Goal: Task Accomplishment & Management: Manage account settings

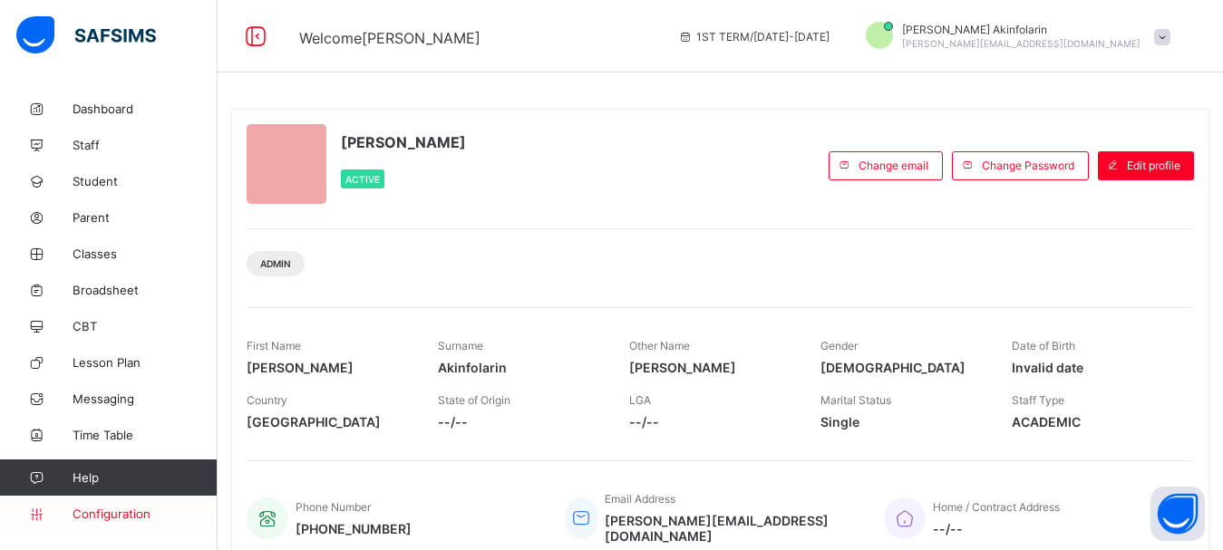
click at [110, 512] on span "Configuration" at bounding box center [145, 514] width 144 height 15
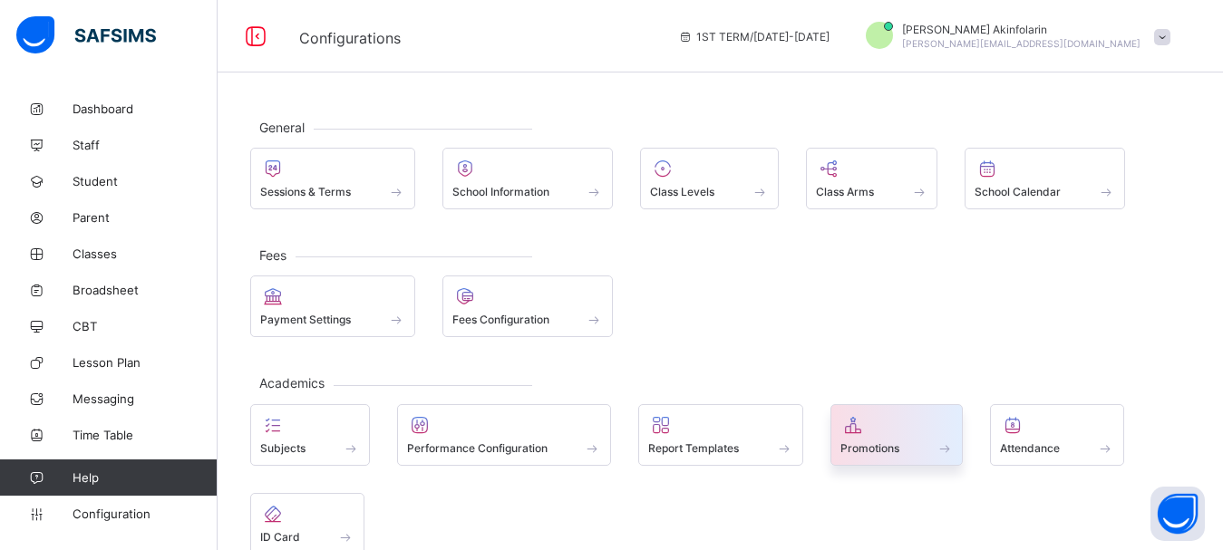
click at [927, 439] on span at bounding box center [897, 438] width 113 height 5
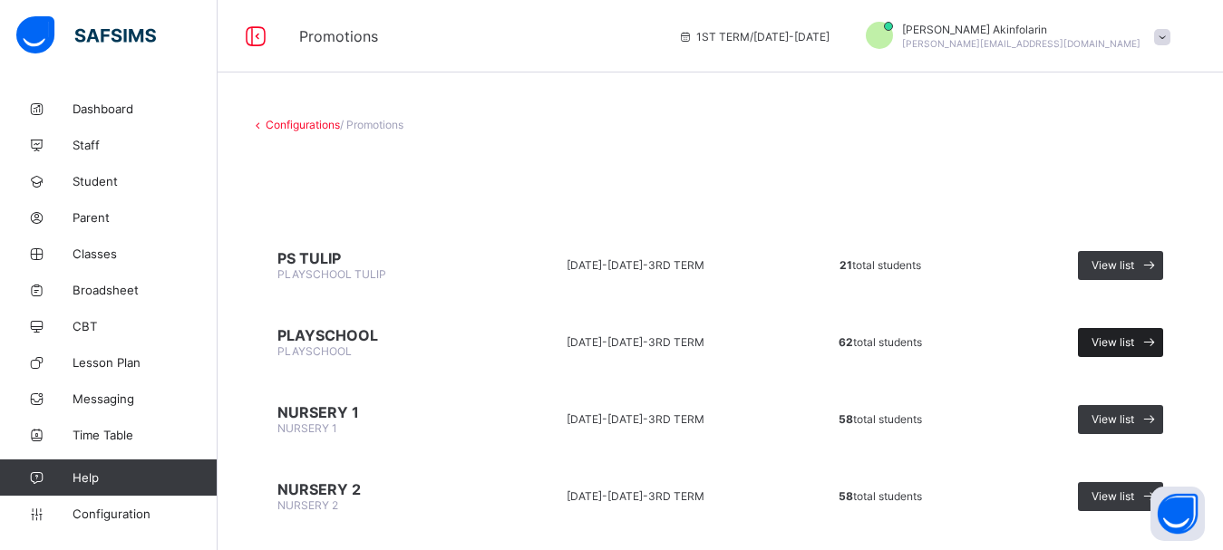
click at [1134, 344] on span "View list" at bounding box center [1113, 342] width 43 height 14
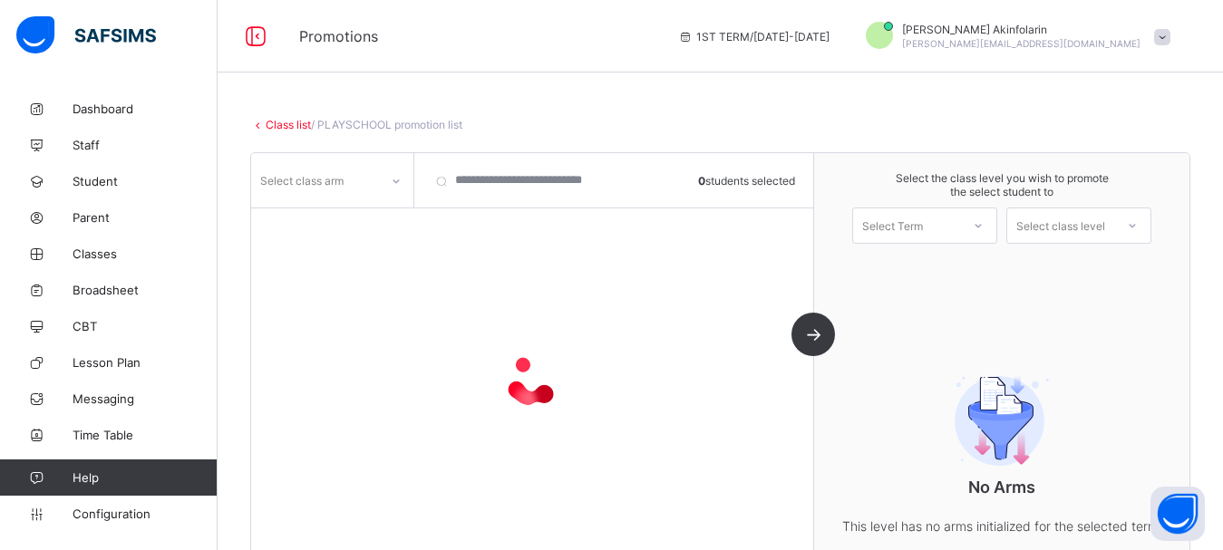
click at [920, 219] on div "Select Term" at bounding box center [892, 226] width 61 height 36
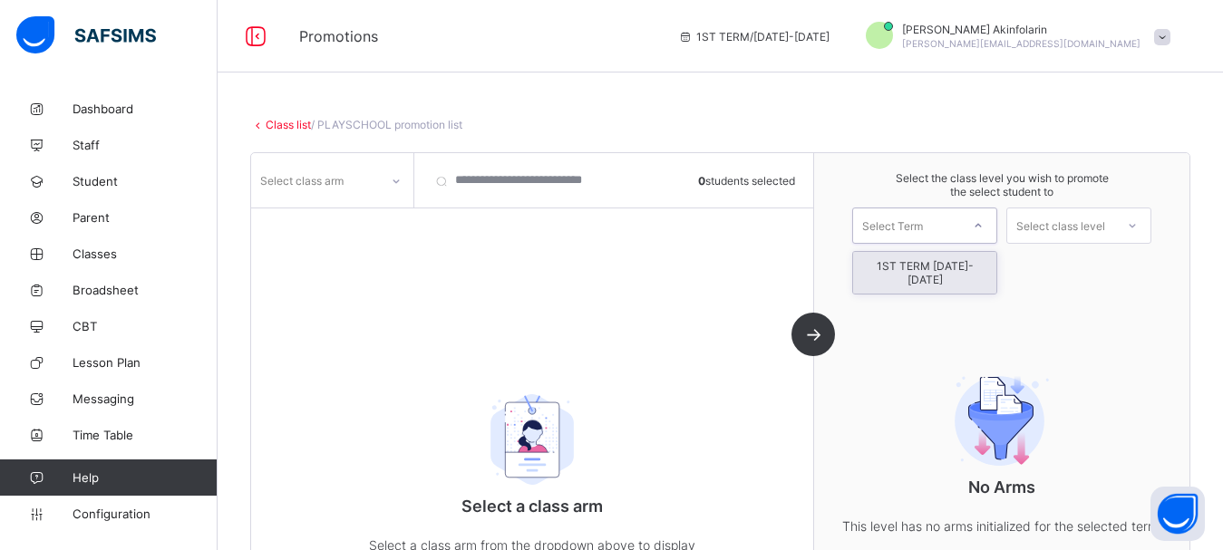
click at [930, 270] on div "1ST TERM [DATE]-[DATE]" at bounding box center [924, 273] width 143 height 42
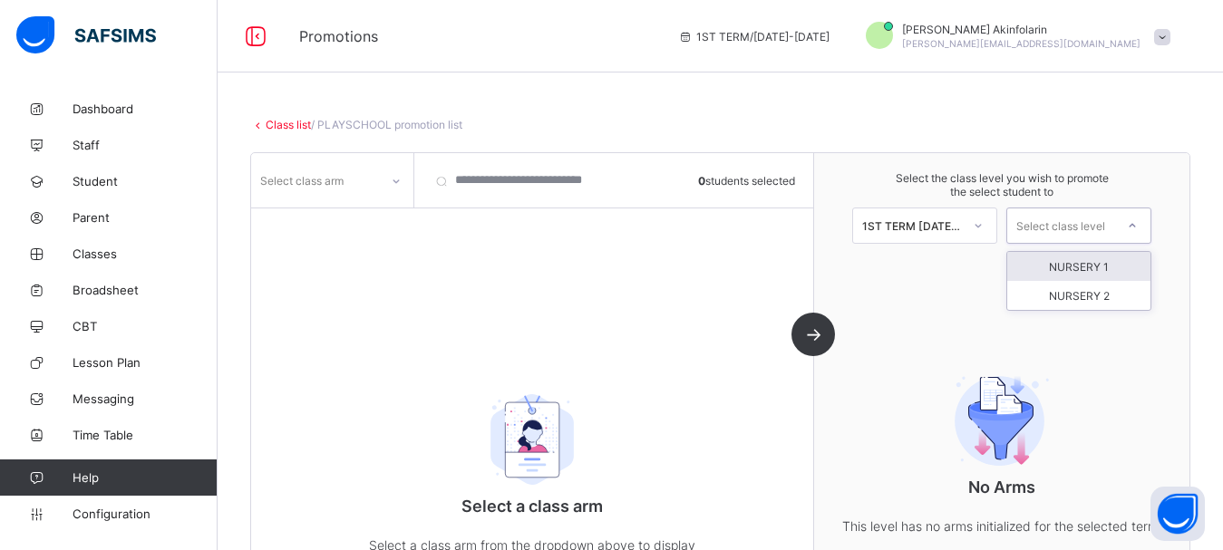
click at [1082, 231] on div "Select class level" at bounding box center [1060, 226] width 89 height 36
click at [1085, 259] on div "NURSERY 1" at bounding box center [1078, 266] width 143 height 29
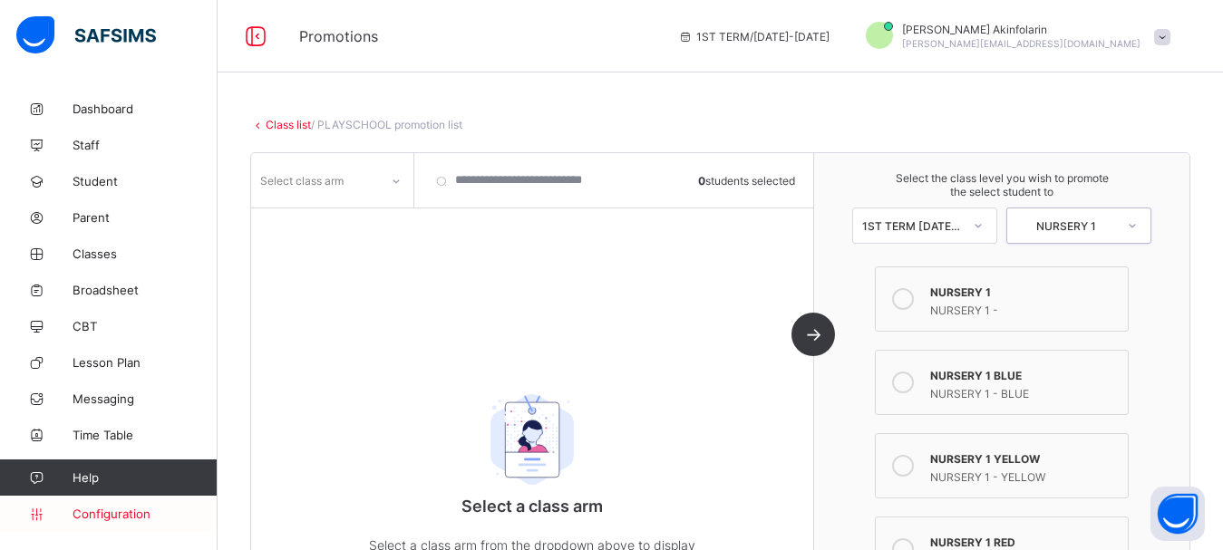
click at [116, 517] on span "Configuration" at bounding box center [145, 514] width 144 height 15
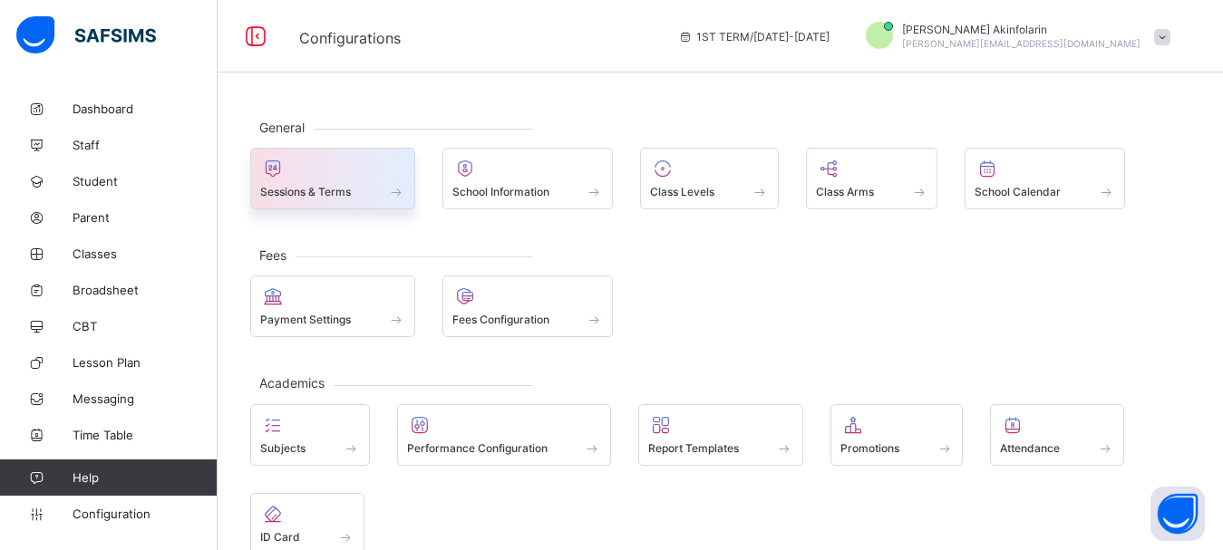
click at [335, 184] on span at bounding box center [332, 182] width 145 height 5
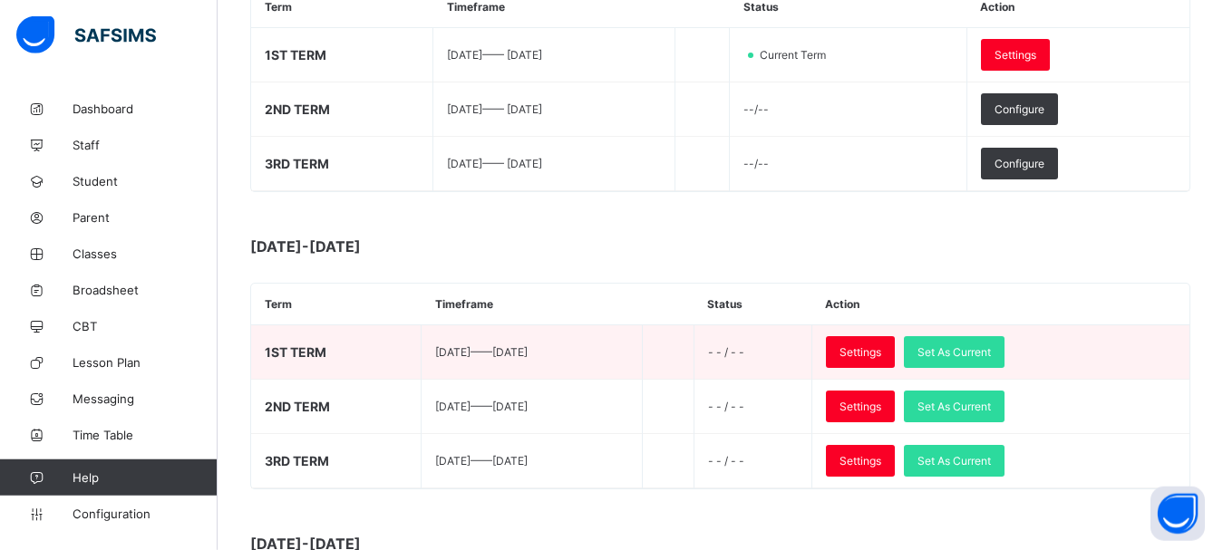
scroll to position [370, 0]
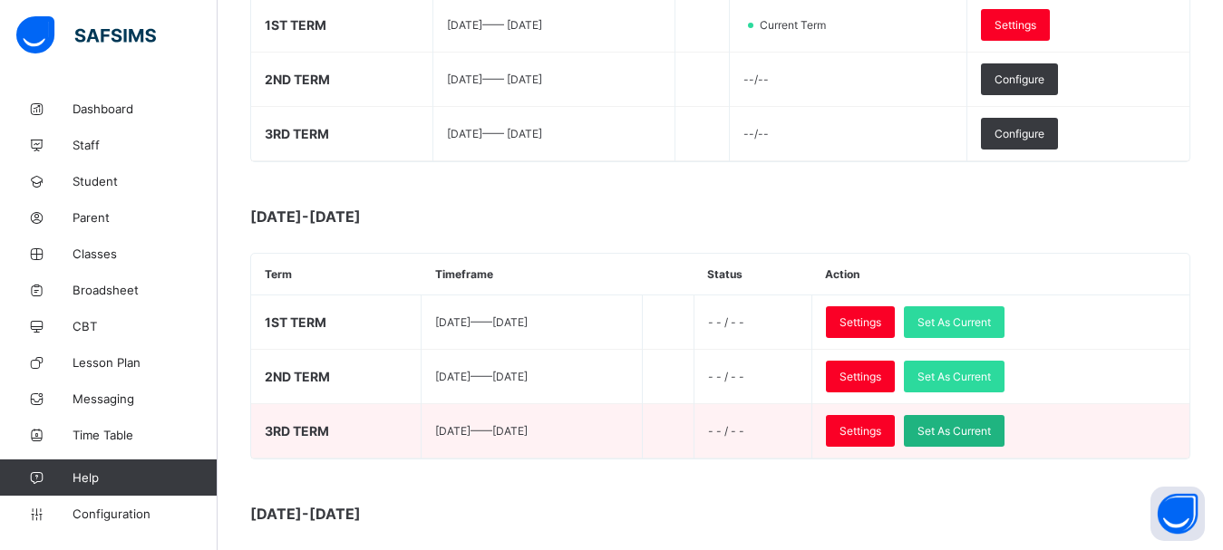
click at [977, 426] on span "Set As Current" at bounding box center [954, 431] width 73 height 14
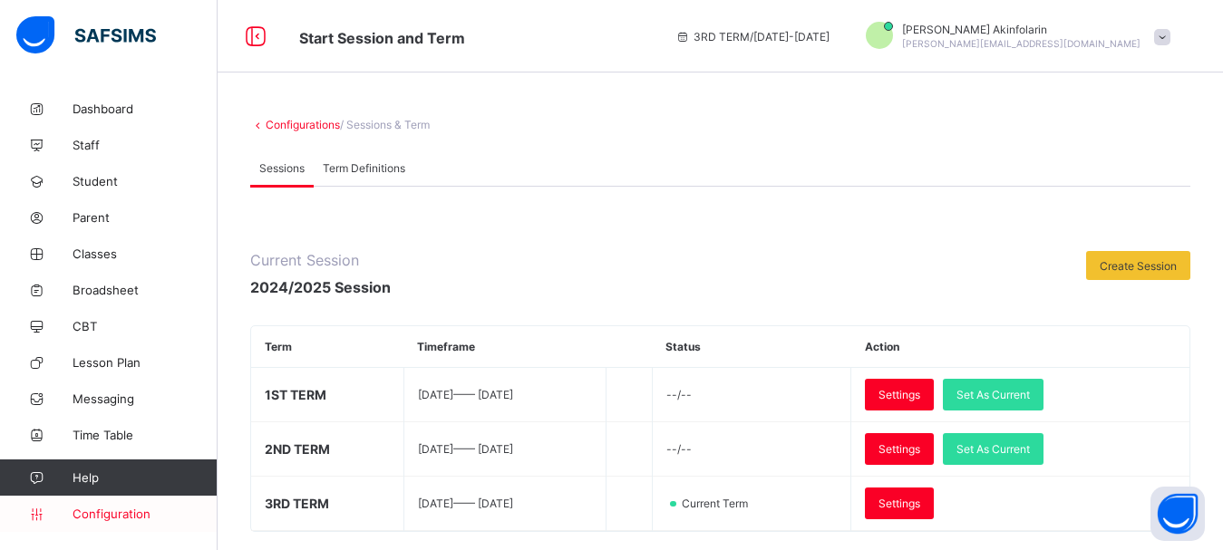
click at [114, 519] on span "Configuration" at bounding box center [145, 514] width 144 height 15
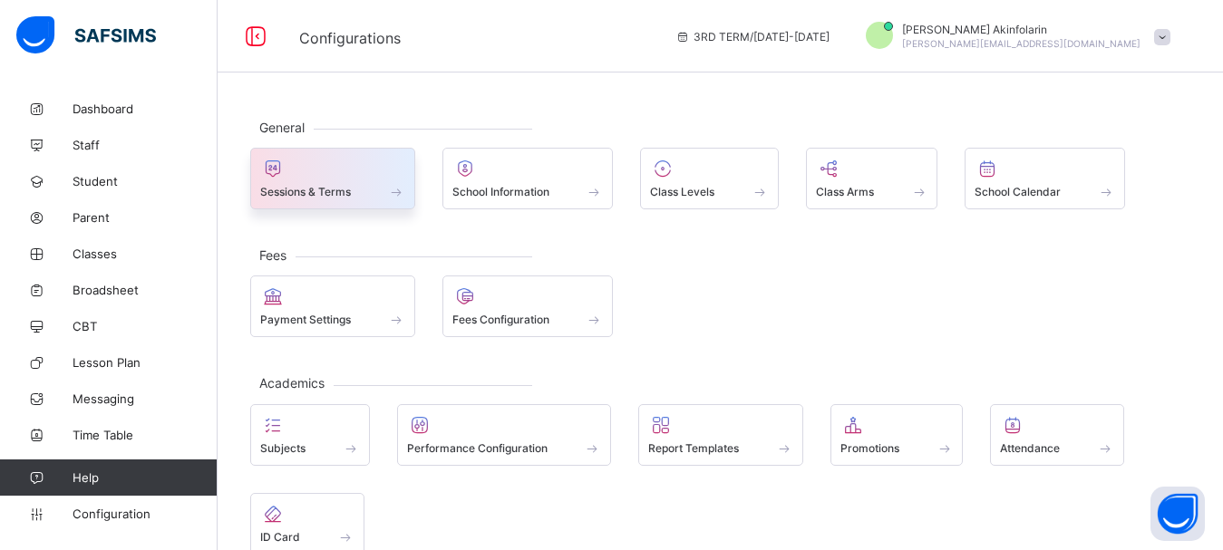
click at [290, 165] on div at bounding box center [332, 169] width 145 height 22
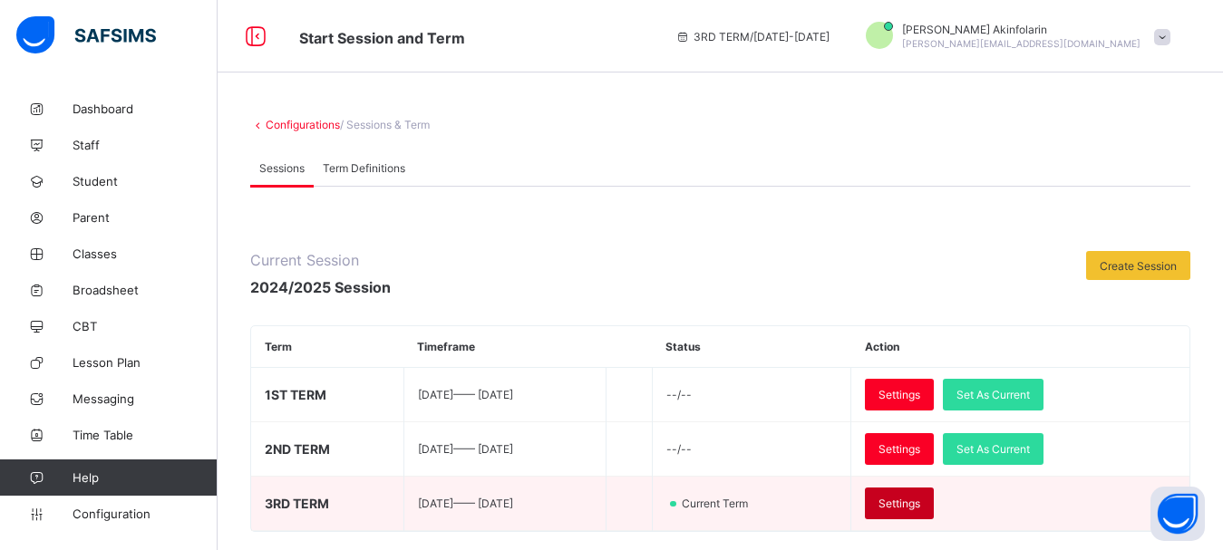
click at [914, 503] on div "Settings" at bounding box center [899, 504] width 69 height 32
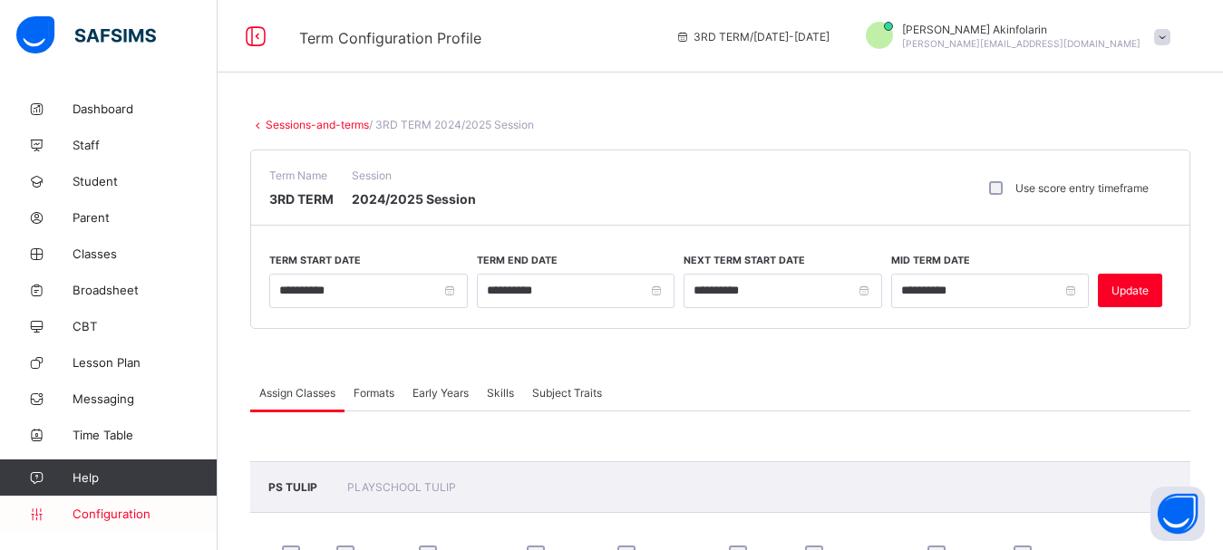
click at [131, 511] on span "Configuration" at bounding box center [145, 514] width 144 height 15
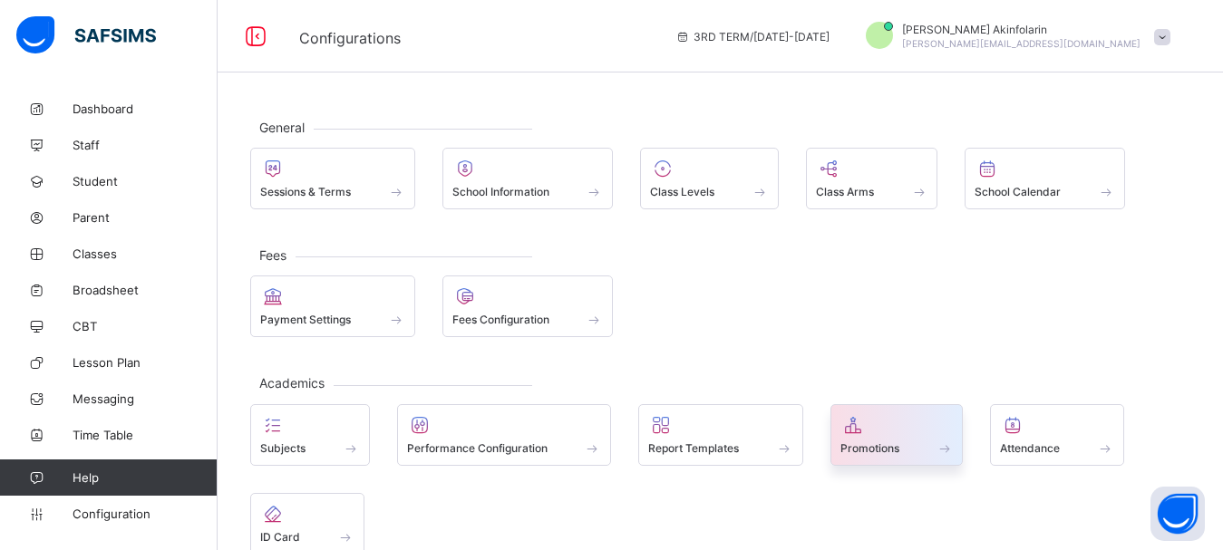
click at [856, 439] on span at bounding box center [897, 438] width 113 height 5
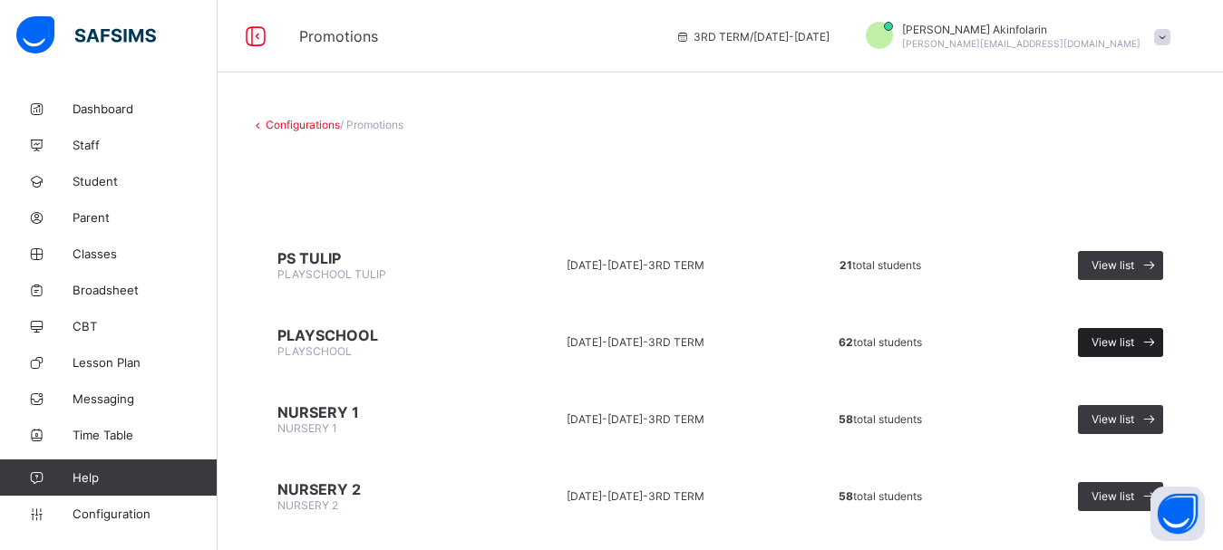
click at [1126, 338] on span "View list" at bounding box center [1113, 342] width 43 height 14
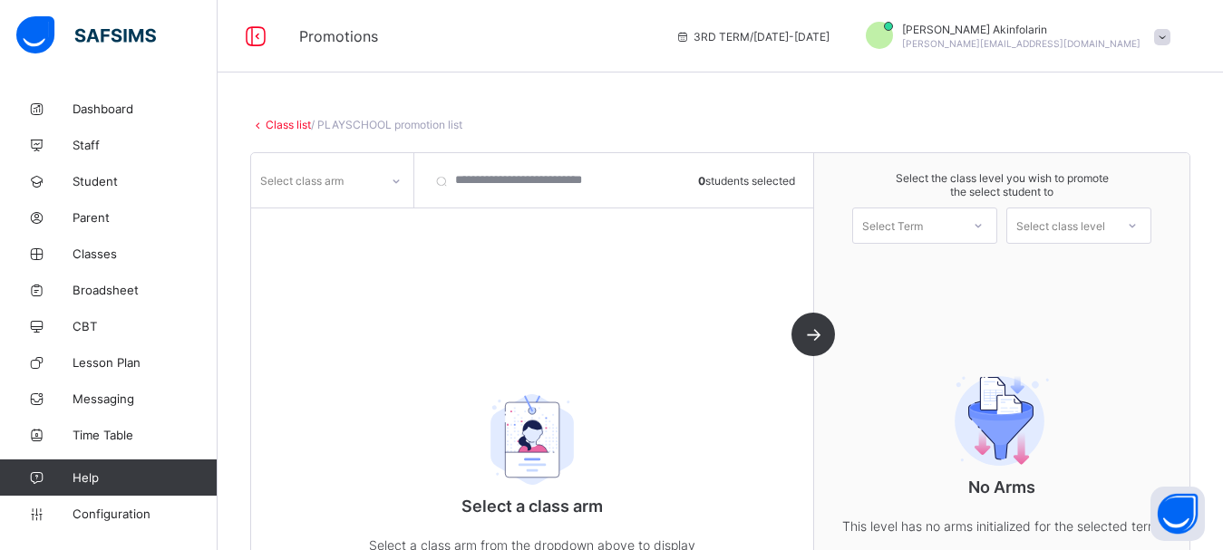
click at [910, 227] on div "Select Term" at bounding box center [892, 226] width 61 height 36
click at [968, 297] on div "1ST TERM [DATE]-[DATE]" at bounding box center [924, 315] width 143 height 42
click at [1079, 230] on div "Select class level" at bounding box center [1060, 226] width 89 height 36
click at [1073, 261] on div "NURSERY 1" at bounding box center [1078, 266] width 143 height 29
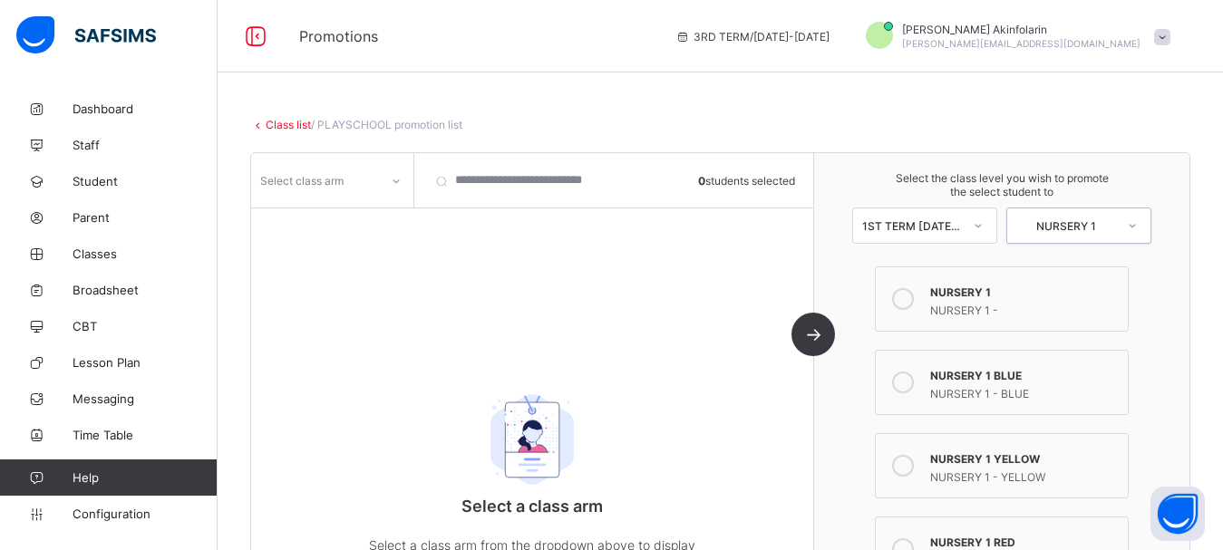
click at [347, 183] on div "Select class arm" at bounding box center [315, 180] width 128 height 25
click at [328, 240] on div "LAVENDER" at bounding box center [332, 248] width 160 height 28
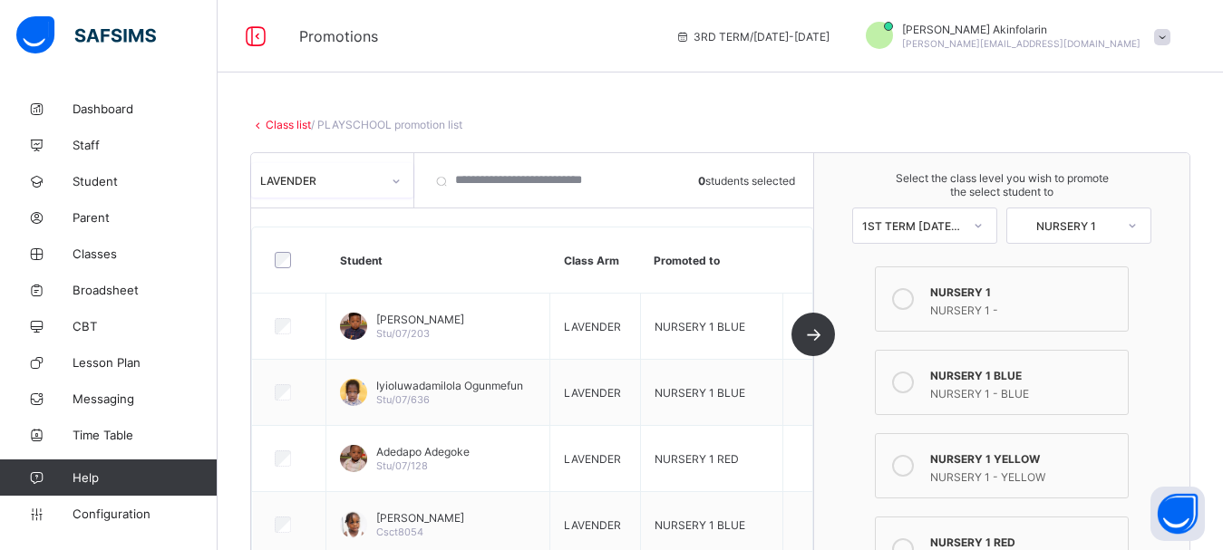
click at [948, 224] on div "1ST TERM [DATE]-[DATE]" at bounding box center [912, 226] width 100 height 14
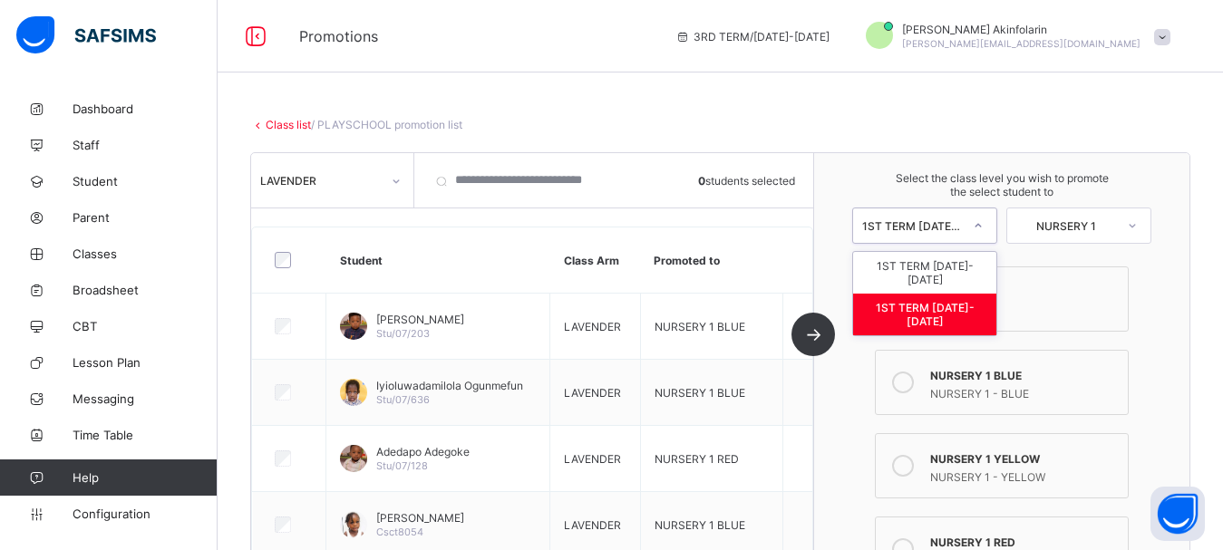
click at [958, 295] on div "1ST TERM [DATE]-[DATE]" at bounding box center [924, 315] width 143 height 42
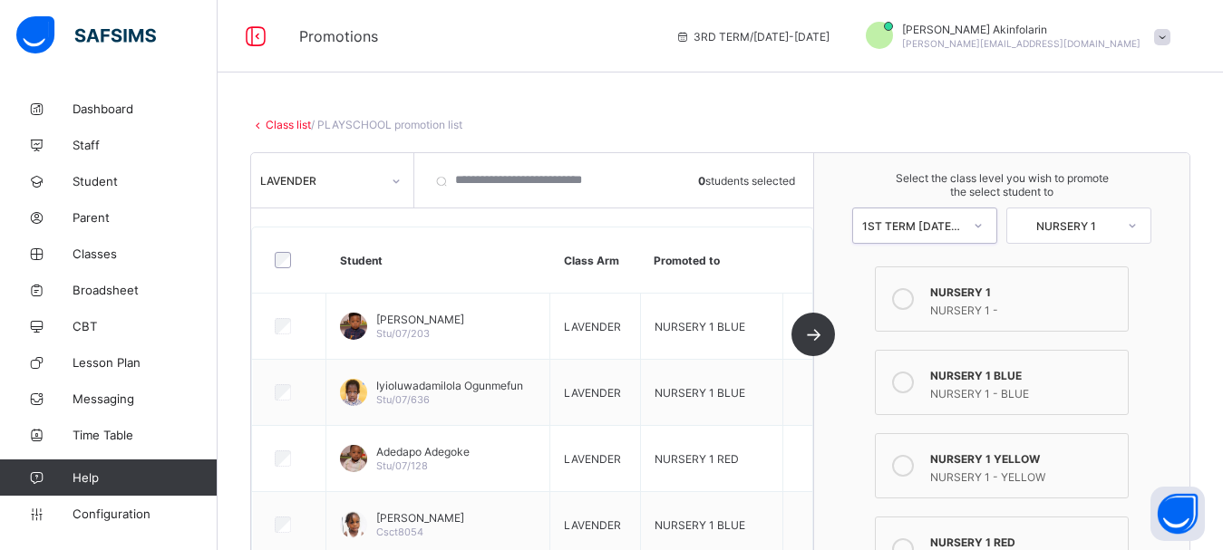
click at [1113, 228] on div "NURSERY 1" at bounding box center [1066, 226] width 100 height 14
click at [1099, 272] on div "NURSERY 1" at bounding box center [1078, 266] width 143 height 29
click at [131, 514] on span "Configuration" at bounding box center [145, 514] width 144 height 15
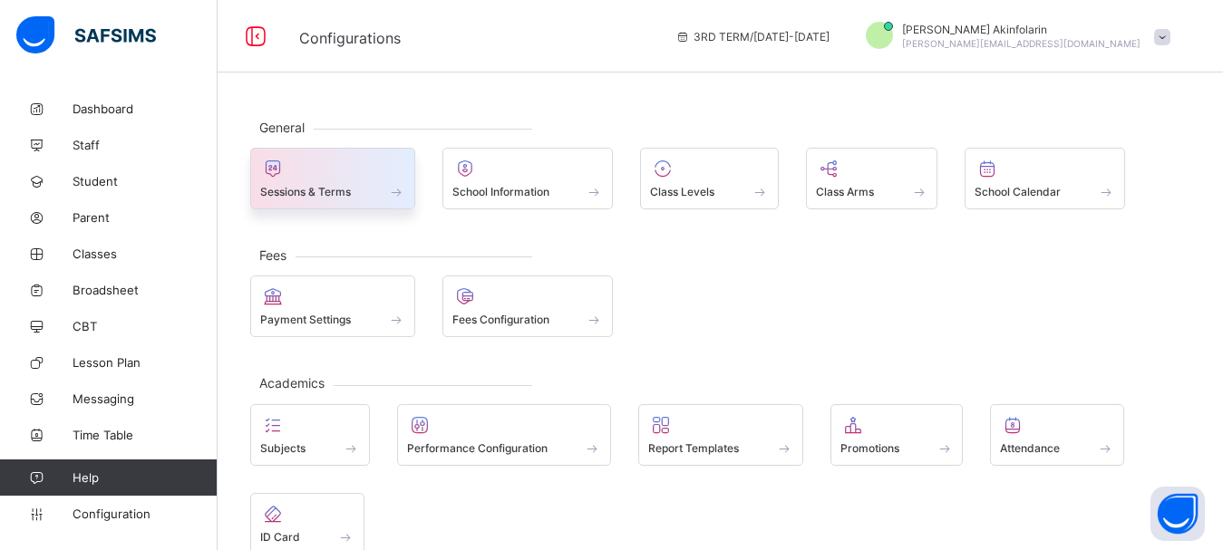
click at [365, 189] on div "Sessions & Terms" at bounding box center [332, 191] width 145 height 15
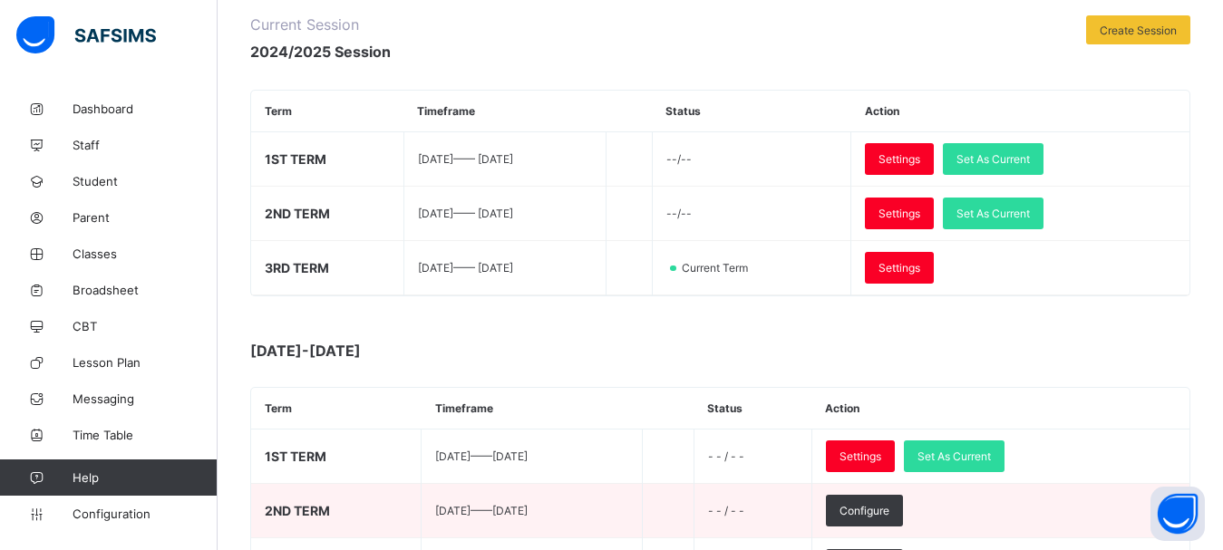
scroll to position [277, 0]
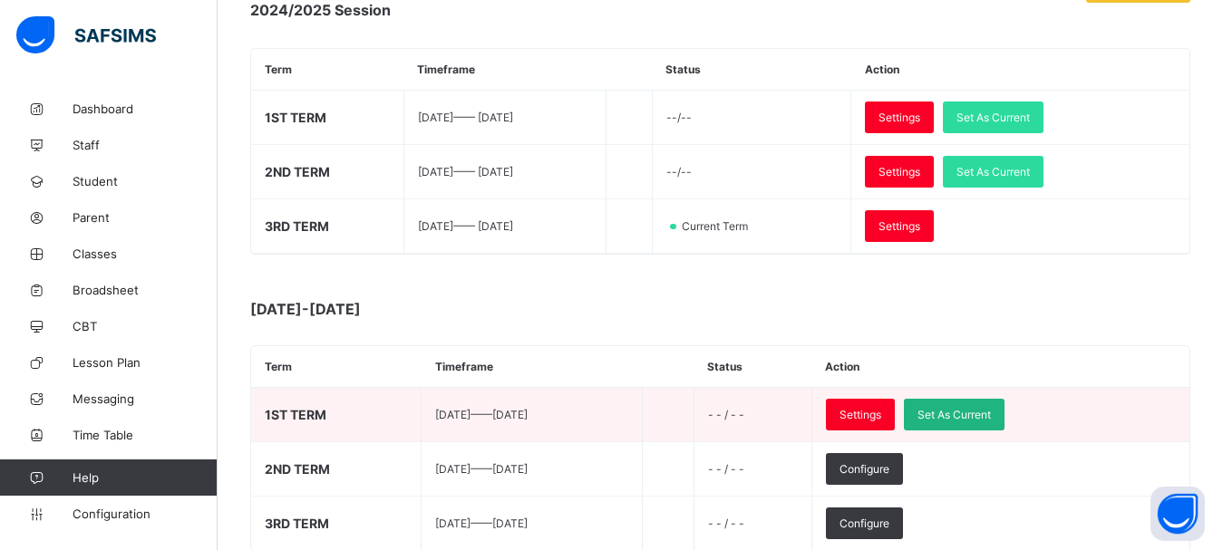
click at [986, 413] on span "Set As Current" at bounding box center [954, 415] width 73 height 14
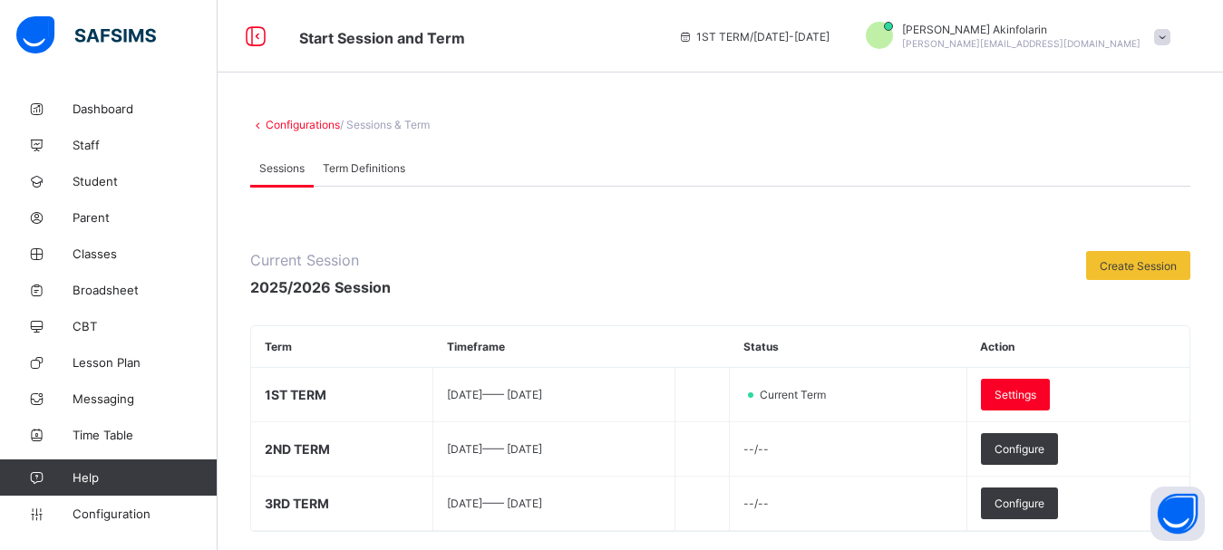
scroll to position [92, 0]
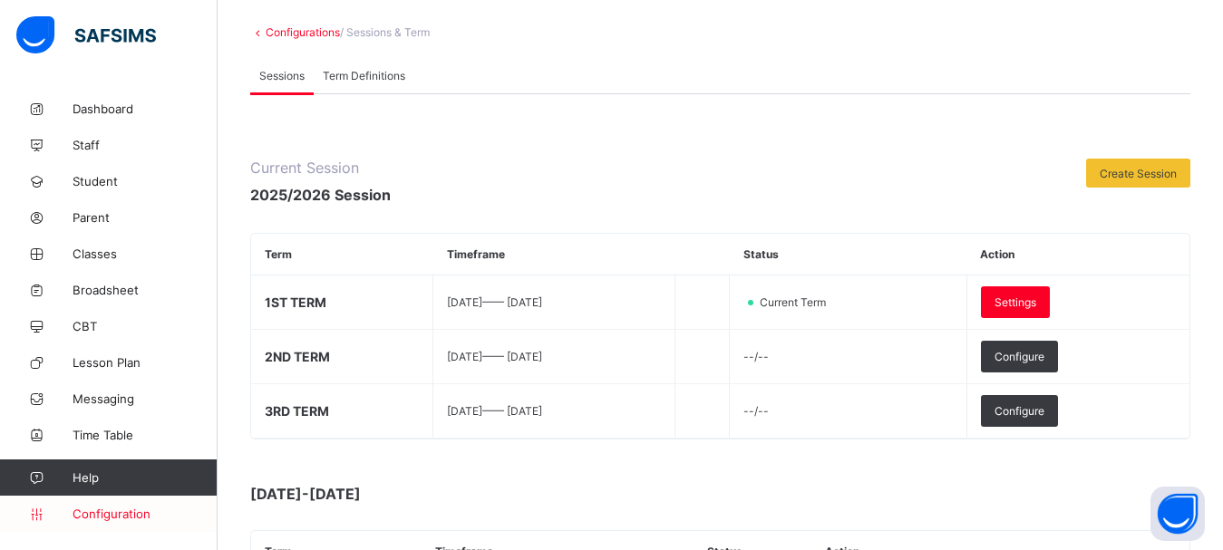
click at [112, 506] on link "Configuration" at bounding box center [108, 514] width 217 height 36
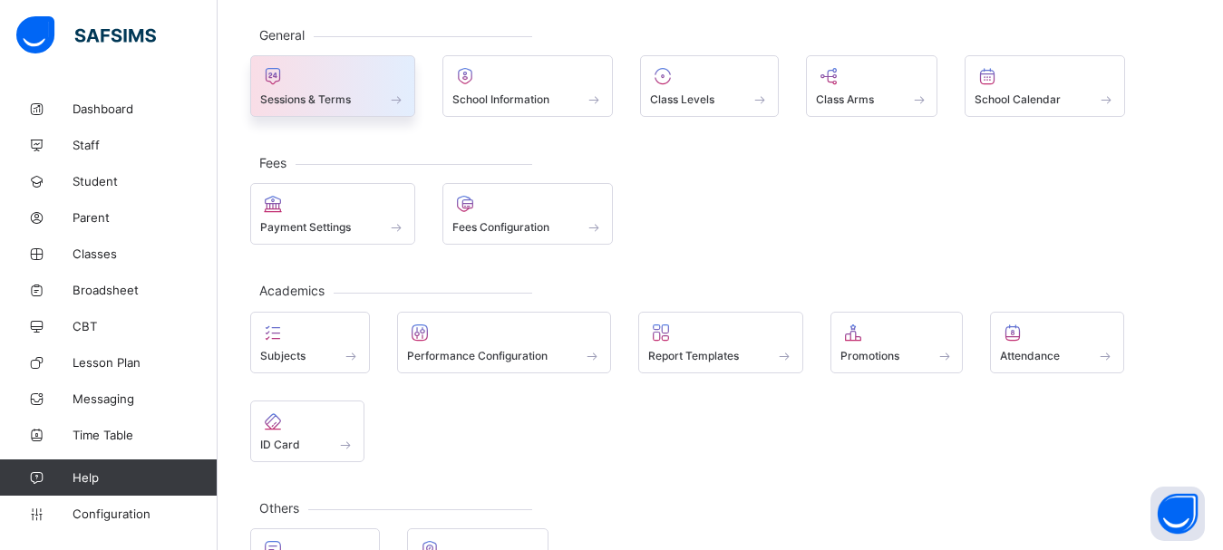
click at [330, 99] on span "Sessions & Terms" at bounding box center [305, 99] width 91 height 14
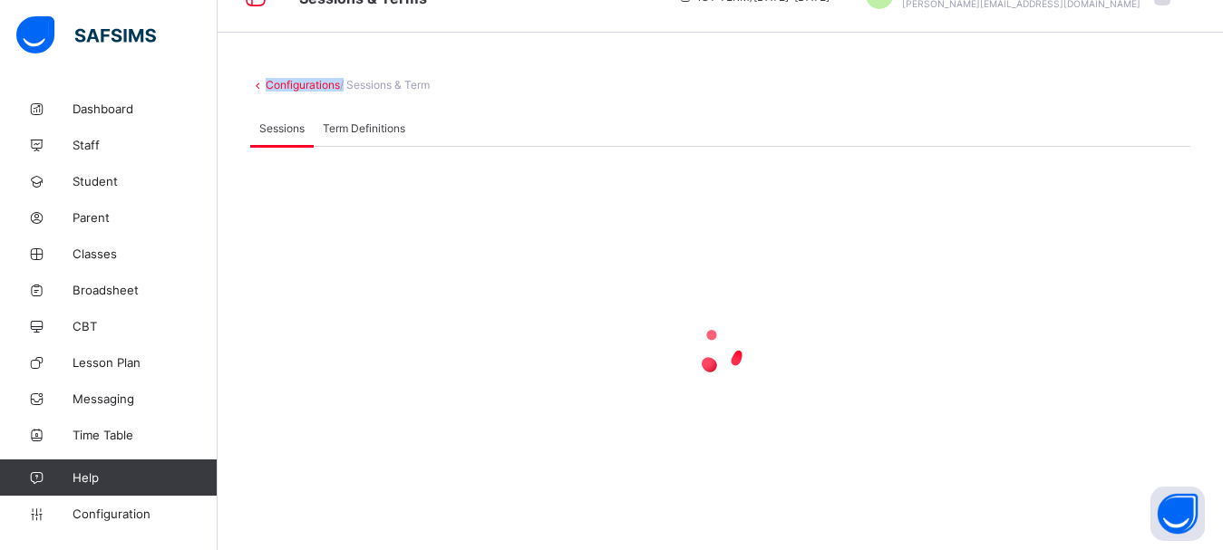
scroll to position [40, 0]
click at [330, 99] on div "Configurations / Sessions & Term Sessions Term Definitions Sessions Term Defini…" at bounding box center [721, 301] width 1006 height 500
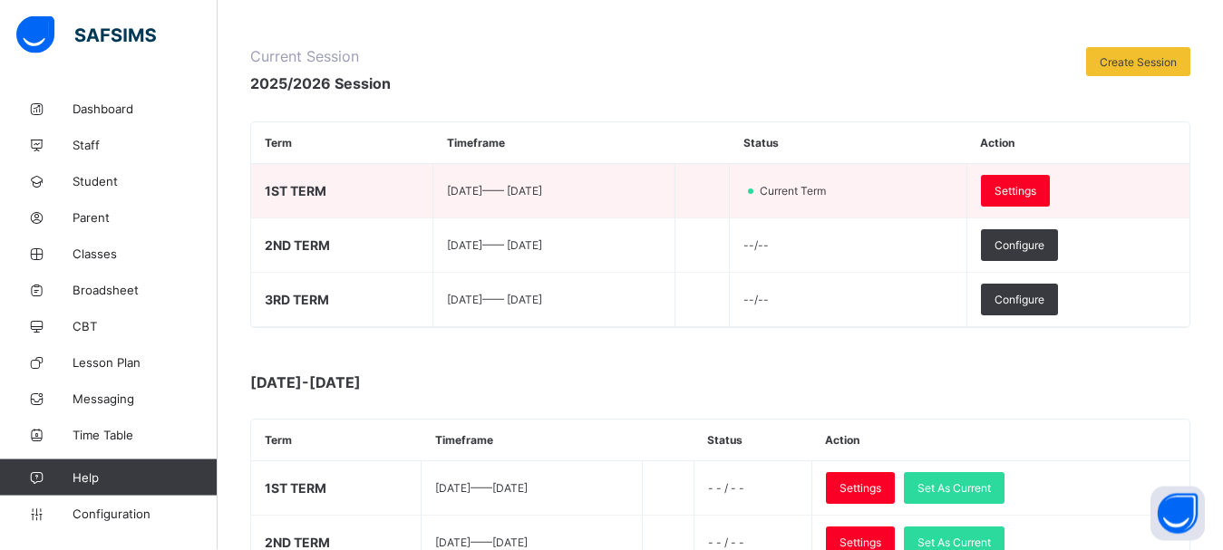
scroll to position [132, 0]
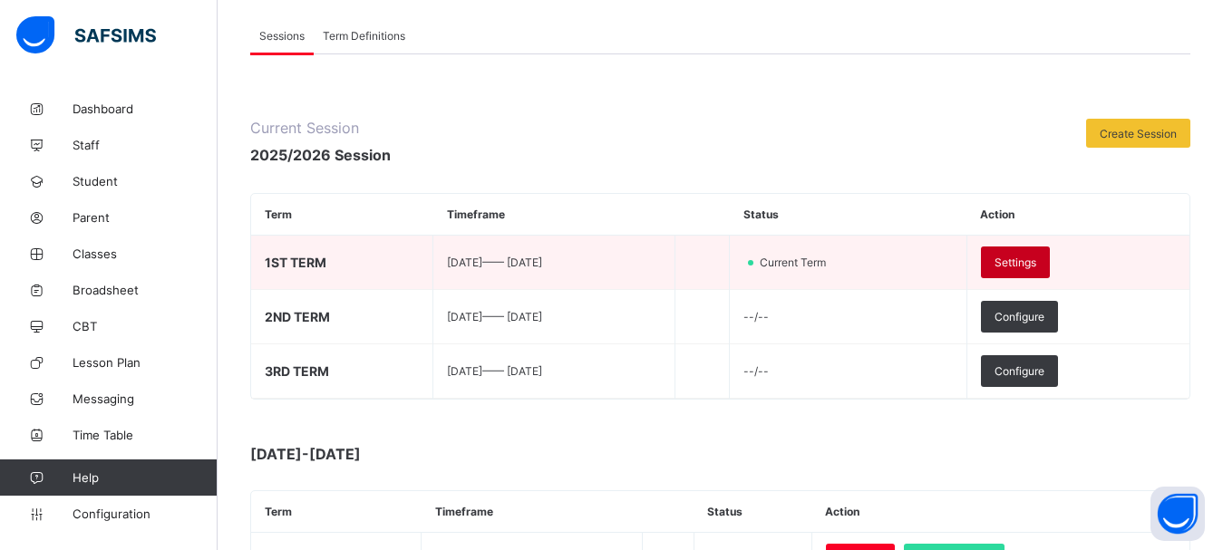
click at [1036, 256] on span "Settings" at bounding box center [1016, 263] width 42 height 14
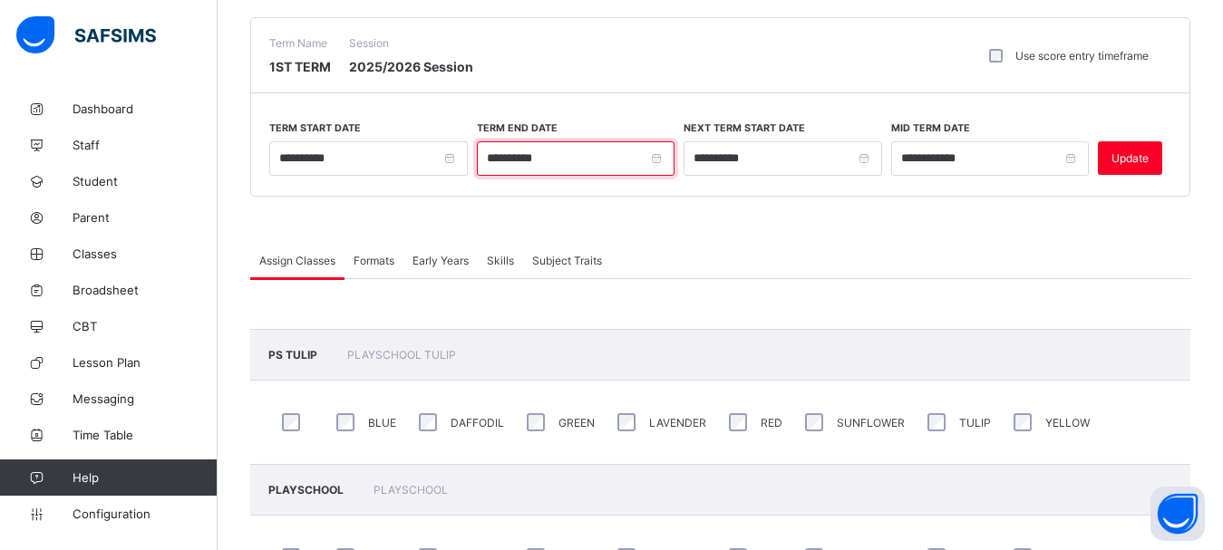
click at [664, 160] on input "**********" at bounding box center [576, 158] width 199 height 34
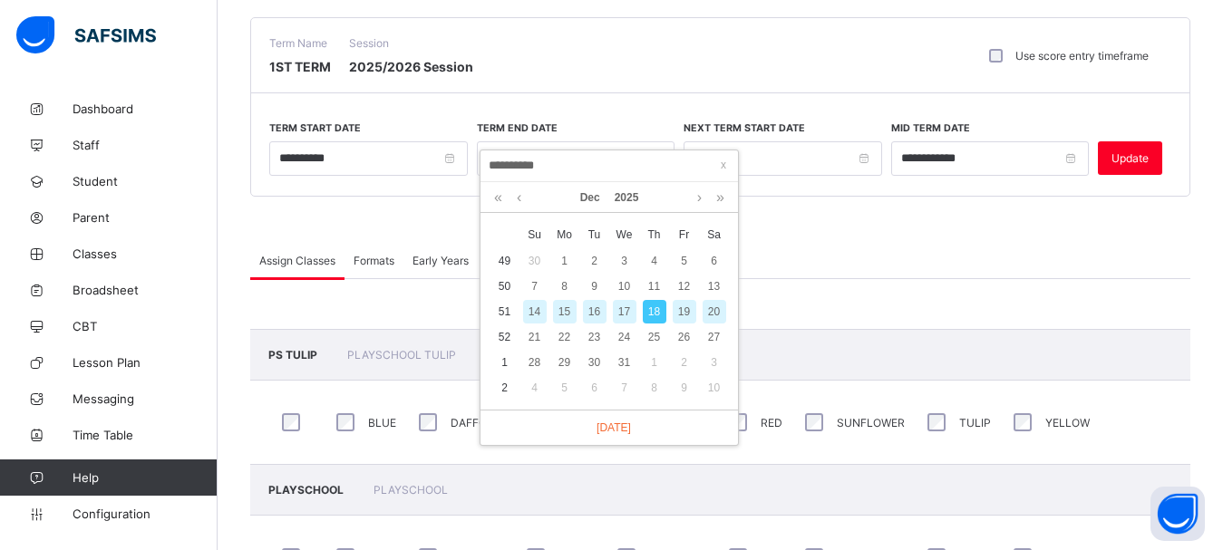
click at [681, 311] on div "19" at bounding box center [685, 312] width 24 height 24
type input "**********"
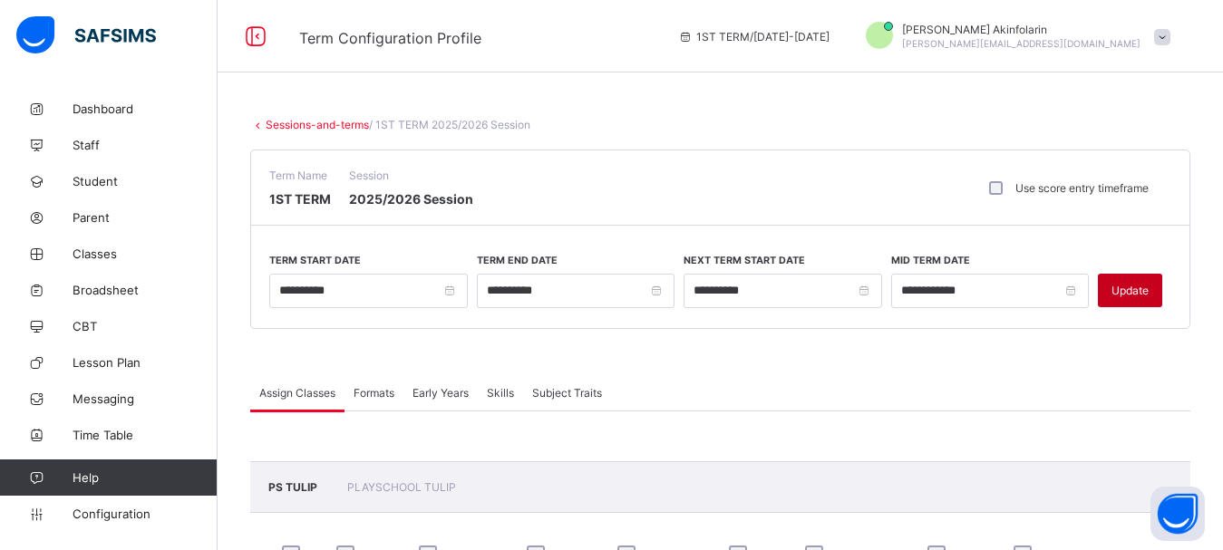
click at [1149, 289] on span "Update" at bounding box center [1130, 291] width 37 height 14
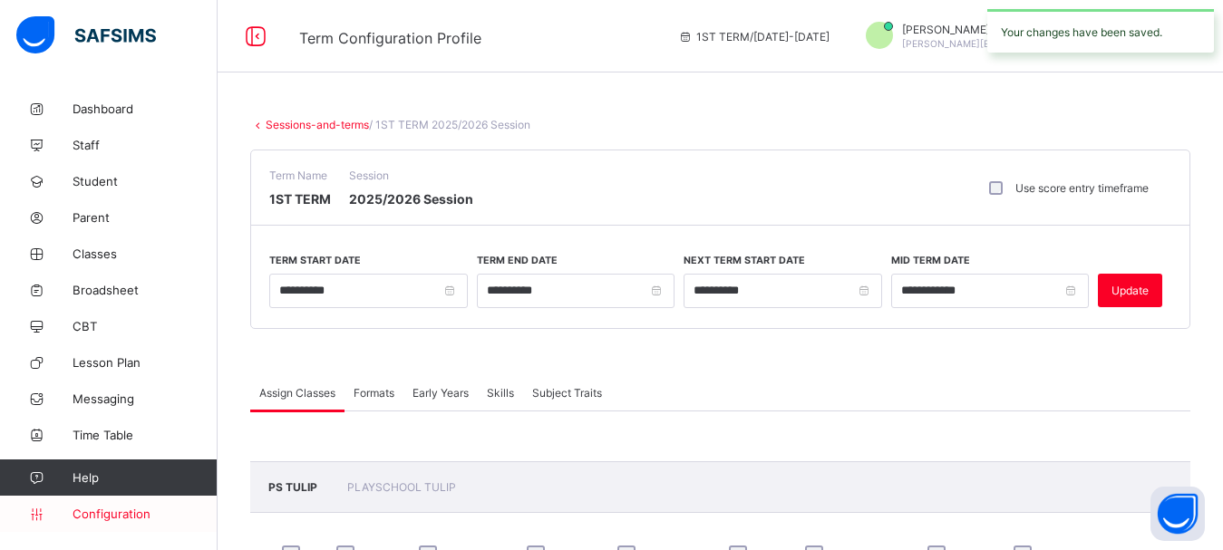
click at [110, 506] on link "Configuration" at bounding box center [108, 514] width 217 height 36
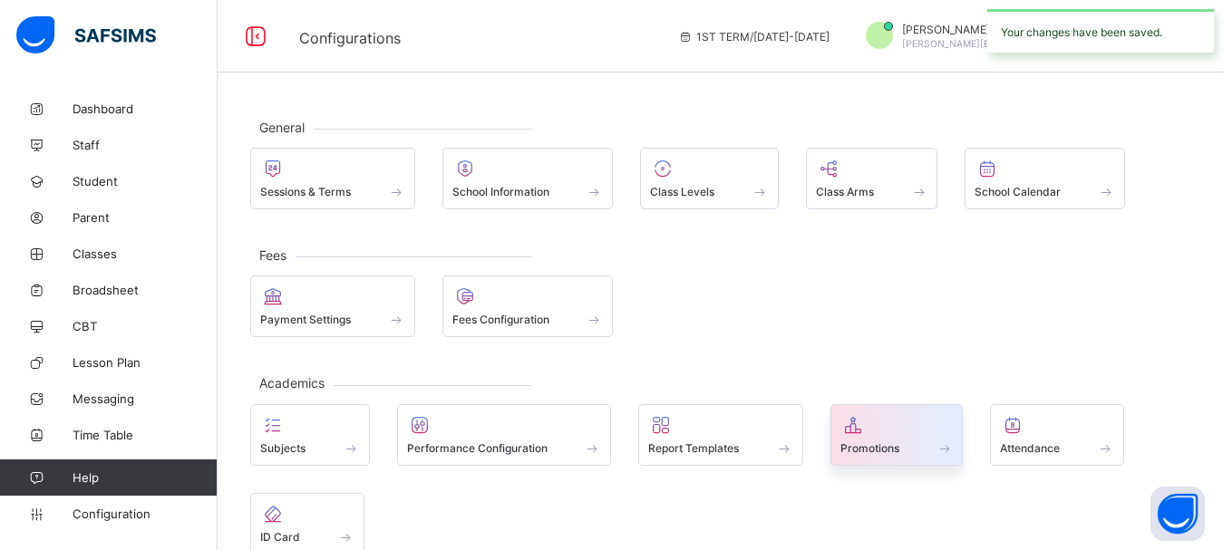
click at [851, 421] on icon at bounding box center [853, 425] width 25 height 22
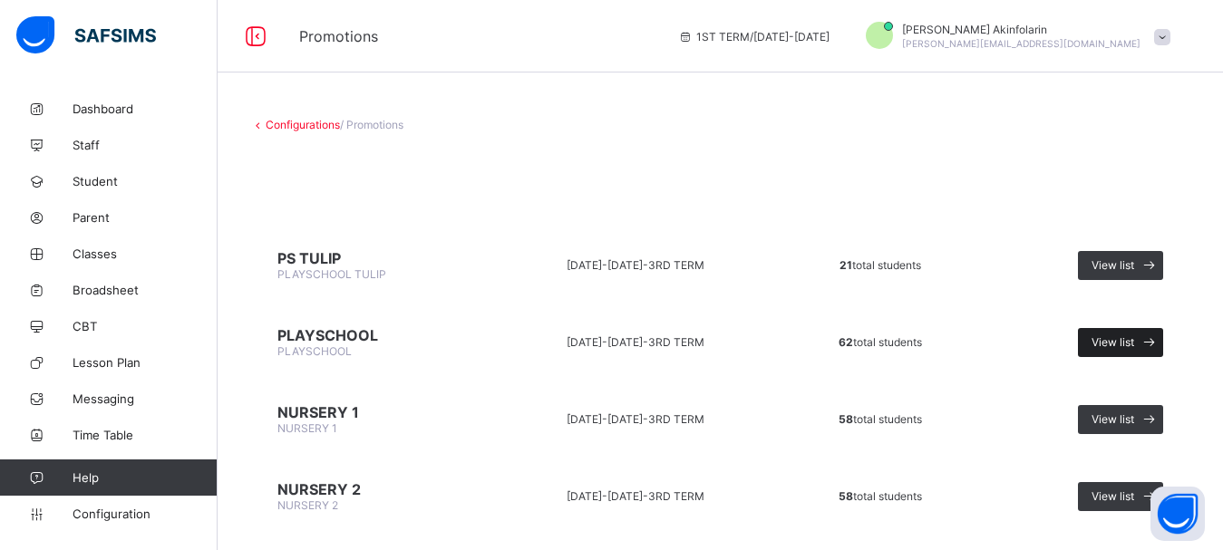
click at [1135, 331] on div "View list" at bounding box center [1120, 342] width 85 height 29
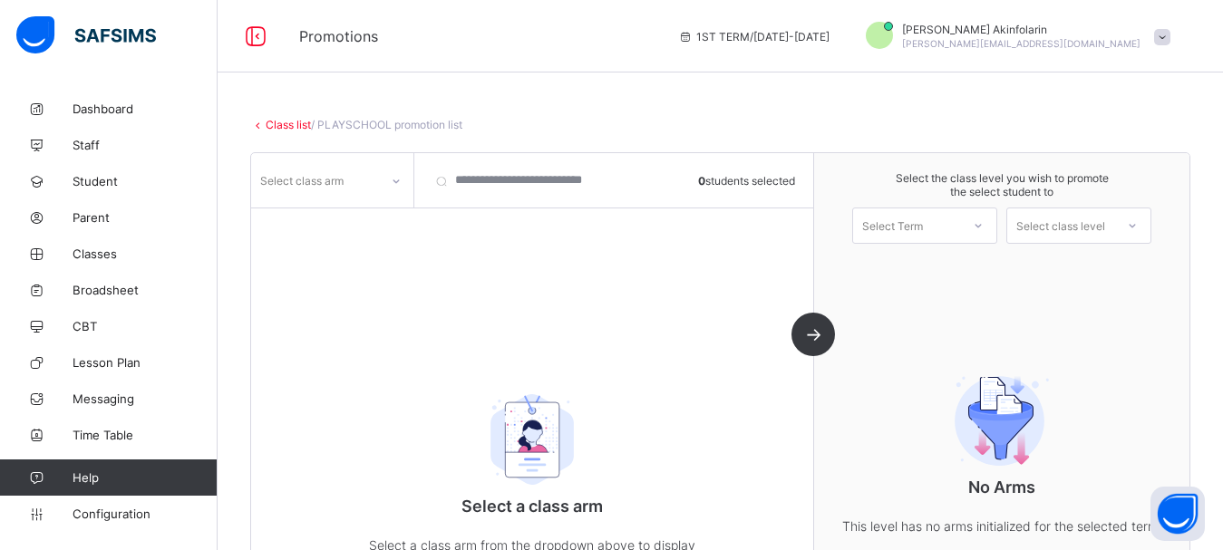
click at [319, 177] on div "Select class arm" at bounding box center [301, 180] width 83 height 34
click at [317, 213] on div "LAVENDER" at bounding box center [332, 220] width 160 height 28
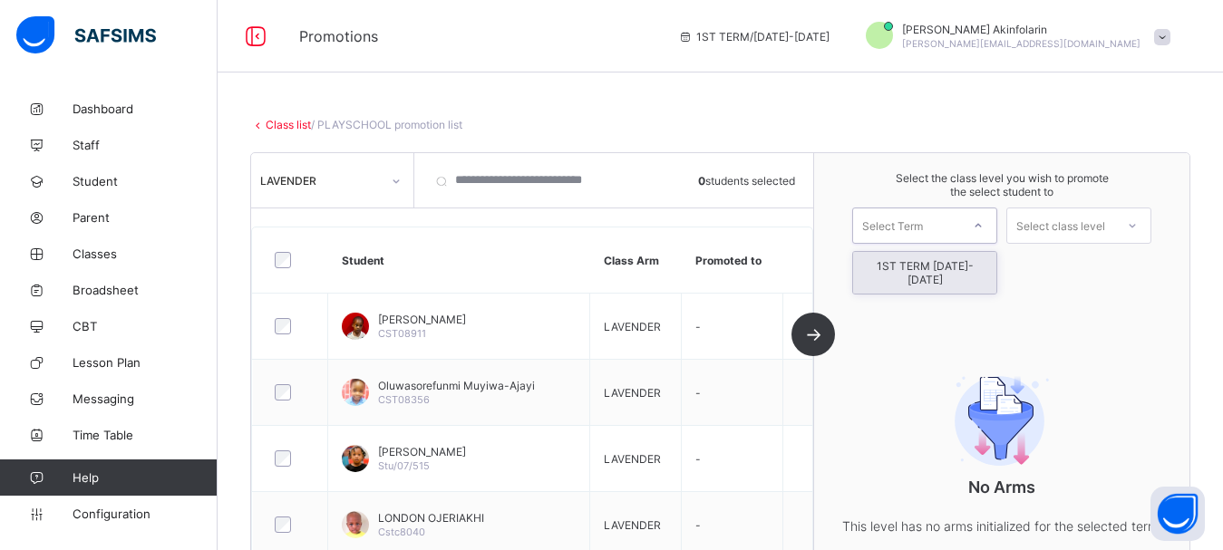
click at [892, 228] on div "Select Term" at bounding box center [892, 226] width 61 height 36
click at [915, 263] on div "1ST TERM [DATE]-[DATE]" at bounding box center [924, 273] width 143 height 42
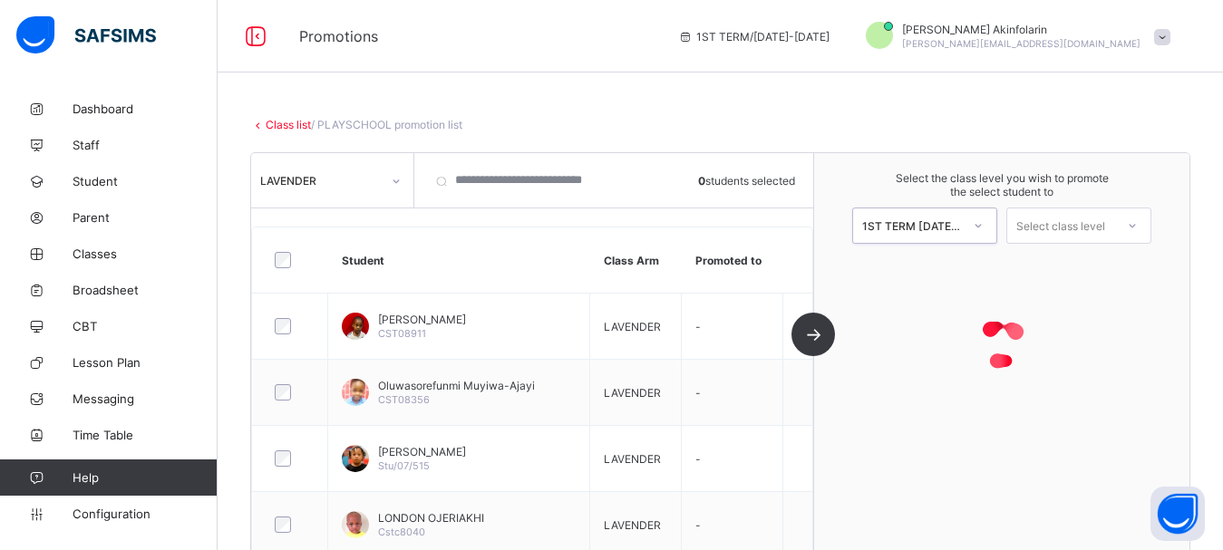
click at [1051, 230] on div "Select class level" at bounding box center [1060, 226] width 89 height 36
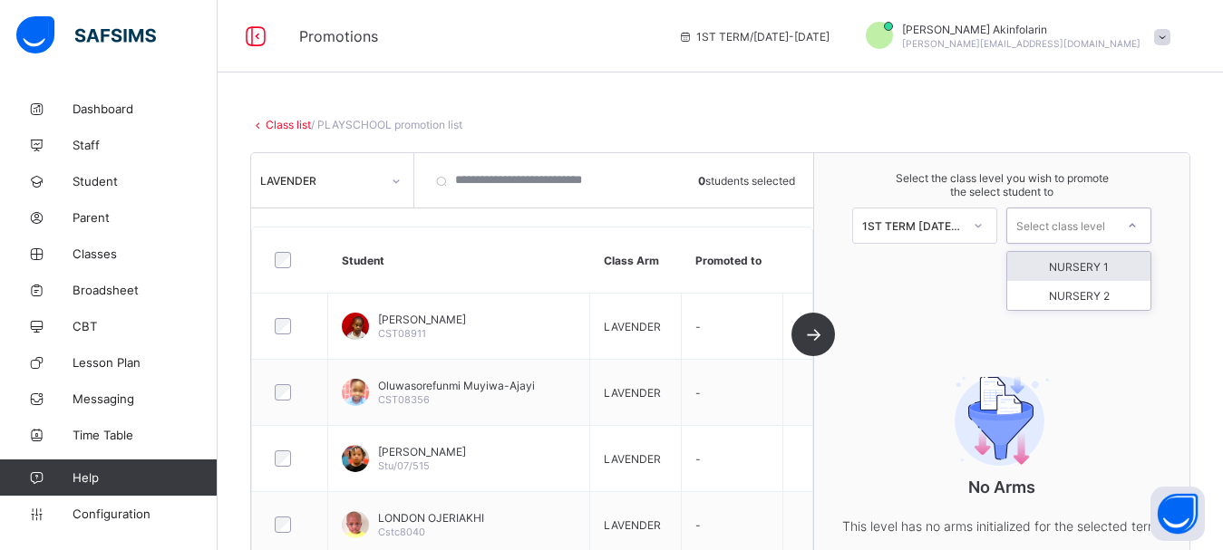
click at [1072, 260] on div "NURSERY 1" at bounding box center [1078, 266] width 143 height 29
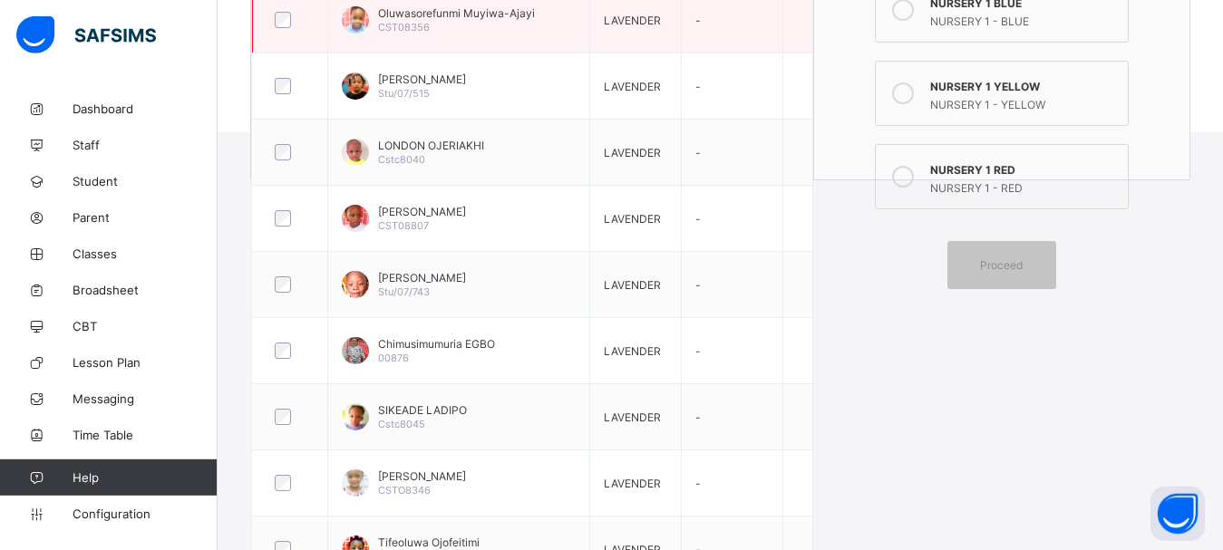
scroll to position [462, 0]
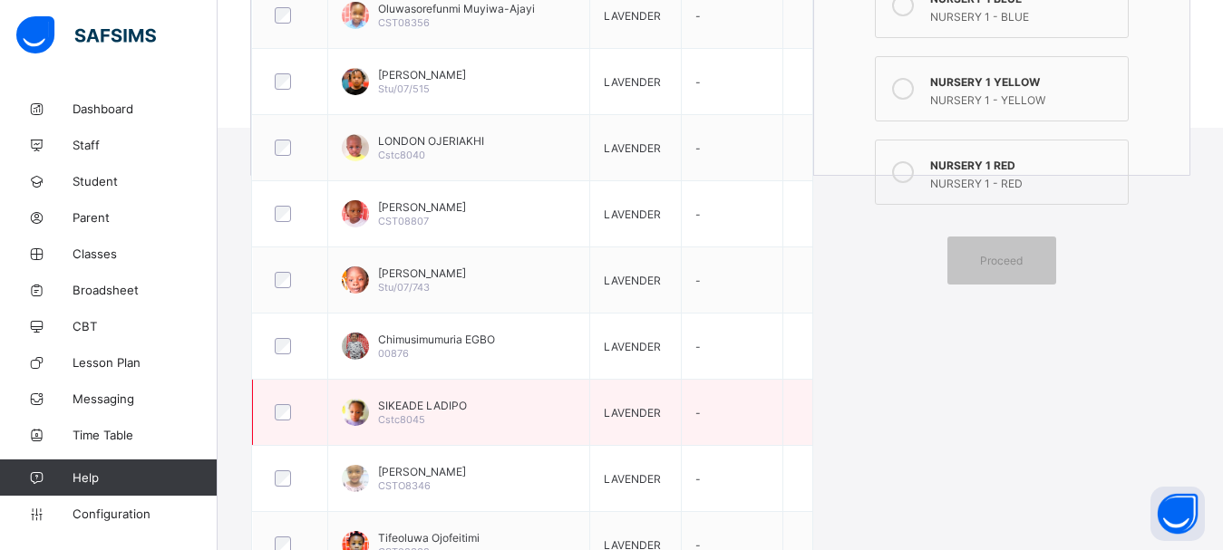
click at [286, 404] on div at bounding box center [290, 413] width 47 height 38
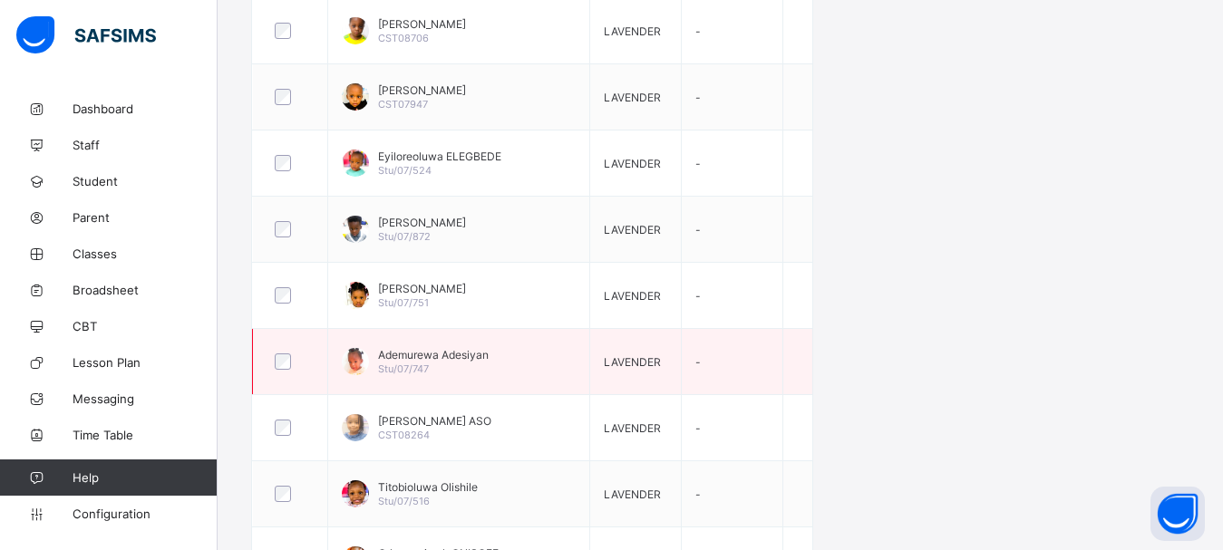
scroll to position [1665, 0]
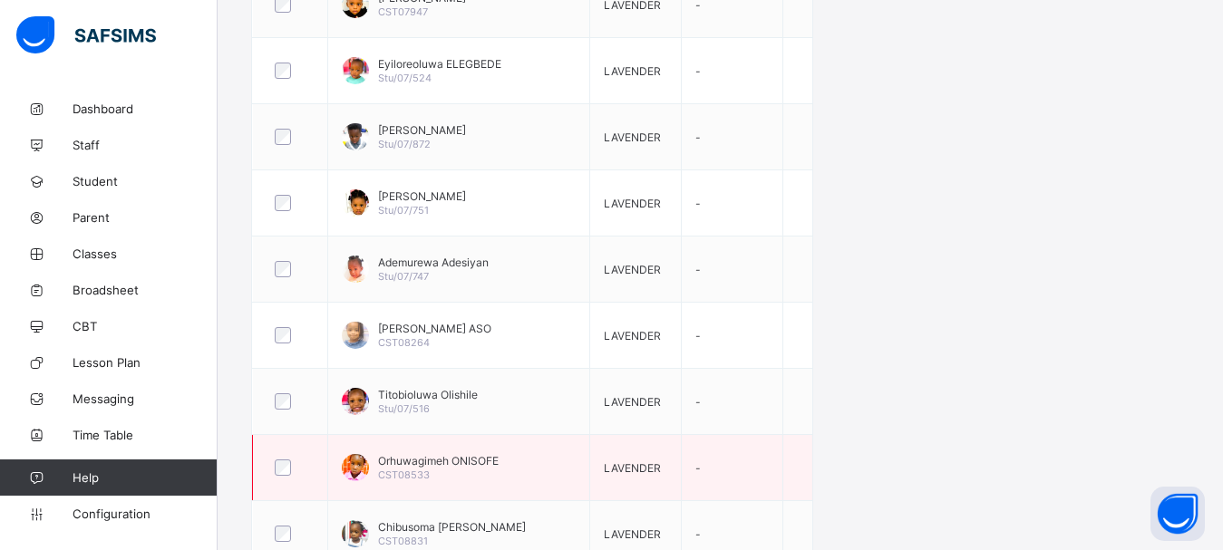
click at [281, 459] on div at bounding box center [290, 468] width 47 height 38
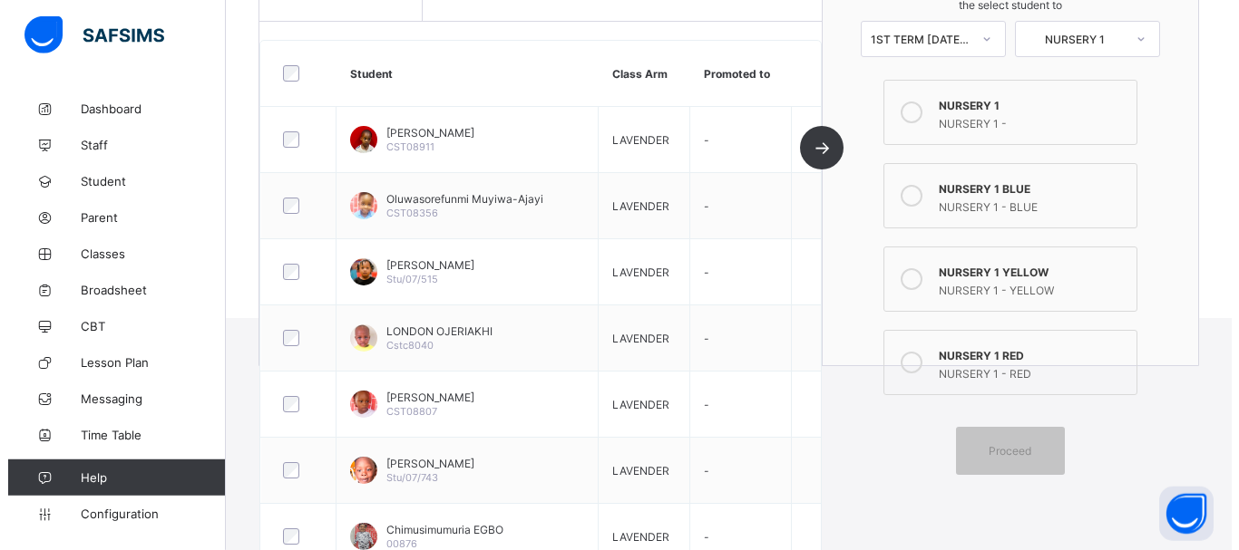
scroll to position [270, 0]
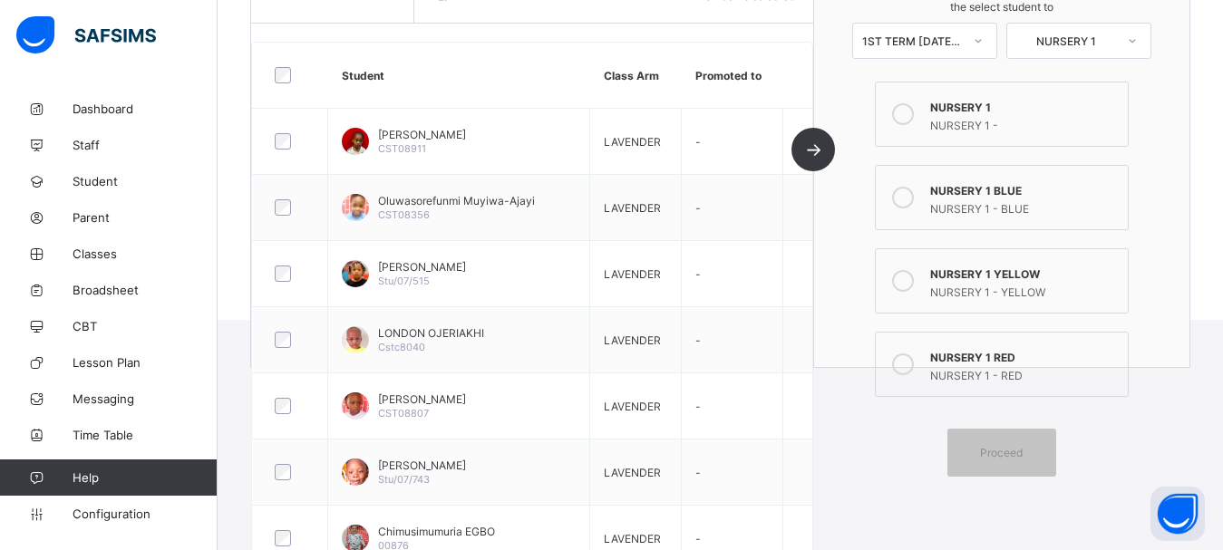
click at [963, 188] on div "NURSERY 1 BLUE" at bounding box center [1024, 189] width 189 height 18
click at [1031, 440] on div "Proceed" at bounding box center [1002, 453] width 109 height 48
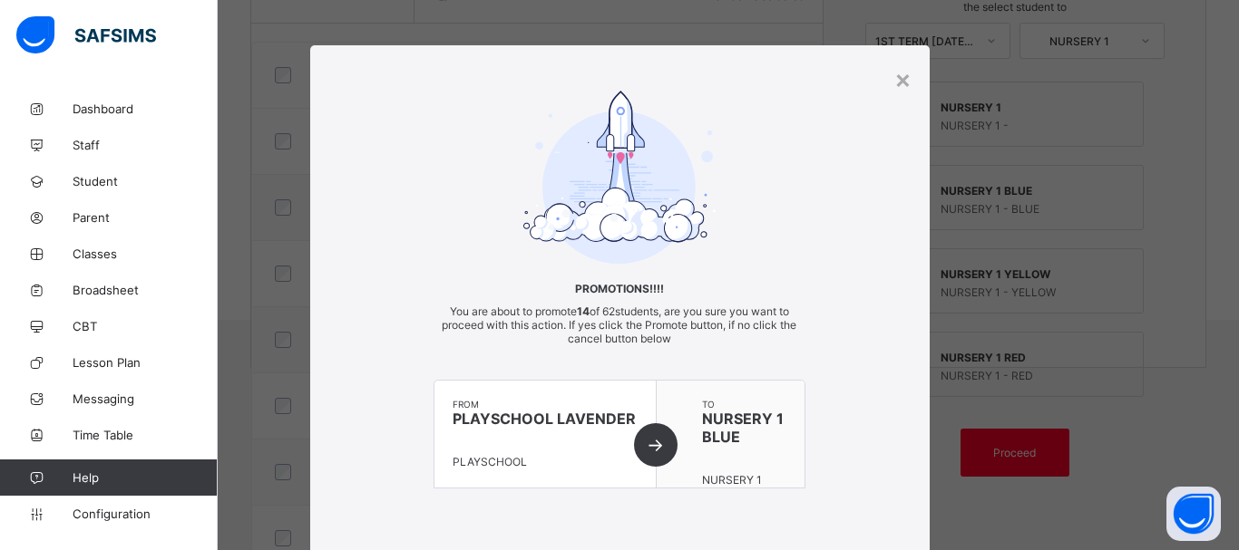
scroll to position [131, 0]
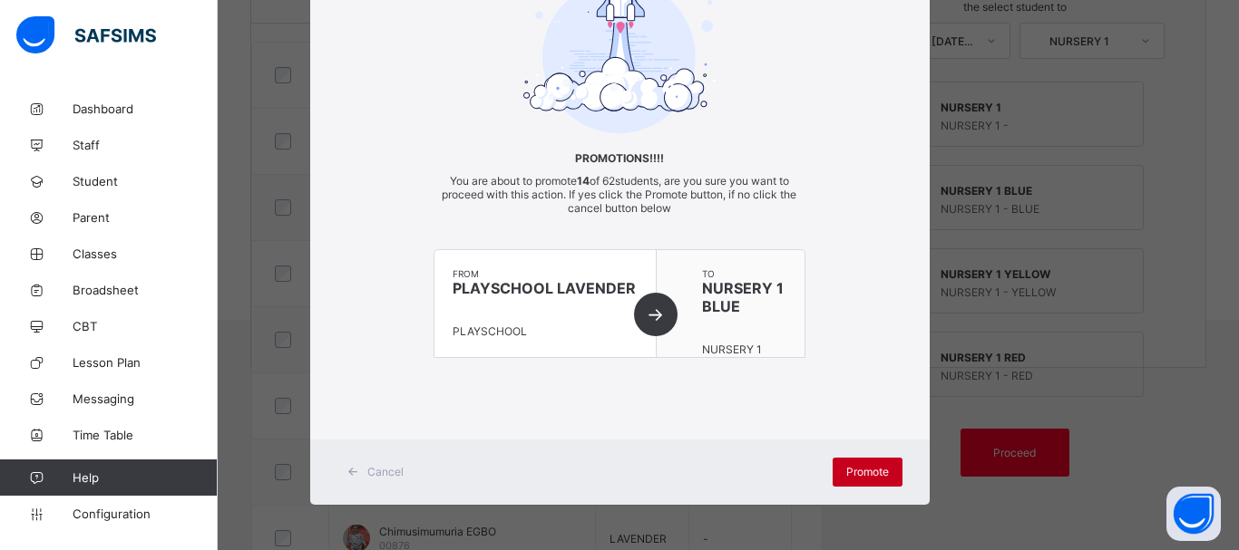
click at [846, 472] on span "Promote" at bounding box center [867, 472] width 43 height 14
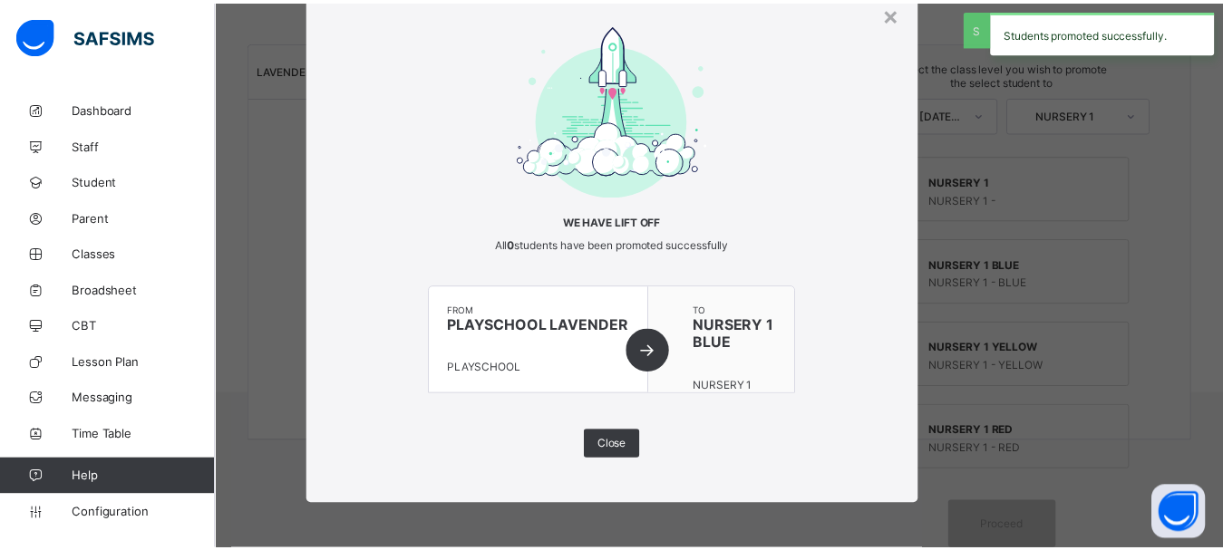
scroll to position [197, 0]
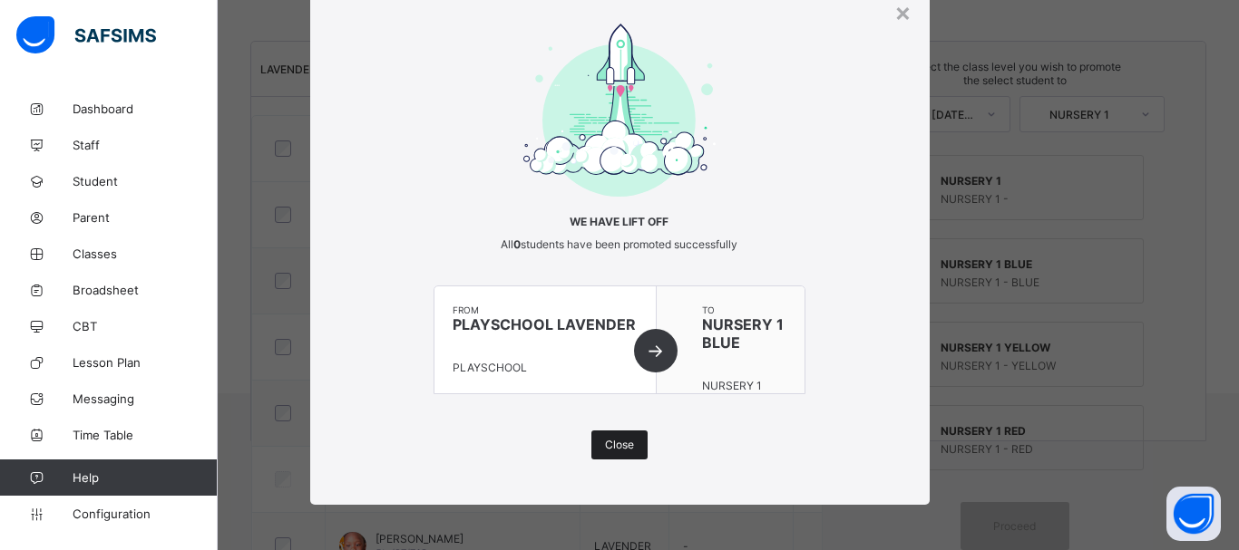
click at [614, 438] on div "Close" at bounding box center [619, 445] width 56 height 29
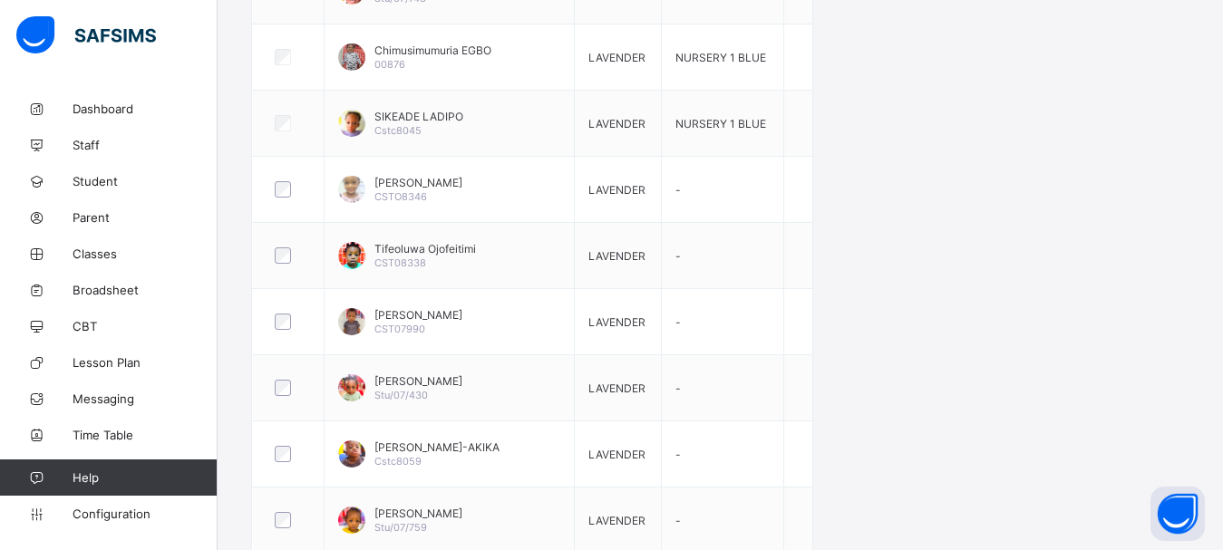
scroll to position [382, 0]
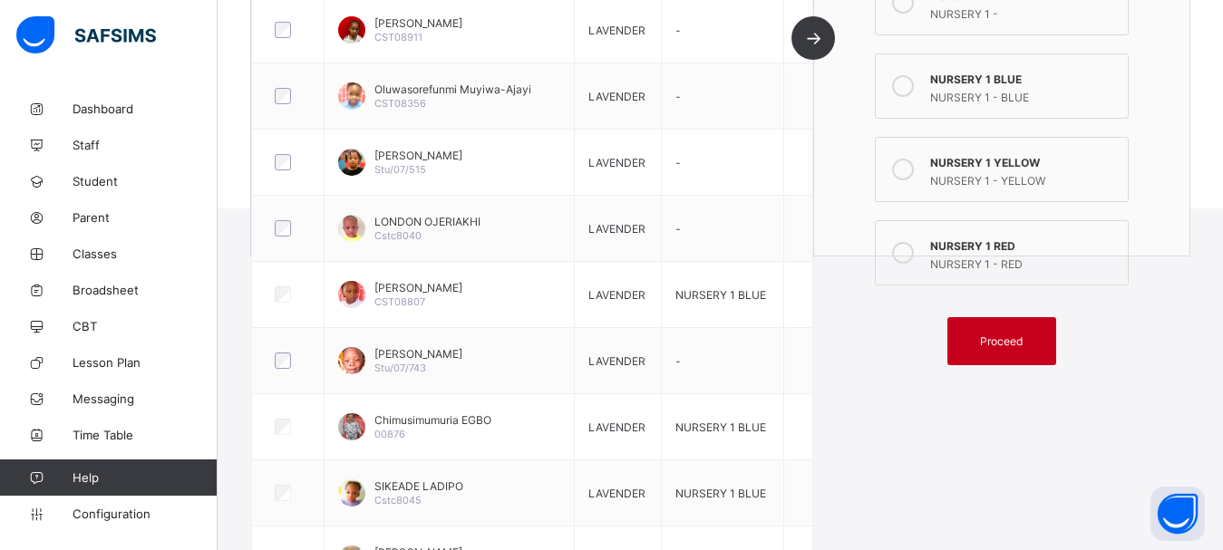
click at [1006, 348] on div "Proceed" at bounding box center [1002, 341] width 109 height 48
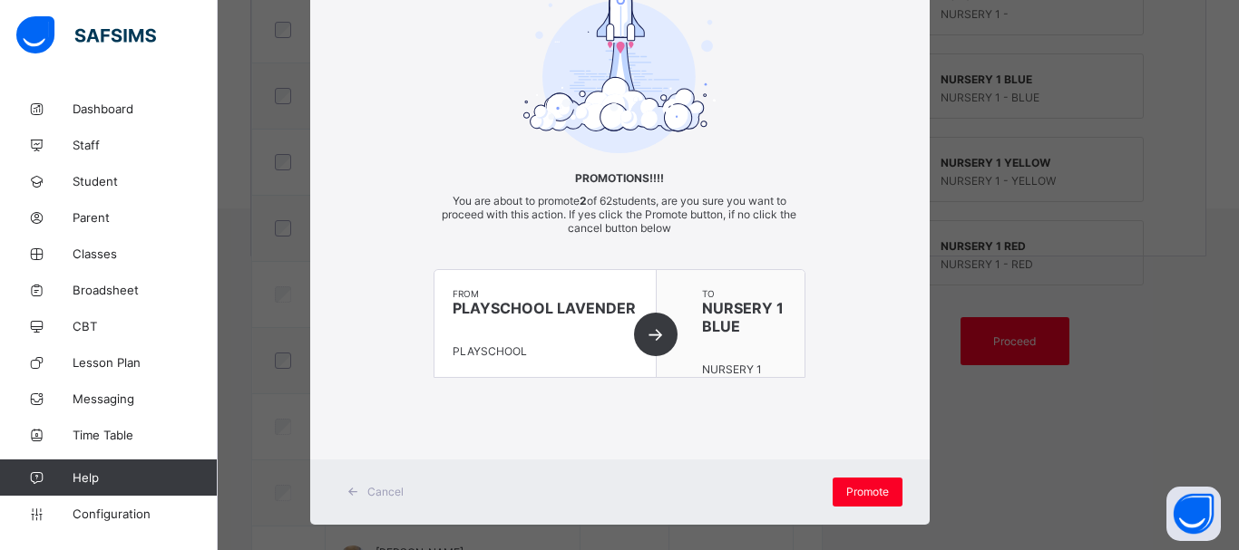
scroll to position [131, 0]
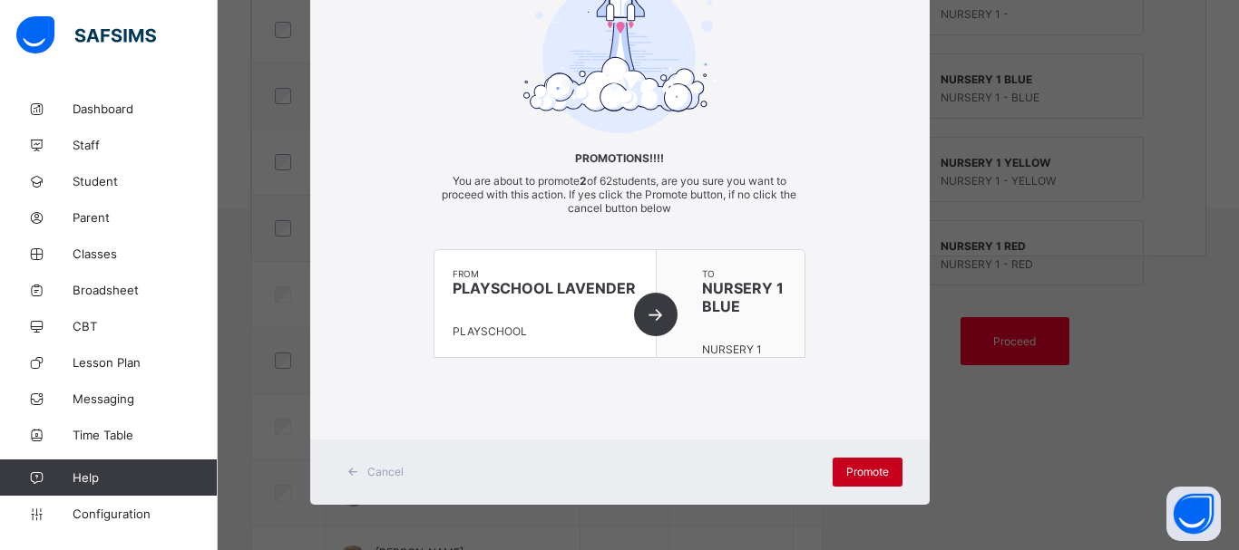
click at [851, 468] on span "Promote" at bounding box center [867, 472] width 43 height 14
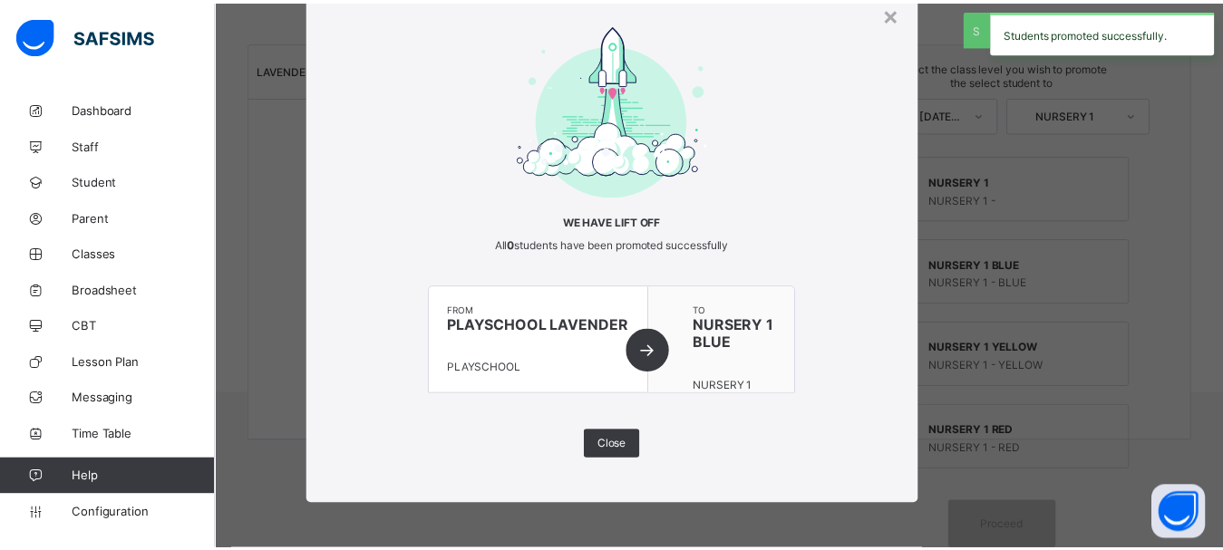
scroll to position [197, 0]
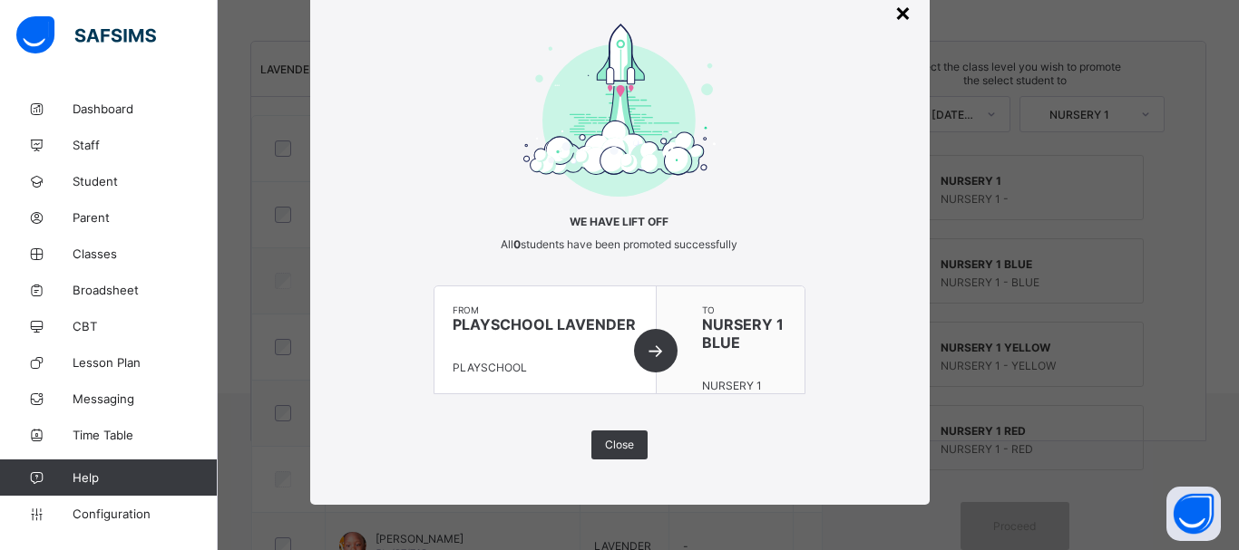
click at [898, 14] on div "×" at bounding box center [902, 11] width 17 height 31
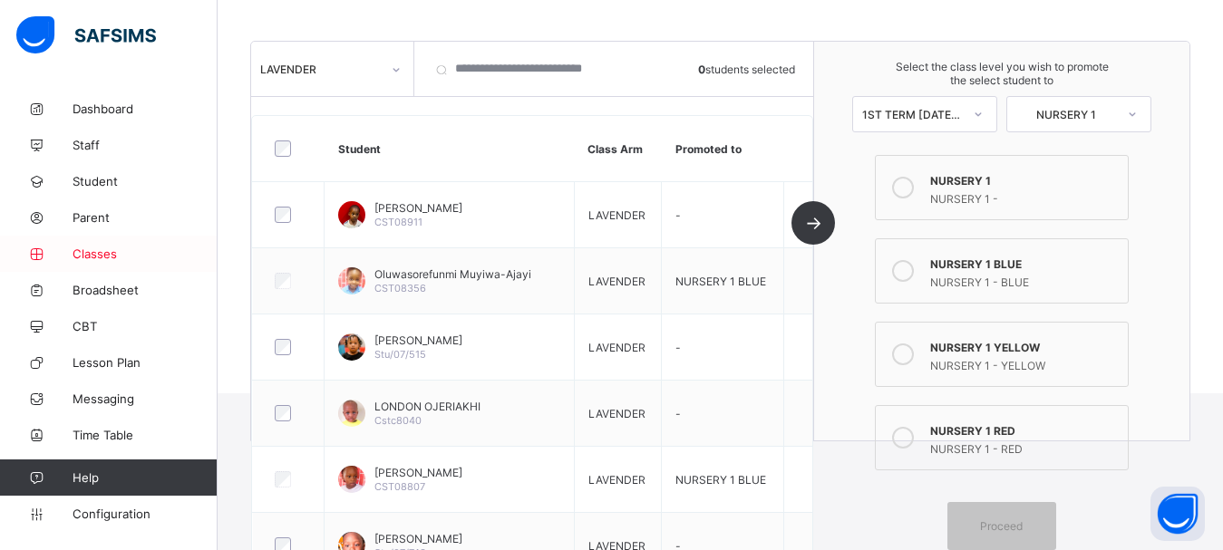
click at [102, 257] on span "Classes" at bounding box center [145, 254] width 145 height 15
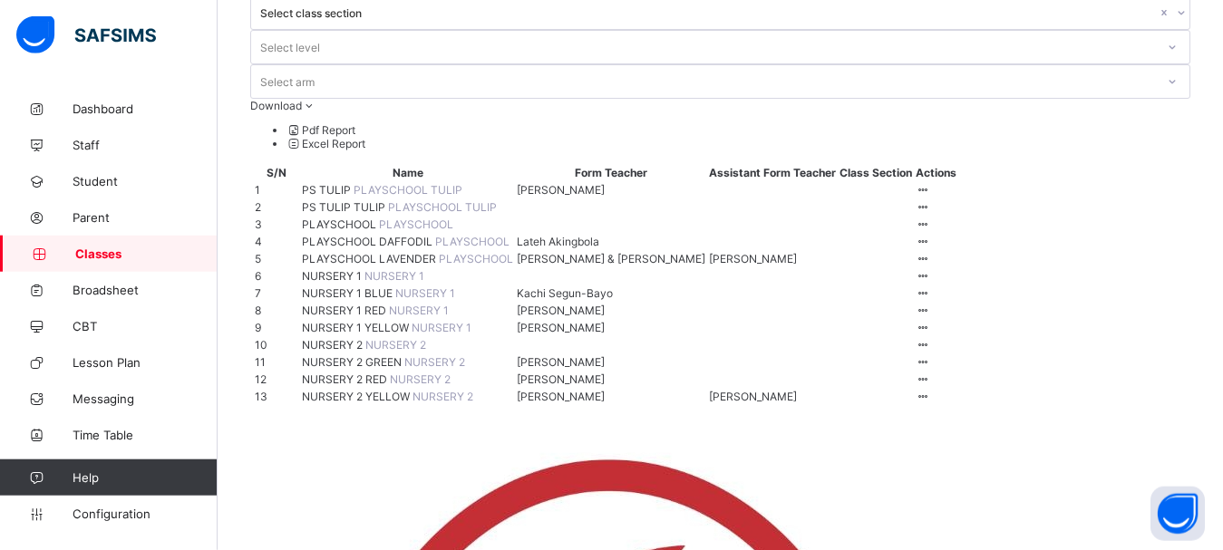
scroll to position [185, 0]
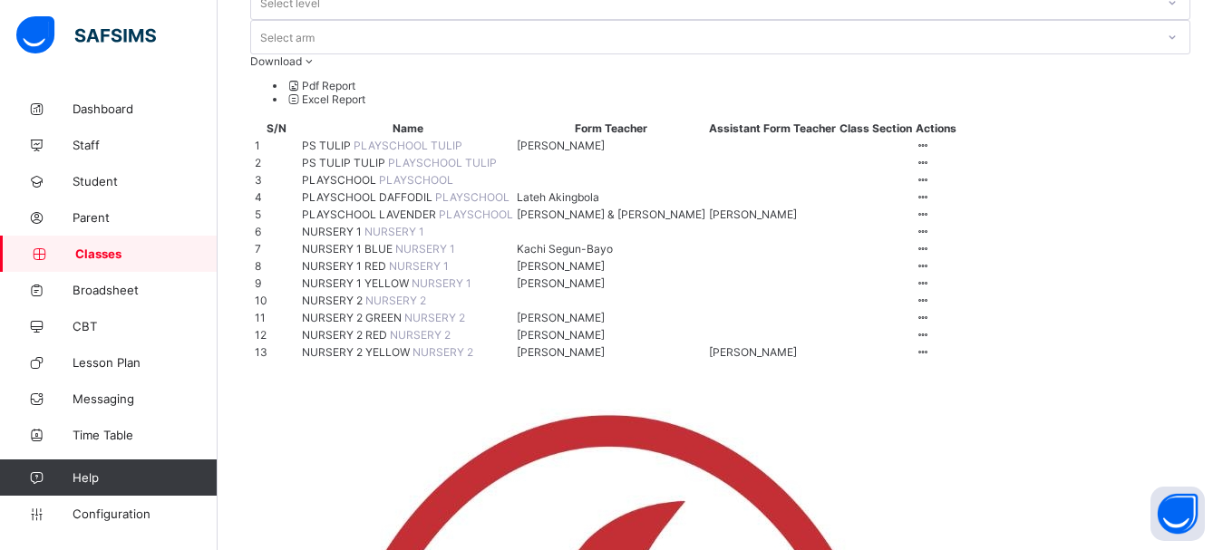
click at [341, 256] on span "NURSERY 1 BLUE" at bounding box center [348, 249] width 93 height 14
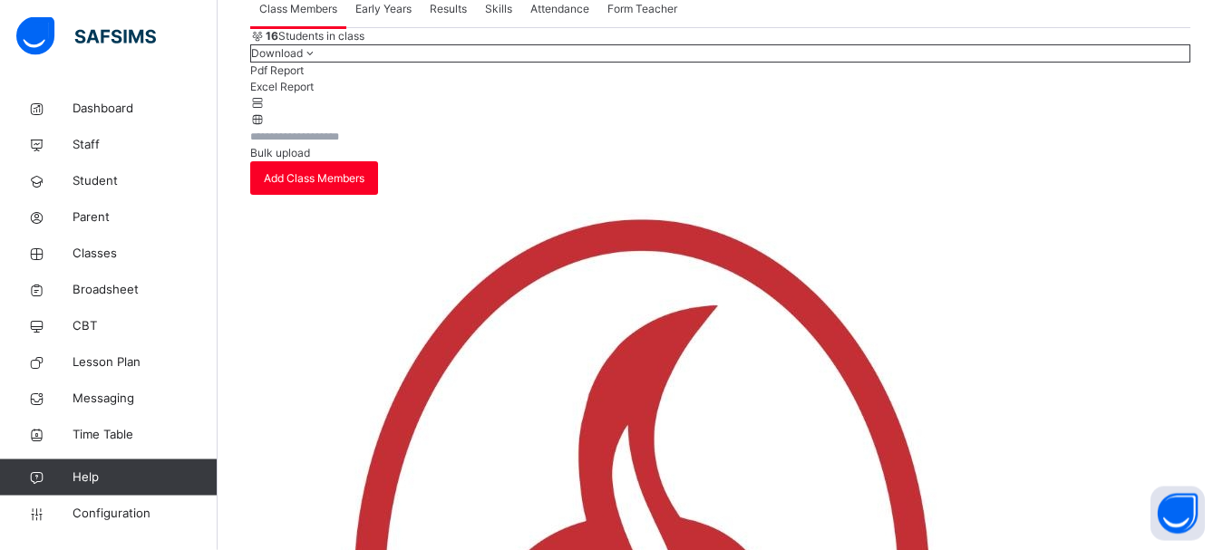
scroll to position [185, 0]
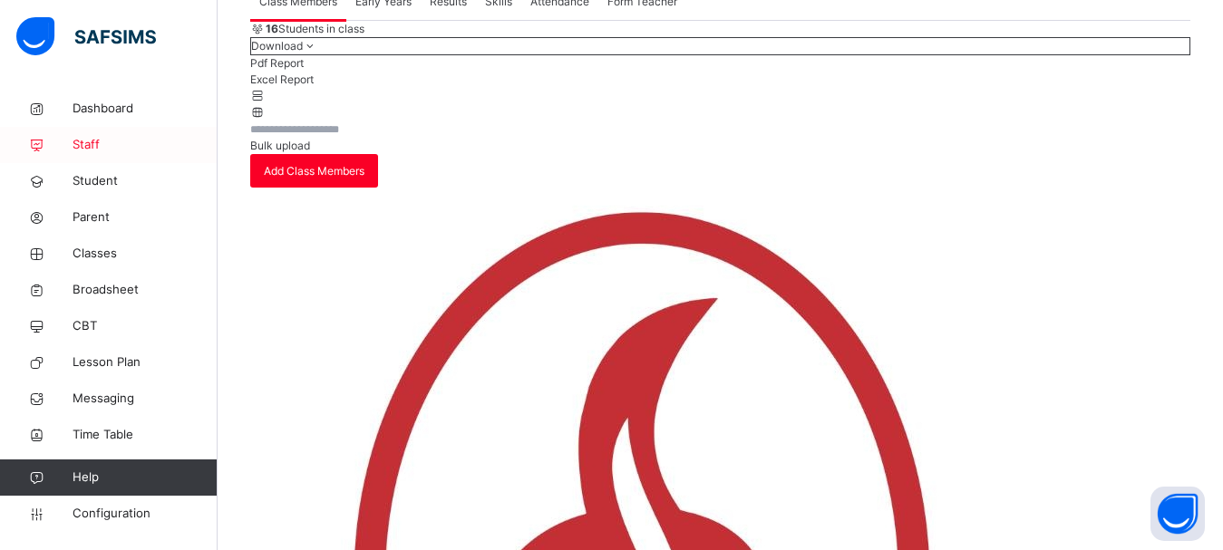
click at [93, 140] on span "Staff" at bounding box center [145, 145] width 145 height 18
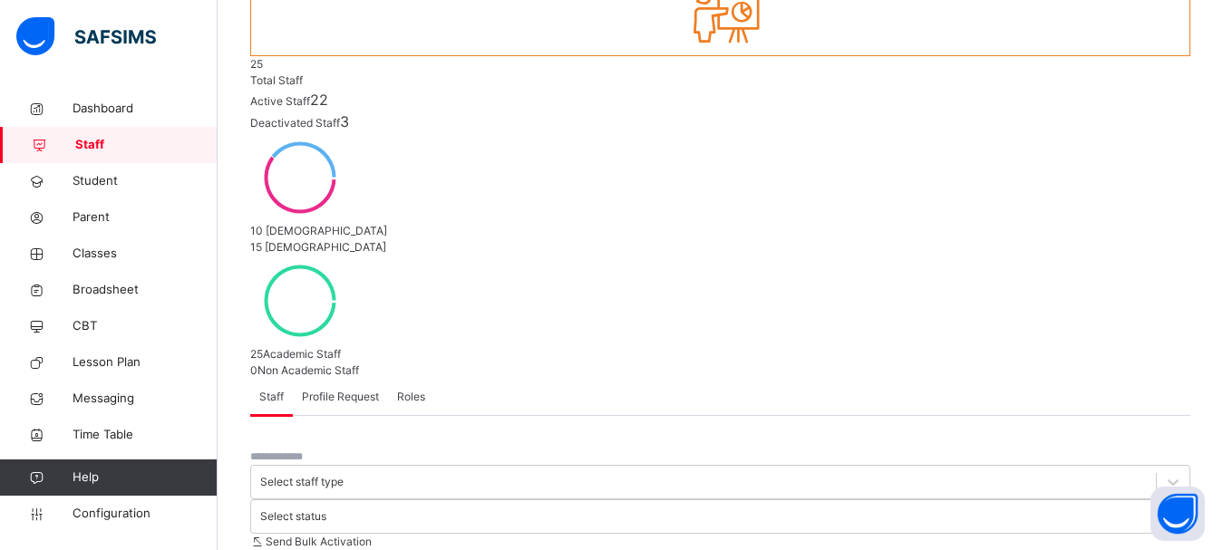
scroll to position [282, 0]
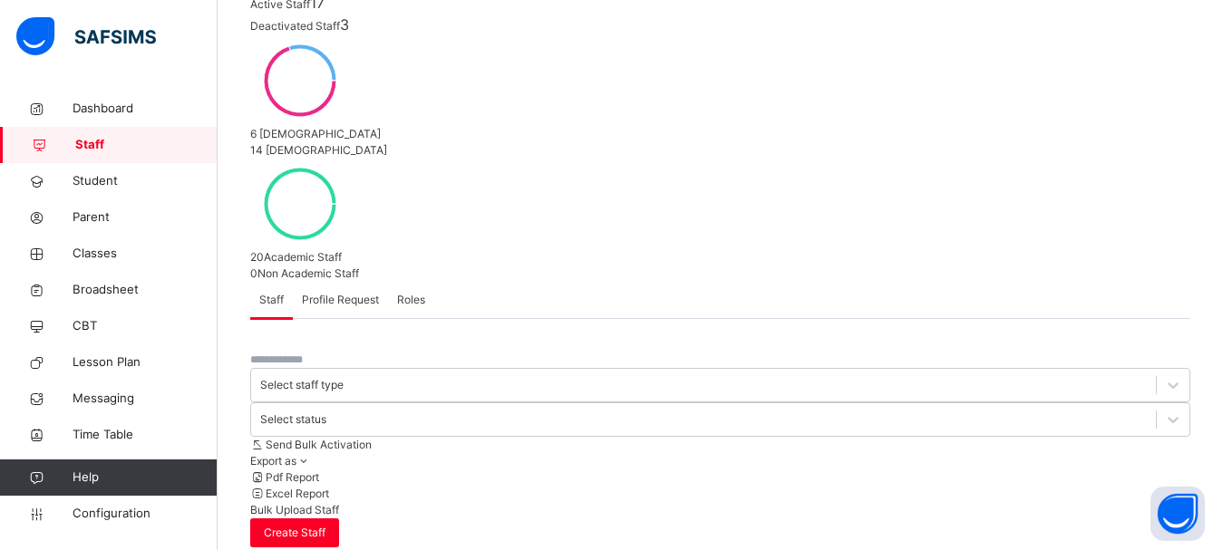
click at [92, 252] on span "Classes" at bounding box center [145, 254] width 145 height 18
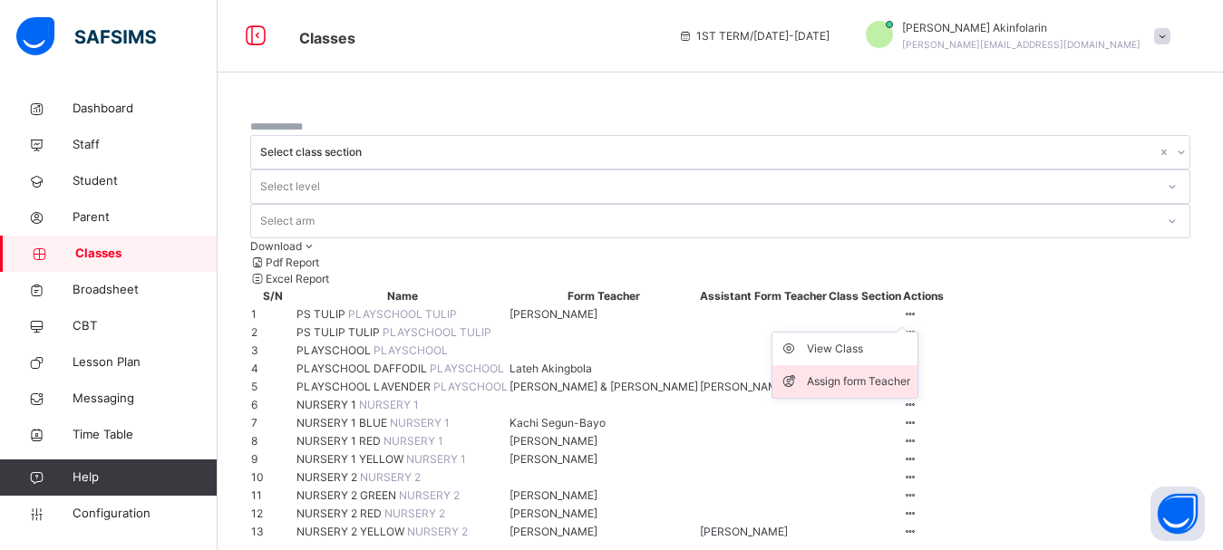
click at [910, 373] on div "Assign form Teacher" at bounding box center [858, 382] width 103 height 18
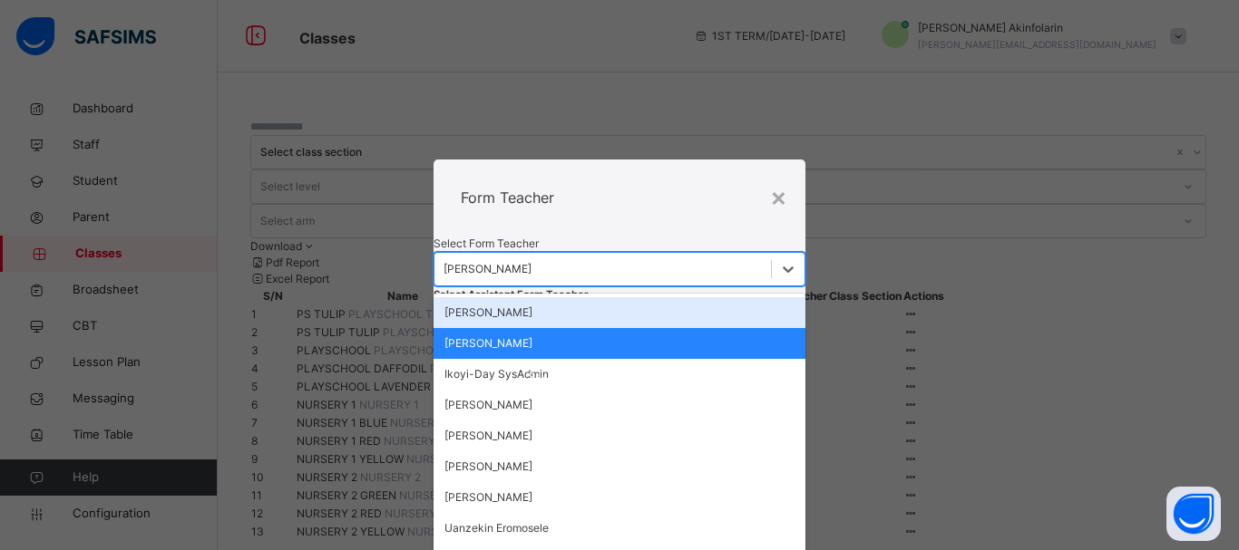
click at [531, 261] on div "[PERSON_NAME]" at bounding box center [487, 269] width 88 height 16
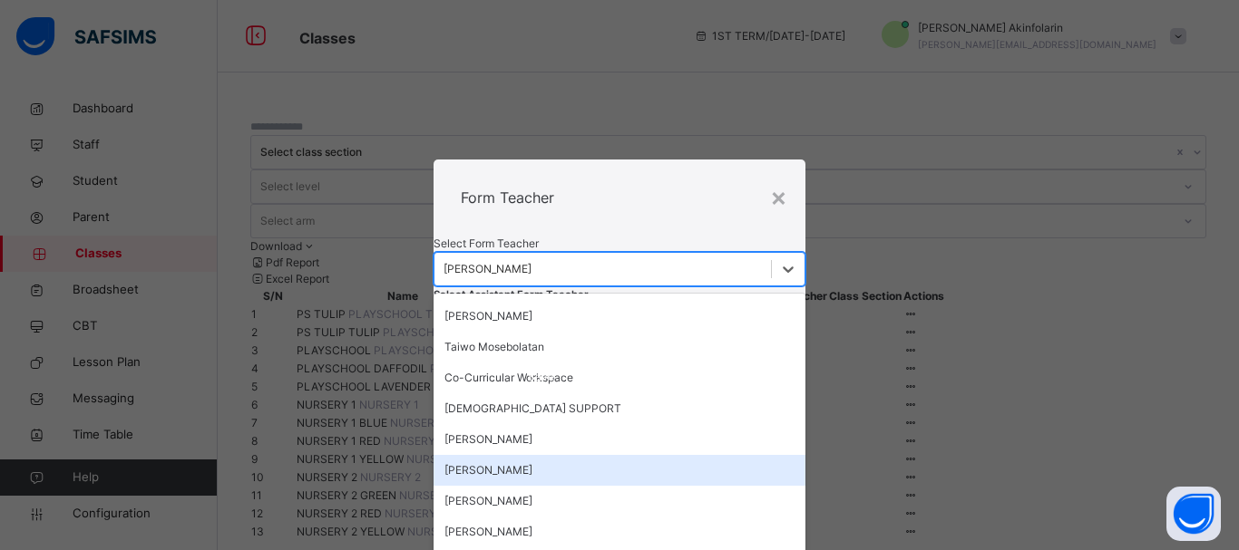
scroll to position [499, 0]
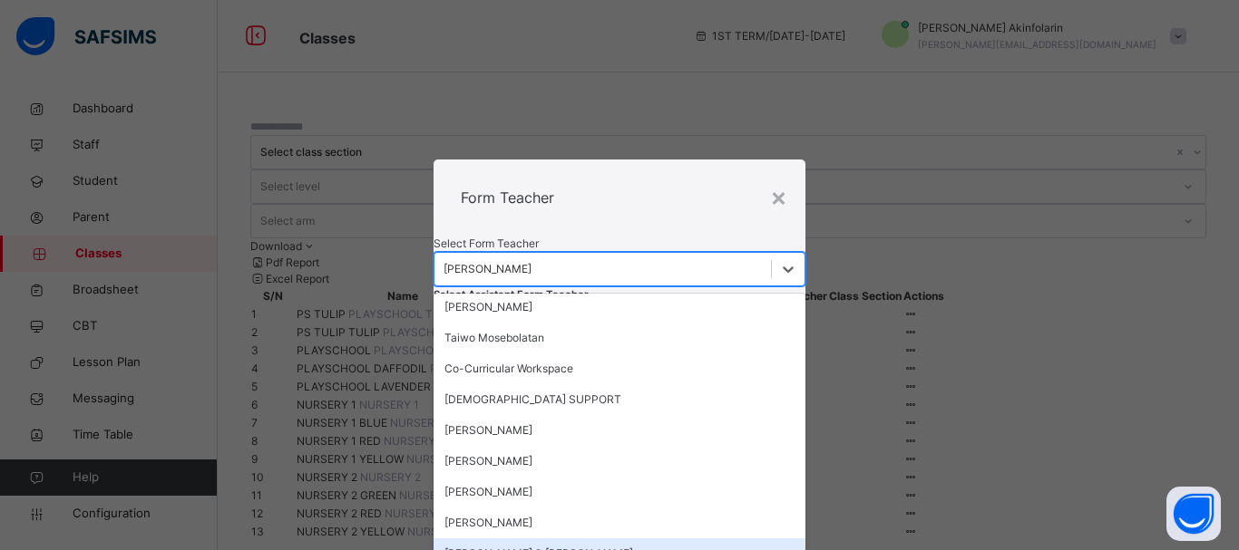
click at [569, 539] on div "[PERSON_NAME] & [PERSON_NAME]" at bounding box center [619, 554] width 372 height 31
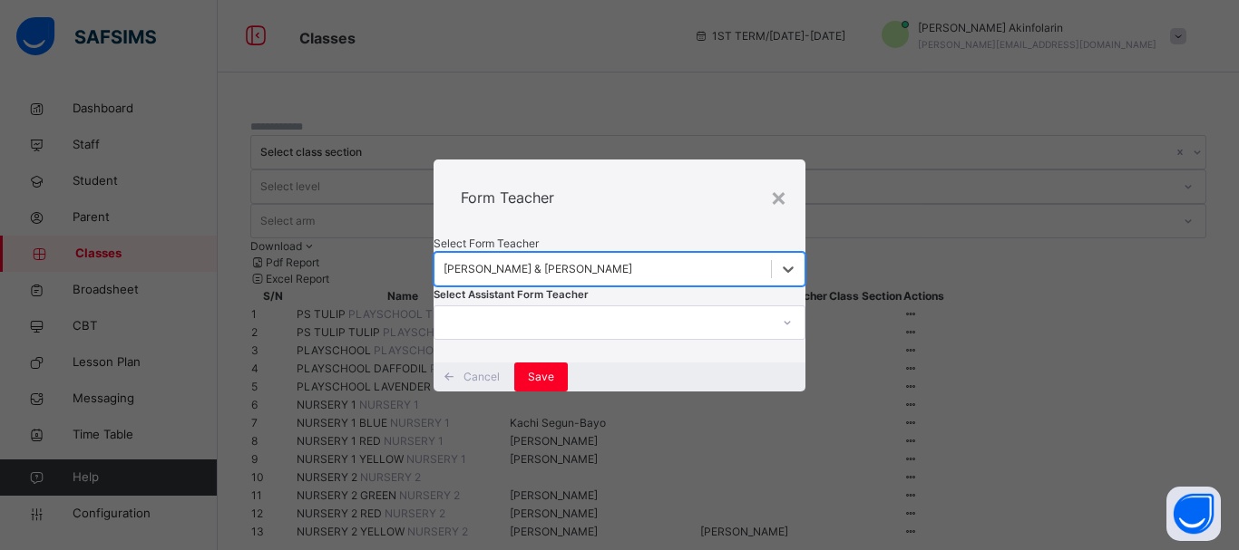
click at [614, 335] on div at bounding box center [601, 322] width 335 height 28
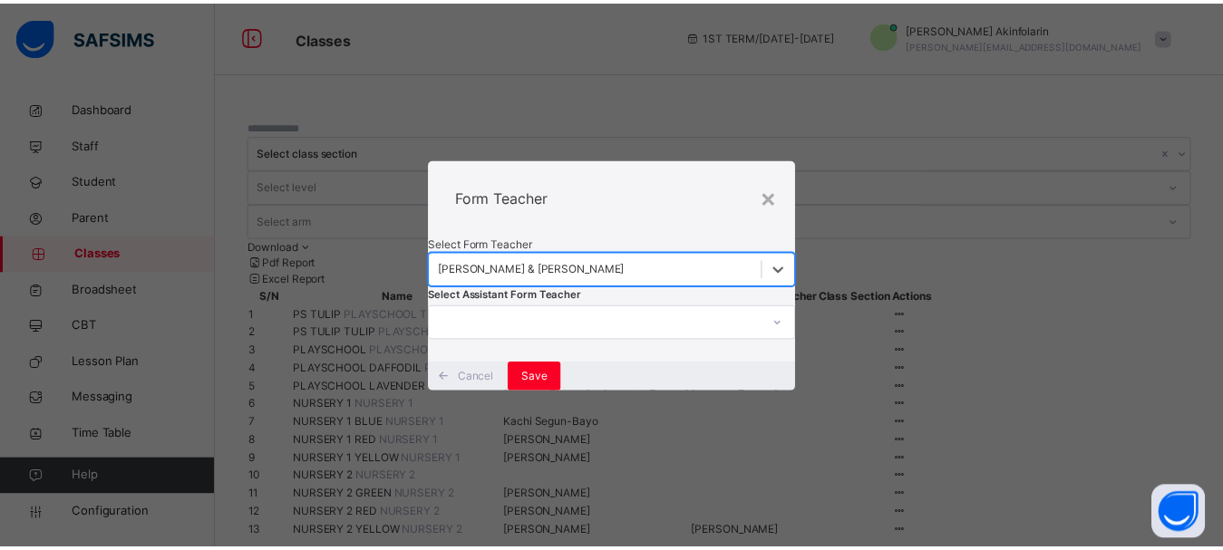
scroll to position [0, 0]
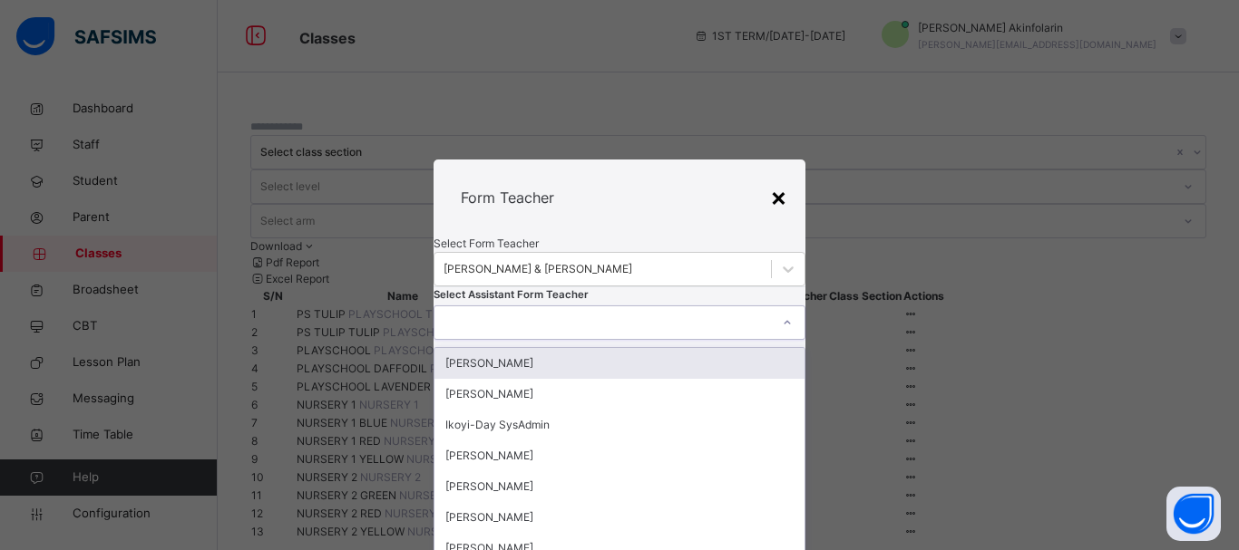
click at [781, 178] on div "×" at bounding box center [778, 197] width 17 height 38
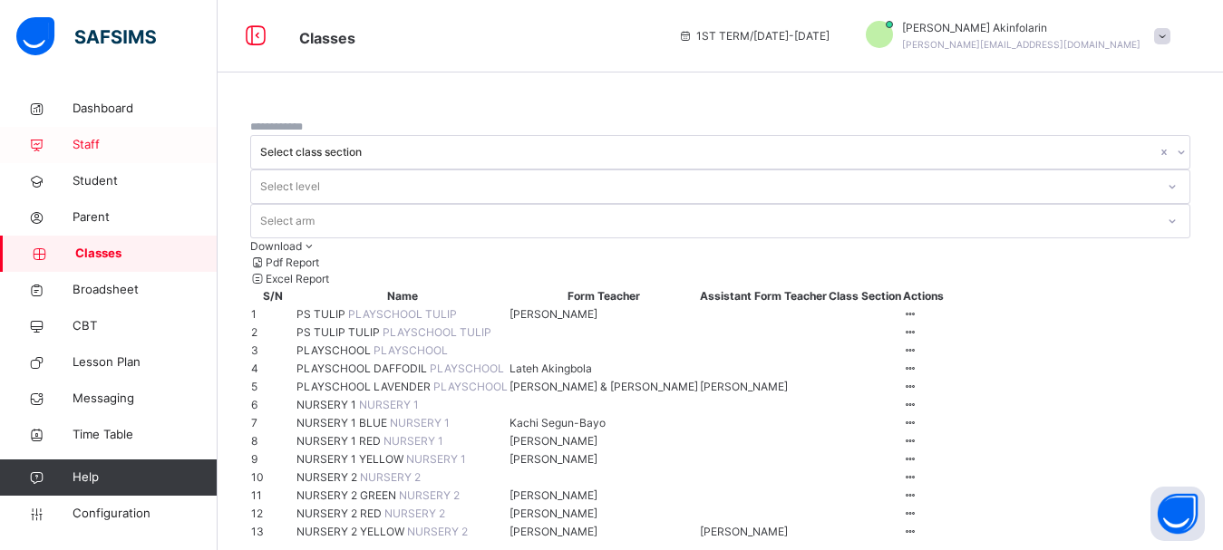
click at [93, 155] on link "Staff" at bounding box center [109, 145] width 218 height 36
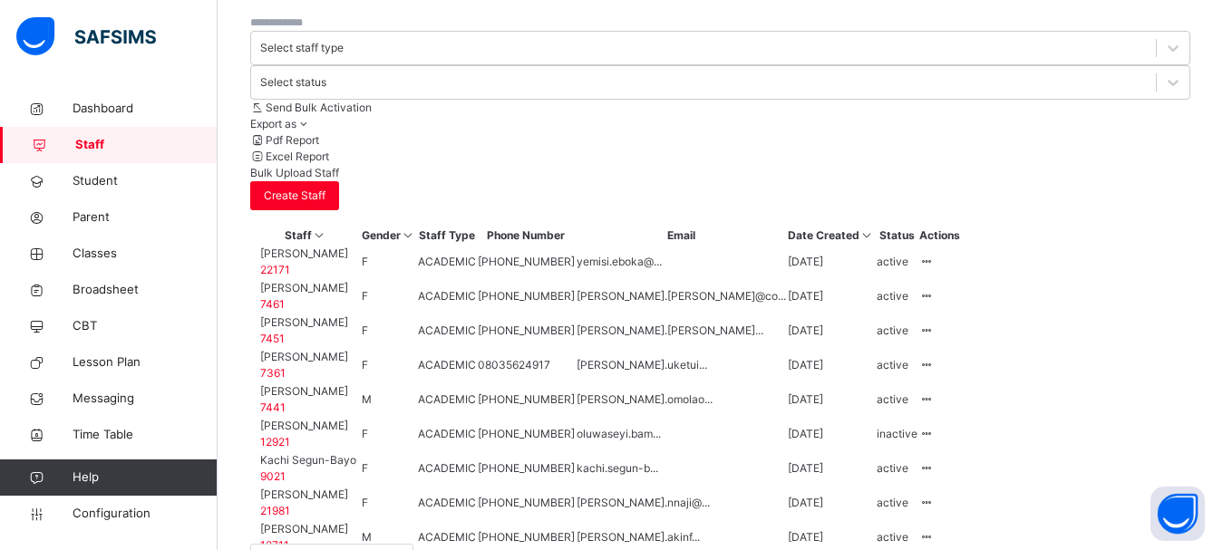
scroll to position [674, 0]
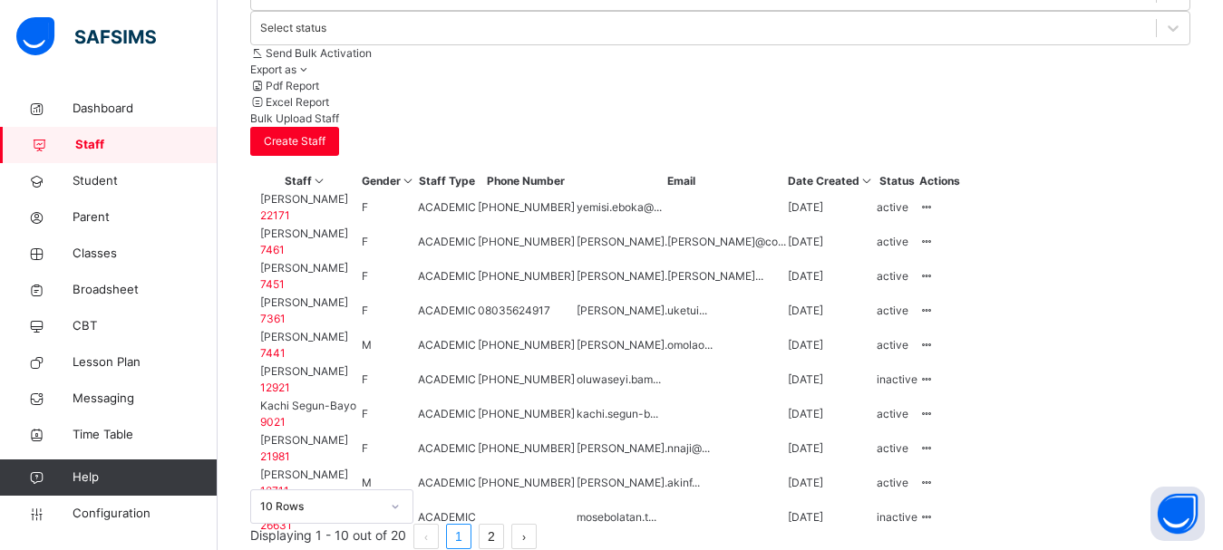
click at [382, 490] on div "10 Rows" at bounding box center [331, 507] width 163 height 34
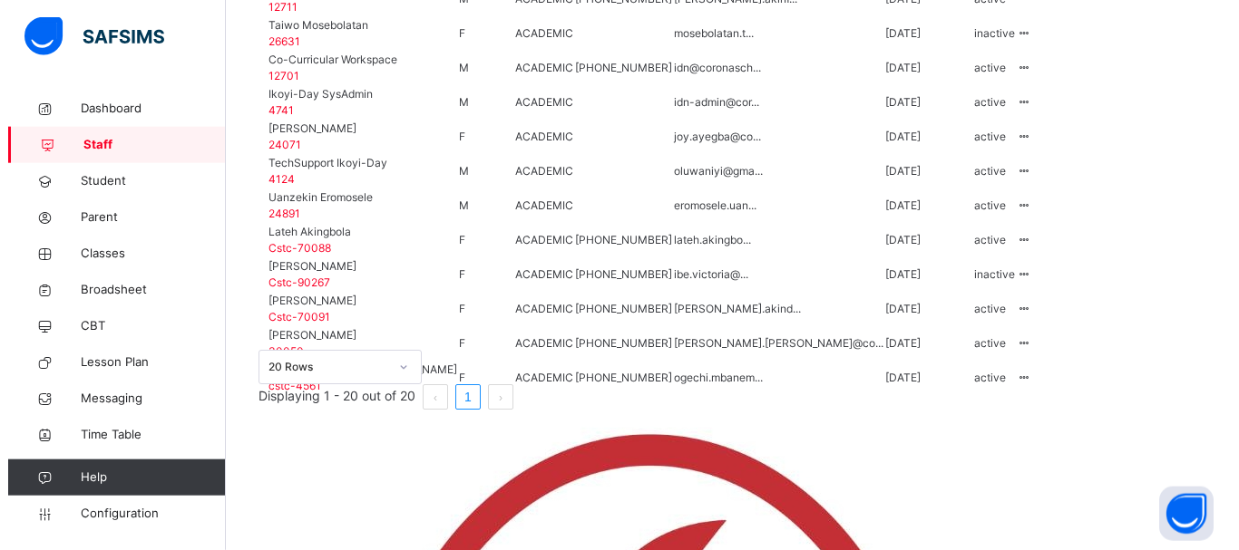
scroll to position [1172, 0]
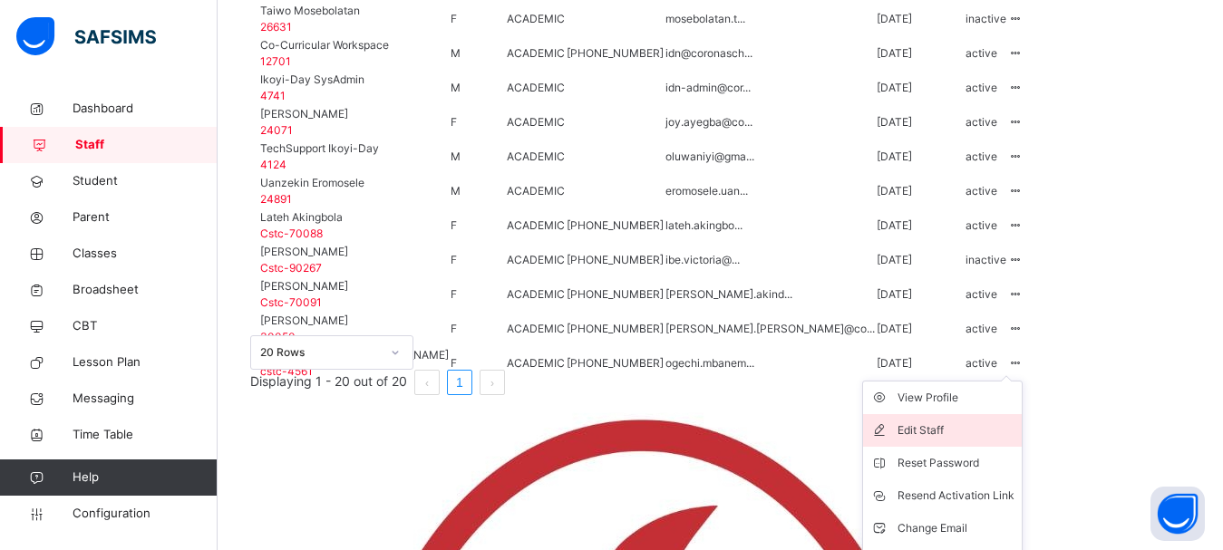
click at [1015, 440] on div "Edit Staff" at bounding box center [956, 431] width 117 height 18
select select "**"
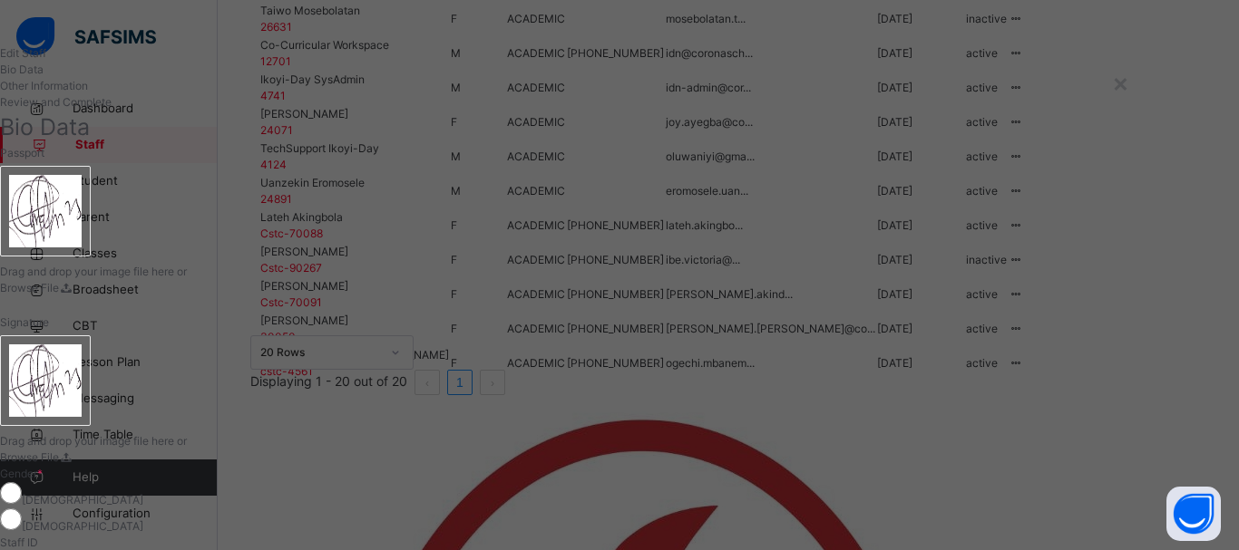
scroll to position [245, 0]
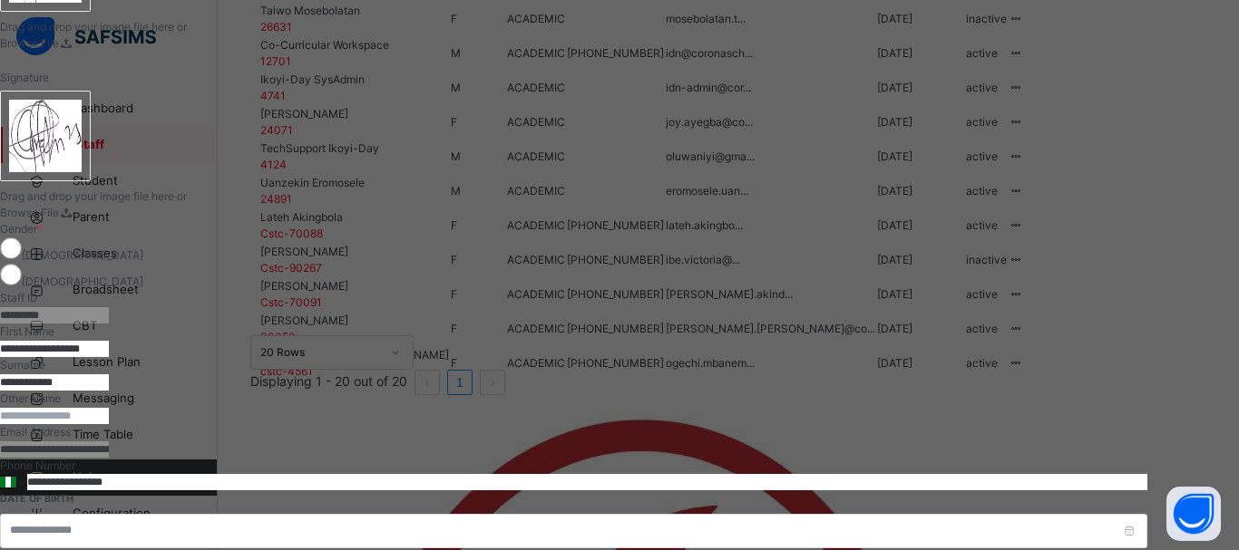
click at [109, 374] on input "**********" at bounding box center [54, 382] width 109 height 16
type input "*"
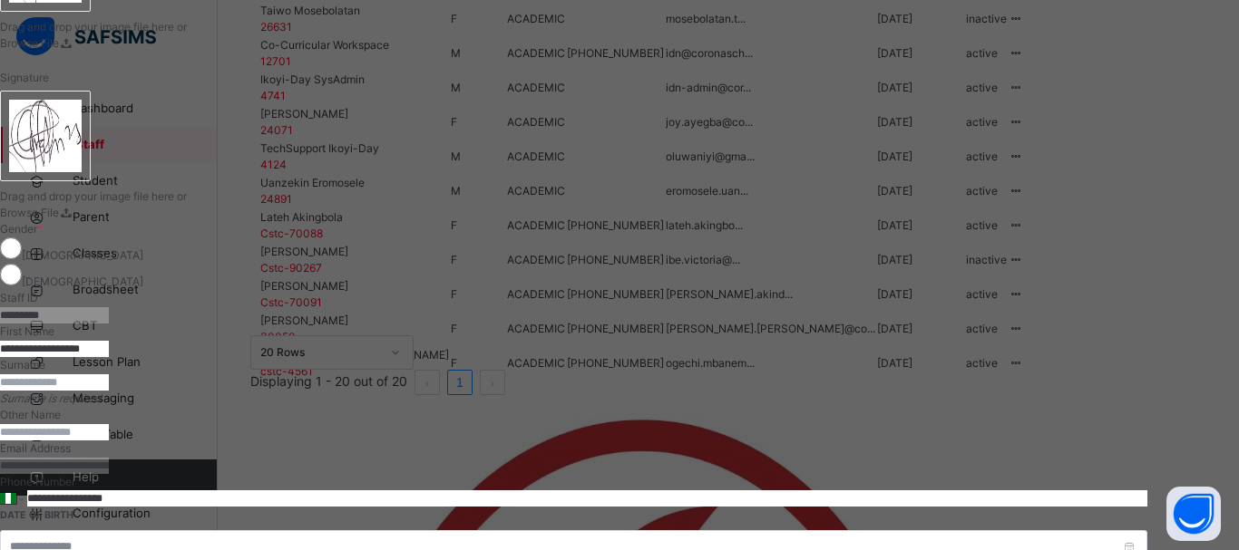
click at [109, 341] on input "**********" at bounding box center [54, 349] width 109 height 16
drag, startPoint x: 715, startPoint y: 178, endPoint x: 658, endPoint y: 180, distance: 57.2
click at [109, 341] on input "**********" at bounding box center [54, 349] width 109 height 16
type input "******"
click at [109, 374] on input "text" at bounding box center [54, 382] width 109 height 16
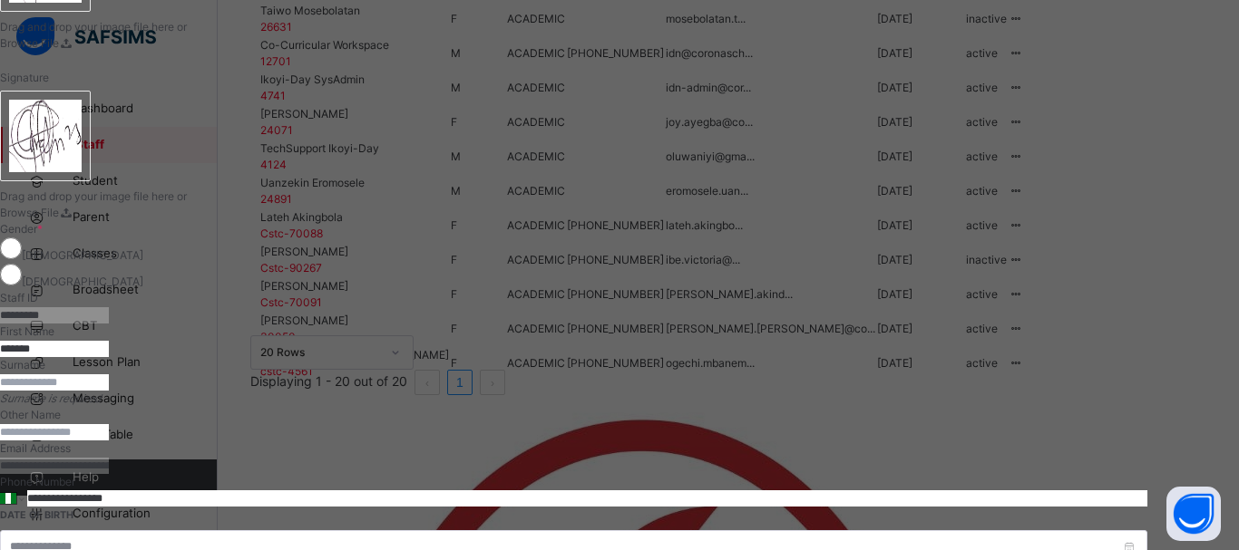
paste input "*******"
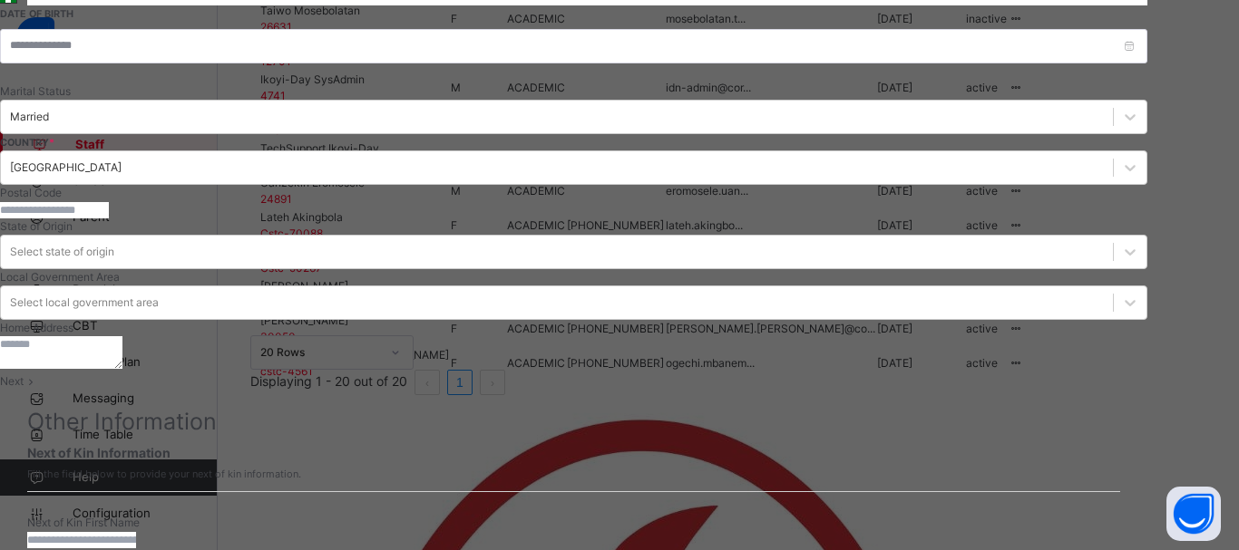
scroll to position [734, 0]
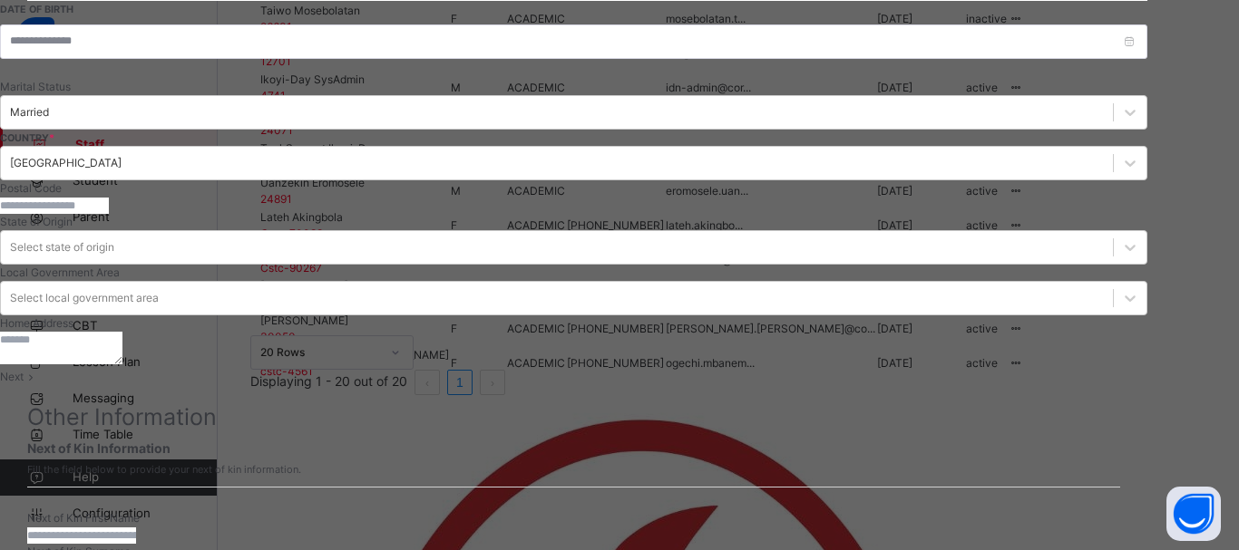
type input "*******"
click at [1081, 369] on div "Next" at bounding box center [573, 377] width 1147 height 16
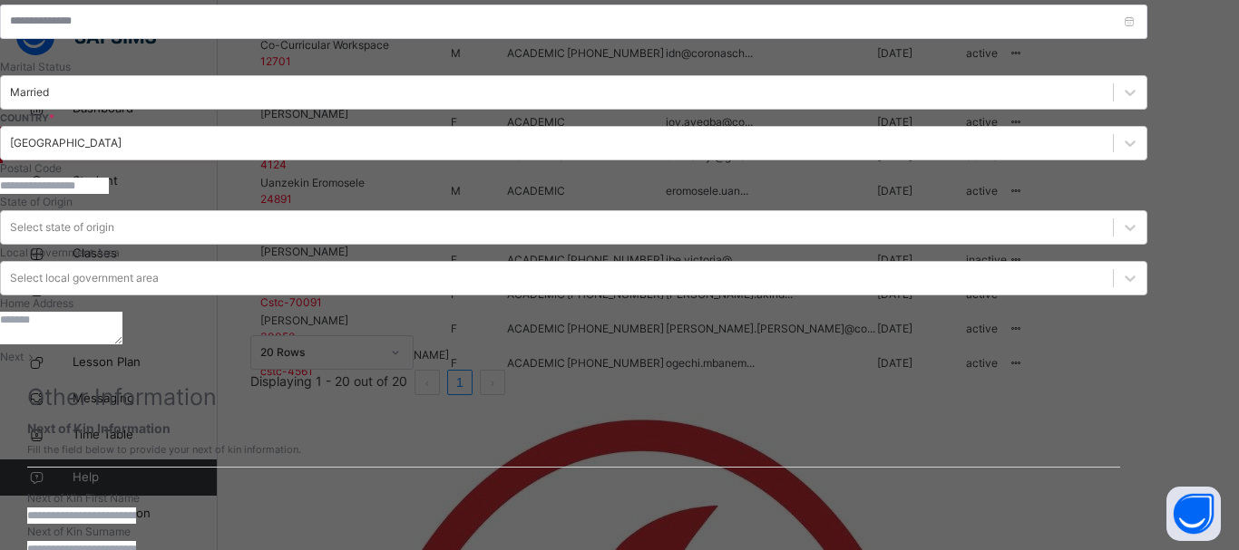
scroll to position [413, 0]
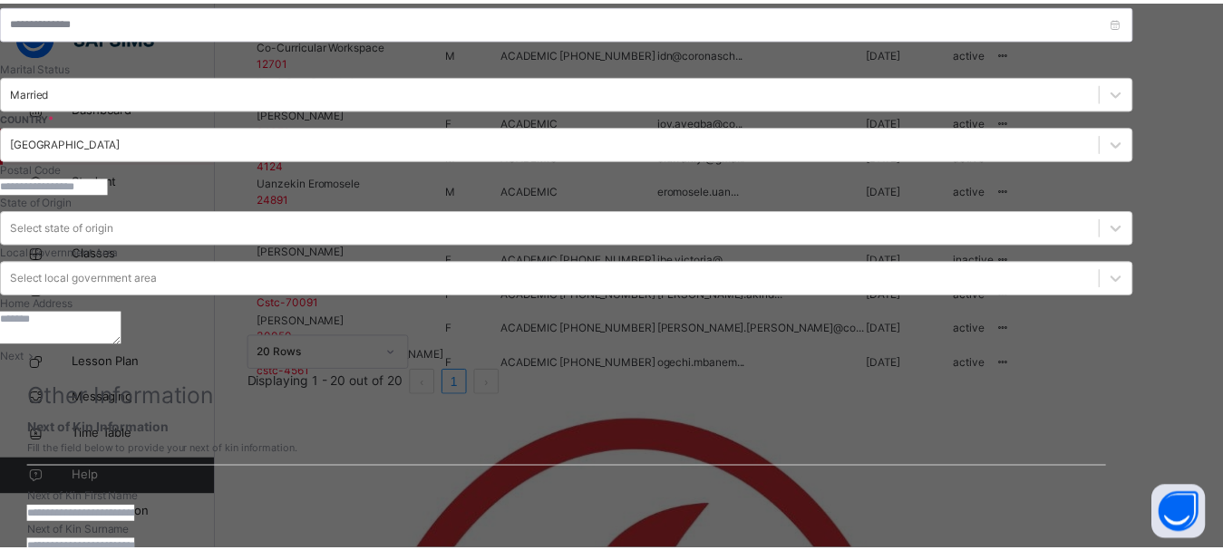
scroll to position [735, 0]
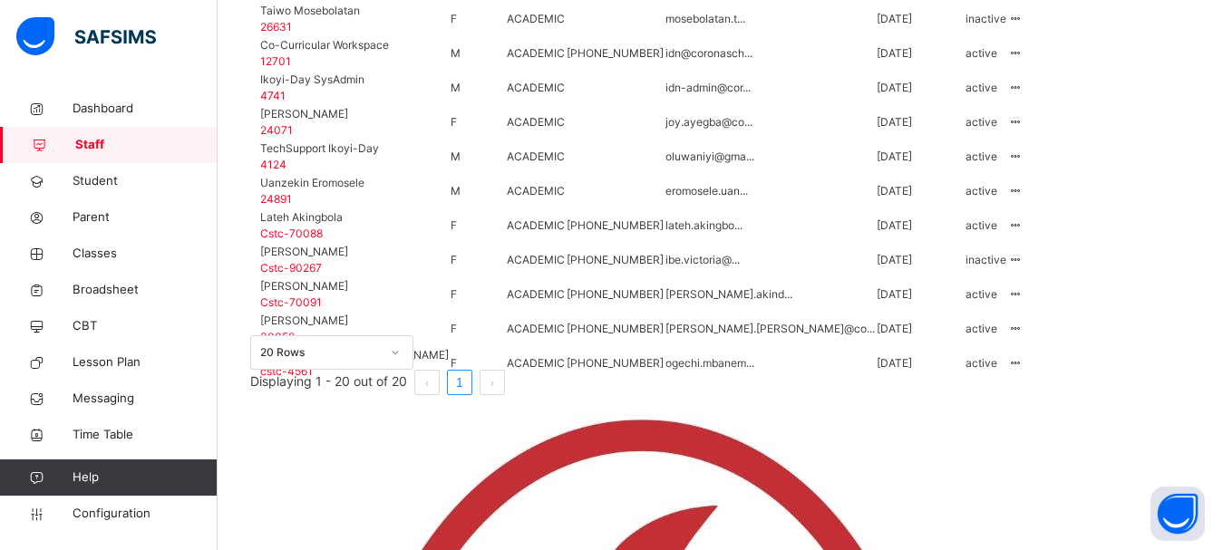
click at [102, 142] on span "Staff" at bounding box center [146, 145] width 142 height 18
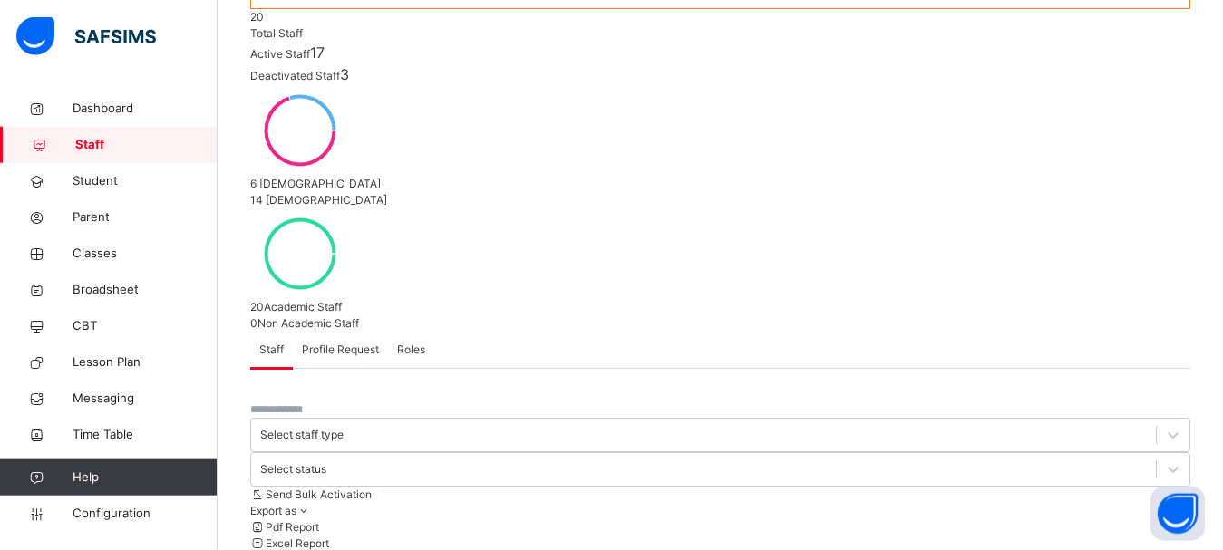
scroll to position [155, 0]
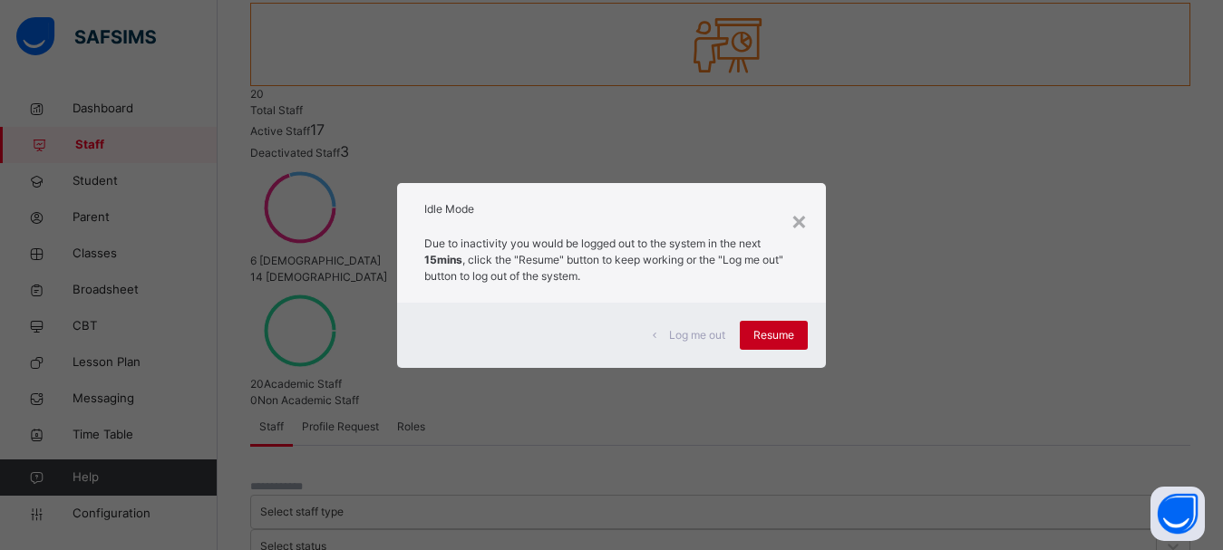
click at [784, 334] on span "Resume" at bounding box center [774, 335] width 41 height 16
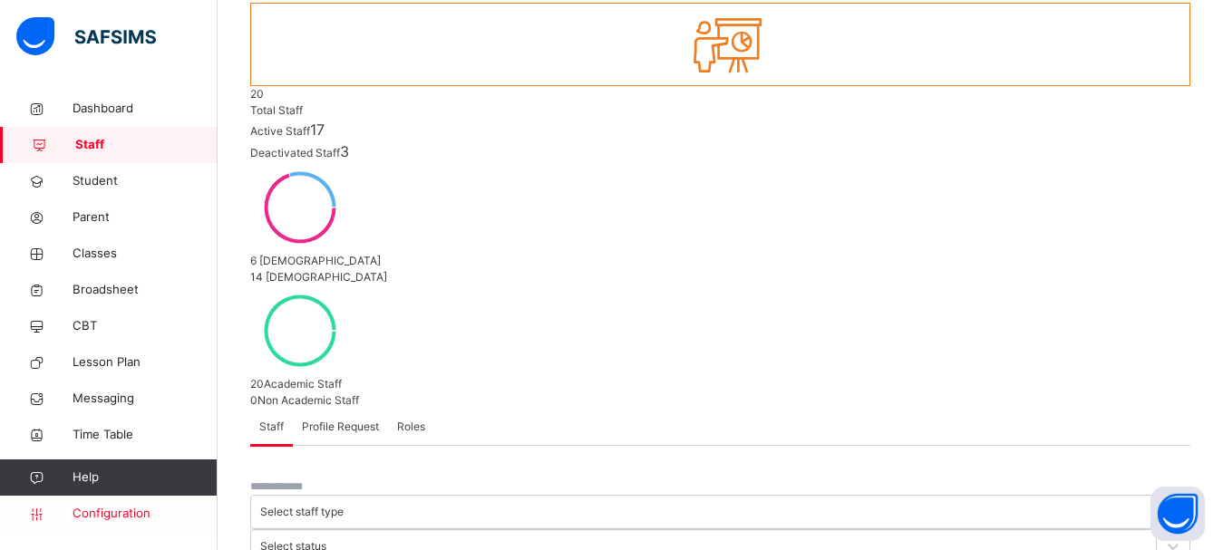
click at [131, 514] on span "Configuration" at bounding box center [145, 514] width 144 height 18
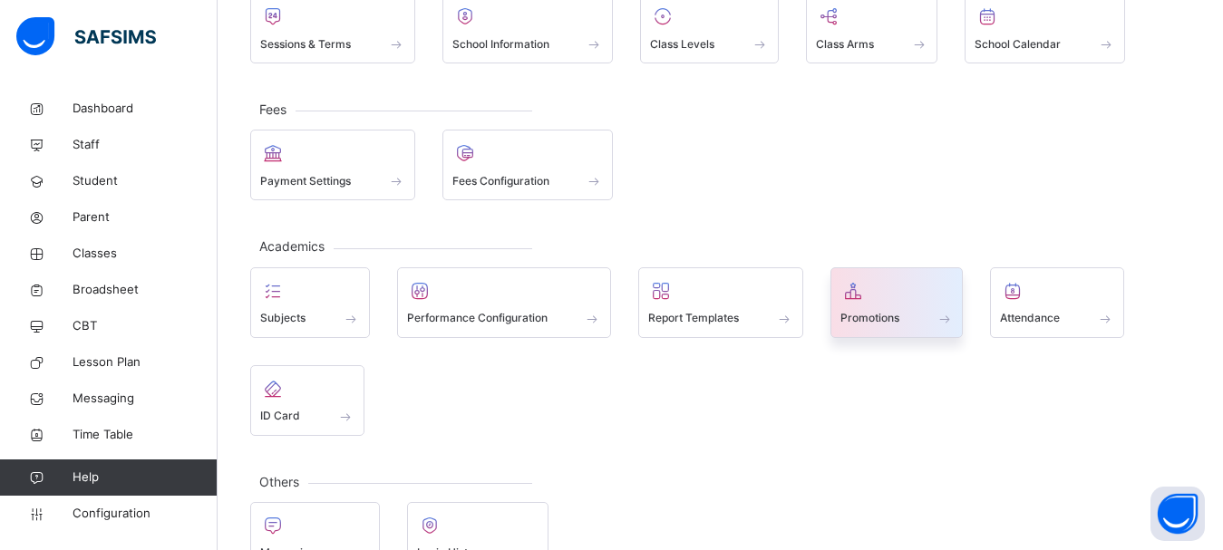
click at [872, 331] on div "Promotions" at bounding box center [897, 302] width 133 height 71
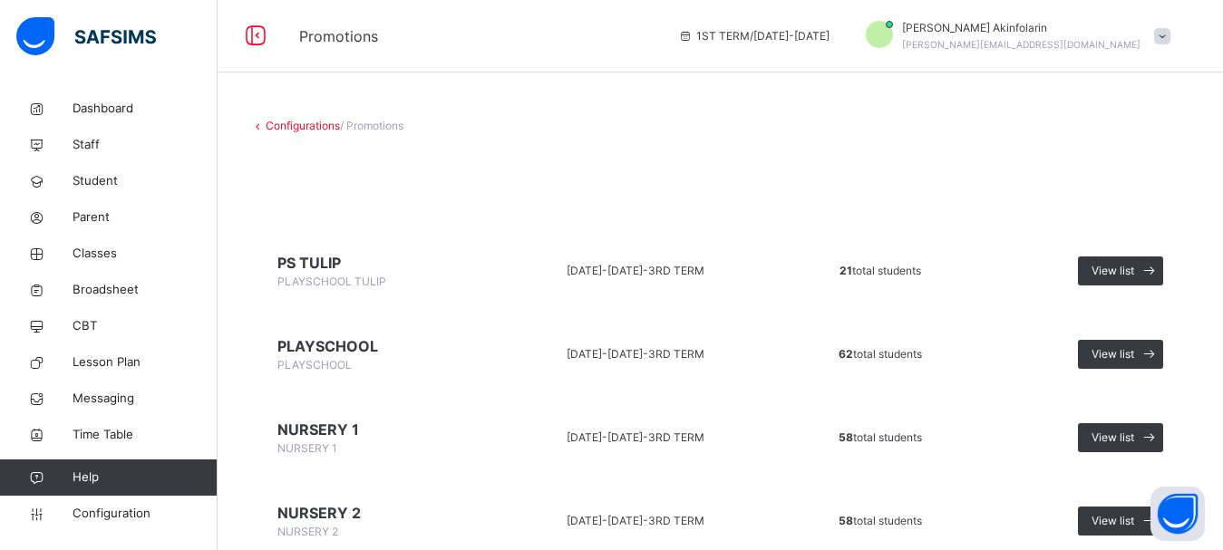
scroll to position [72, 0]
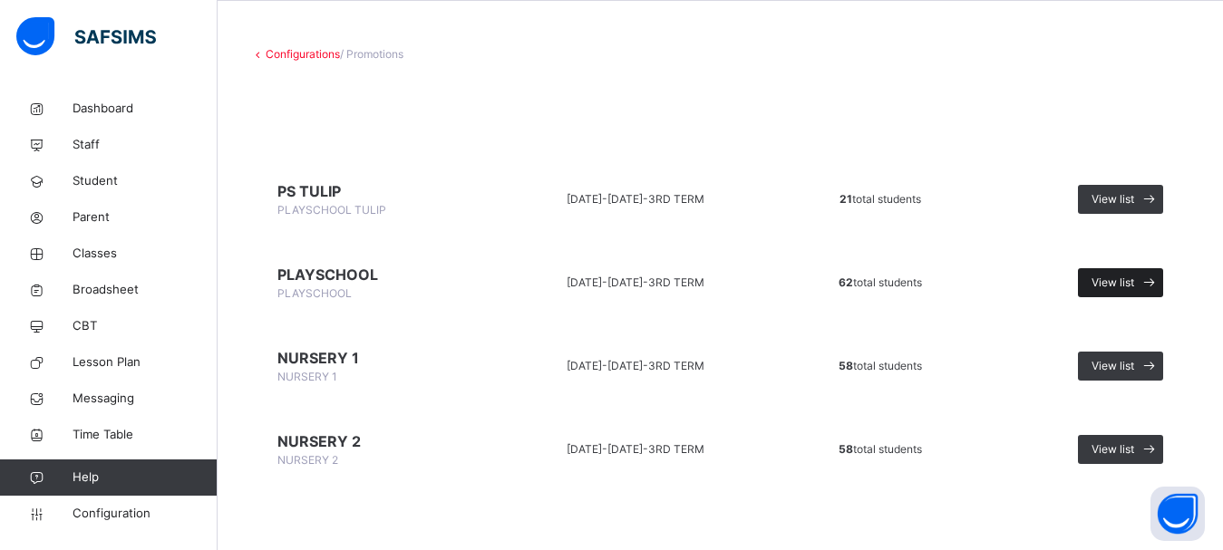
click at [1126, 281] on span "View list" at bounding box center [1113, 283] width 43 height 16
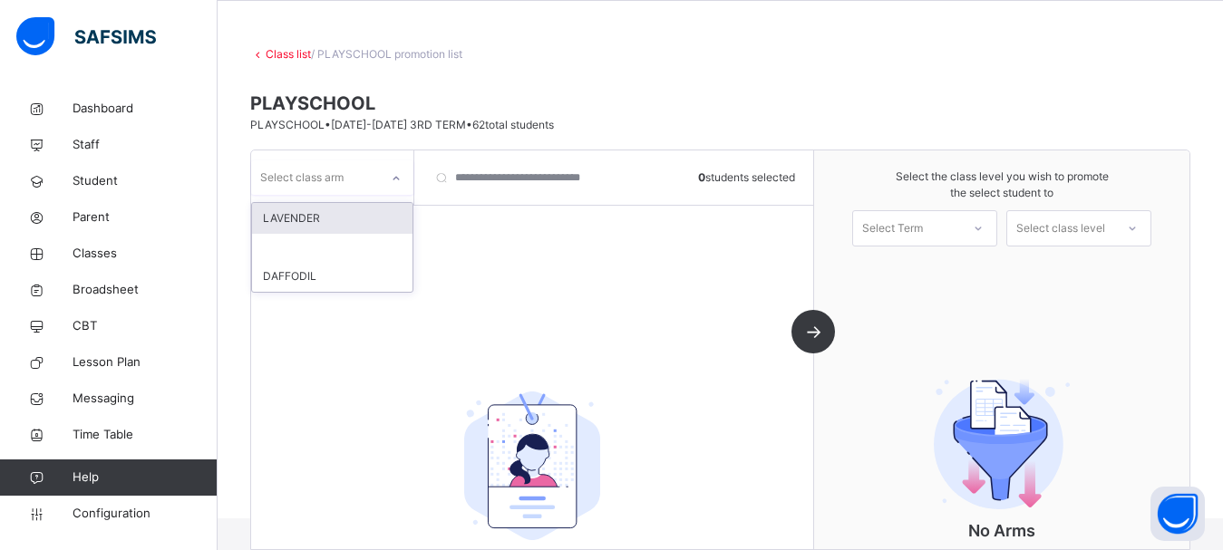
click at [365, 190] on div "Select class arm" at bounding box center [315, 177] width 128 height 28
click at [341, 225] on div "LAVENDER" at bounding box center [332, 218] width 160 height 31
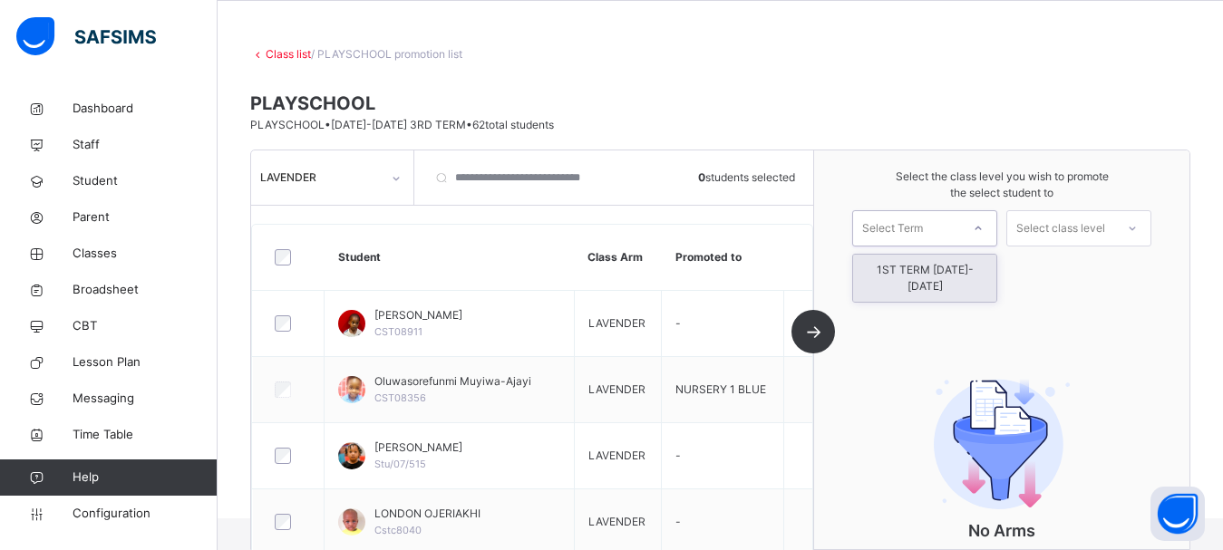
click at [949, 220] on div "Select Term" at bounding box center [906, 228] width 107 height 28
click at [950, 270] on div "1ST TERM [DATE]-[DATE]" at bounding box center [924, 278] width 143 height 47
click at [1086, 222] on div "Select class level" at bounding box center [1060, 228] width 89 height 36
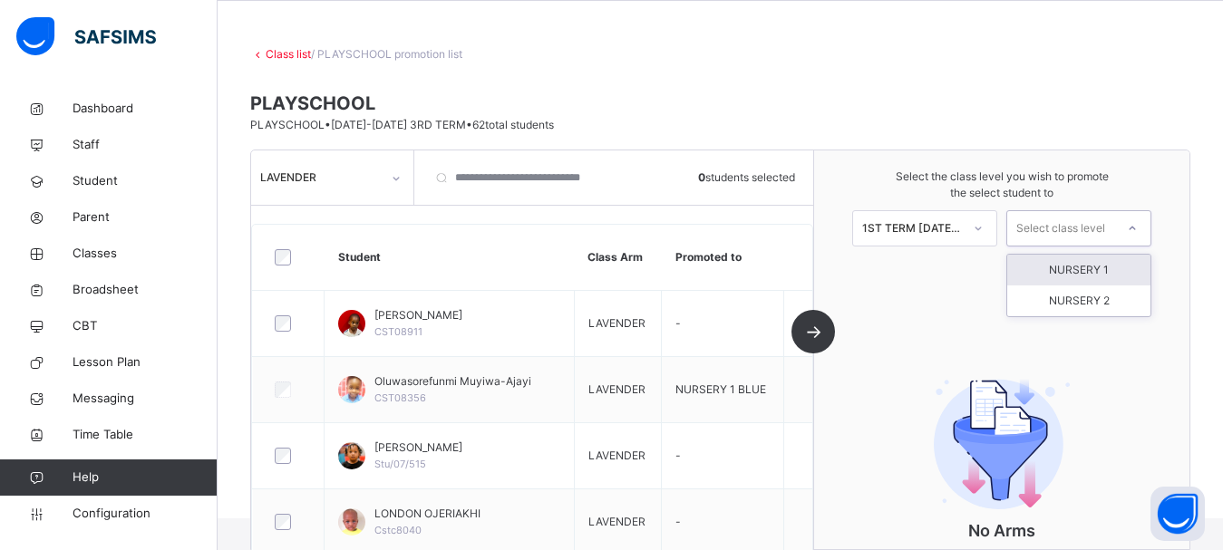
click at [1093, 266] on div "NURSERY 1" at bounding box center [1078, 270] width 143 height 31
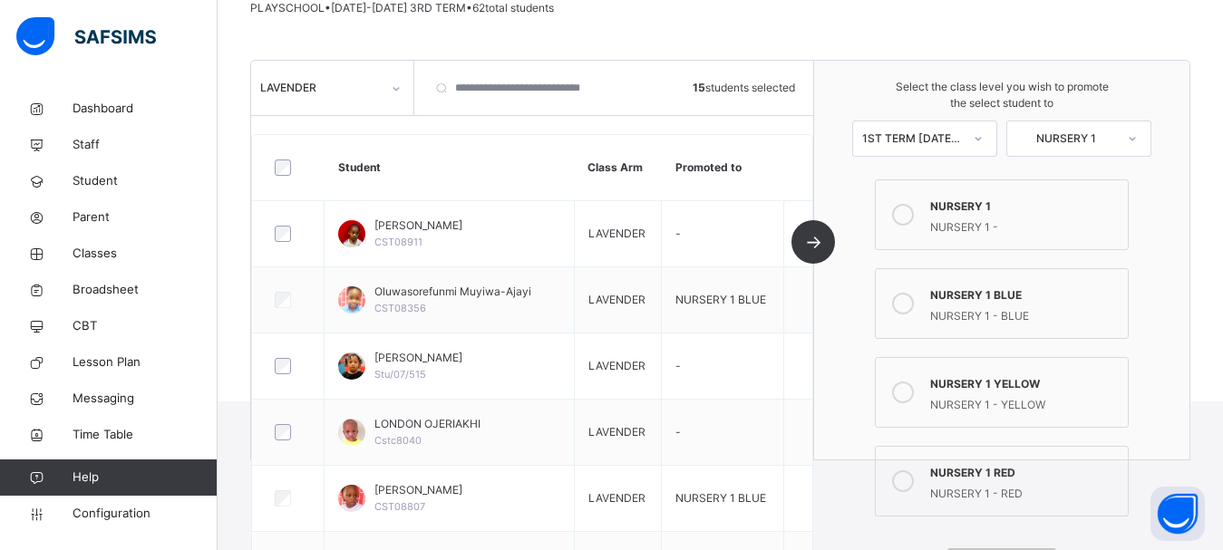
scroll to position [281, 0]
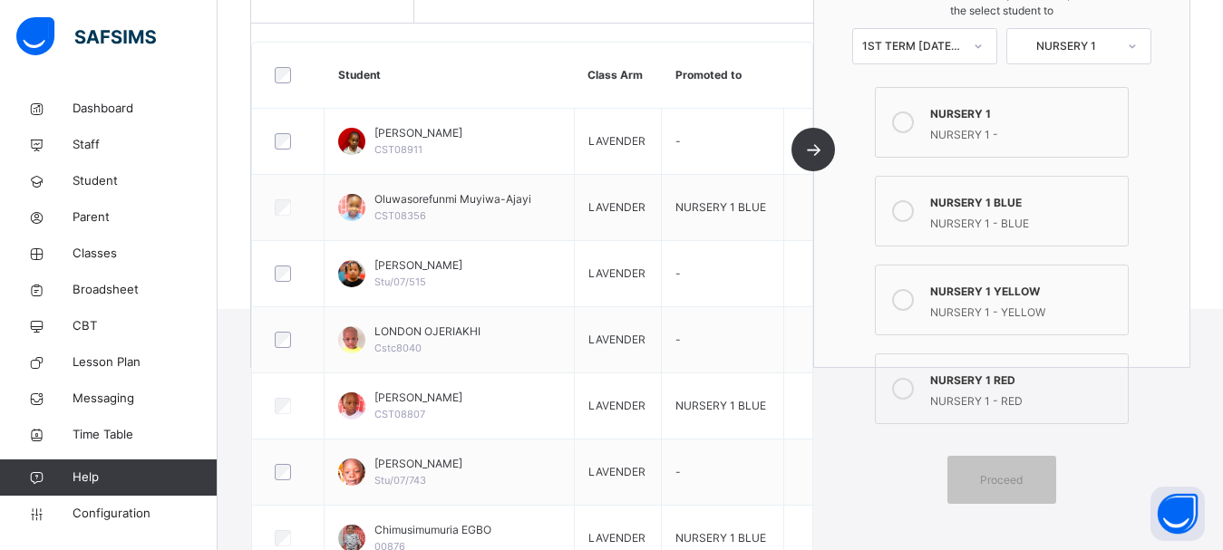
click at [991, 321] on label "NURSERY 1 YELLOW NURSERY 1 - YELLOW" at bounding box center [1002, 300] width 254 height 71
click at [1023, 481] on span "Proceed" at bounding box center [1001, 480] width 43 height 16
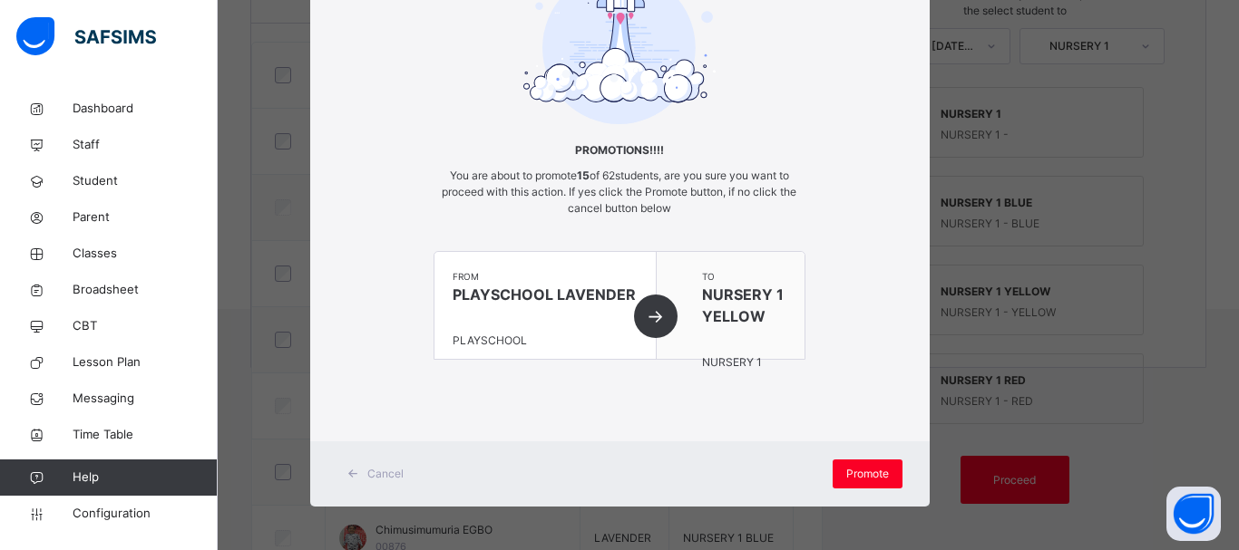
scroll to position [141, 0]
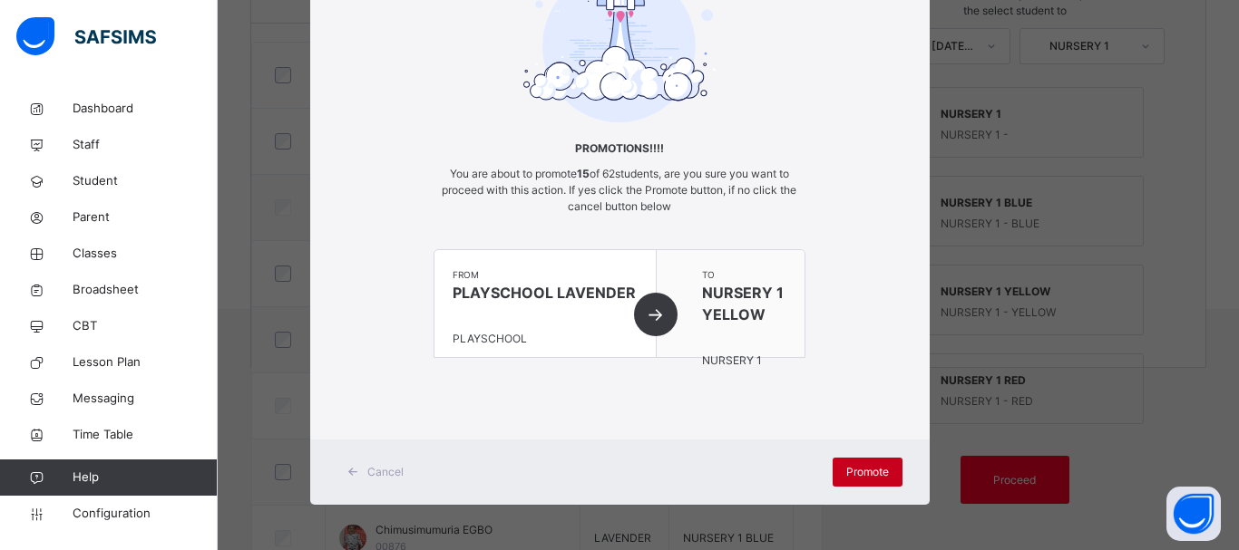
click at [877, 470] on span "Promote" at bounding box center [867, 472] width 43 height 16
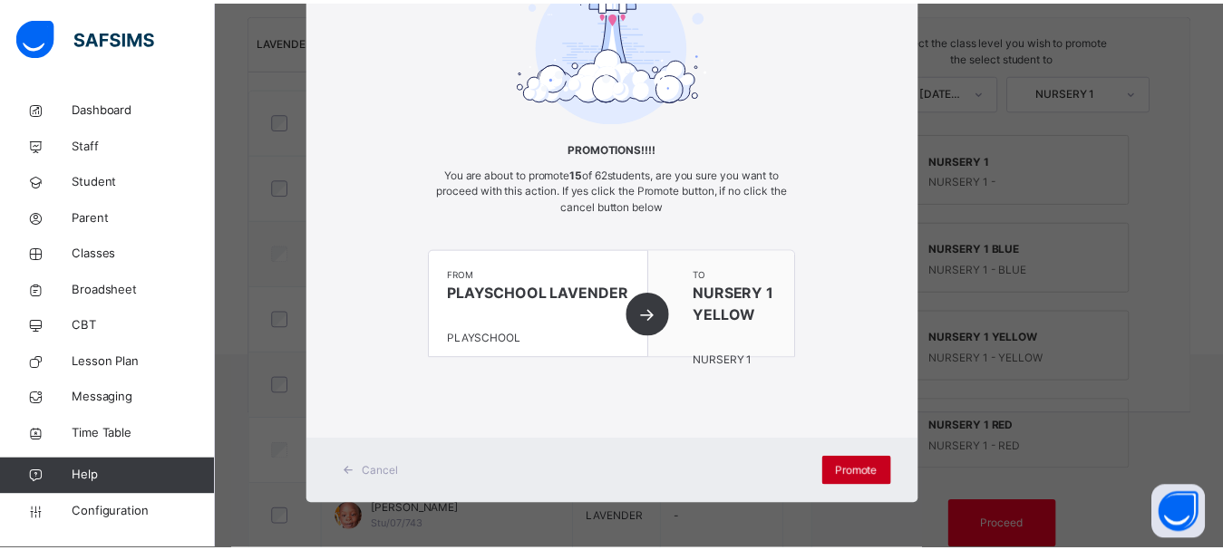
scroll to position [73, 0]
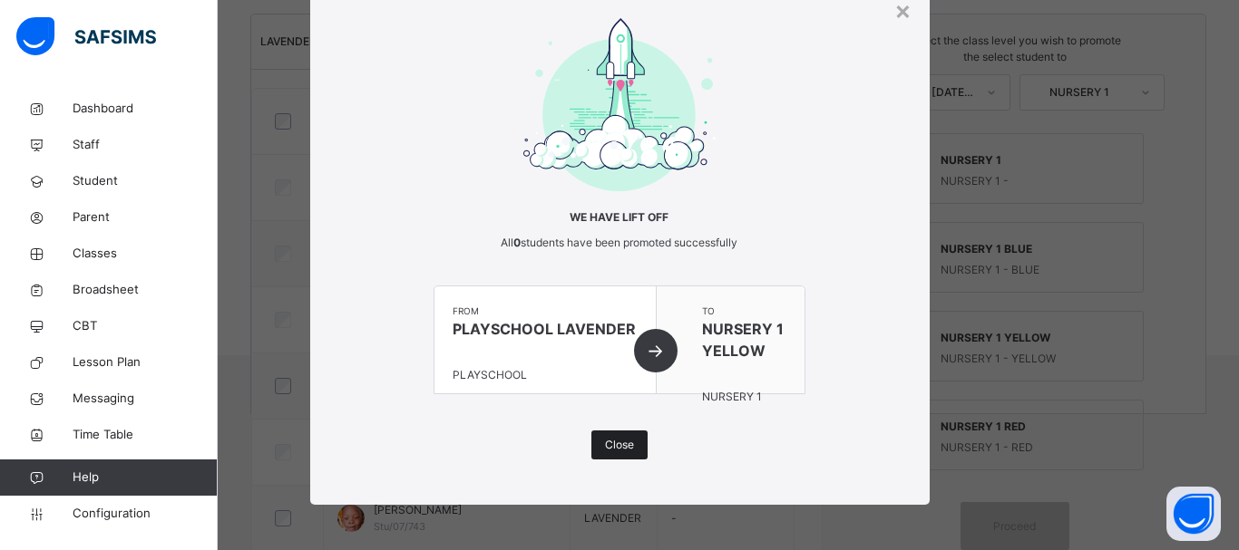
click at [612, 440] on span "Close" at bounding box center [619, 445] width 29 height 16
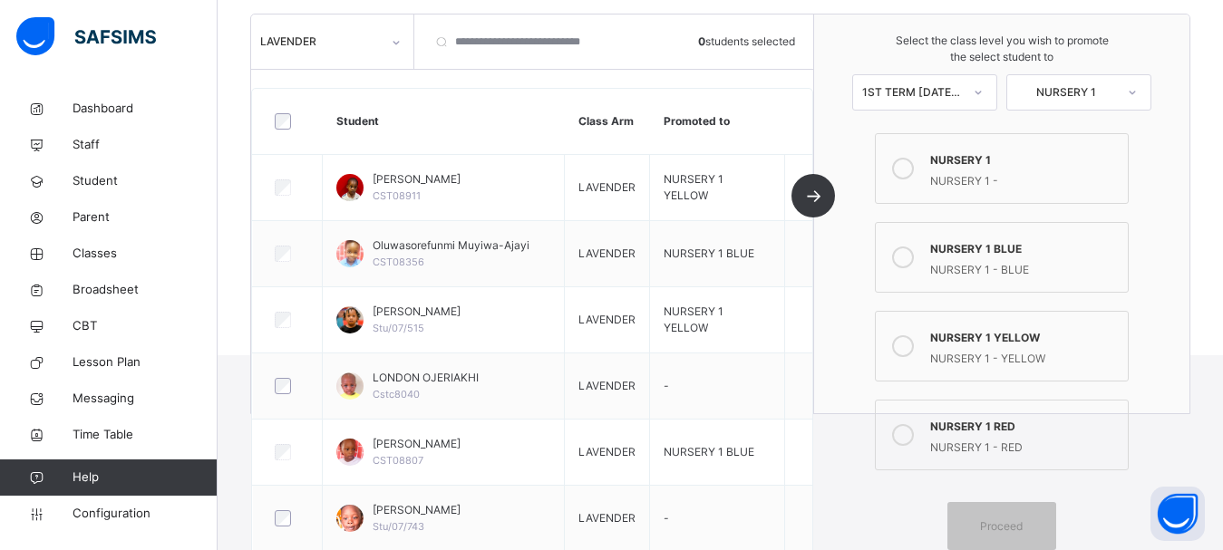
click at [363, 34] on div "LAVENDER" at bounding box center [320, 42] width 121 height 16
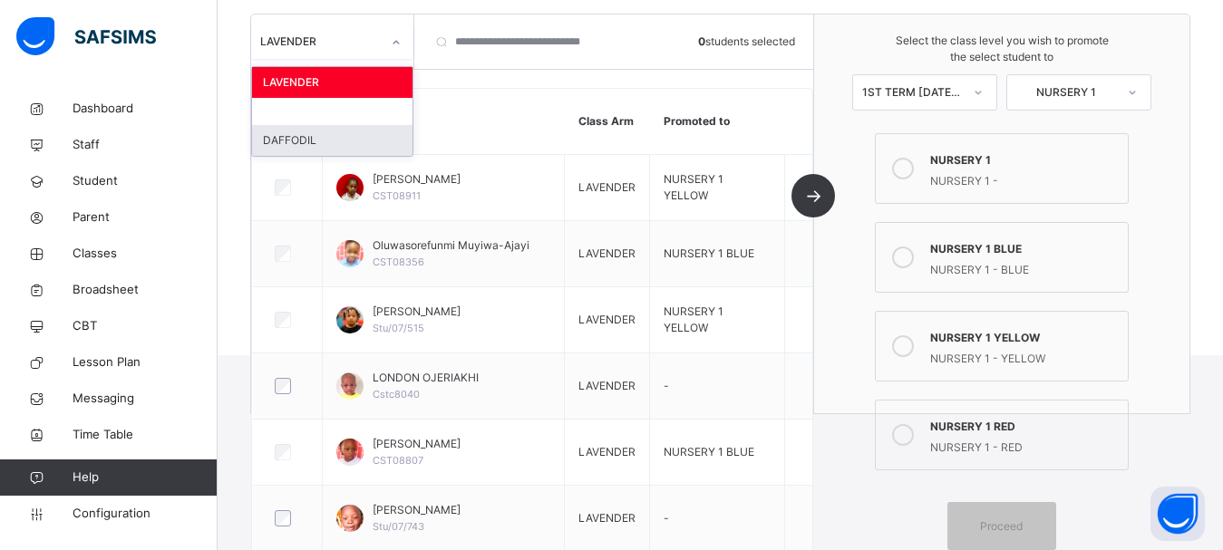
click at [329, 126] on div "DAFFODIL" at bounding box center [332, 140] width 160 height 31
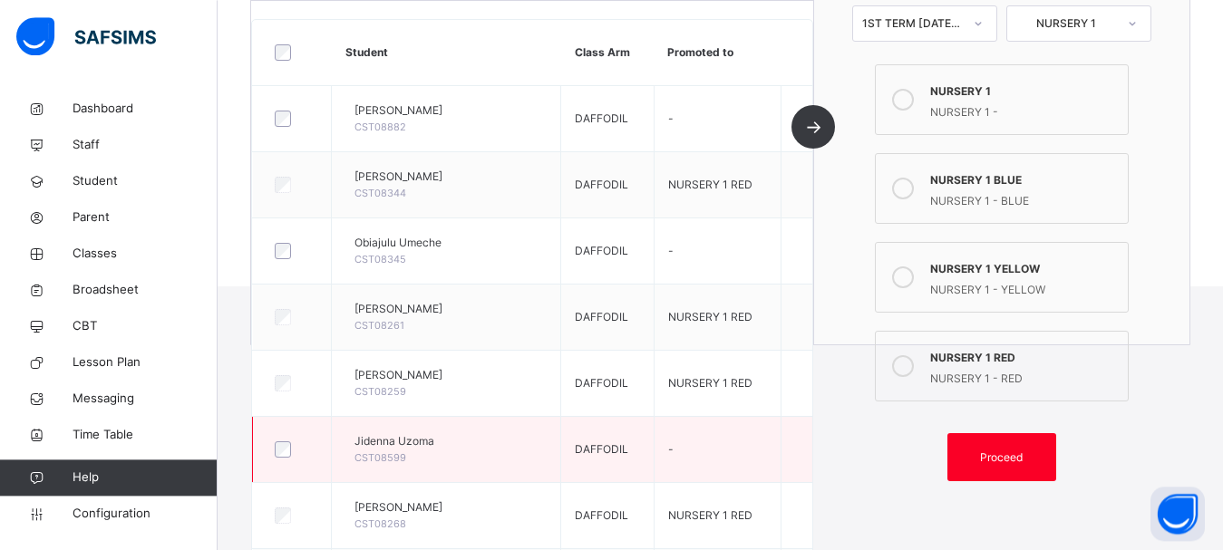
scroll to position [265, 0]
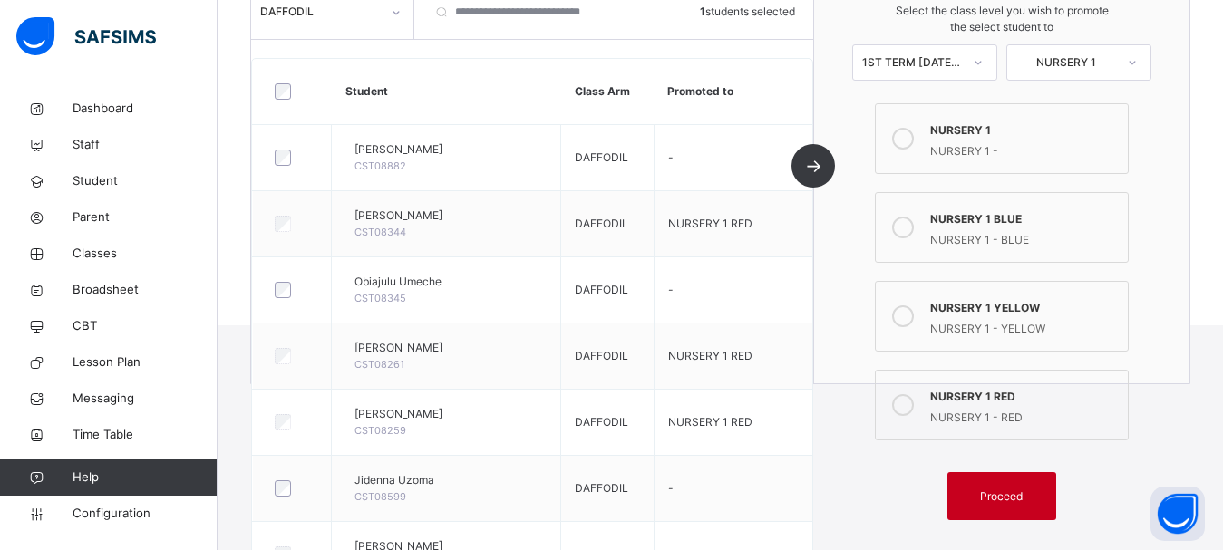
click at [1006, 500] on span "Proceed" at bounding box center [1001, 497] width 43 height 16
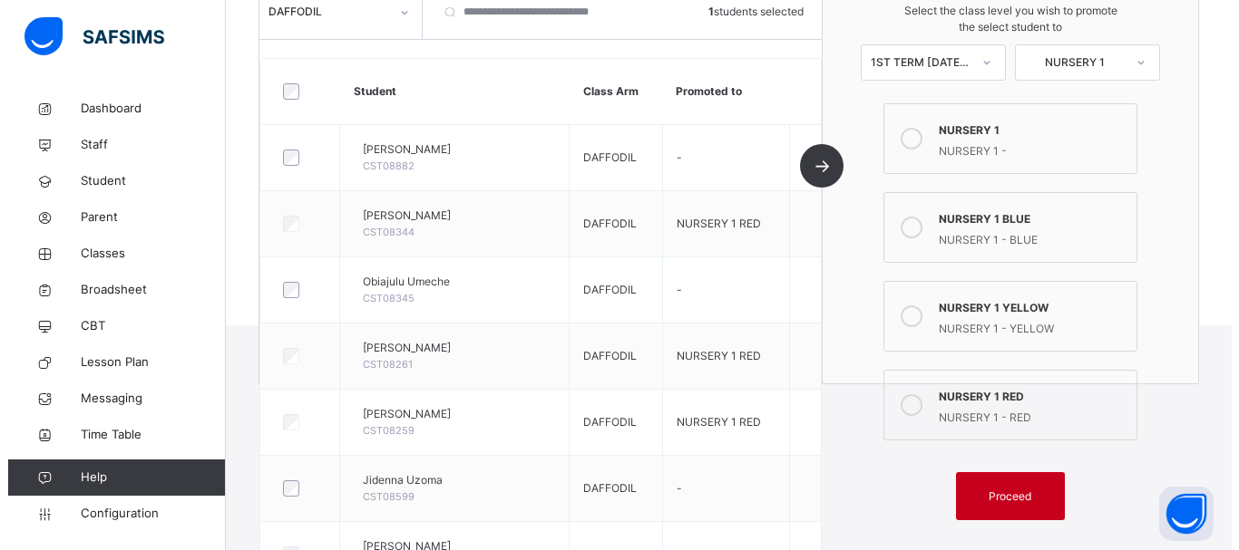
scroll to position [73, 0]
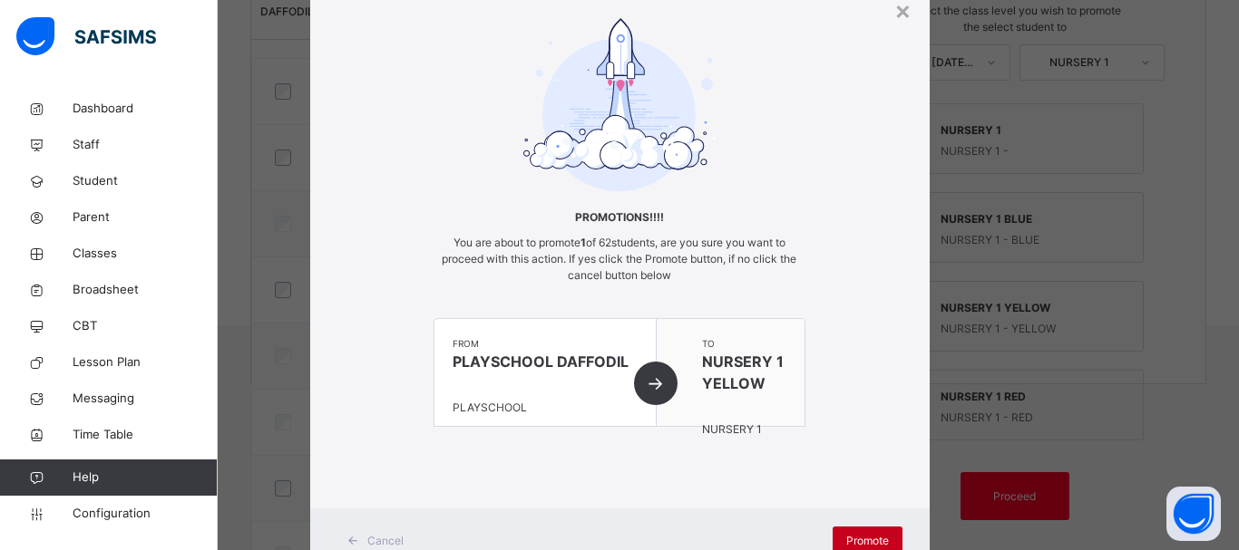
click at [846, 535] on span "Promote" at bounding box center [867, 541] width 43 height 16
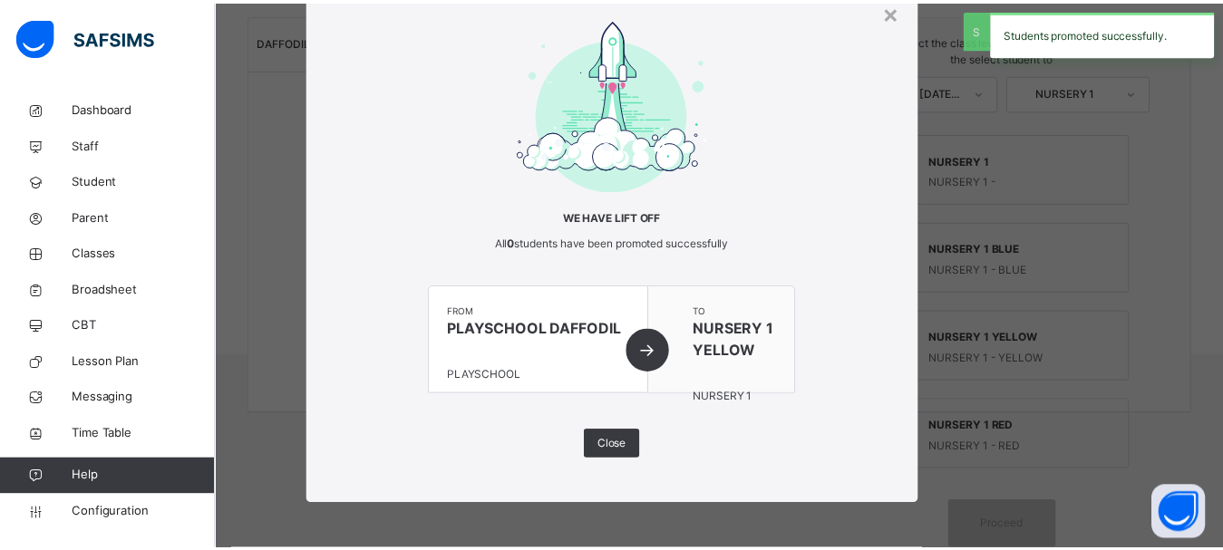
scroll to position [235, 0]
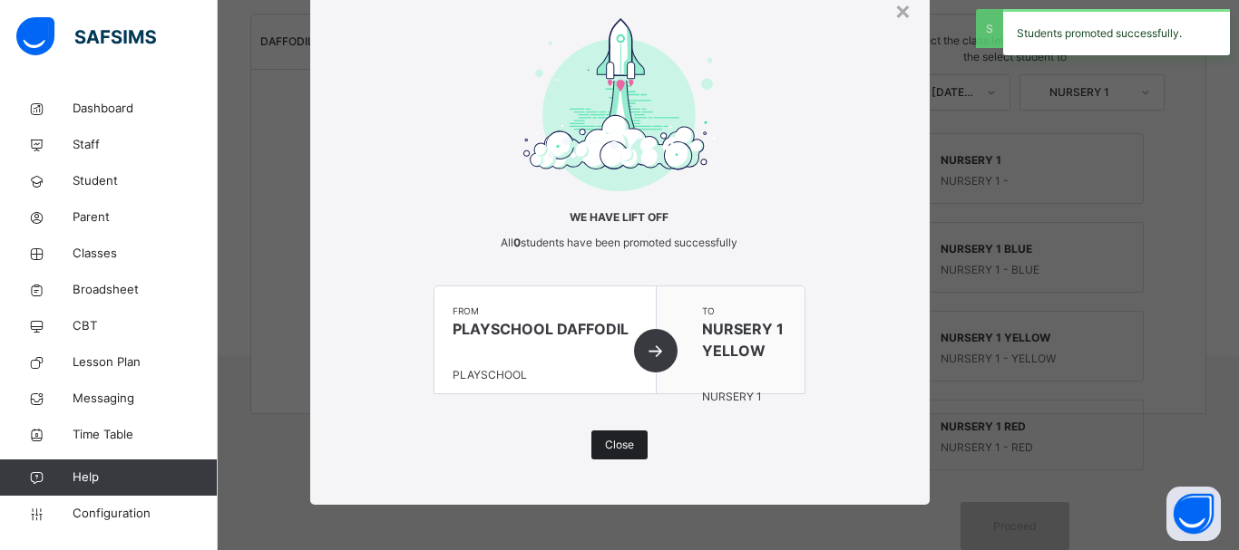
click at [622, 443] on span "Close" at bounding box center [619, 445] width 29 height 16
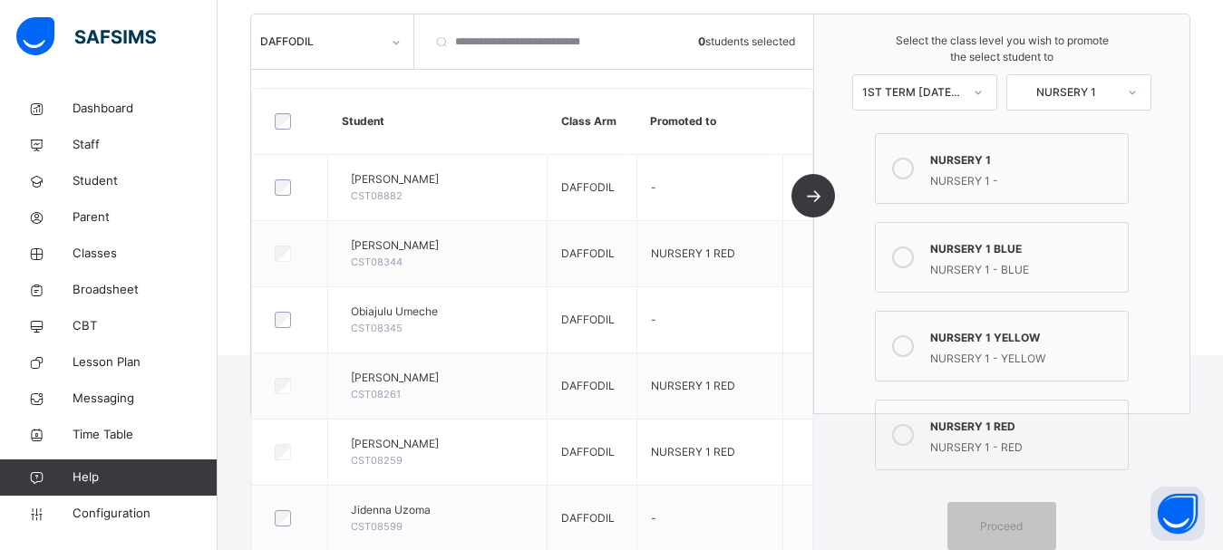
click at [966, 432] on div "NURSERY 1 RED" at bounding box center [1024, 424] width 189 height 21
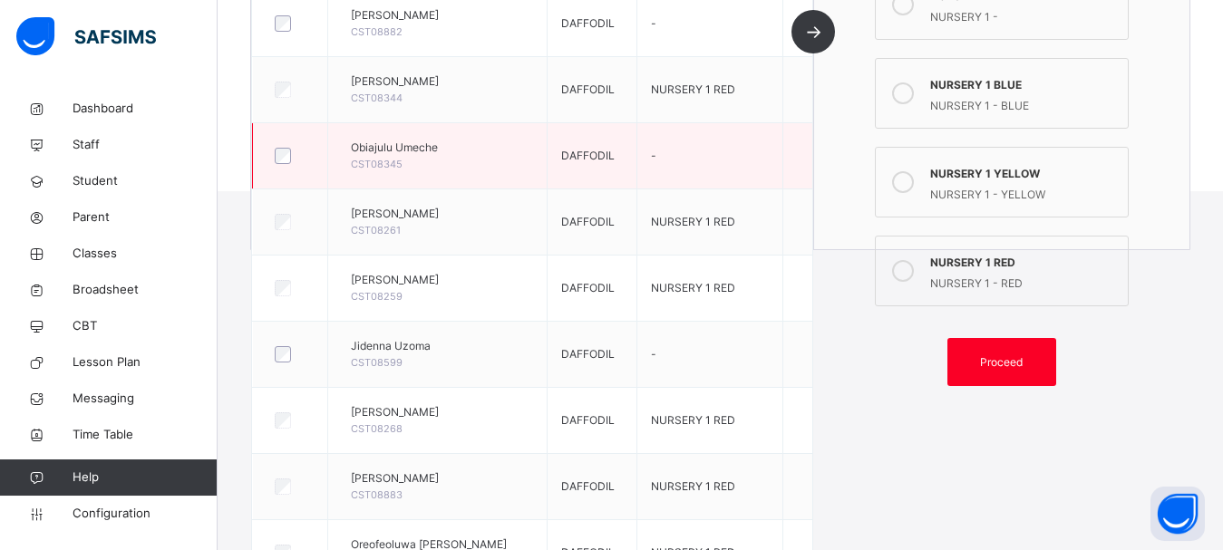
scroll to position [420, 0]
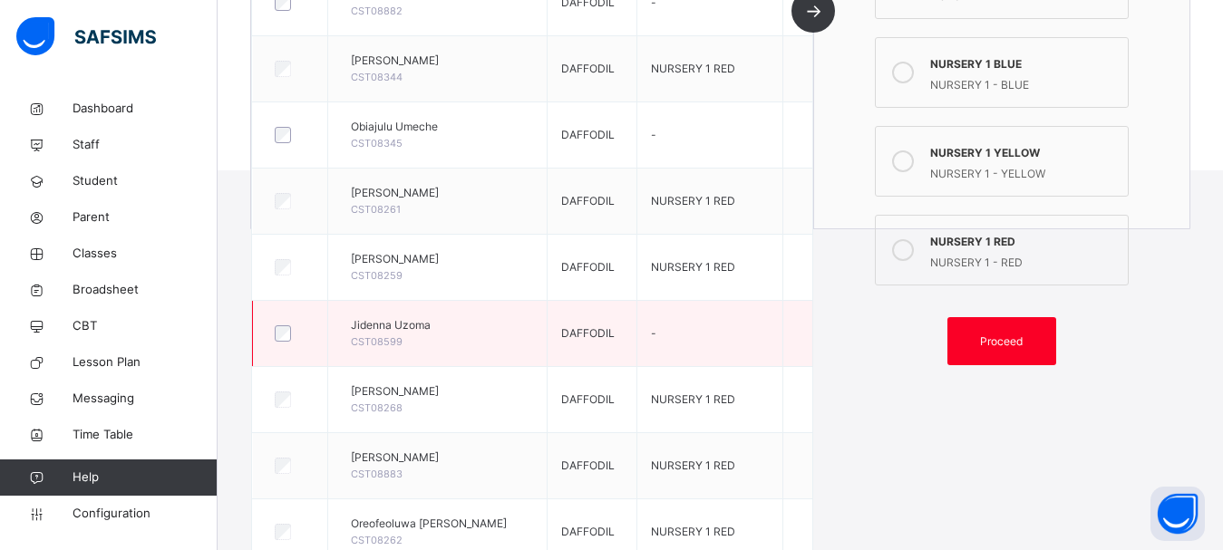
click at [286, 345] on div at bounding box center [290, 334] width 47 height 38
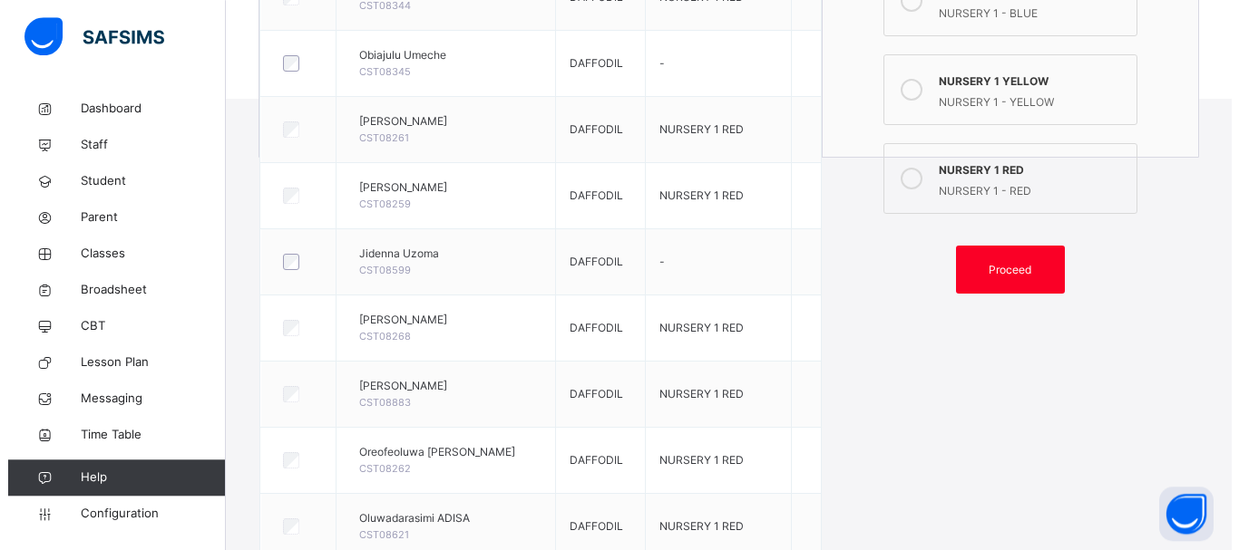
scroll to position [450, 0]
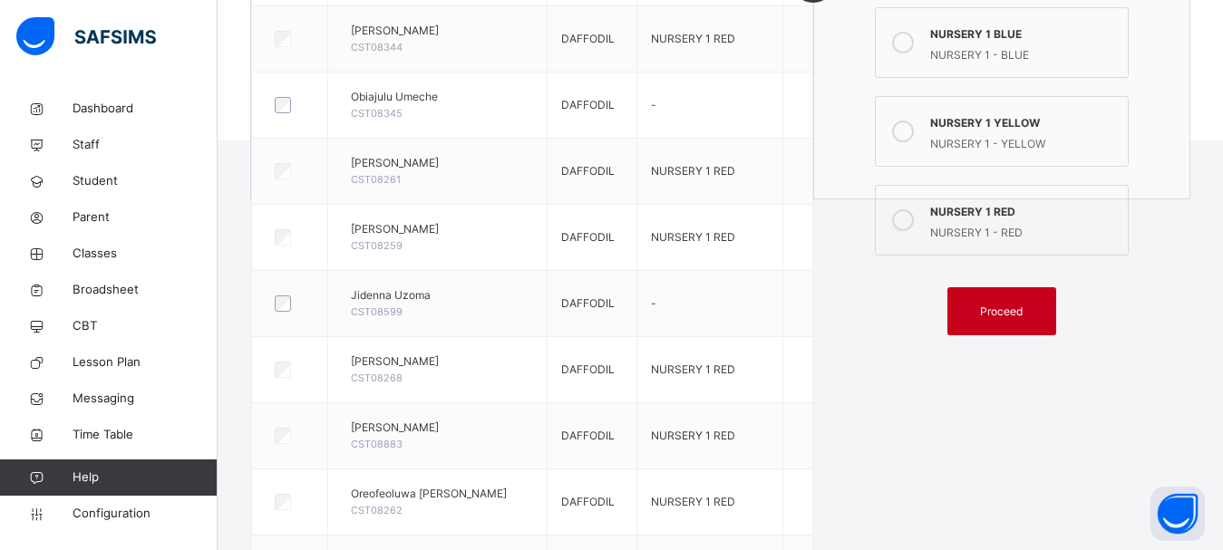
click at [1023, 318] on span "Proceed" at bounding box center [1001, 312] width 43 height 16
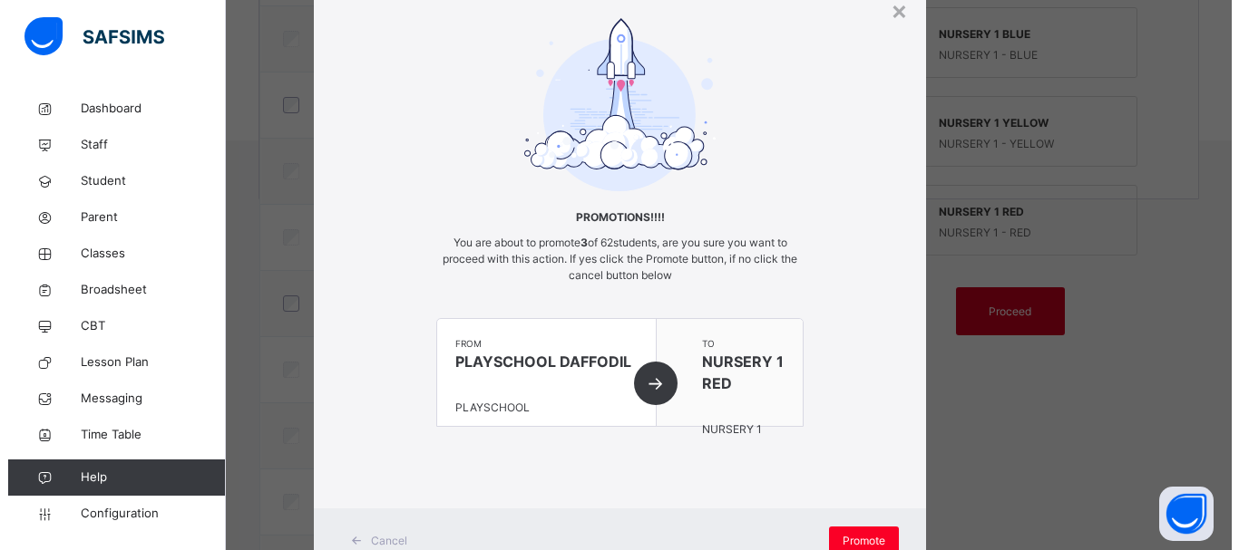
scroll to position [73, 0]
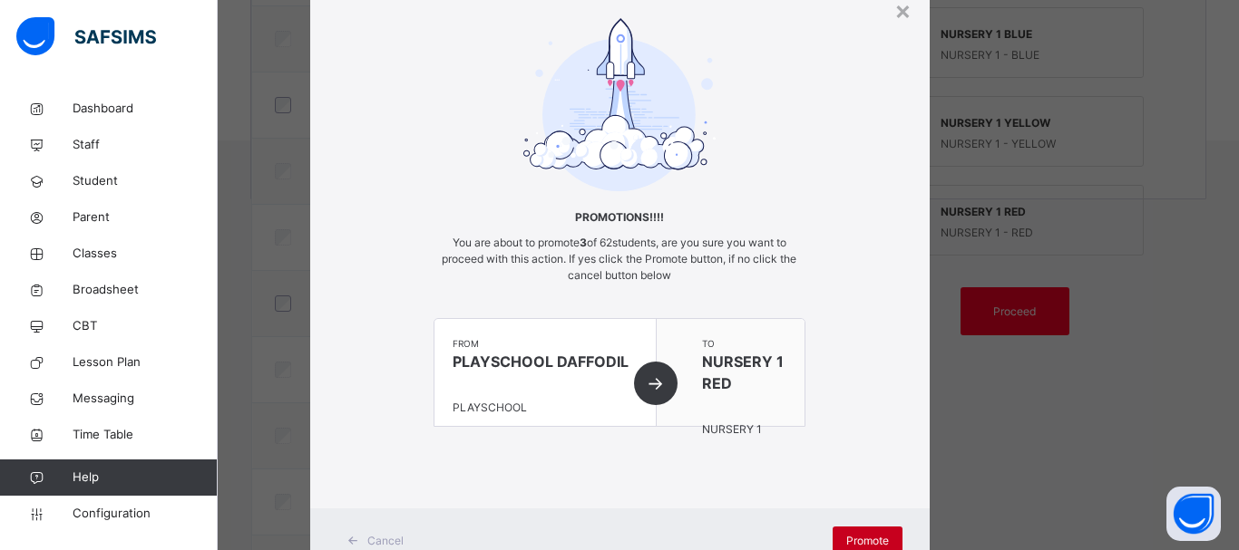
click at [846, 541] on span "Promote" at bounding box center [867, 541] width 43 height 16
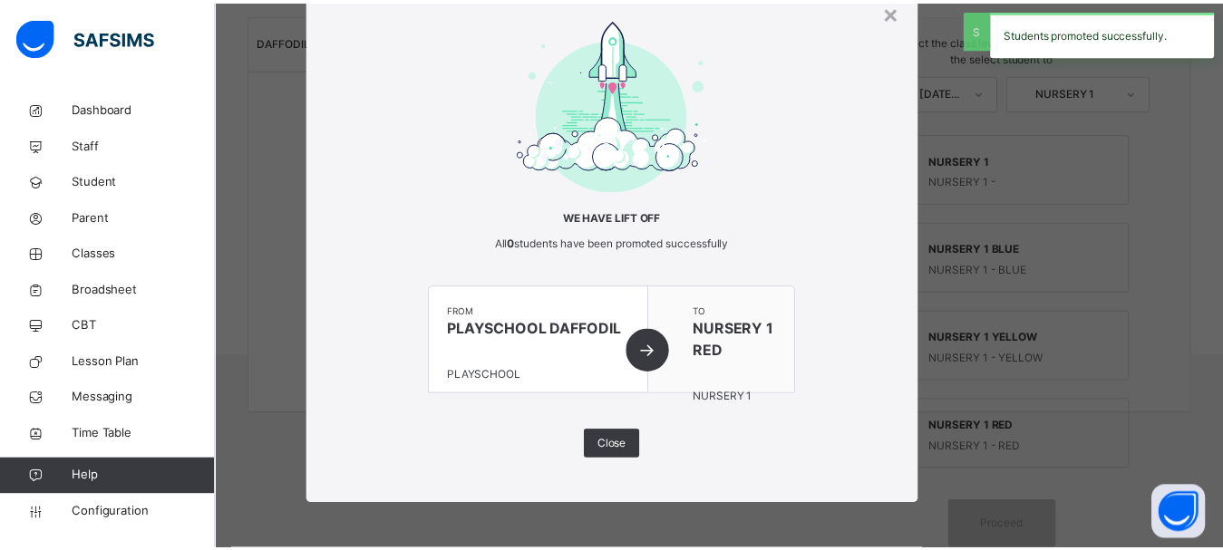
scroll to position [235, 0]
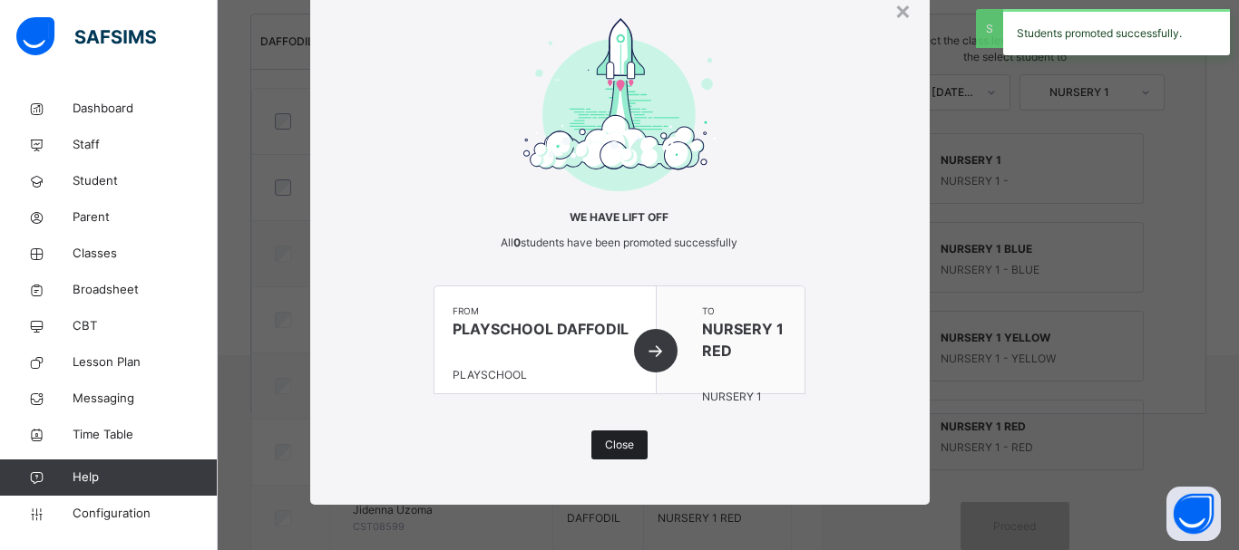
click at [597, 445] on div "Close" at bounding box center [619, 445] width 56 height 29
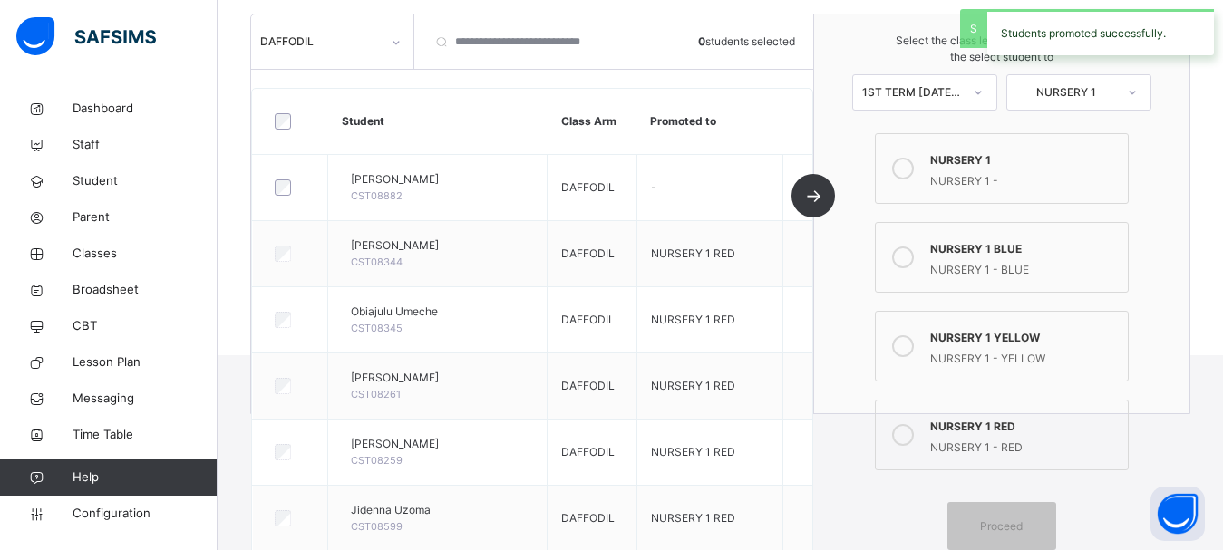
click at [940, 160] on label "NURSERY 1 NURSERY 1 -" at bounding box center [1002, 168] width 254 height 71
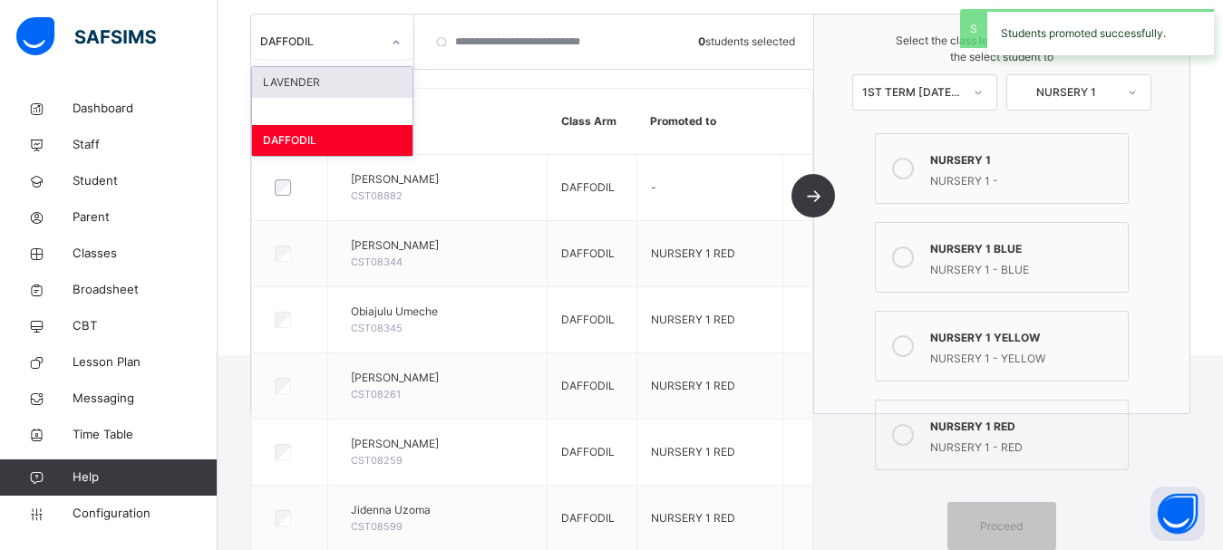
click at [337, 46] on div "DAFFODIL" at bounding box center [320, 42] width 121 height 16
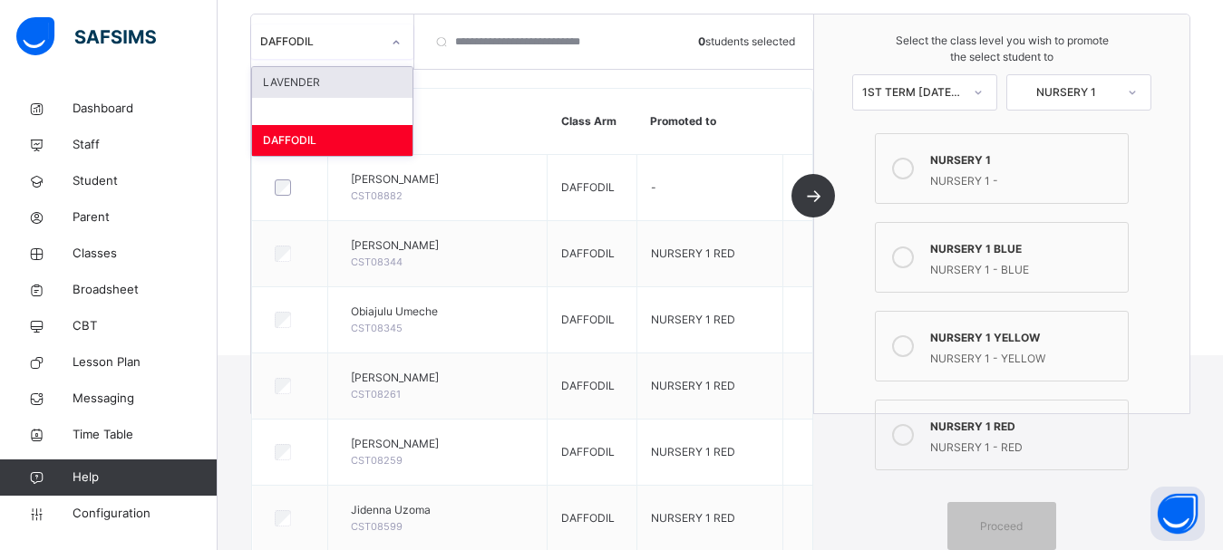
click at [333, 90] on div "LAVENDER" at bounding box center [332, 82] width 160 height 31
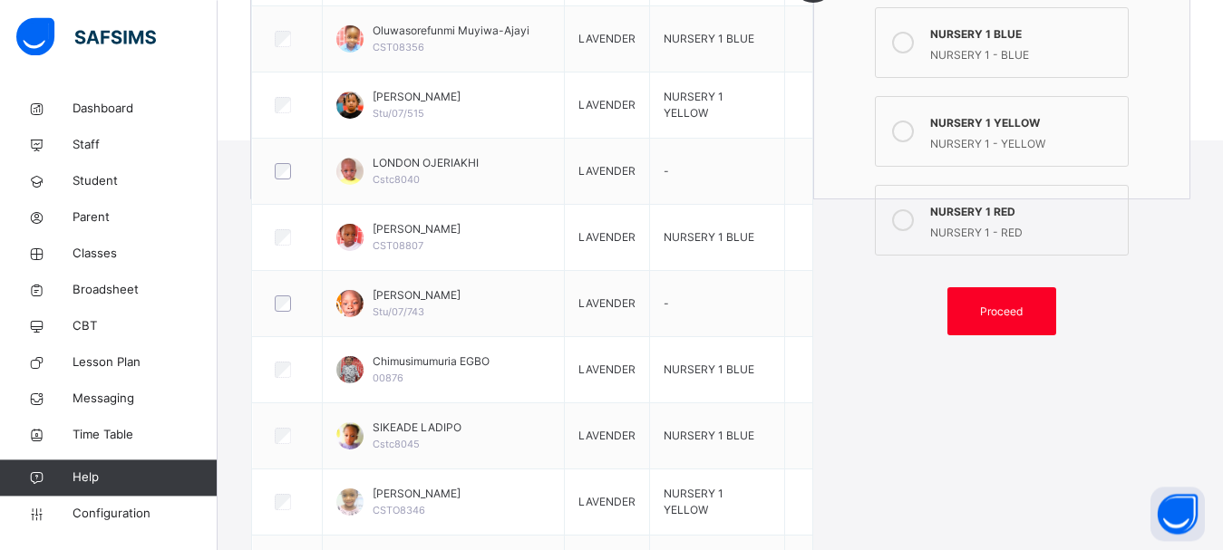
scroll to position [327, 0]
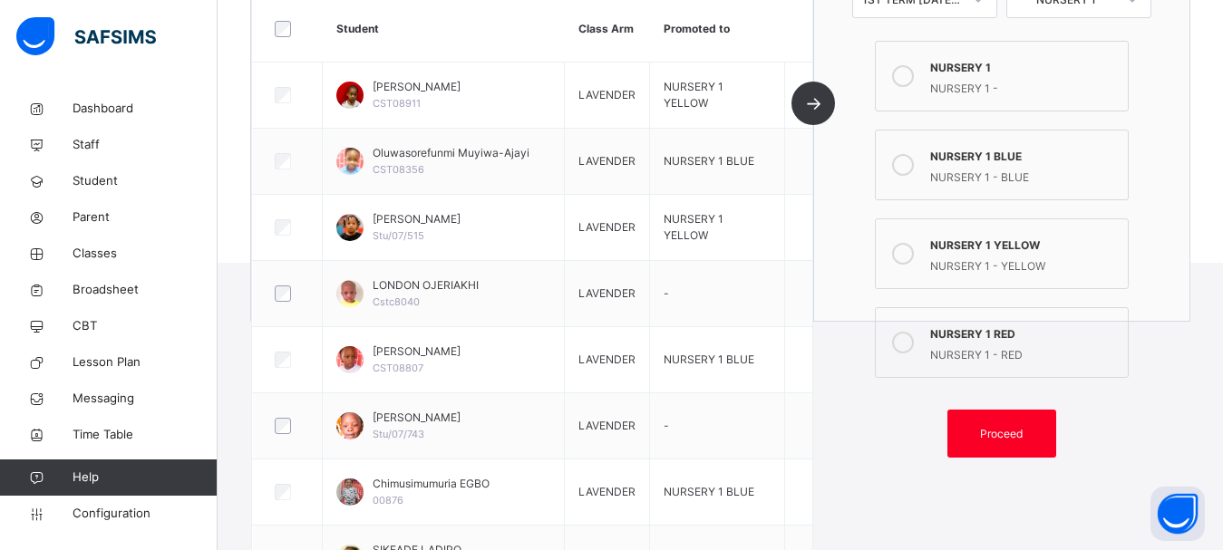
click at [914, 165] on icon at bounding box center [903, 165] width 22 height 22
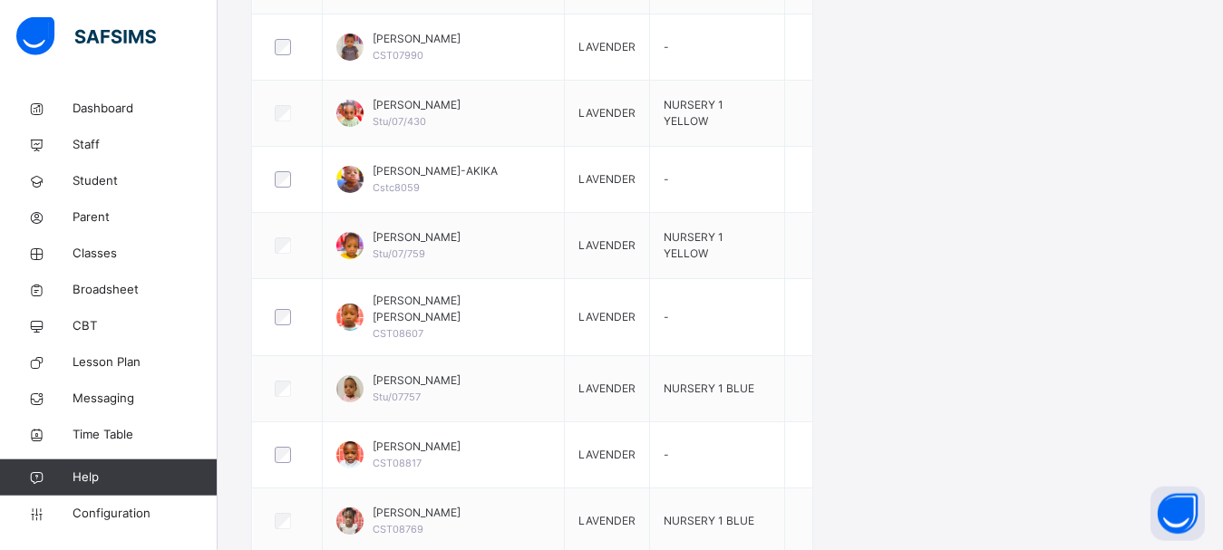
scroll to position [1067, 0]
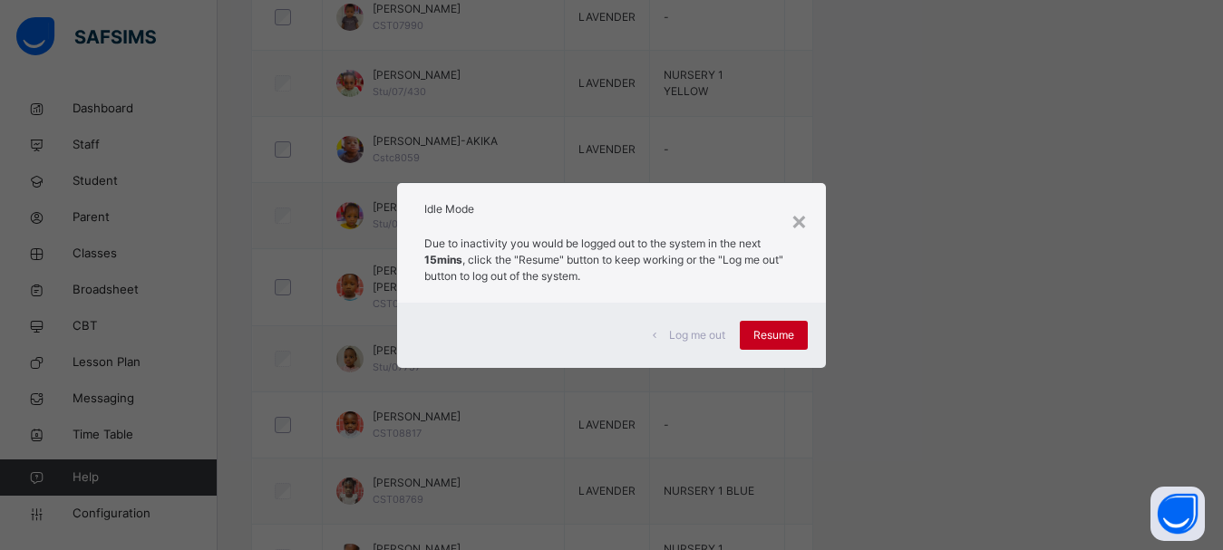
click at [771, 328] on span "Resume" at bounding box center [774, 335] width 41 height 16
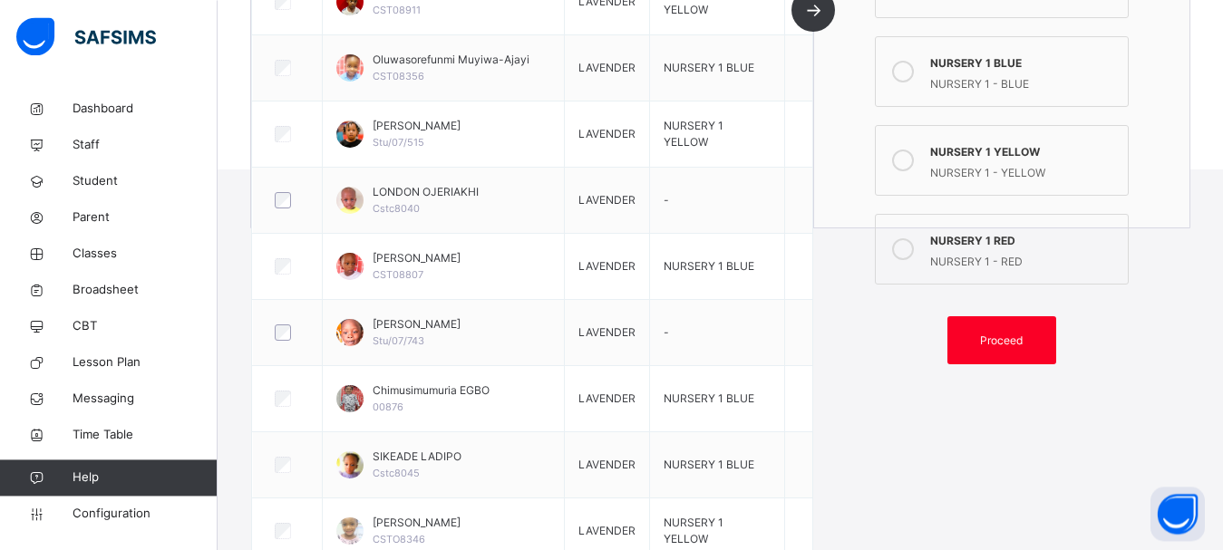
scroll to position [327, 0]
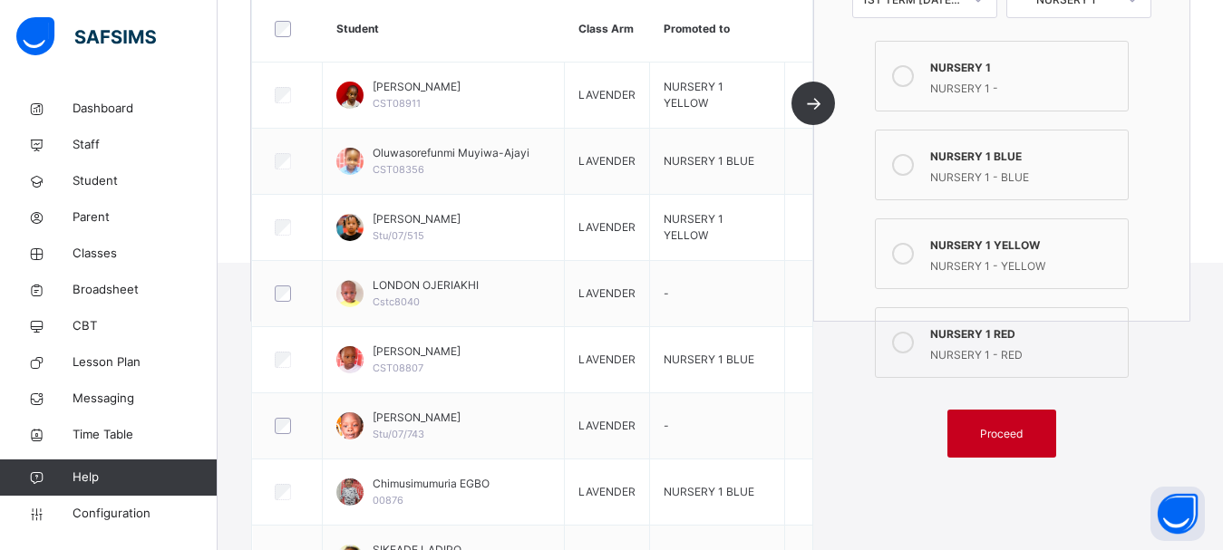
click at [1000, 433] on span "Proceed" at bounding box center [1001, 434] width 43 height 16
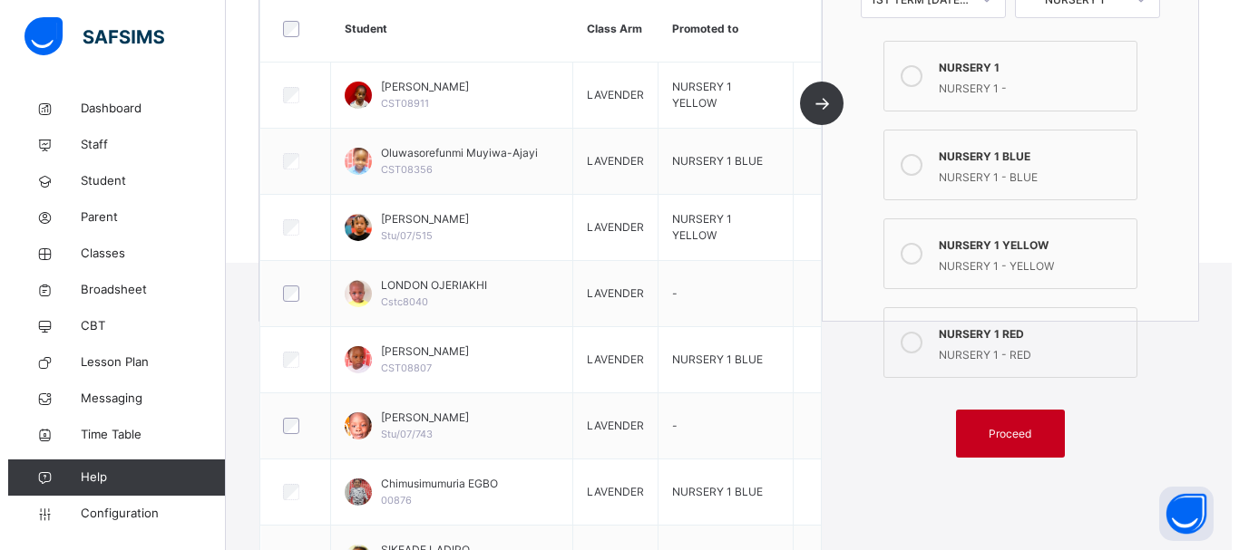
scroll to position [73, 0]
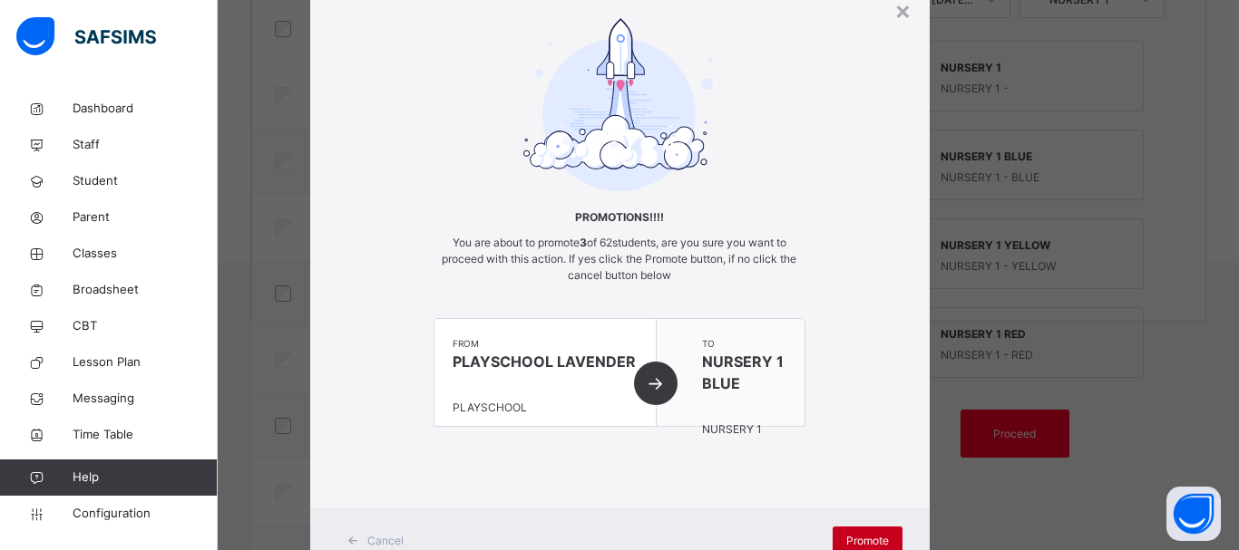
click at [871, 535] on span "Promote" at bounding box center [867, 541] width 43 height 16
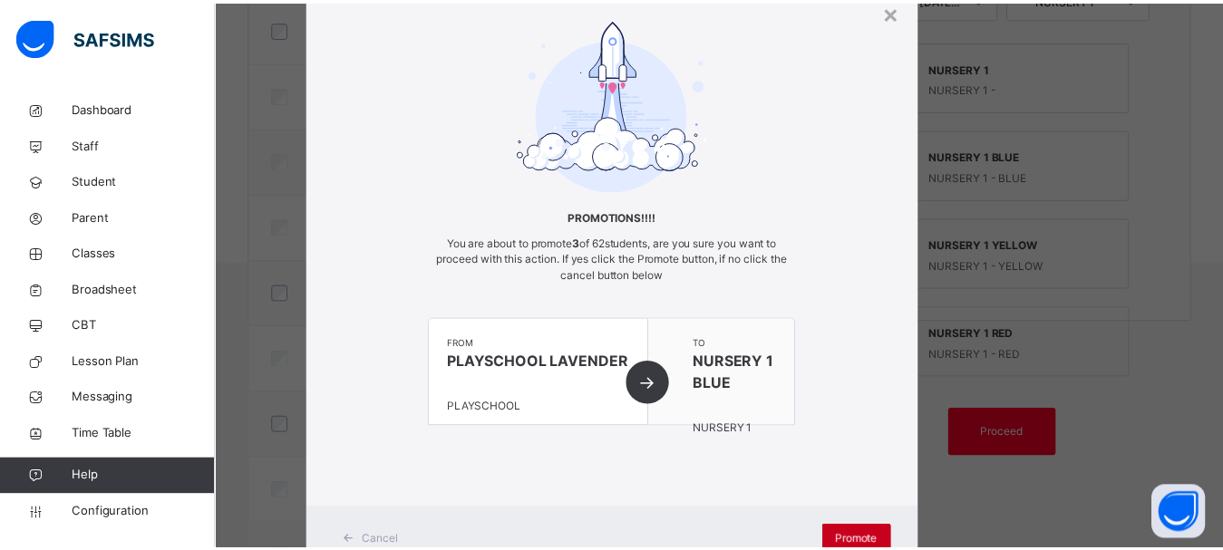
scroll to position [235, 0]
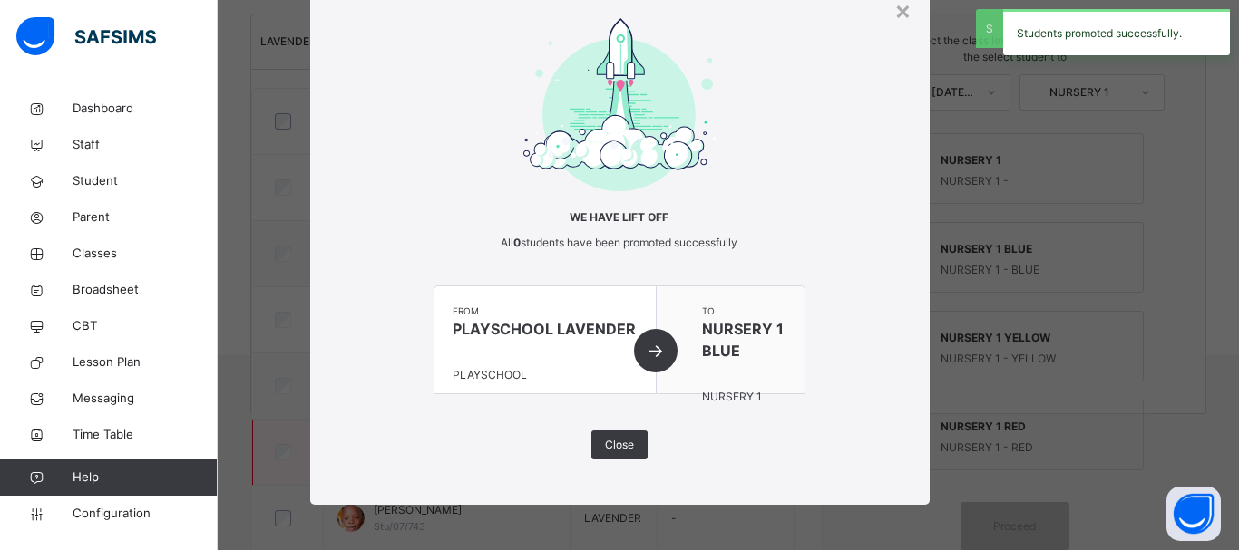
click at [605, 451] on span "Close" at bounding box center [619, 445] width 29 height 16
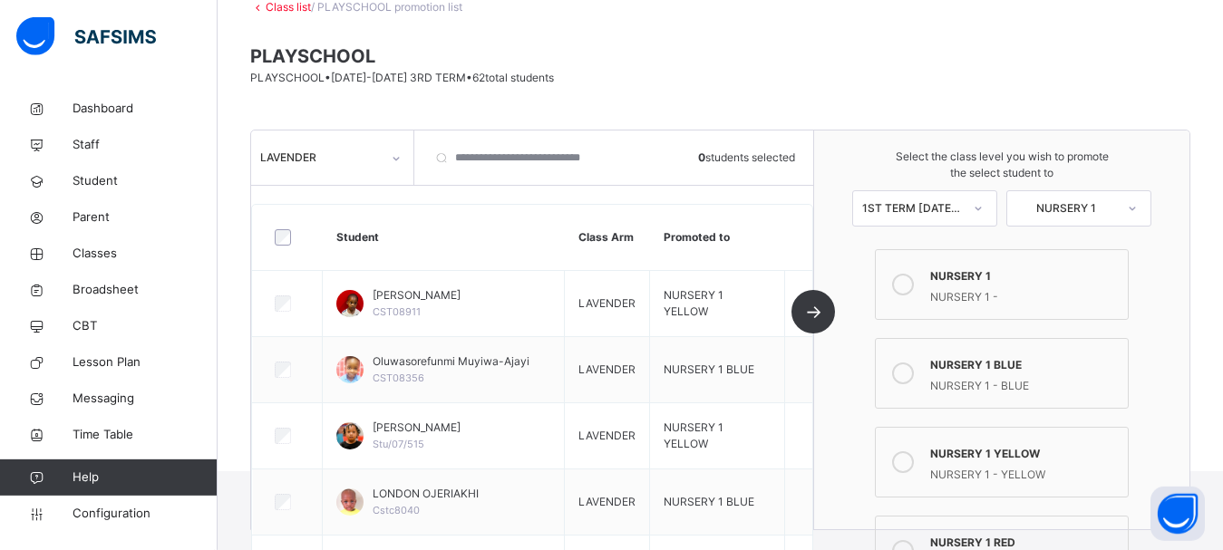
scroll to position [185, 0]
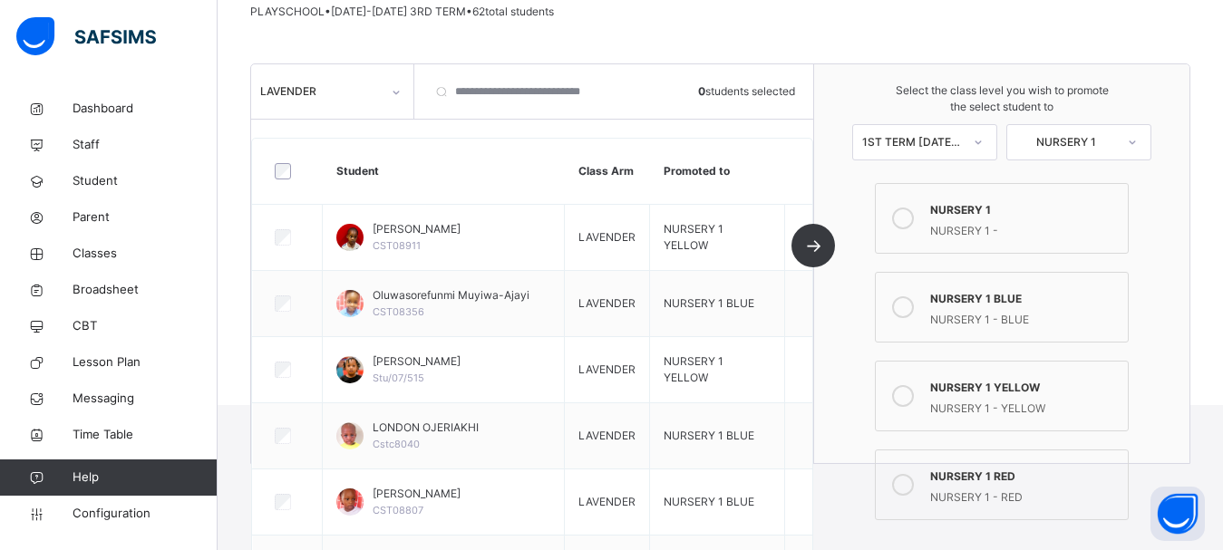
click at [977, 476] on div "NURSERY 1 RED" at bounding box center [1024, 474] width 189 height 21
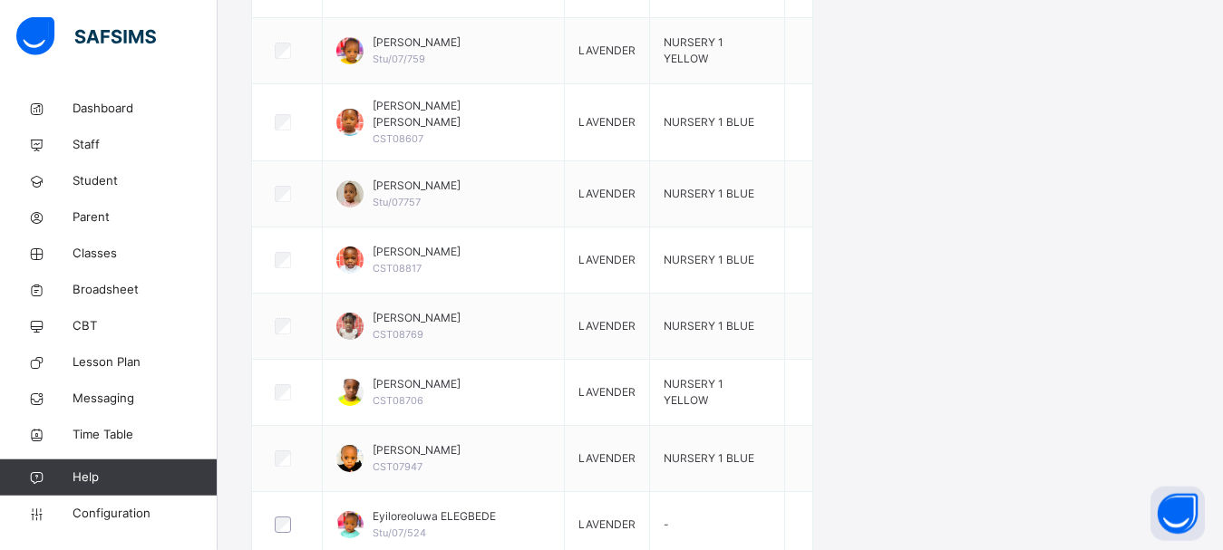
scroll to position [1295, 0]
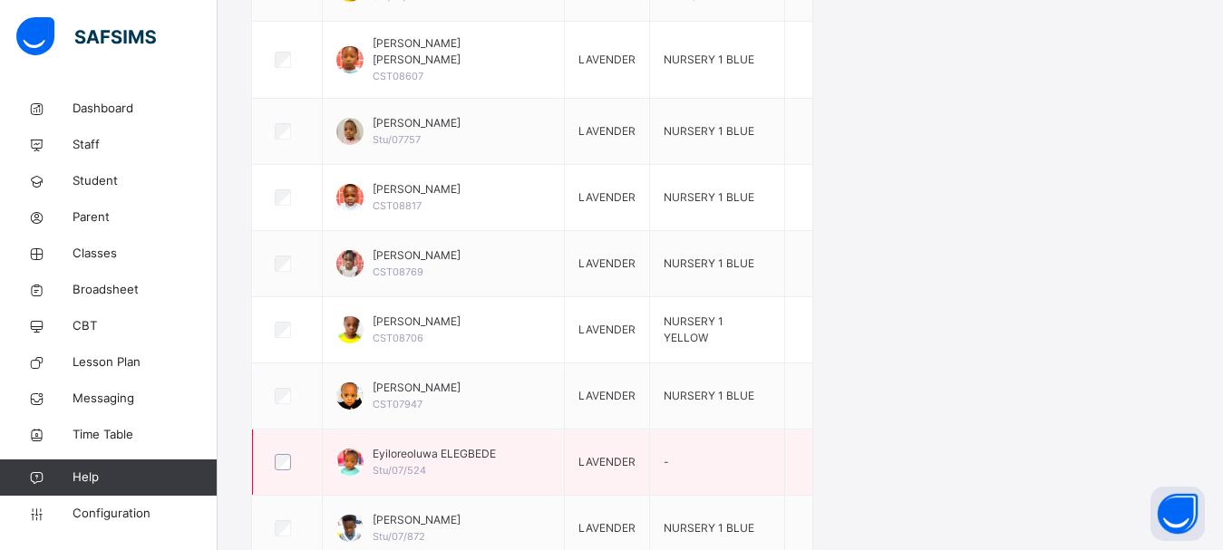
click at [404, 464] on span "Stu/07/524" at bounding box center [399, 470] width 53 height 13
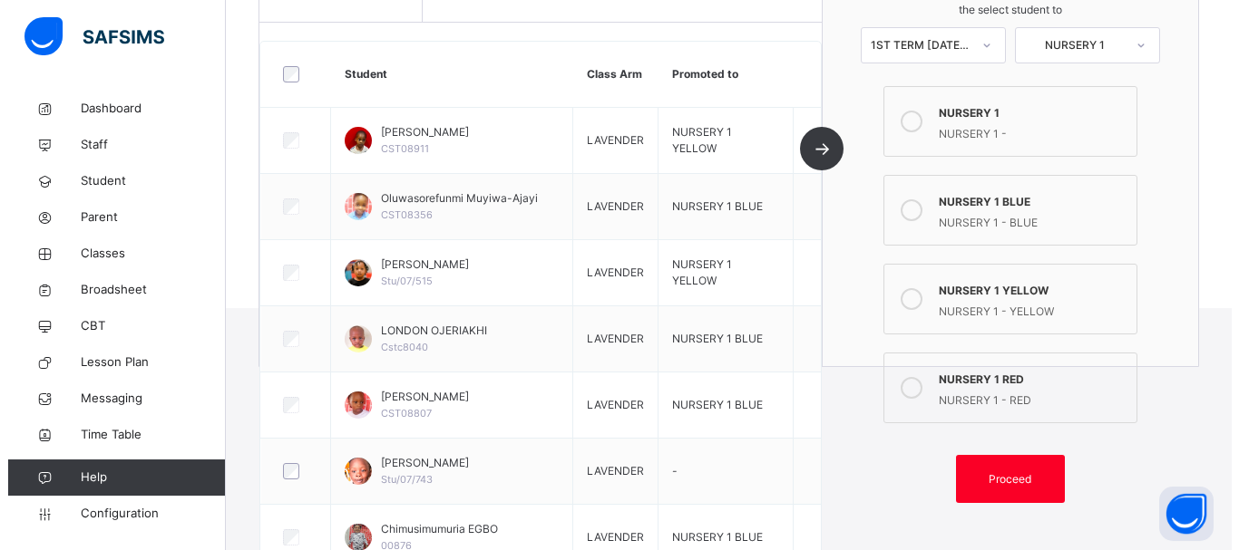
scroll to position [281, 0]
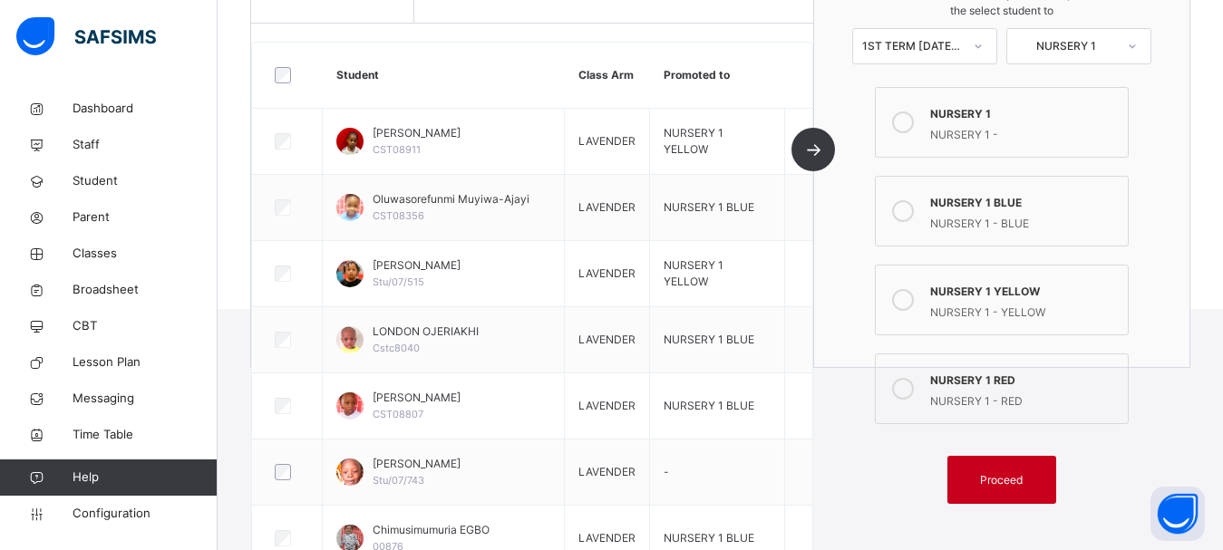
click at [1007, 496] on div "Proceed" at bounding box center [1002, 480] width 109 height 48
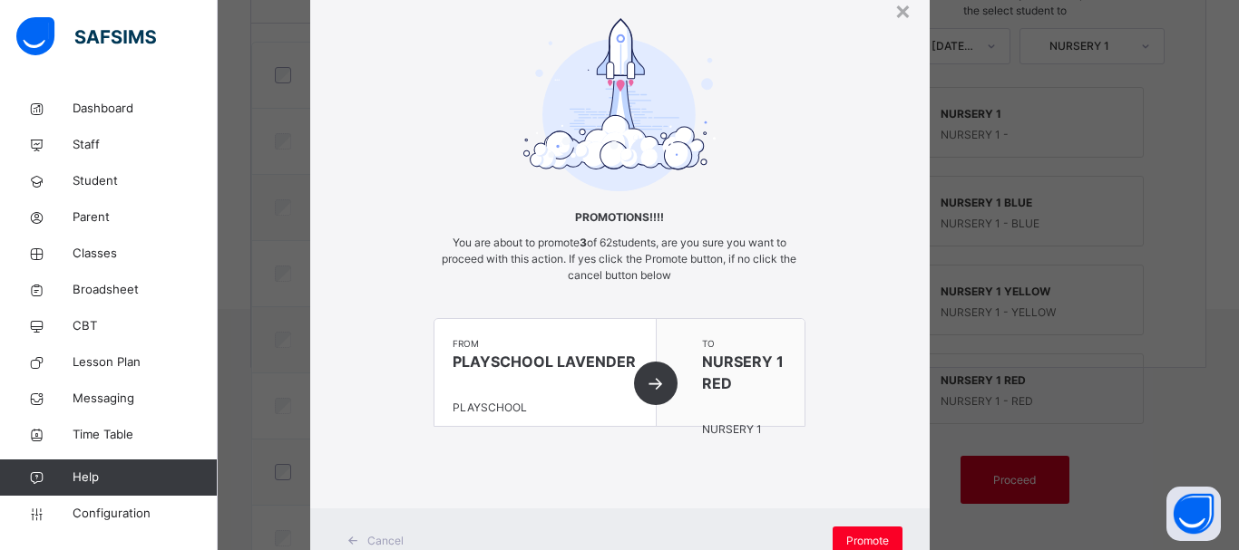
scroll to position [73, 0]
click at [856, 538] on span "Promote" at bounding box center [867, 541] width 43 height 16
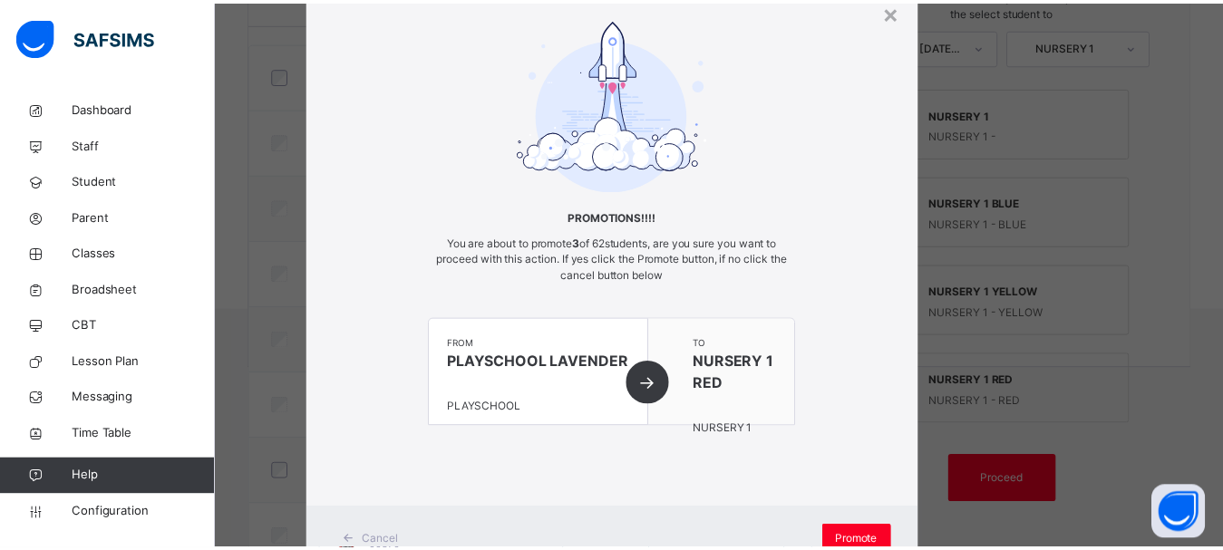
scroll to position [235, 0]
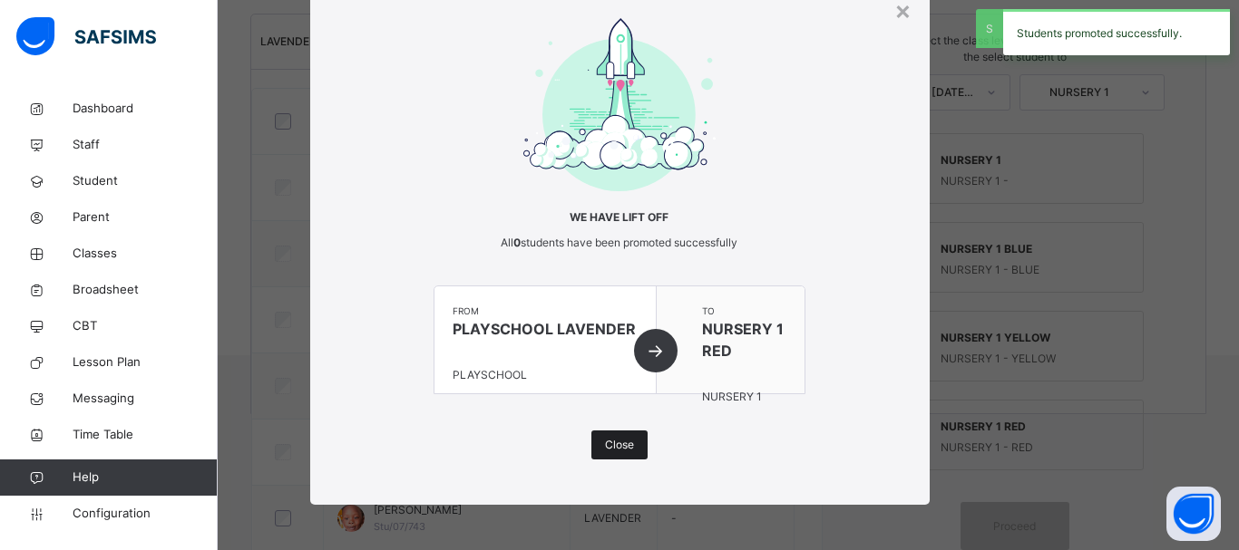
click at [627, 446] on div "Close" at bounding box center [619, 445] width 56 height 29
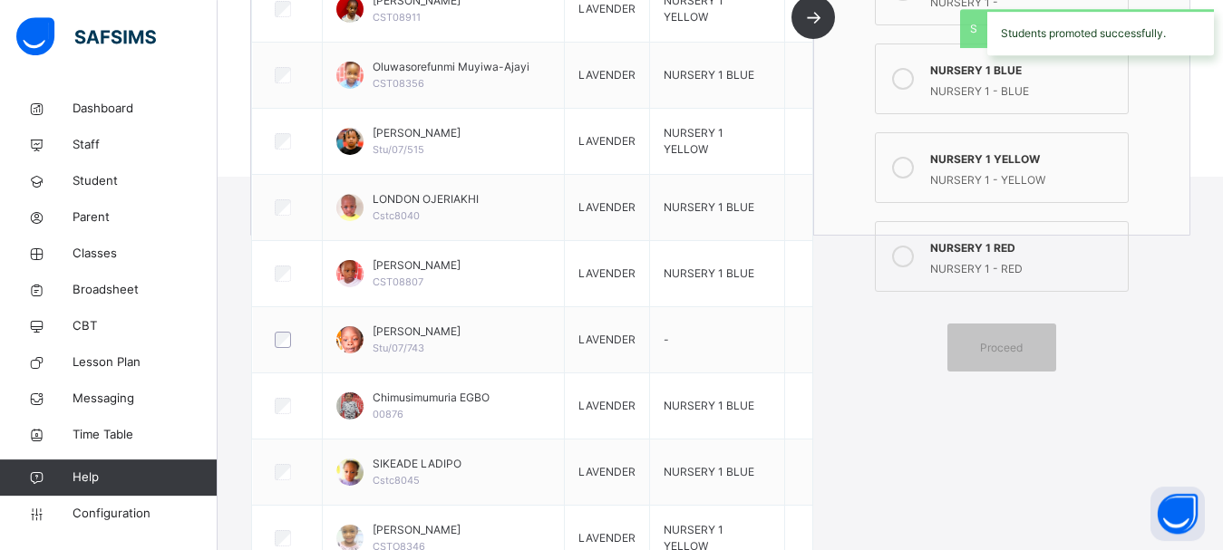
scroll to position [420, 0]
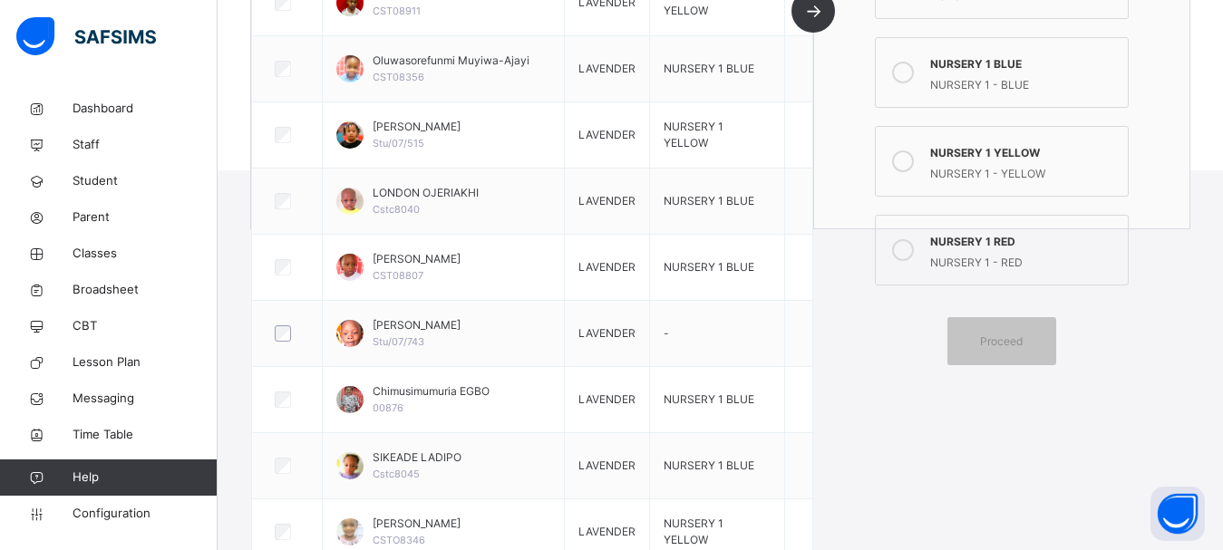
click at [997, 151] on div "NURSERY 1 YELLOW" at bounding box center [1024, 151] width 189 height 21
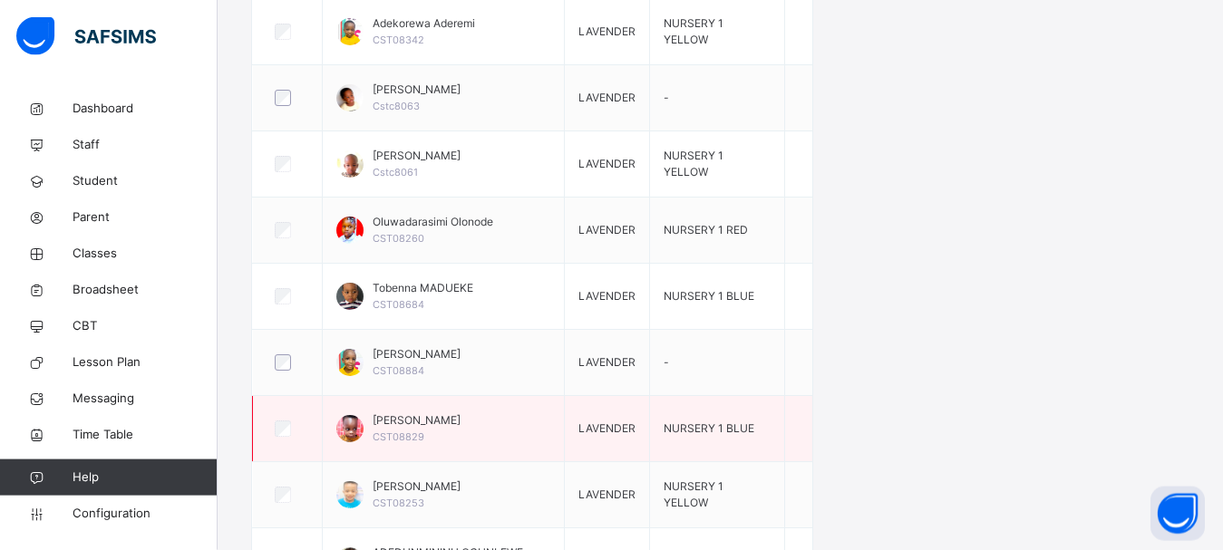
scroll to position [2455, 0]
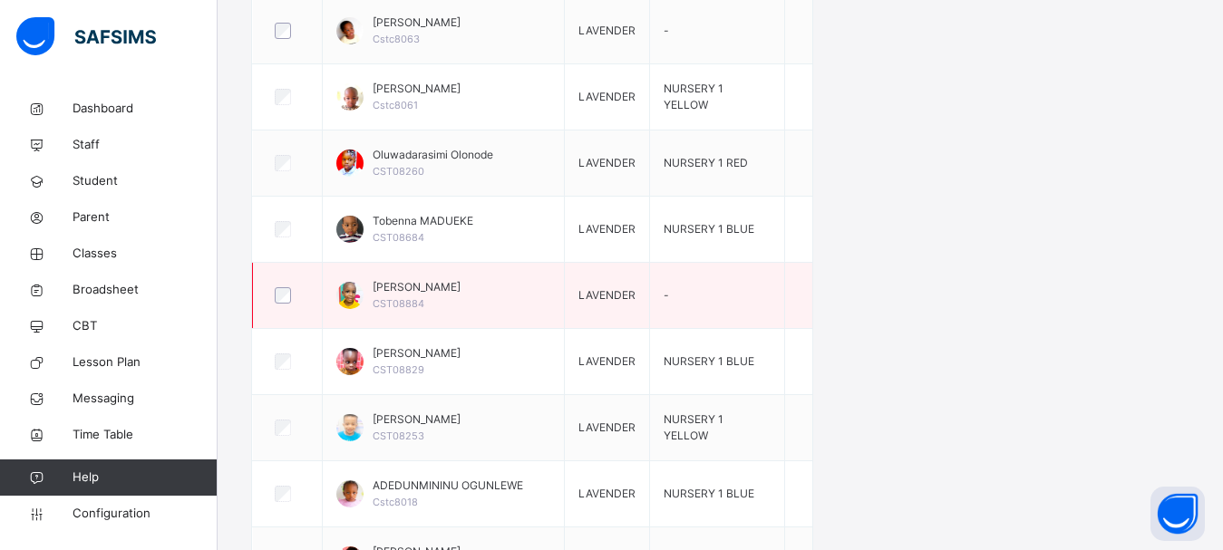
click at [428, 300] on div "[PERSON_NAME] CST08884" at bounding box center [417, 295] width 88 height 33
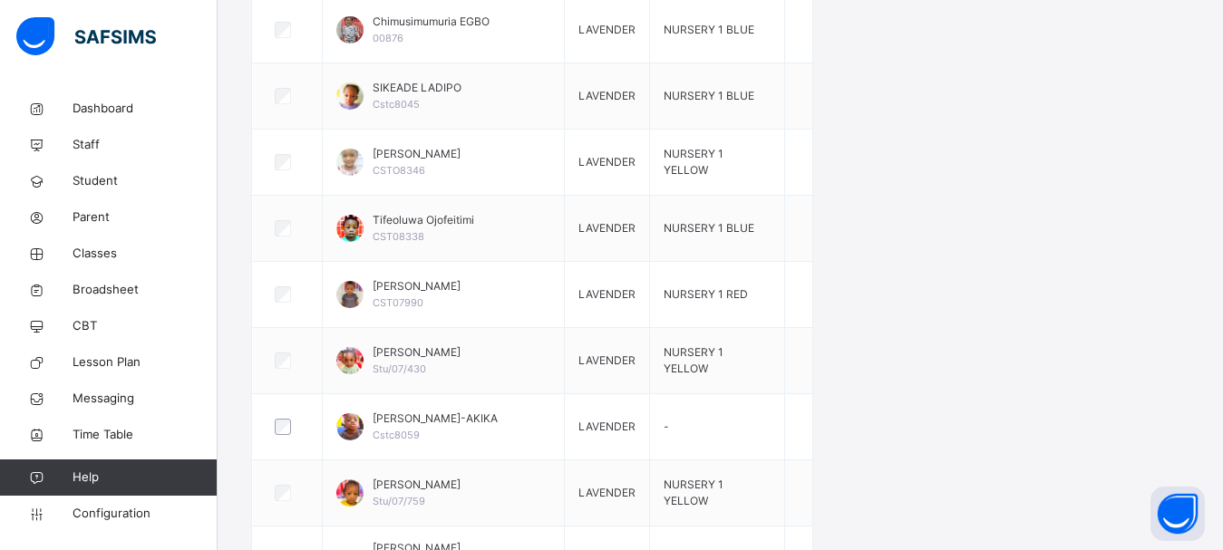
scroll to position [420, 0]
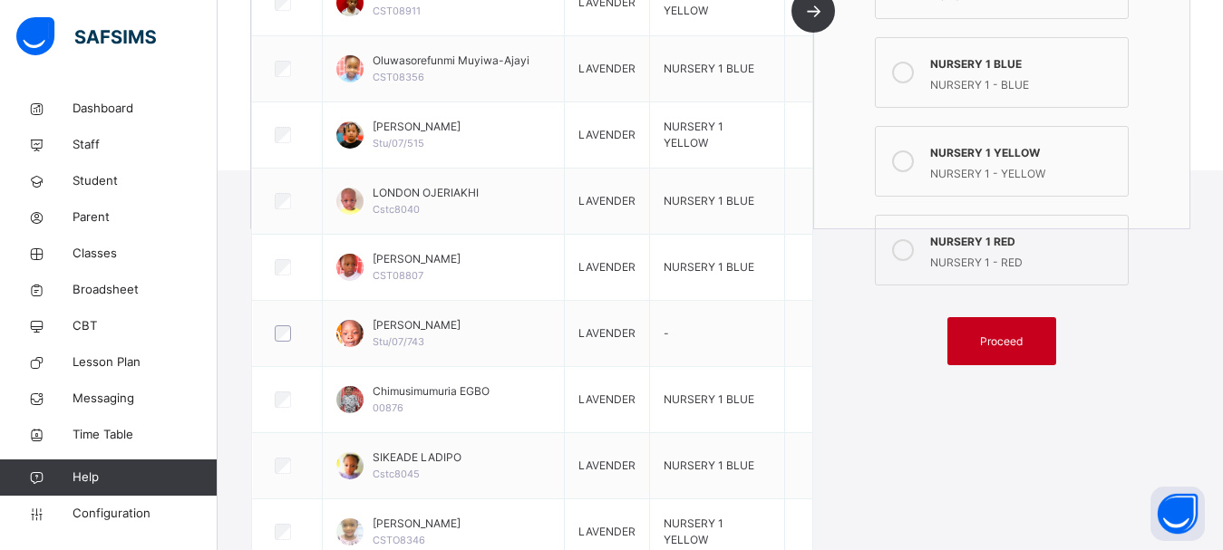
click at [1020, 335] on span "Proceed" at bounding box center [1001, 342] width 43 height 16
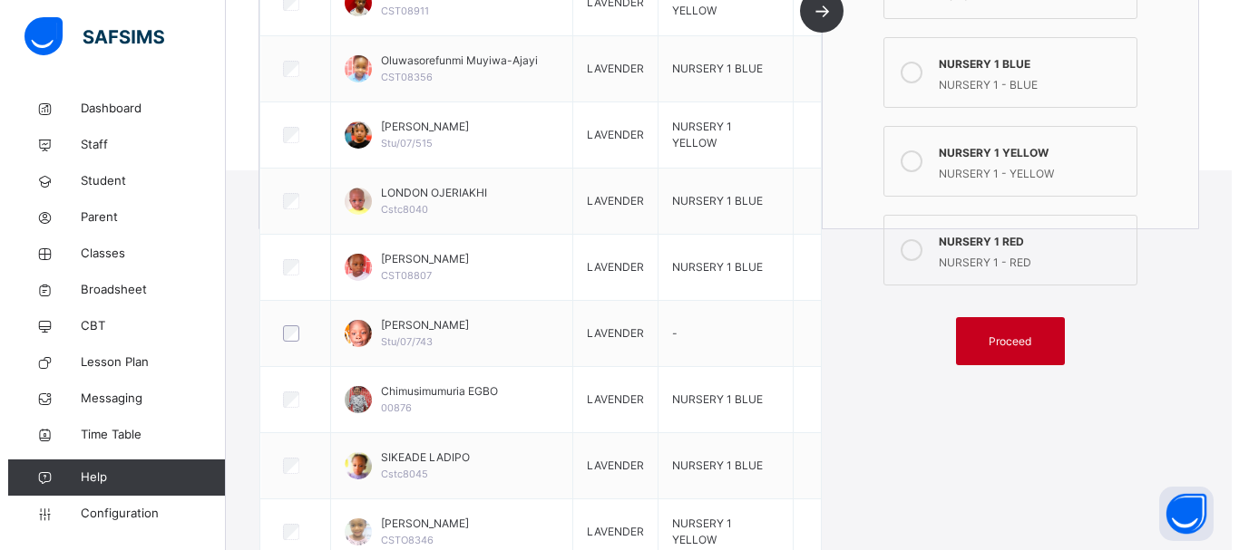
scroll to position [73, 0]
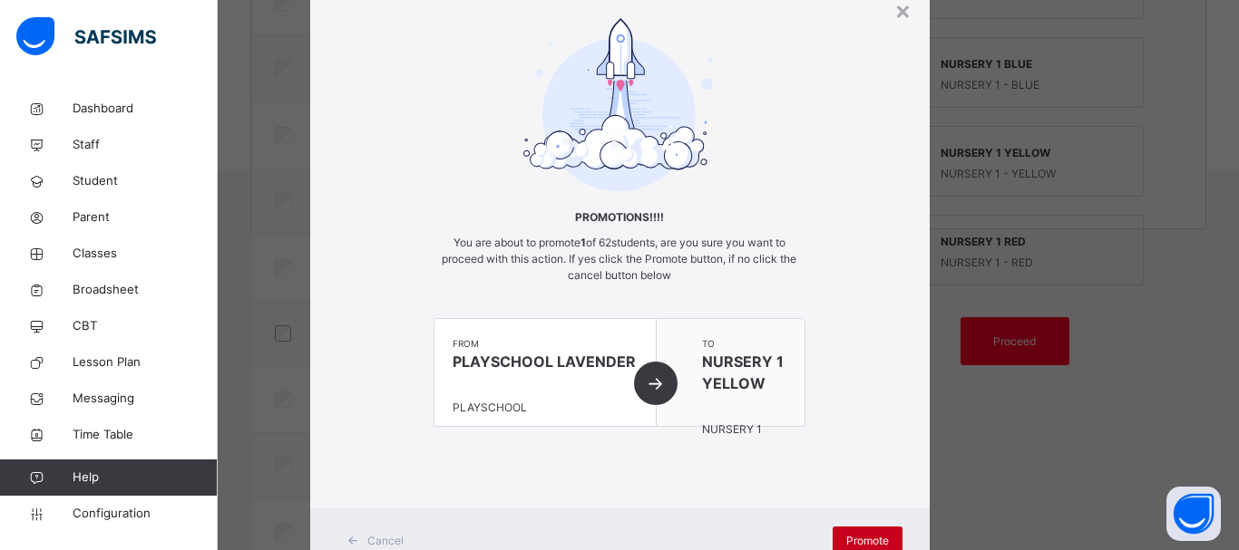
click at [873, 529] on div "Promote" at bounding box center [867, 541] width 70 height 29
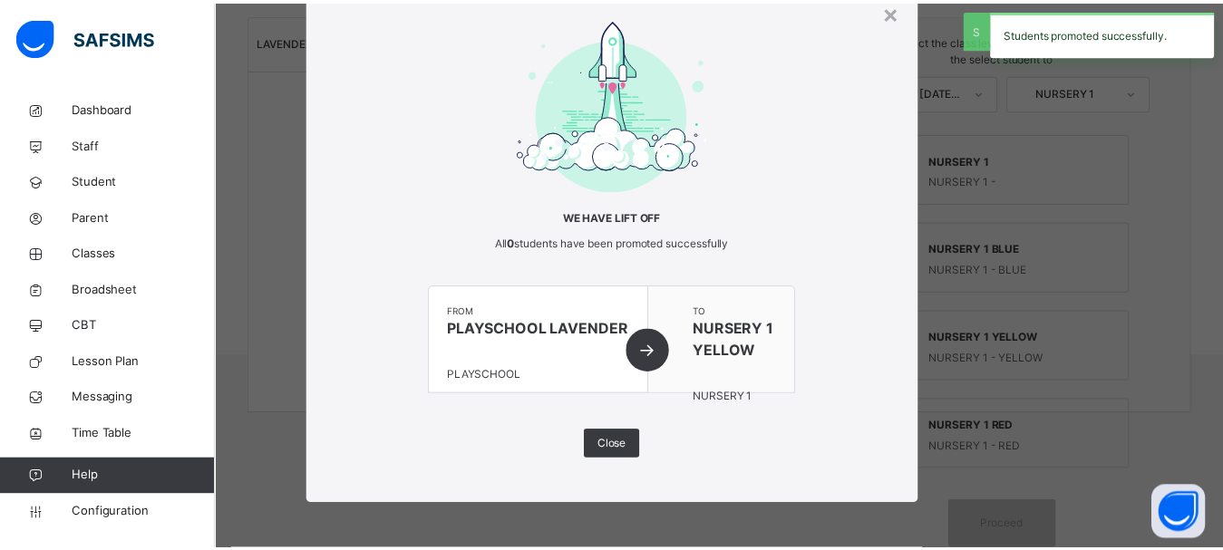
scroll to position [235, 0]
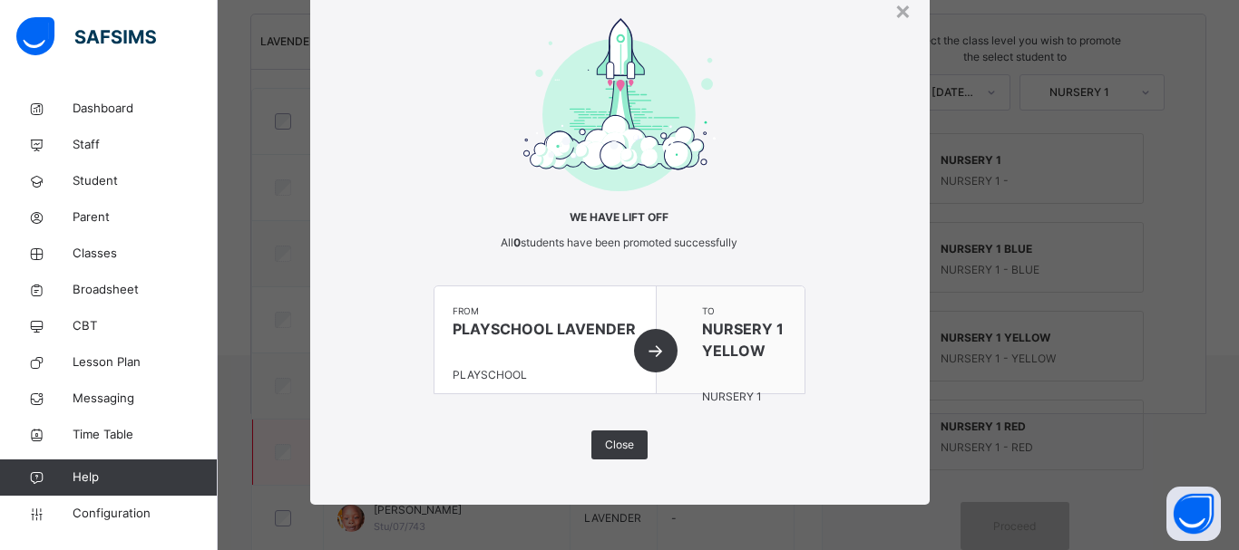
click at [608, 442] on span "Close" at bounding box center [619, 445] width 29 height 16
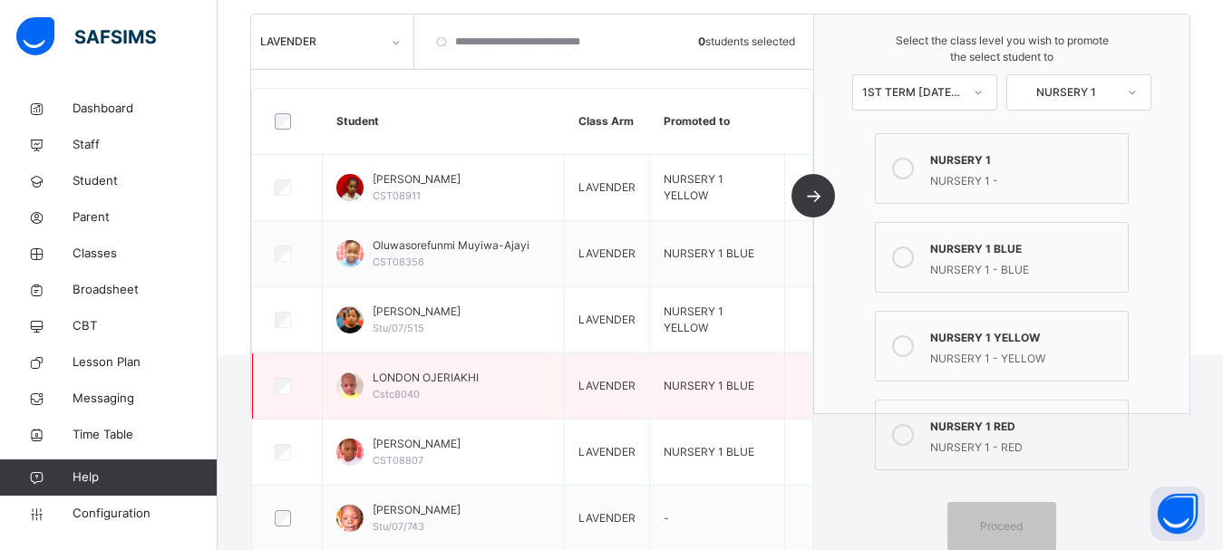
scroll to position [0, 0]
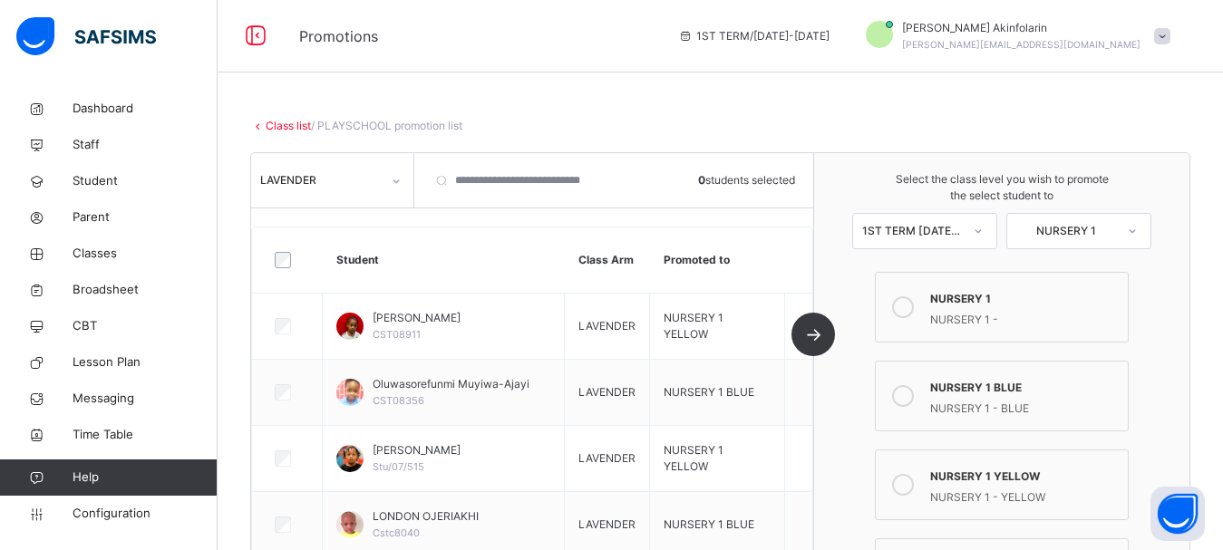
click at [300, 190] on div "LAVENDER" at bounding box center [315, 181] width 128 height 28
click at [306, 187] on div "LAVENDER" at bounding box center [320, 180] width 121 height 16
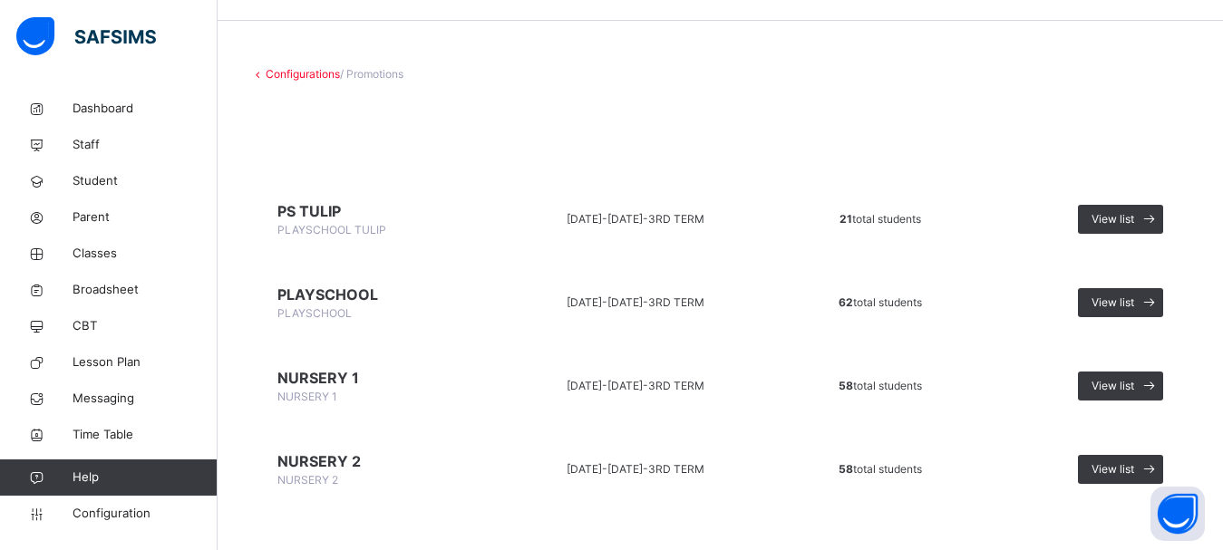
scroll to position [72, 0]
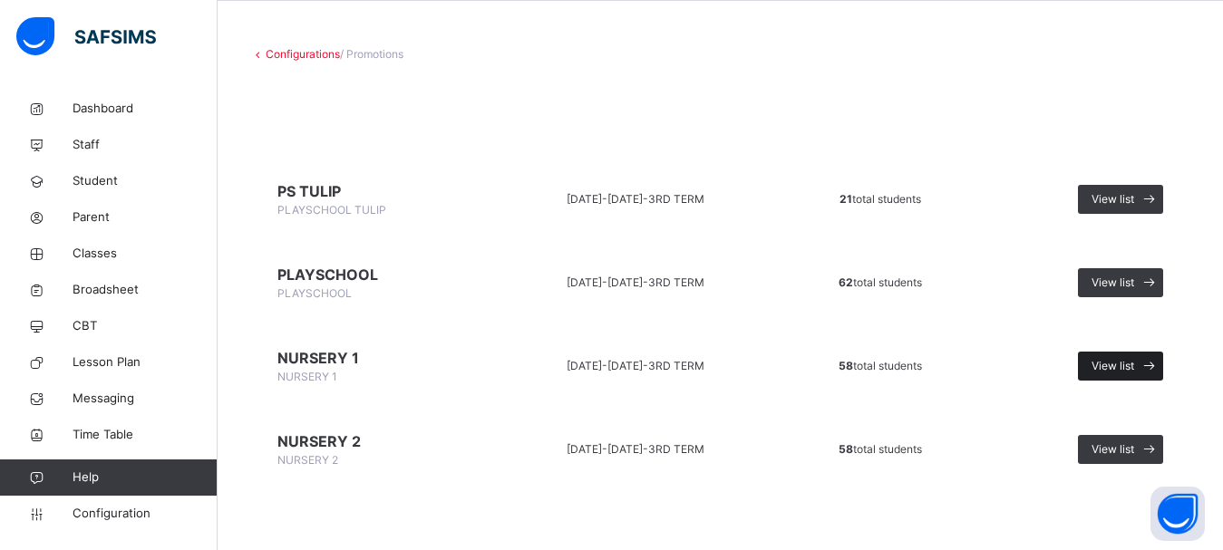
click at [1123, 365] on span "View list" at bounding box center [1113, 366] width 43 height 16
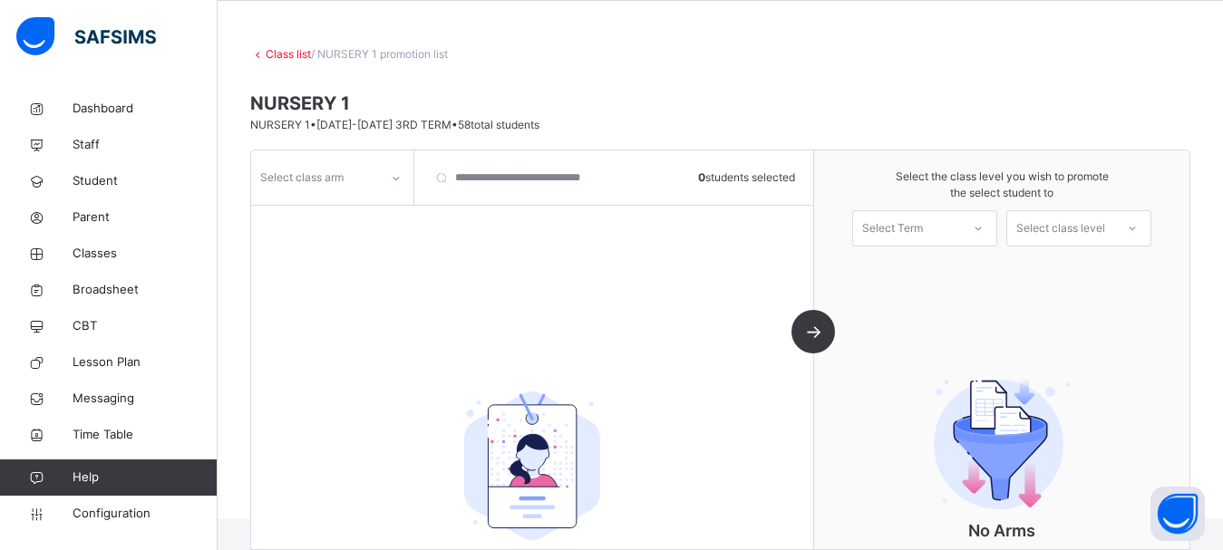
click at [289, 177] on div "Select class arm" at bounding box center [301, 177] width 83 height 34
click at [299, 245] on div "BLUE" at bounding box center [332, 245] width 160 height 31
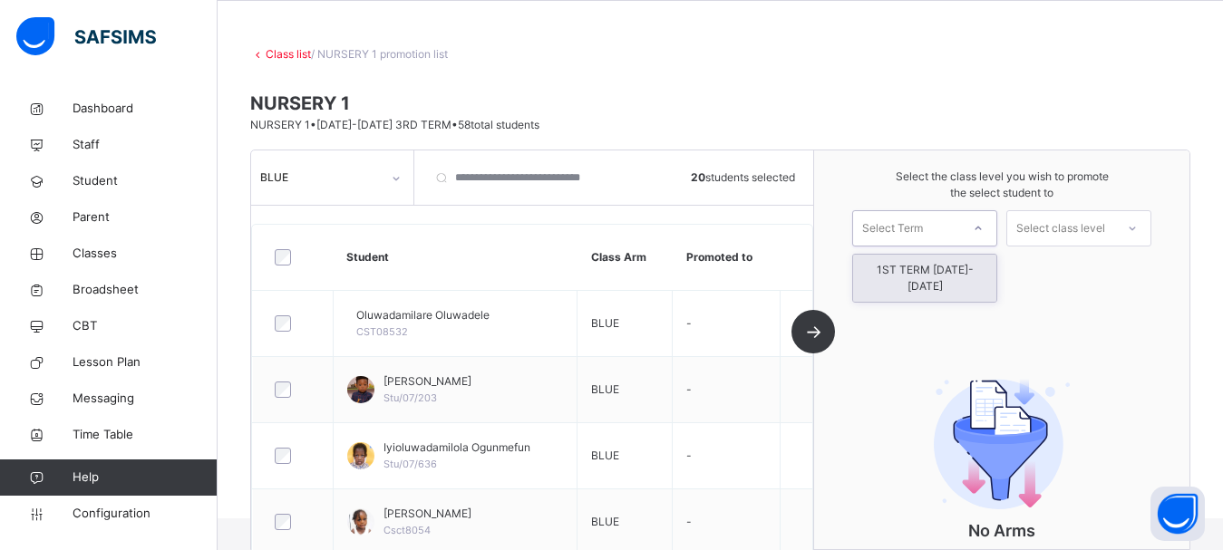
click at [956, 233] on div "Select Term" at bounding box center [906, 228] width 107 height 28
click at [948, 272] on div "1ST TERM [DATE]-[DATE]" at bounding box center [924, 278] width 143 height 47
click at [1067, 231] on div "Select class level" at bounding box center [1060, 228] width 89 height 36
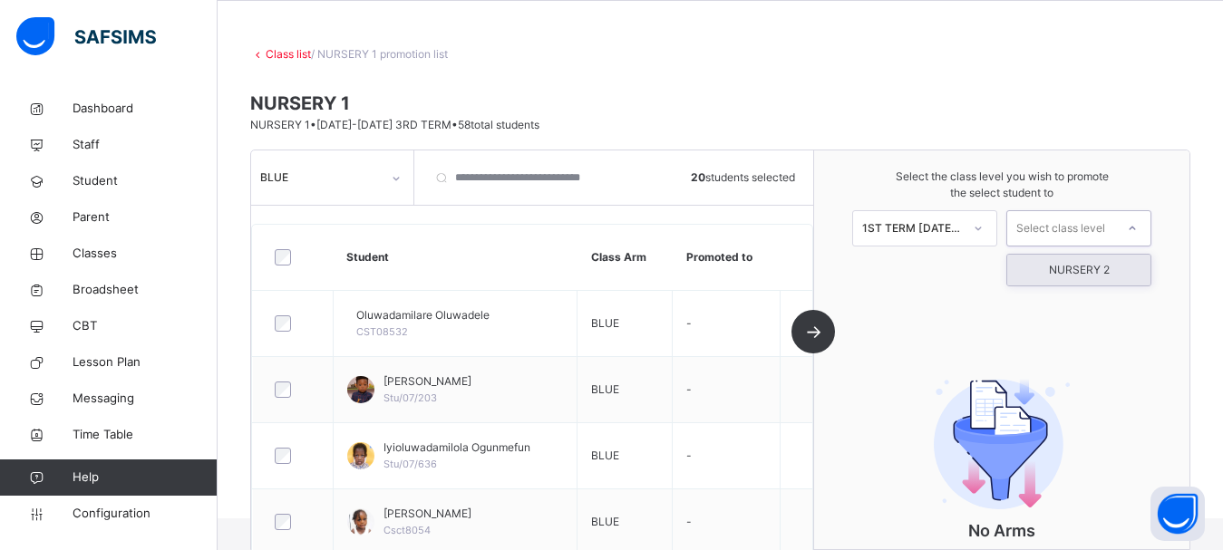
click at [1076, 267] on div "NURSERY 2" at bounding box center [1078, 270] width 143 height 31
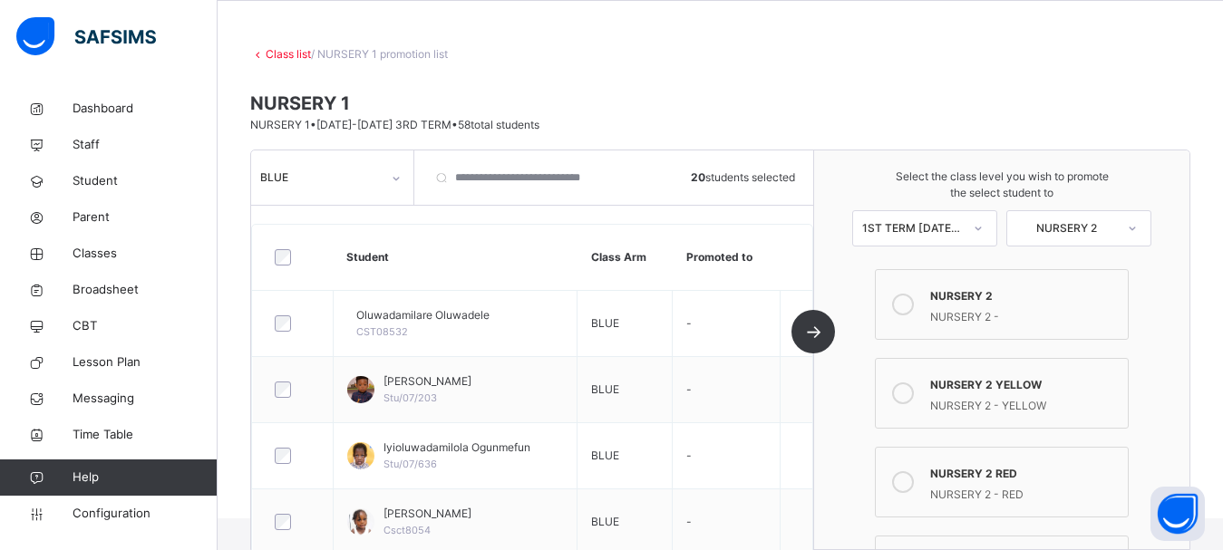
click at [997, 489] on div "NURSERY 2 - RED" at bounding box center [1024, 492] width 189 height 21
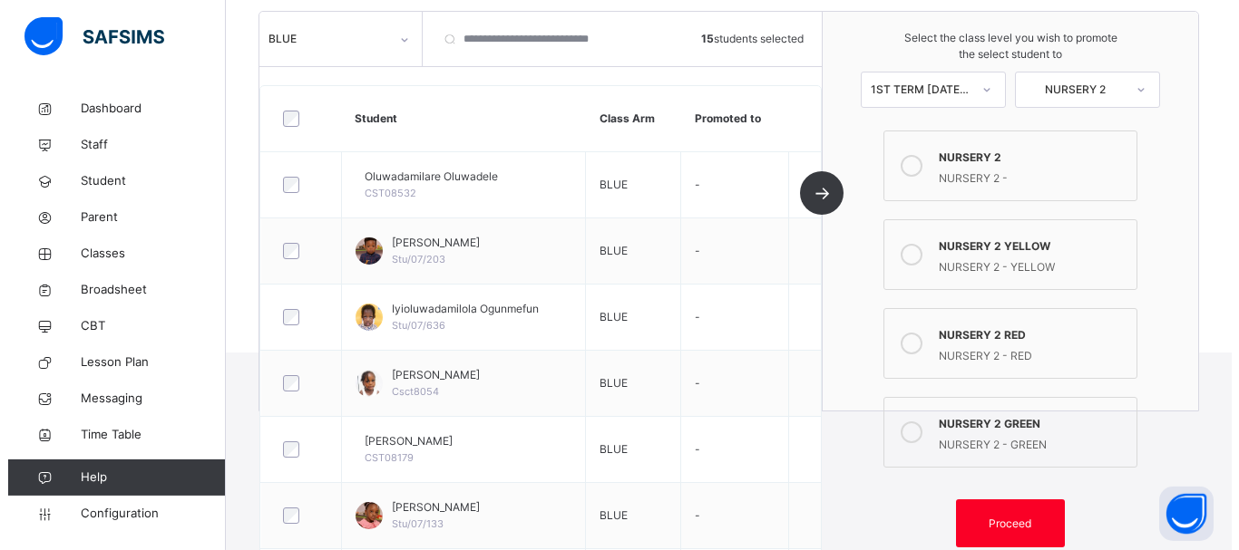
scroll to position [238, 0]
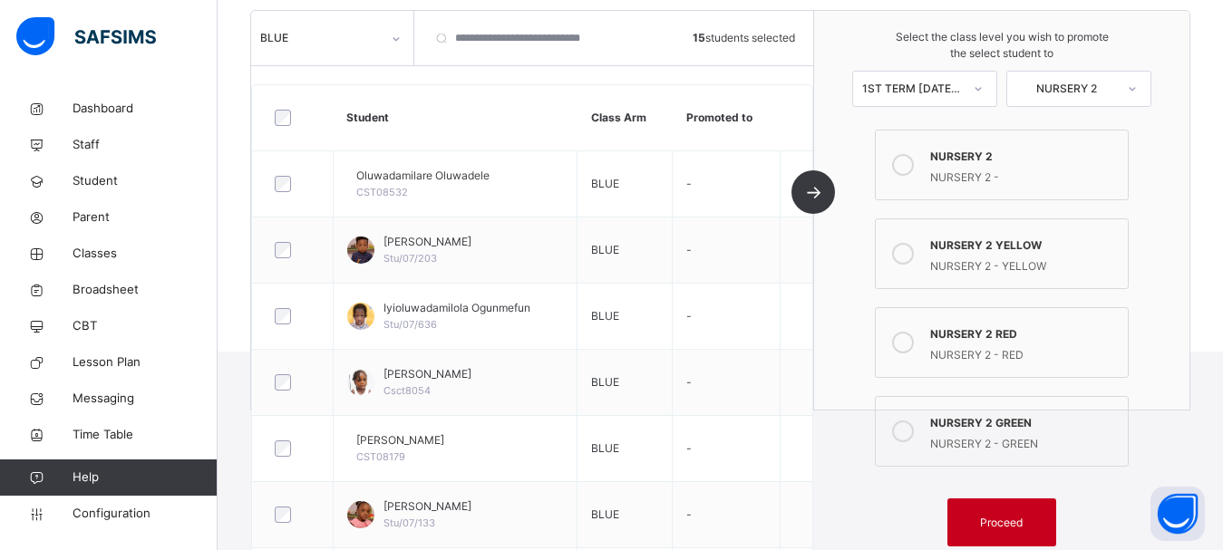
click at [979, 511] on div "Proceed" at bounding box center [1002, 523] width 109 height 48
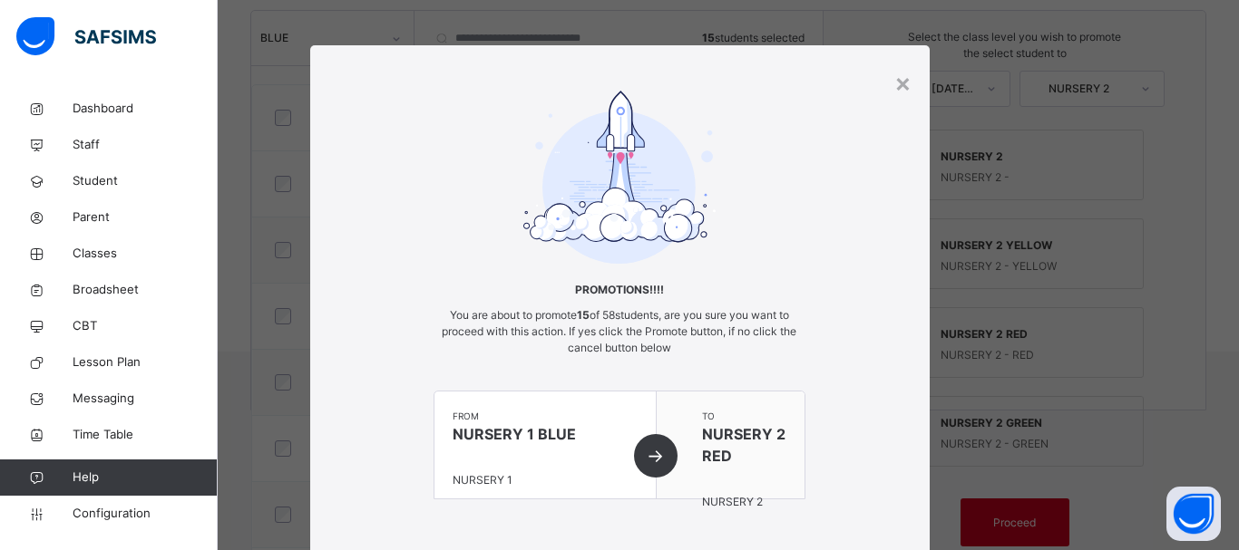
scroll to position [73, 0]
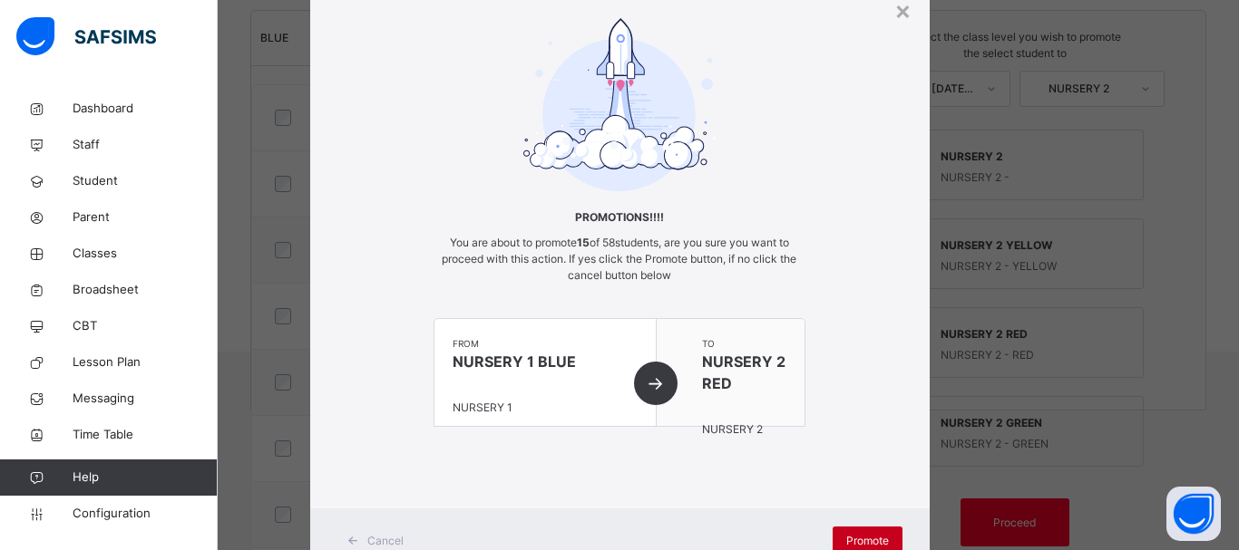
click at [834, 530] on div "Promote" at bounding box center [867, 541] width 70 height 29
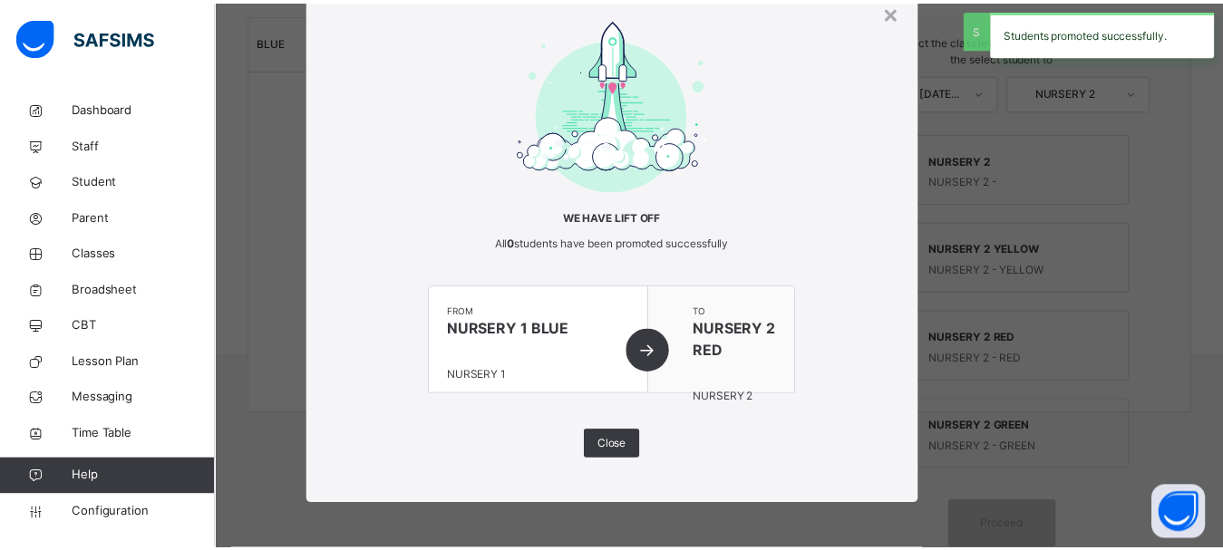
scroll to position [235, 0]
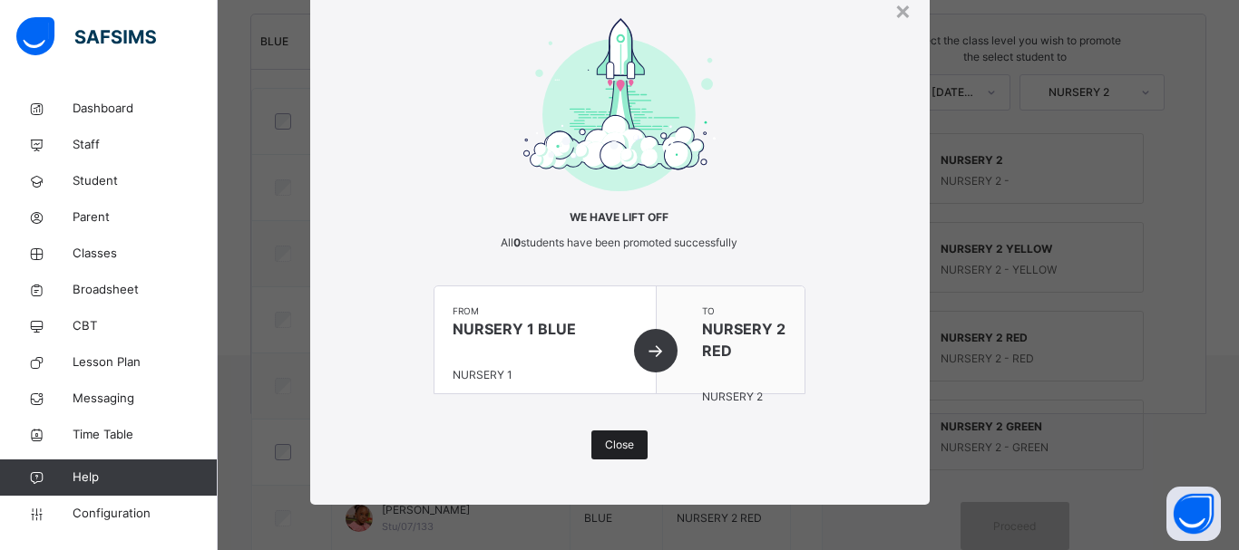
click at [621, 447] on span "Close" at bounding box center [619, 445] width 29 height 16
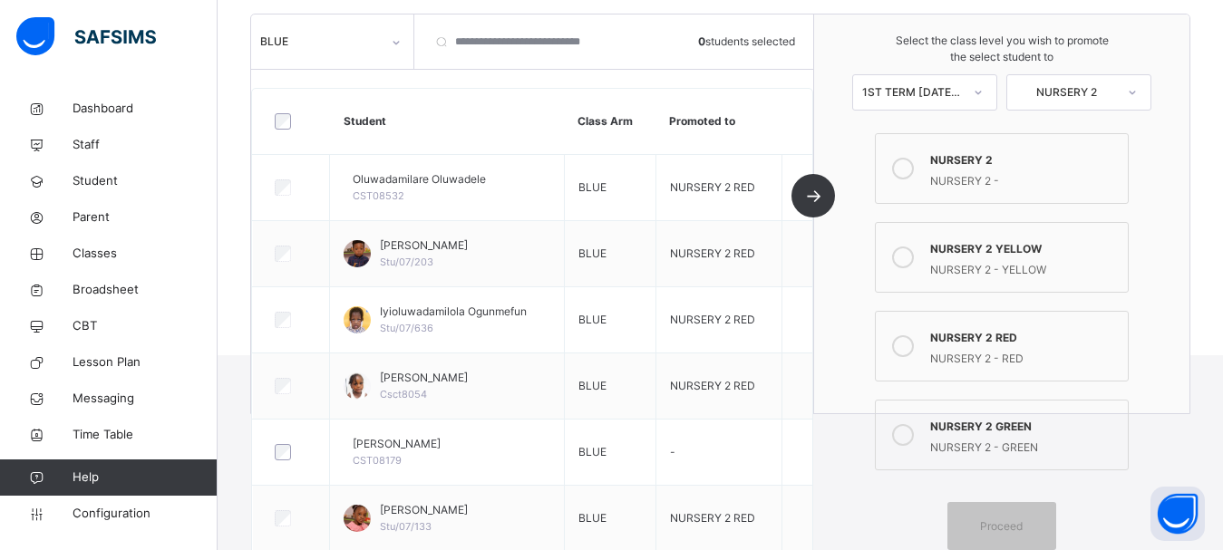
click at [1011, 431] on div "NURSERY 2 GREEN" at bounding box center [1024, 424] width 189 height 21
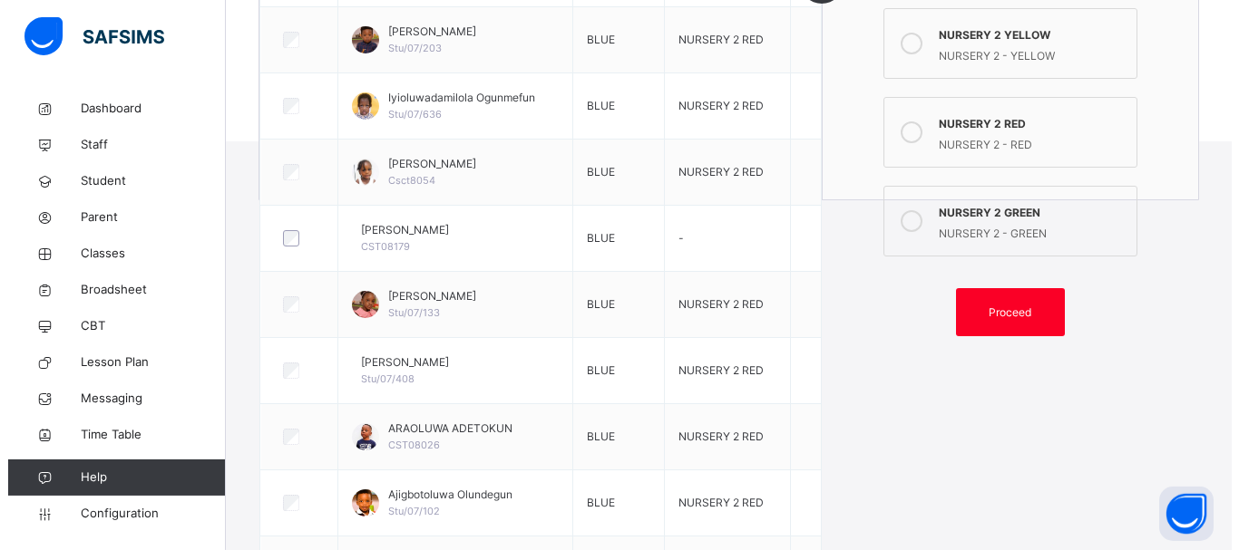
scroll to position [423, 0]
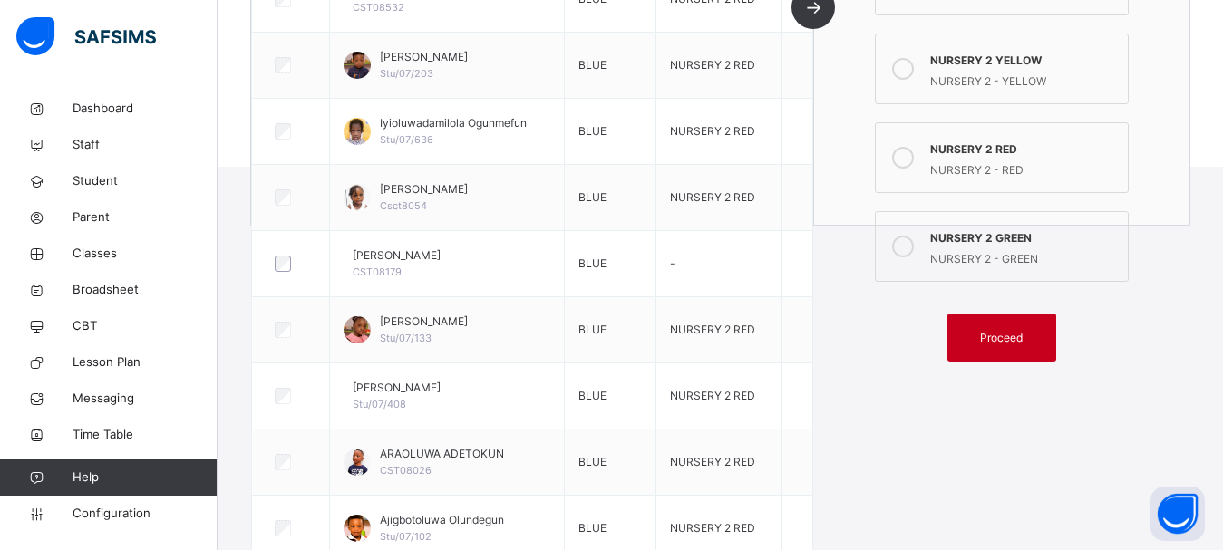
click at [1020, 335] on span "Proceed" at bounding box center [1001, 338] width 43 height 16
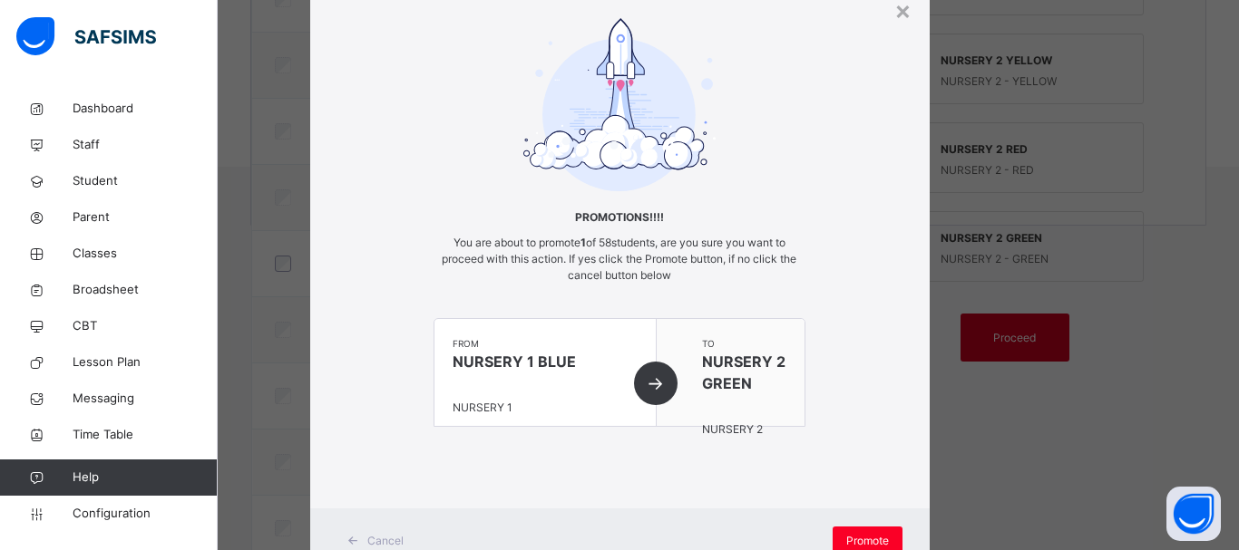
scroll to position [73, 0]
click at [864, 540] on span "Promote" at bounding box center [867, 541] width 43 height 16
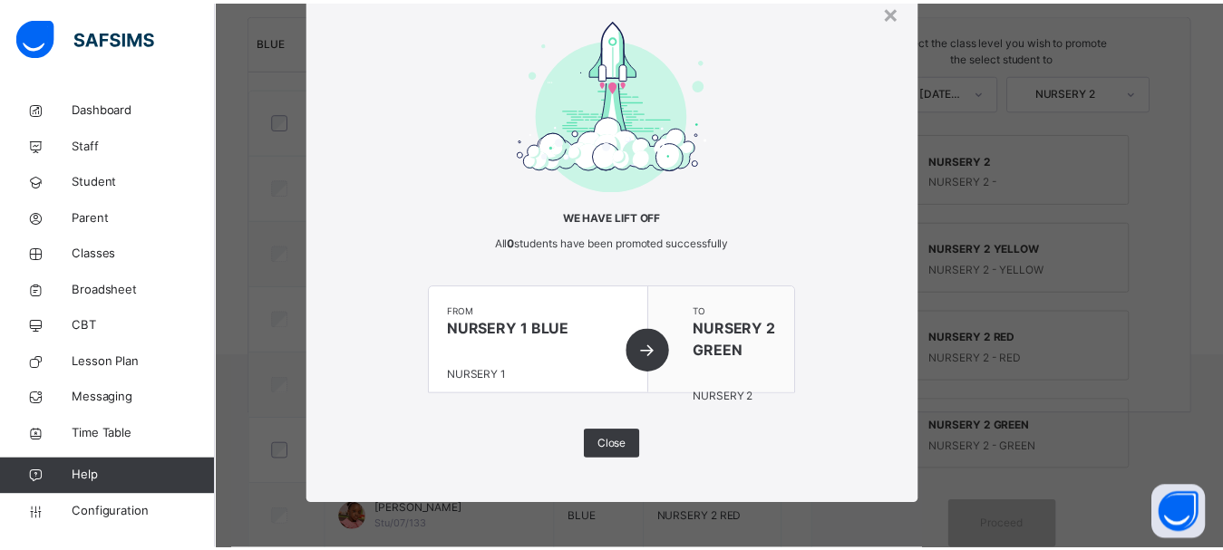
scroll to position [0, 0]
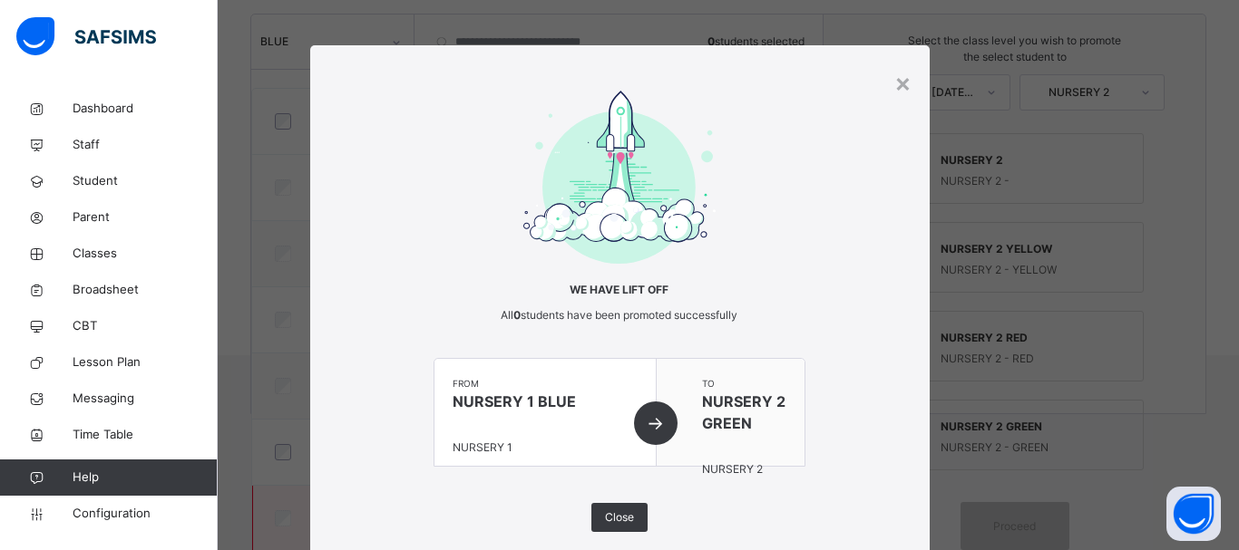
click at [611, 517] on span "Close" at bounding box center [619, 518] width 29 height 16
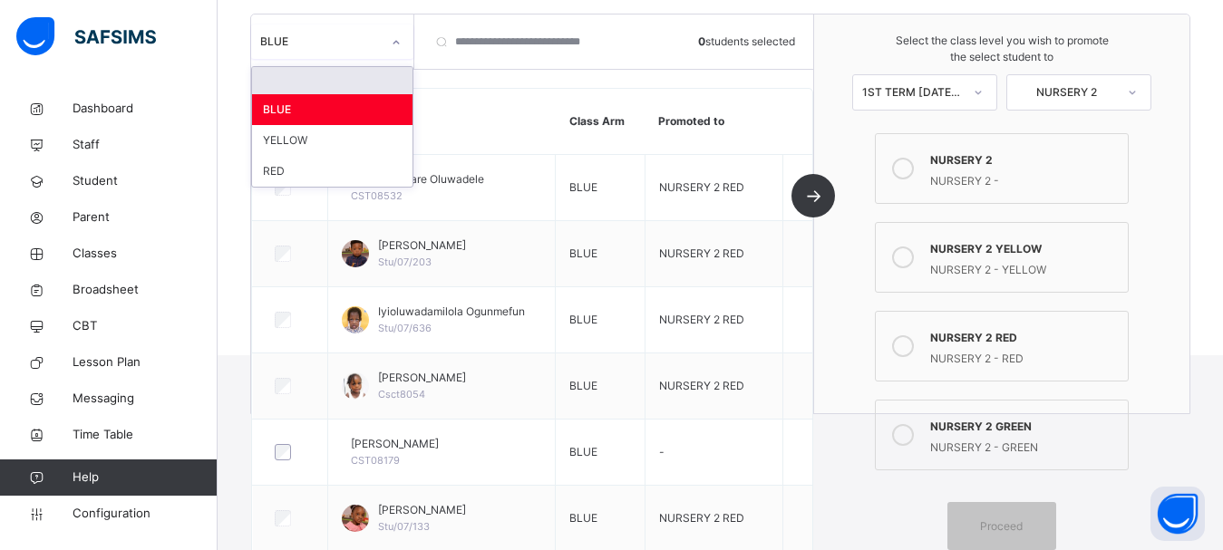
click at [345, 47] on div "BLUE" at bounding box center [320, 42] width 121 height 16
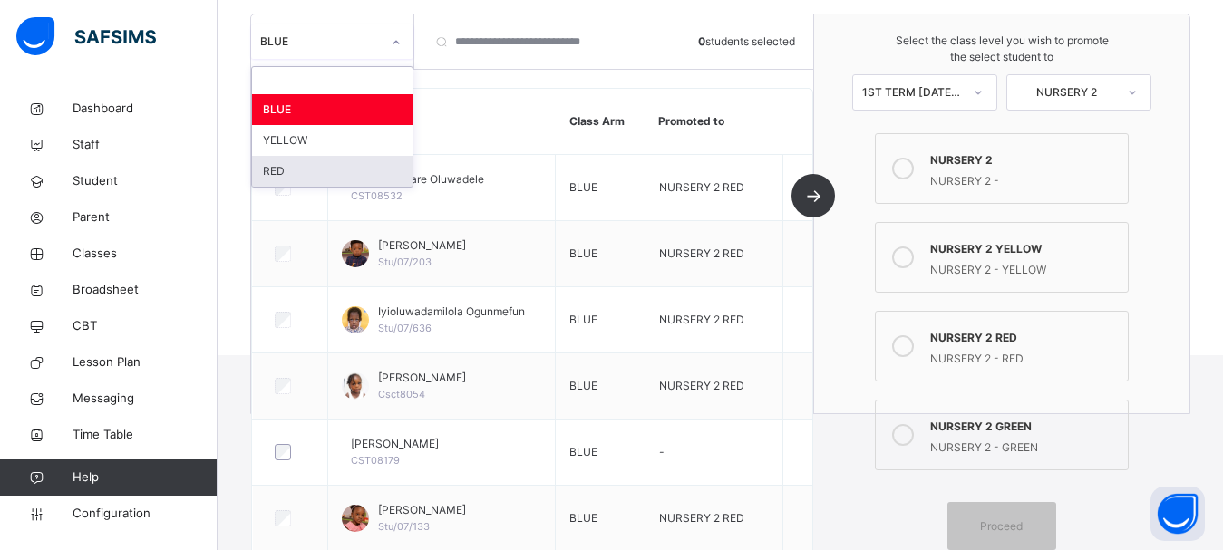
click at [323, 175] on div "RED" at bounding box center [332, 171] width 160 height 31
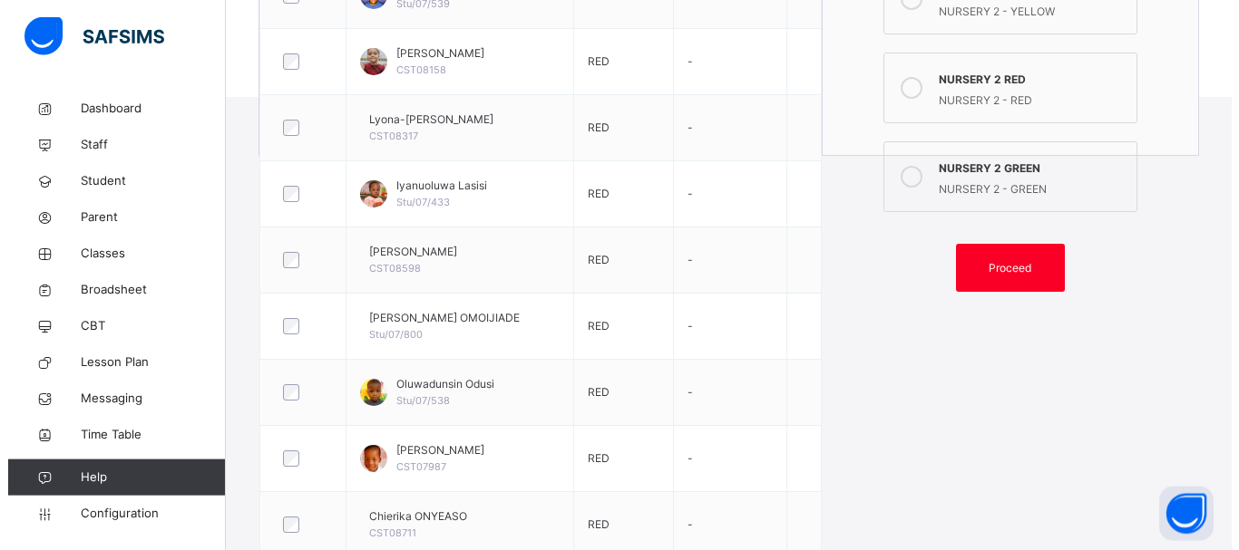
scroll to position [542, 0]
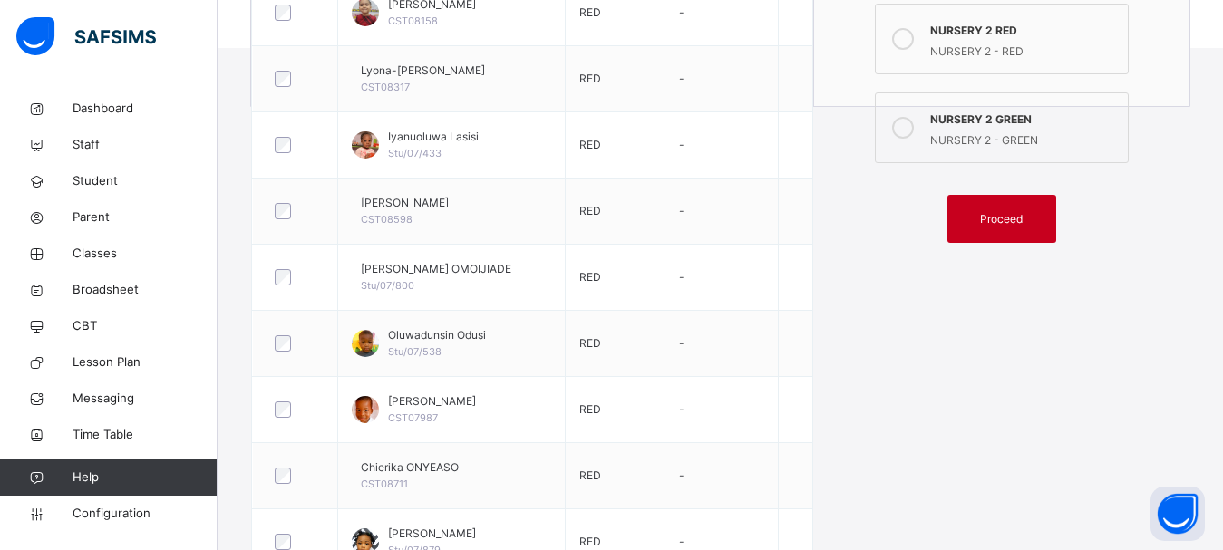
click at [1010, 215] on span "Proceed" at bounding box center [1001, 219] width 43 height 16
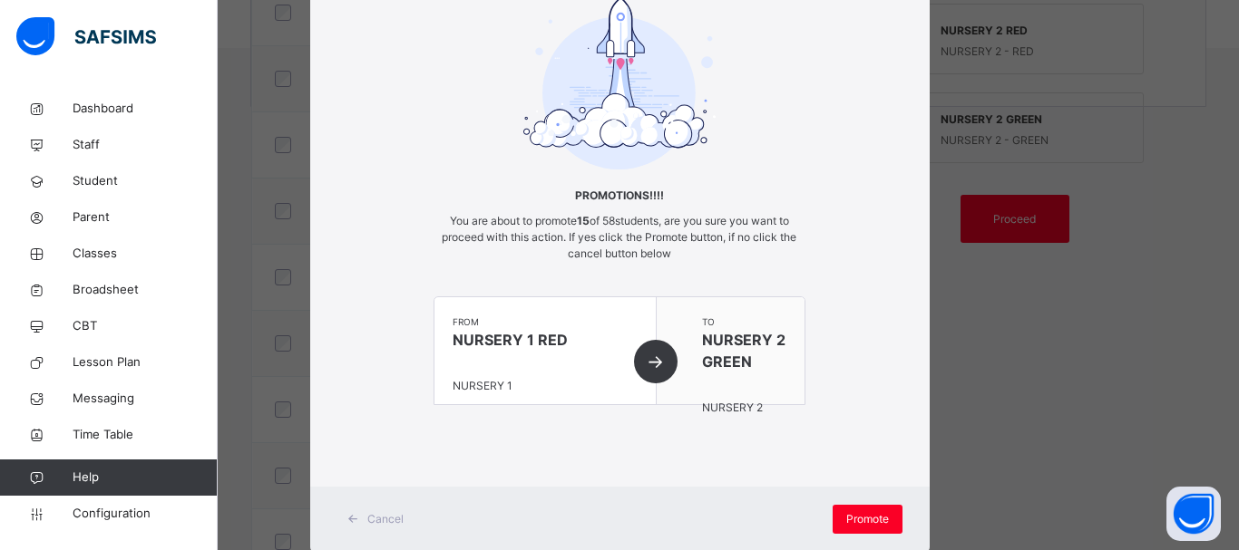
scroll to position [141, 0]
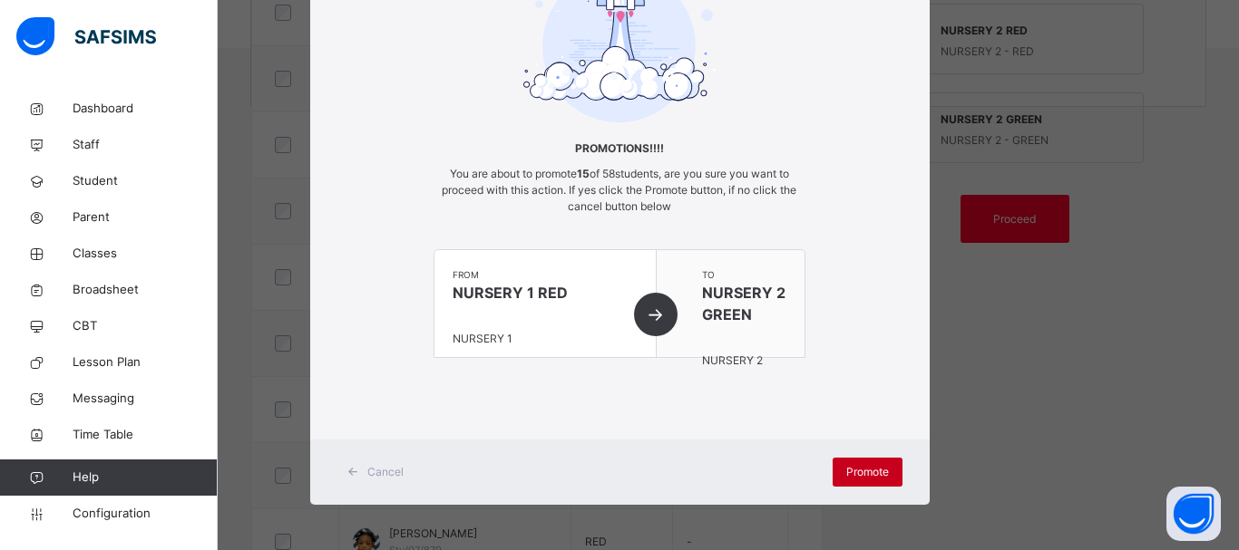
click at [880, 467] on span "Promote" at bounding box center [867, 472] width 43 height 16
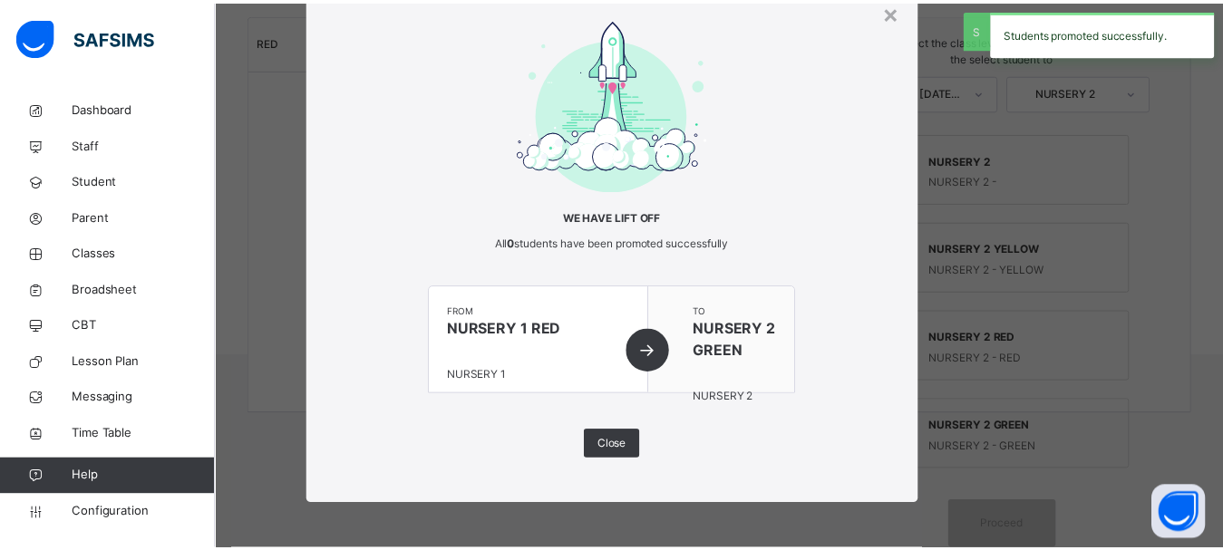
scroll to position [235, 0]
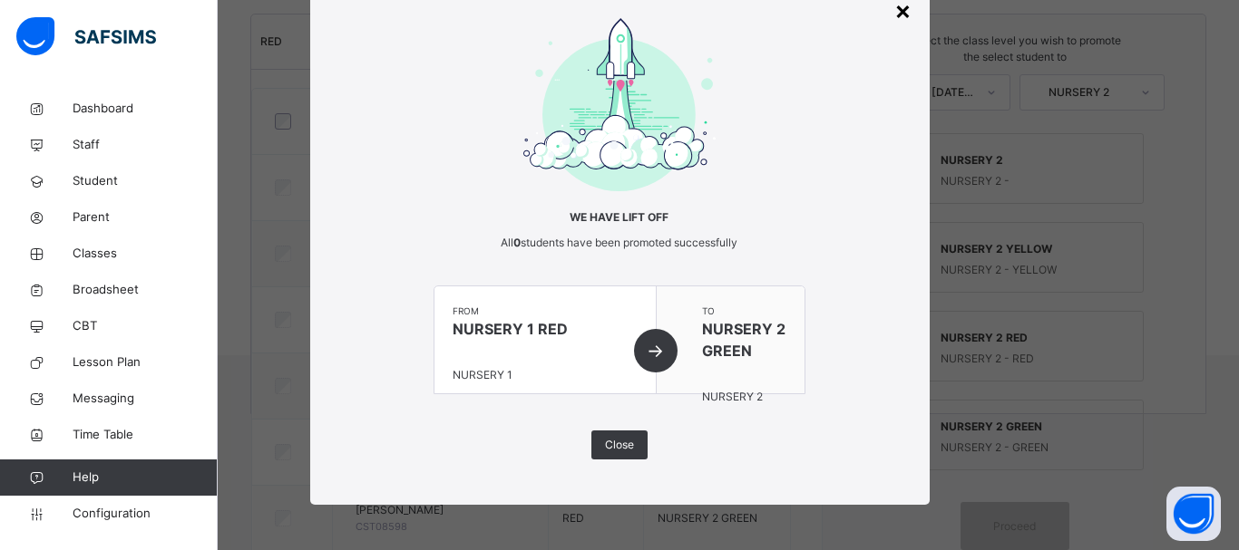
click at [894, 11] on div "×" at bounding box center [902, 10] width 17 height 38
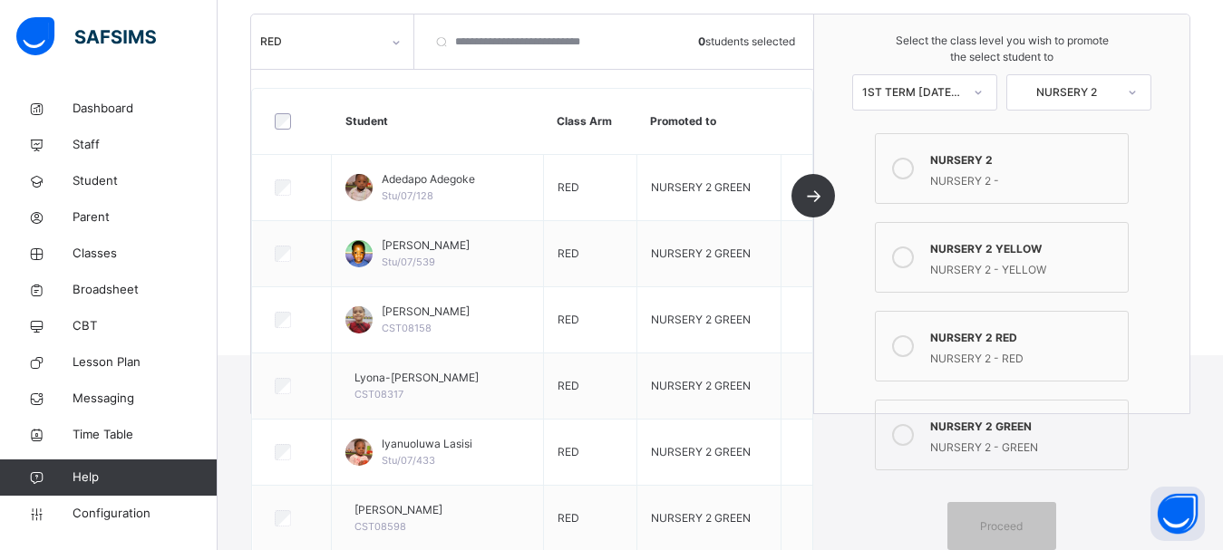
click at [317, 46] on div "RED" at bounding box center [320, 42] width 121 height 16
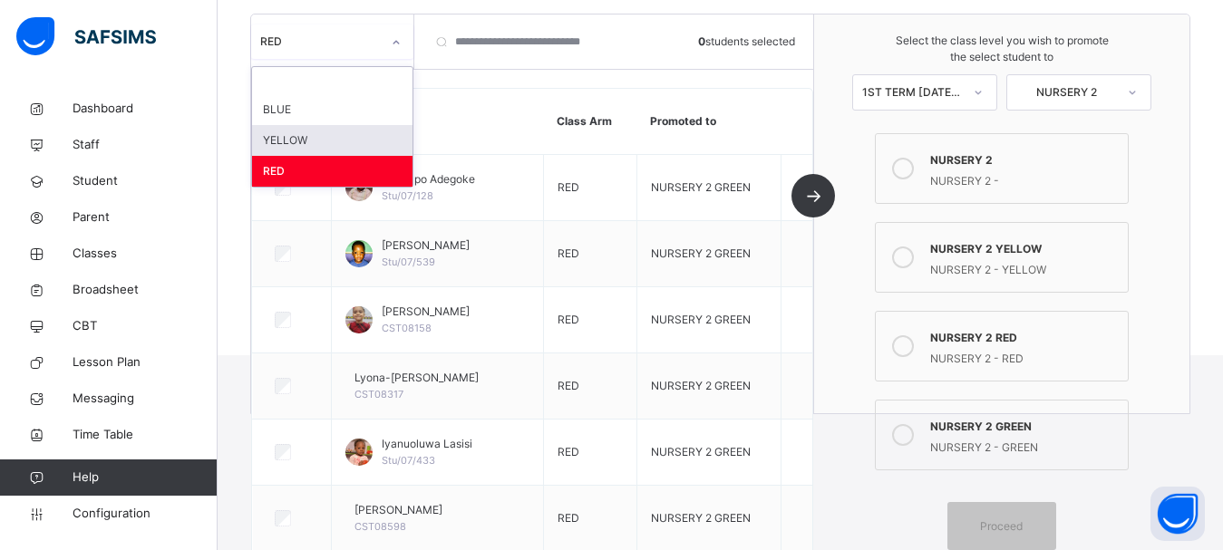
click at [316, 139] on div "YELLOW" at bounding box center [332, 140] width 160 height 31
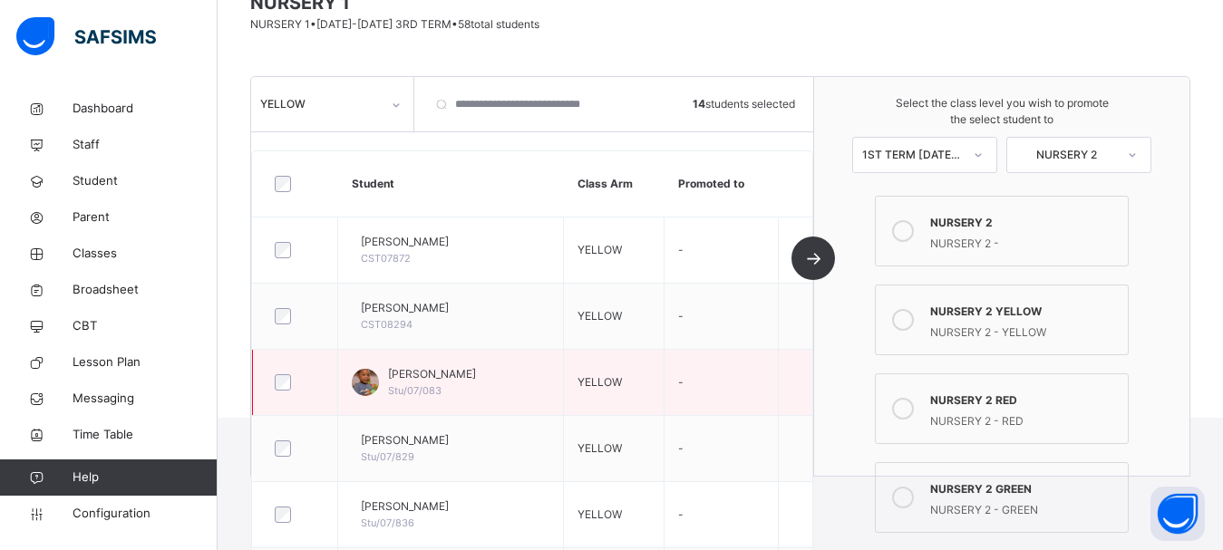
scroll to position [357, 0]
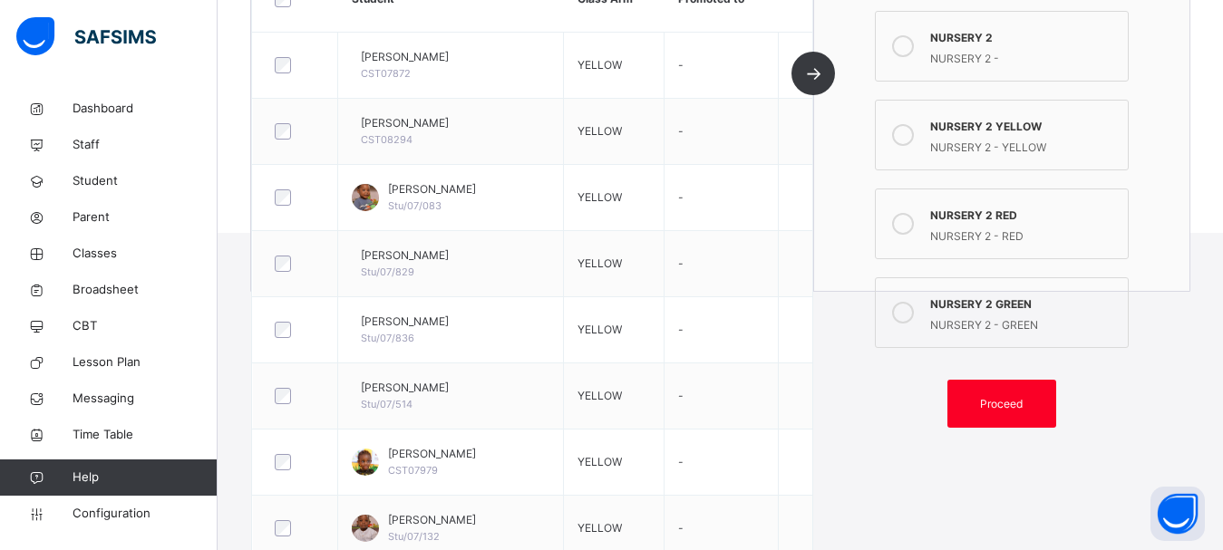
click at [1000, 139] on div "NURSERY 2 - YELLOW" at bounding box center [1024, 145] width 189 height 21
click at [1023, 420] on div "Proceed" at bounding box center [1002, 404] width 109 height 48
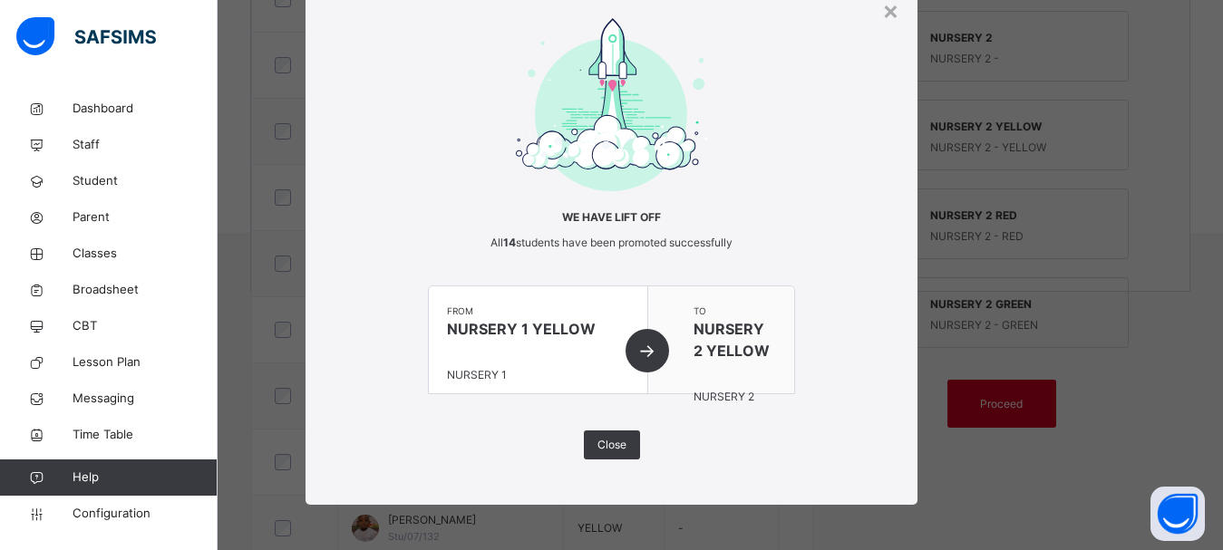
scroll to position [73, 0]
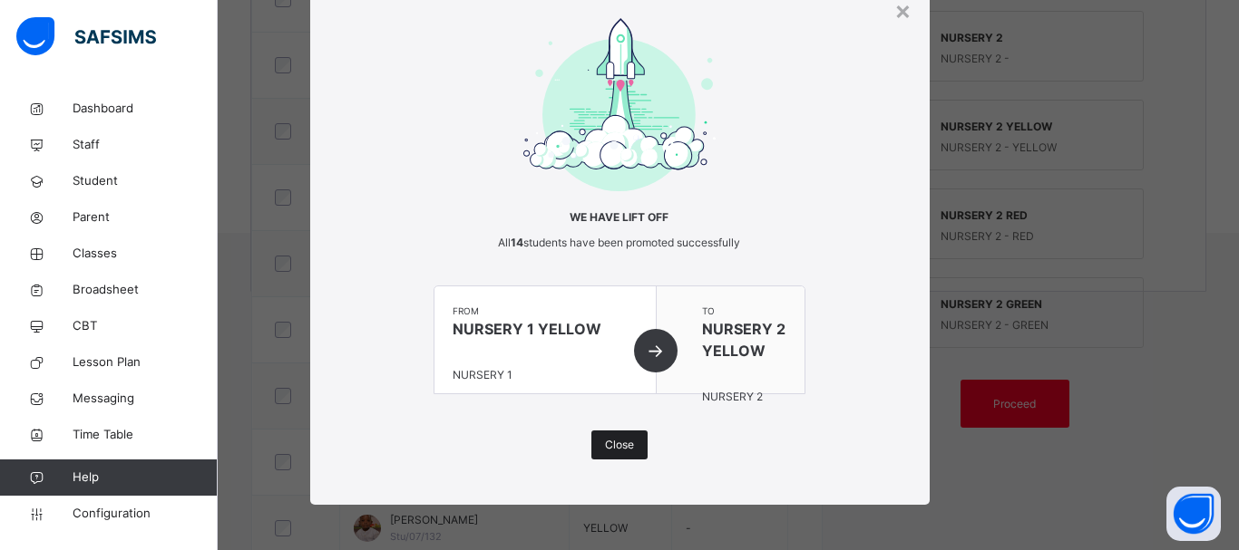
click at [616, 450] on span "Close" at bounding box center [619, 445] width 29 height 16
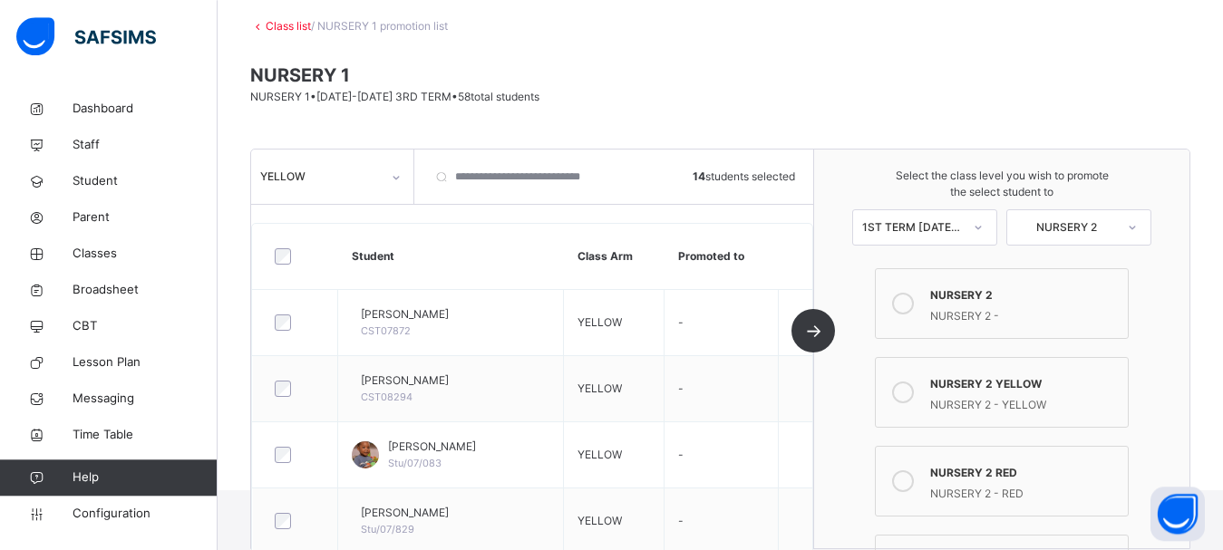
scroll to position [0, 0]
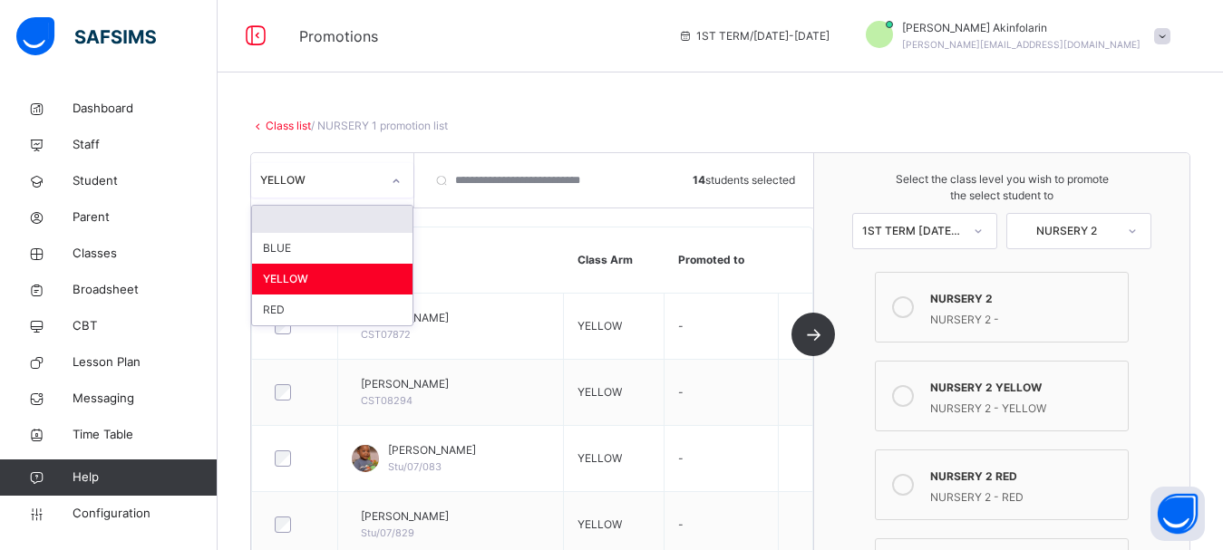
click at [385, 184] on div at bounding box center [396, 181] width 31 height 29
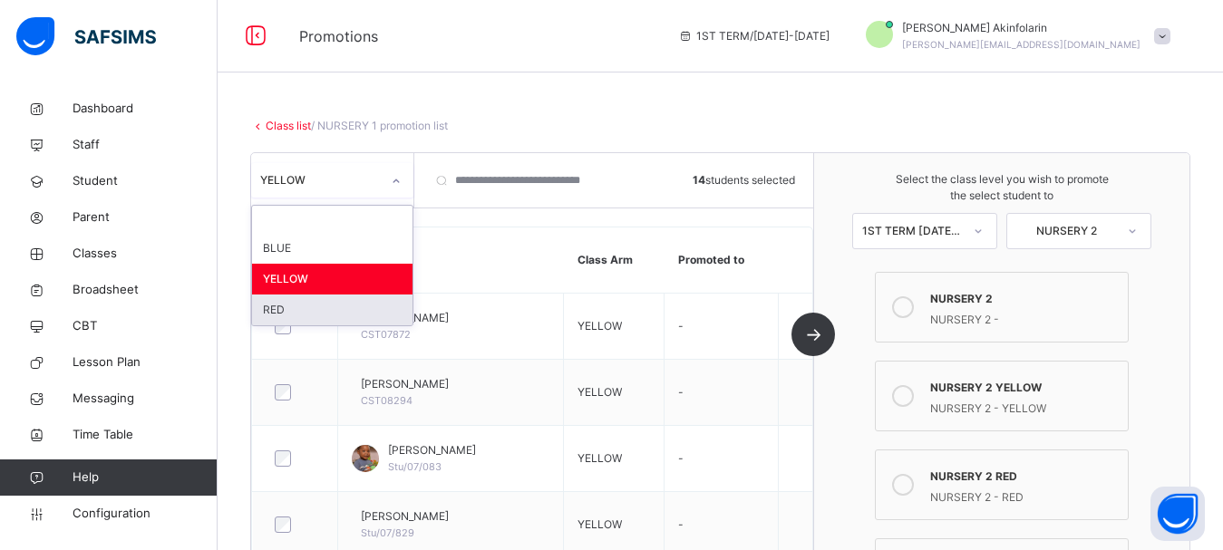
click at [344, 318] on div "RED" at bounding box center [332, 310] width 160 height 31
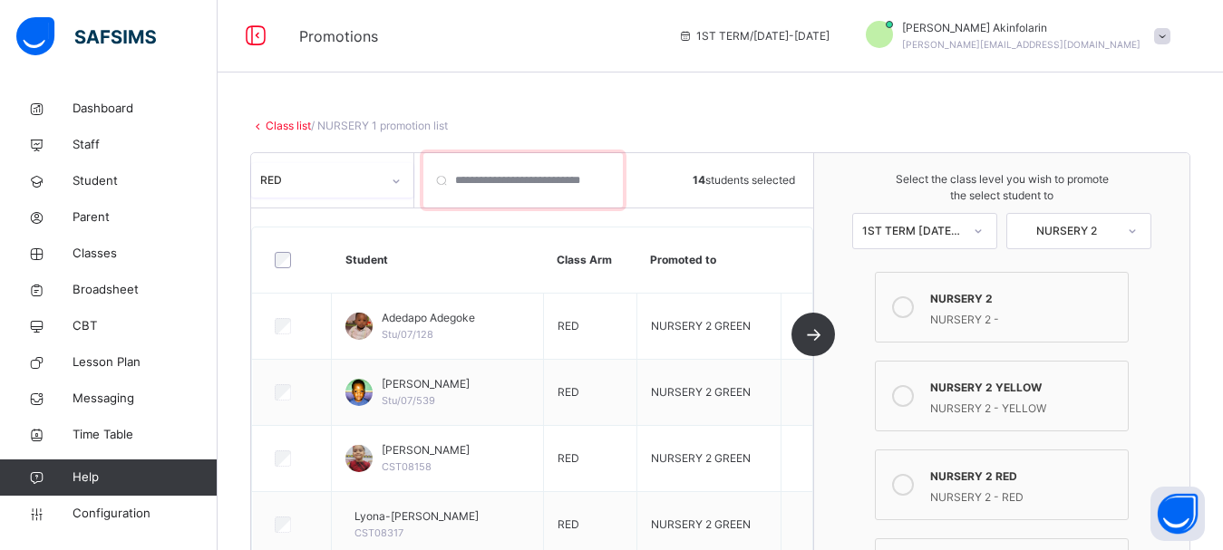
click at [509, 182] on input "search" at bounding box center [522, 180] width 199 height 54
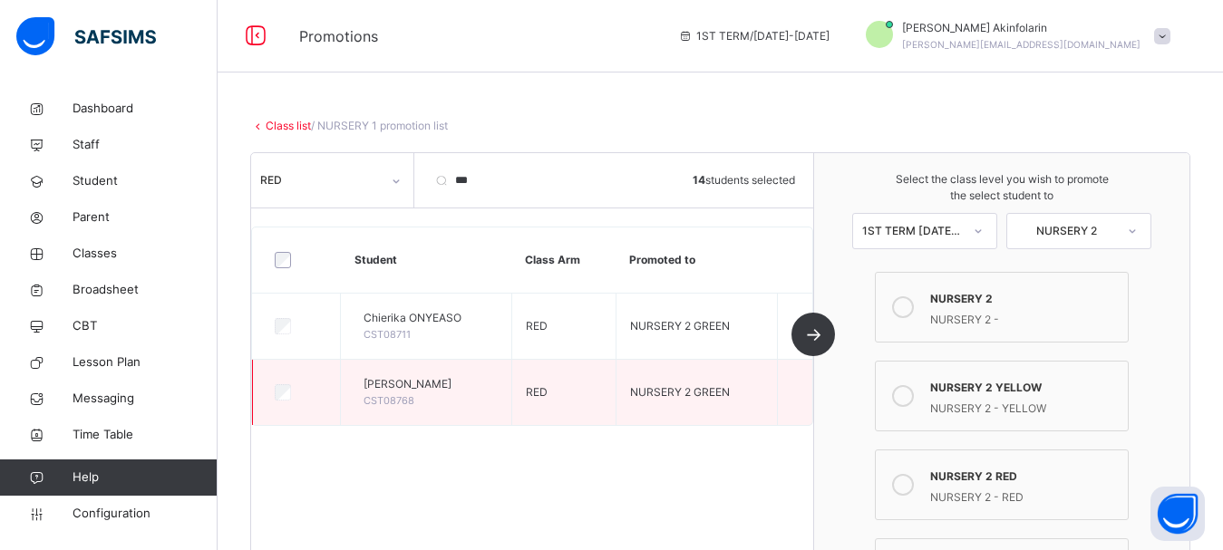
click at [300, 390] on div at bounding box center [296, 392] width 51 height 16
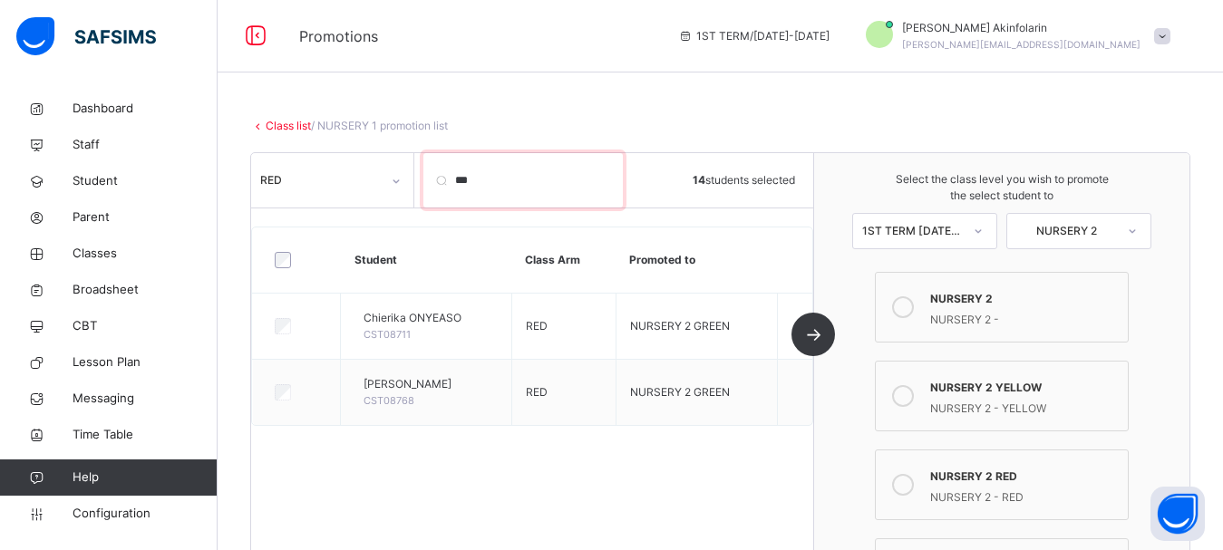
click at [565, 197] on input "***" at bounding box center [522, 180] width 199 height 54
type input "*"
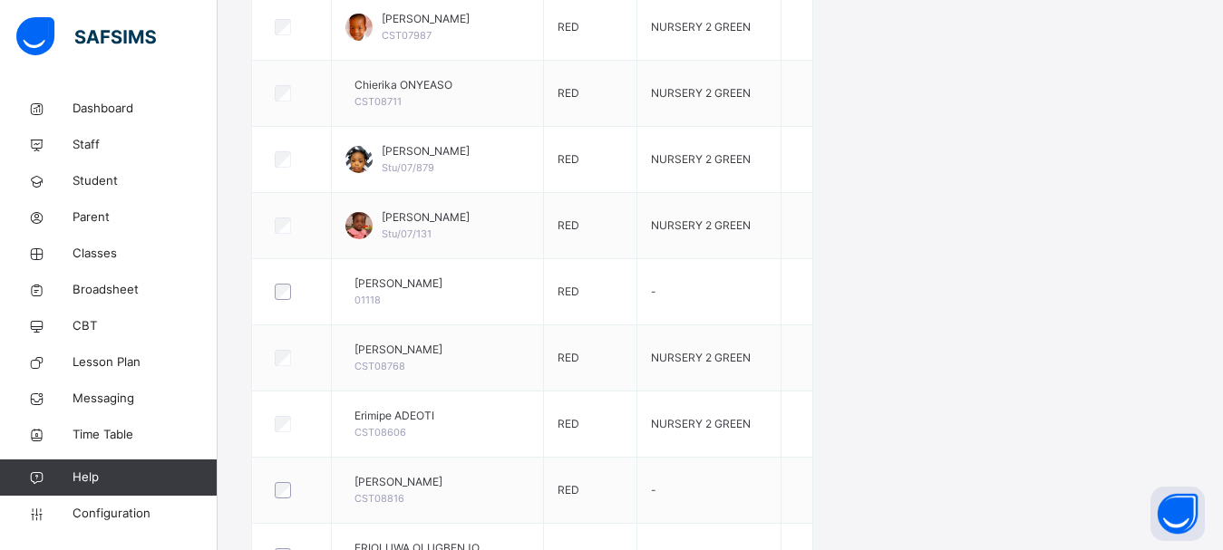
scroll to position [1017, 0]
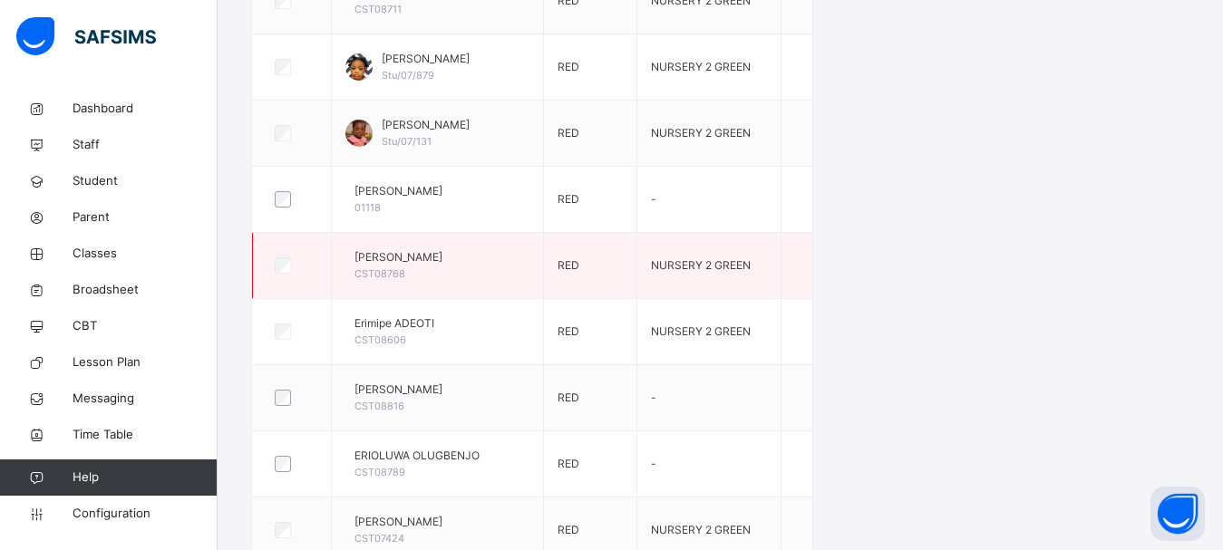
click at [420, 265] on span "[PERSON_NAME]" at bounding box center [399, 257] width 88 height 16
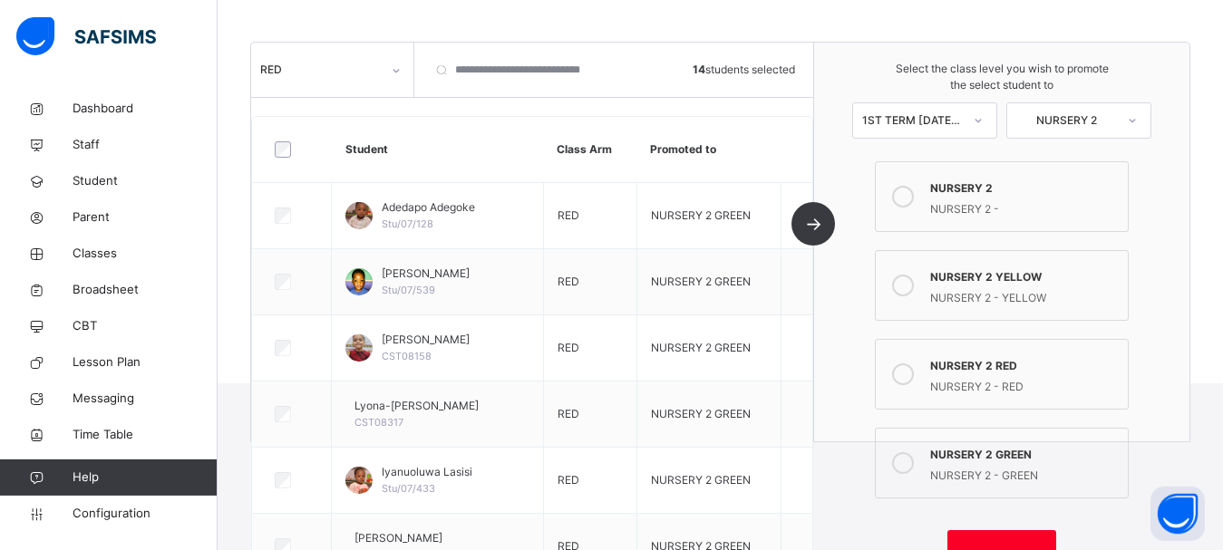
scroll to position [172, 0]
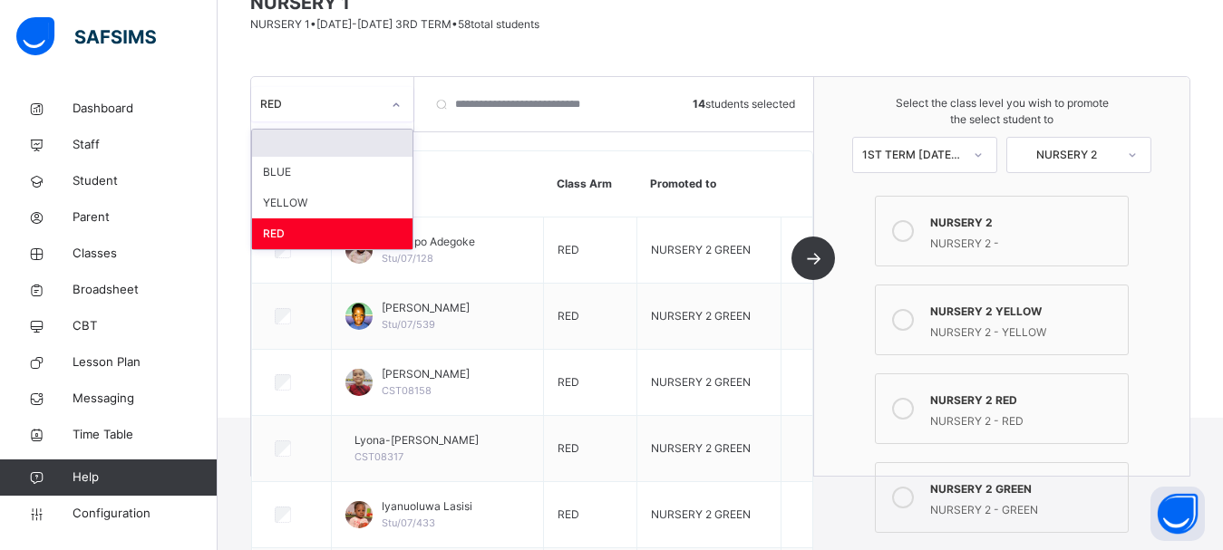
click at [338, 94] on div "RED" at bounding box center [315, 105] width 128 height 28
click at [308, 181] on div "BLUE" at bounding box center [332, 172] width 160 height 31
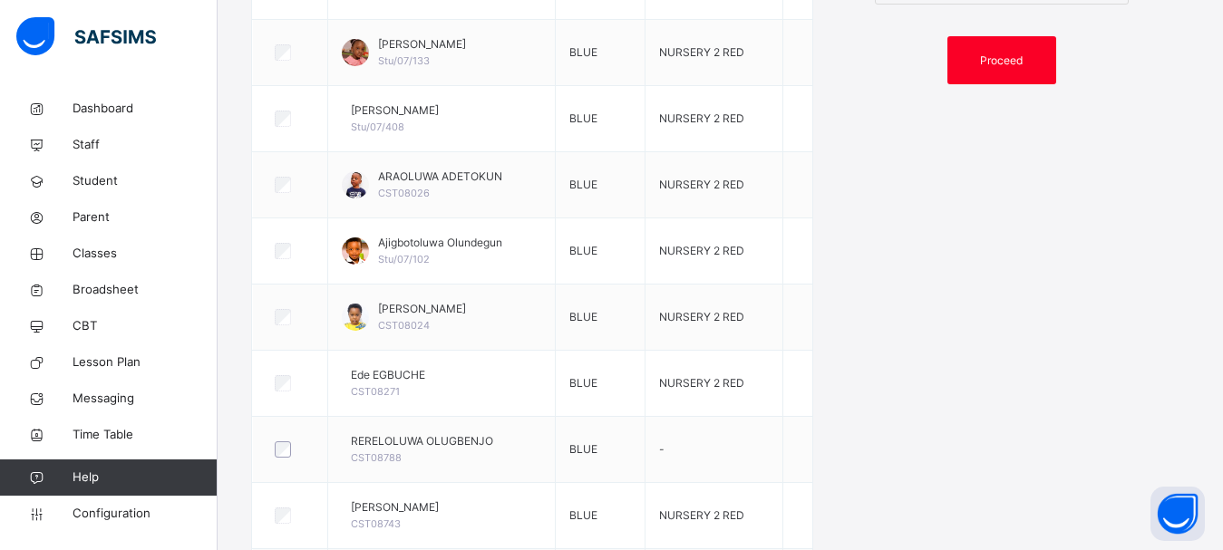
scroll to position [238, 0]
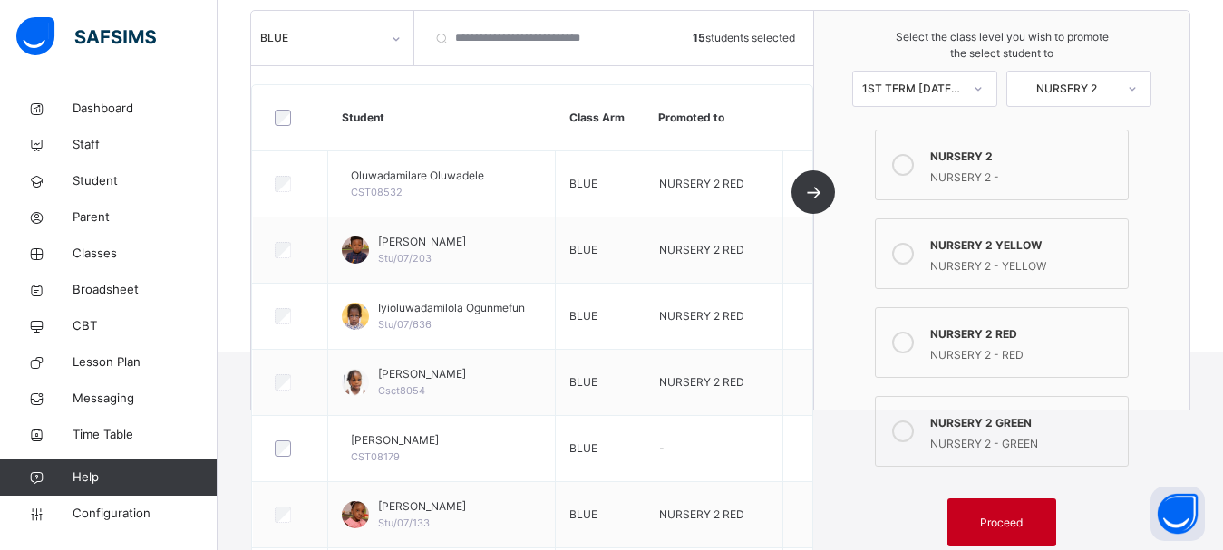
click at [1021, 523] on span "Proceed" at bounding box center [1001, 523] width 43 height 16
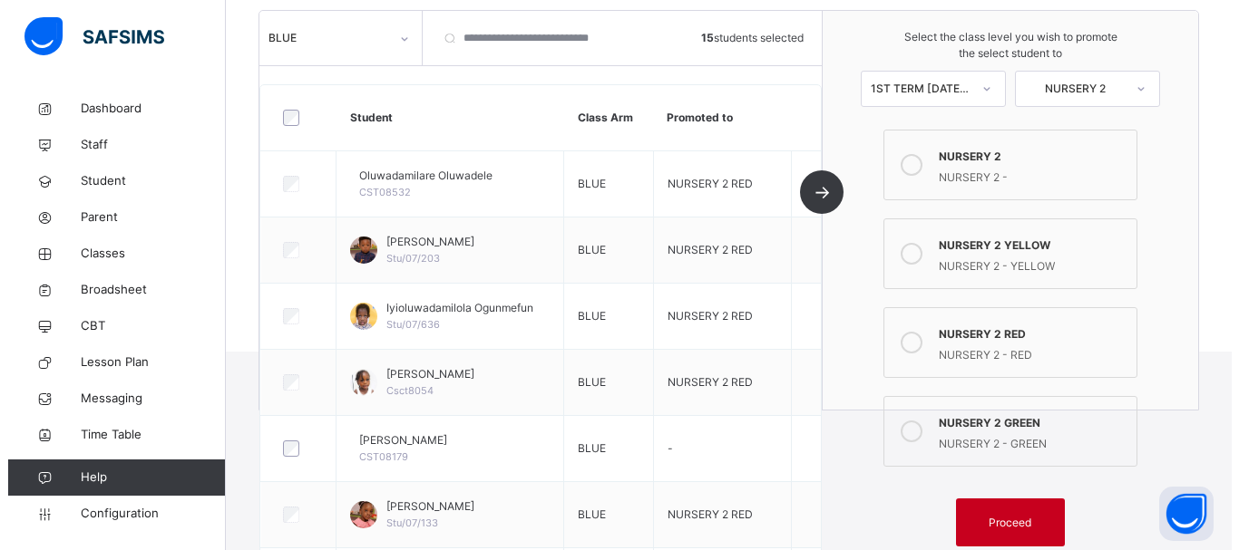
scroll to position [73, 0]
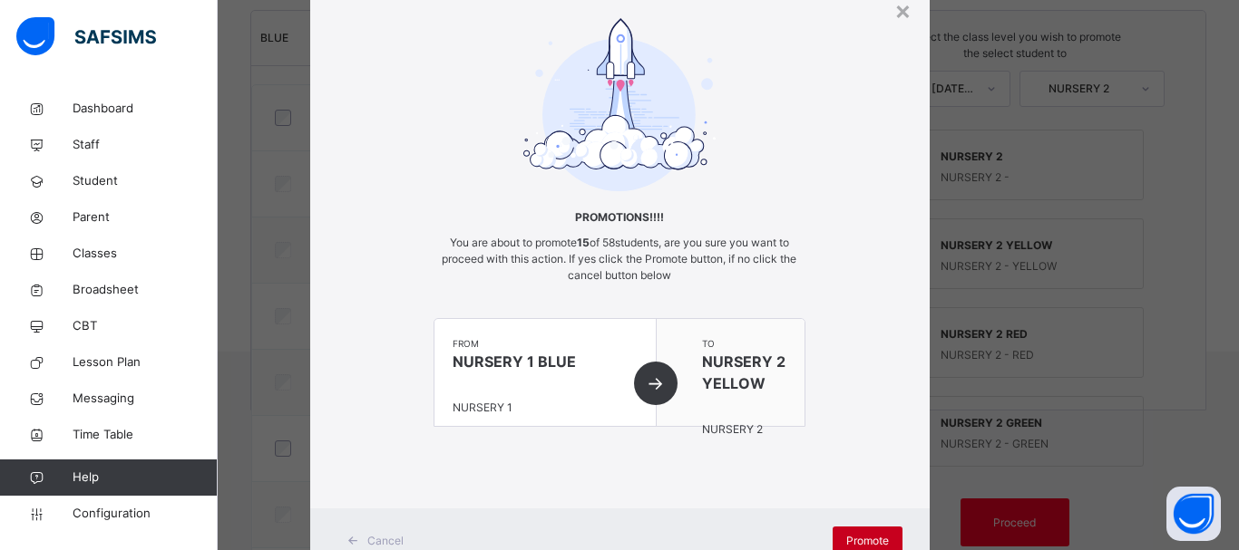
click at [861, 530] on div "Promote" at bounding box center [867, 541] width 70 height 29
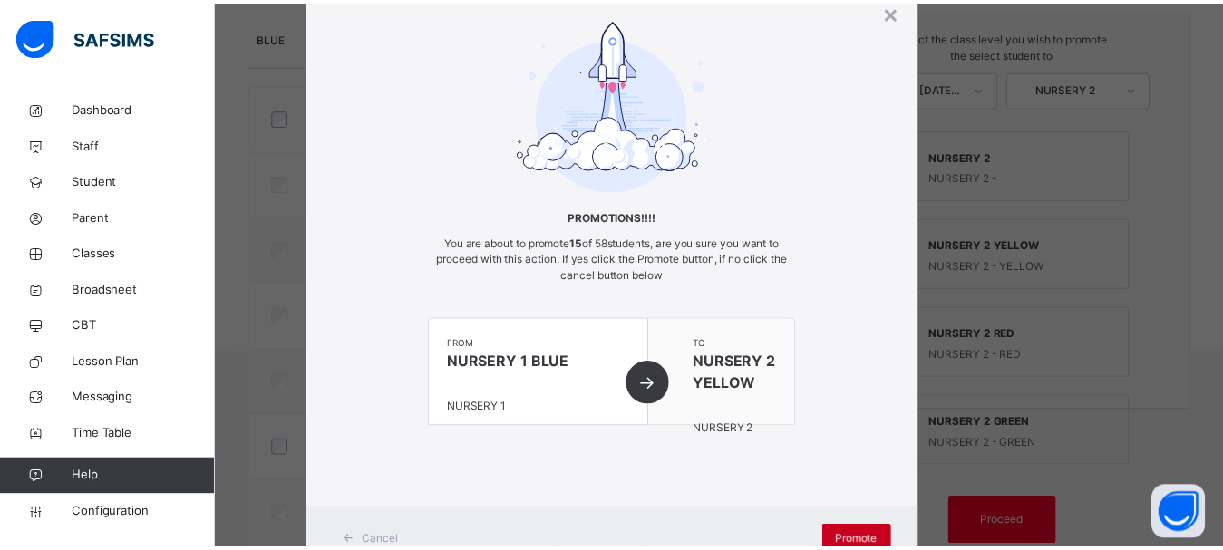
scroll to position [235, 0]
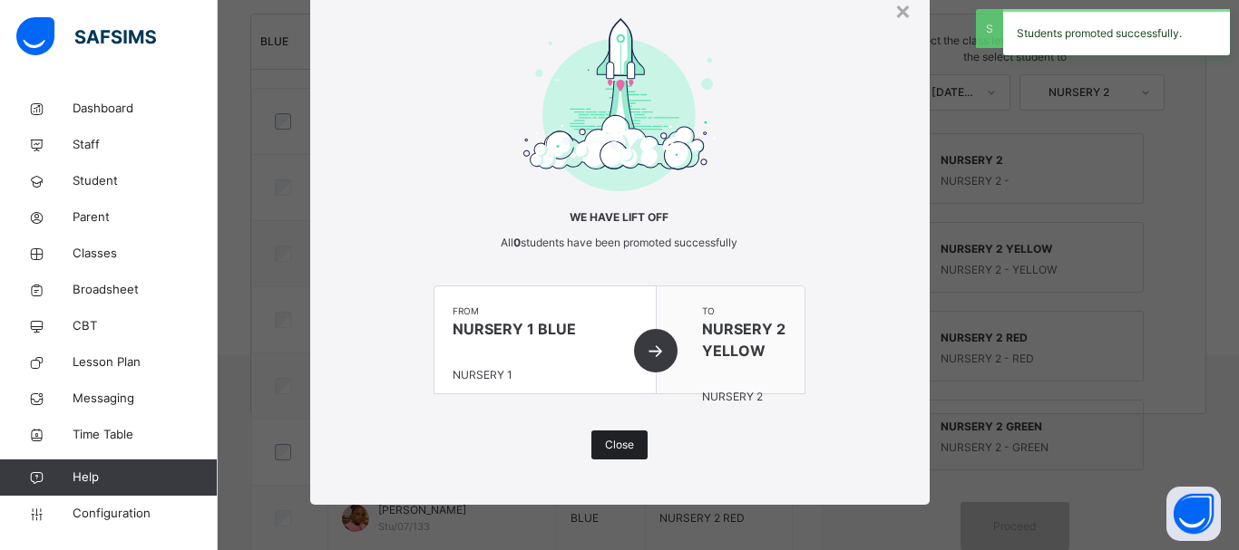
click at [621, 451] on span "Close" at bounding box center [619, 445] width 29 height 16
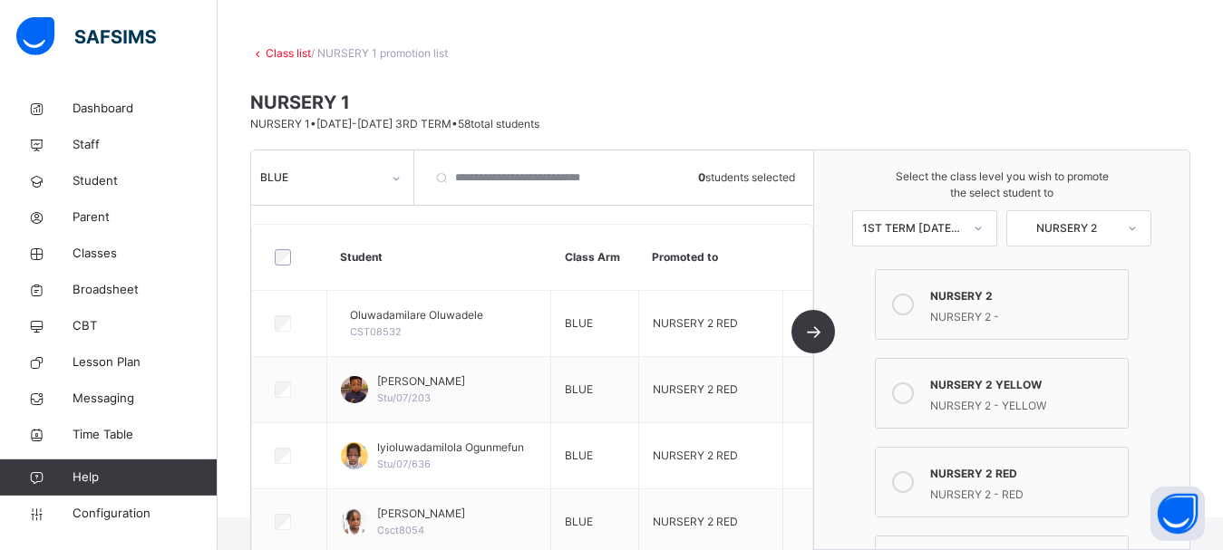
scroll to position [0, 0]
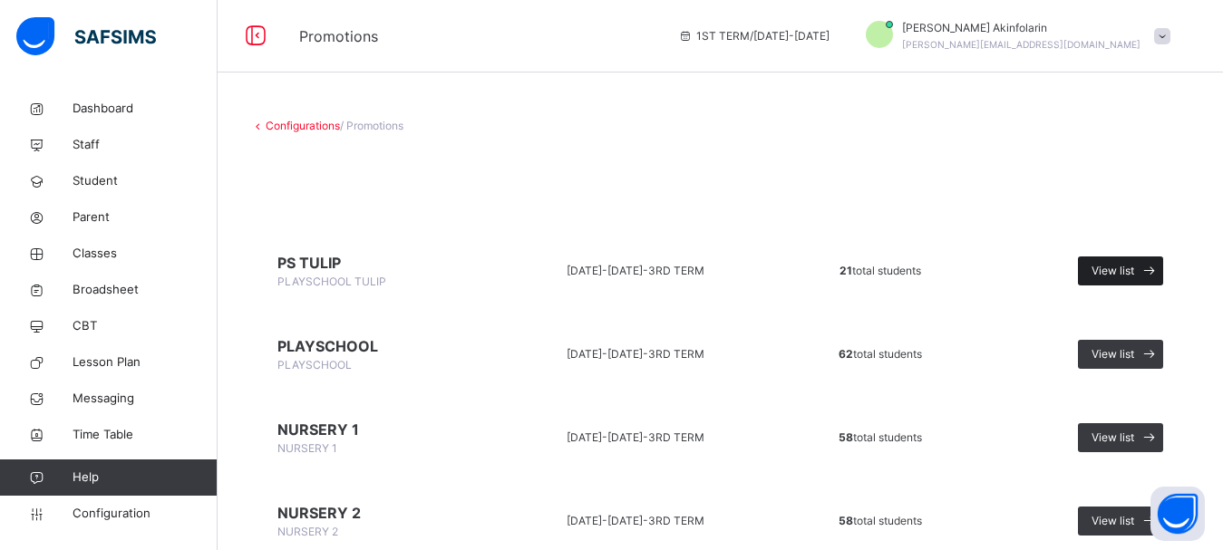
click at [1100, 267] on div "View list" at bounding box center [1120, 271] width 85 height 29
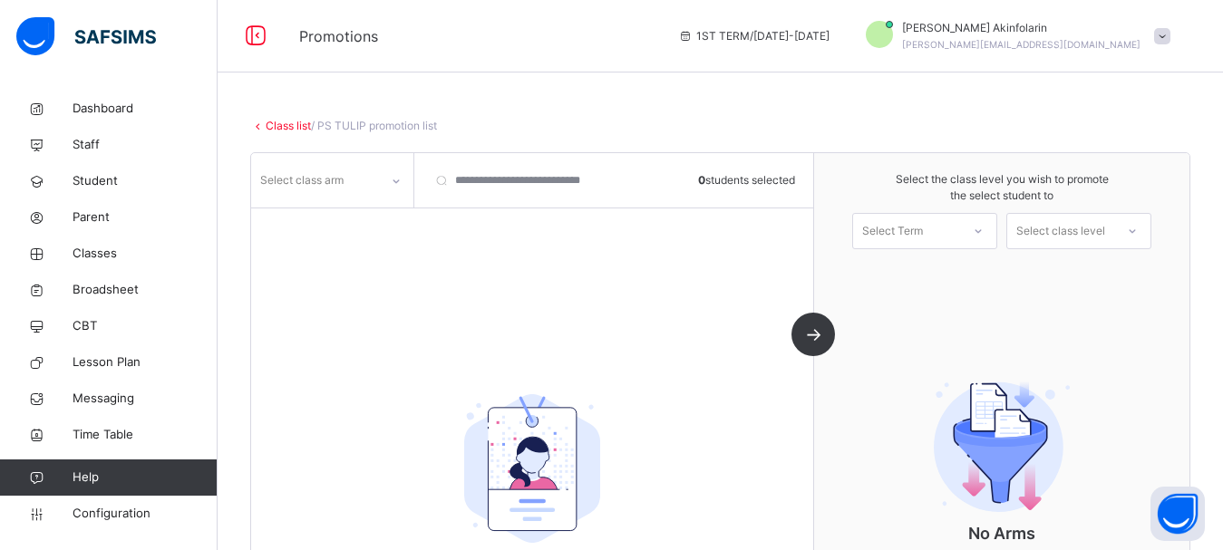
click at [303, 181] on div "Select class arm" at bounding box center [301, 180] width 83 height 34
click at [322, 247] on div "TULIP" at bounding box center [332, 248] width 160 height 31
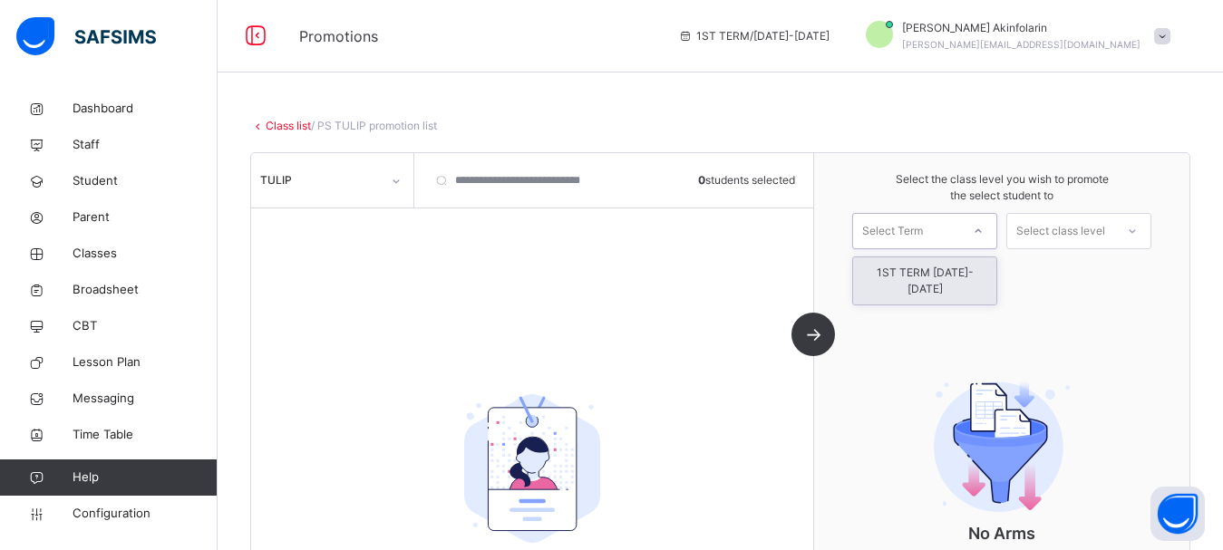
click at [960, 233] on div "Select Term" at bounding box center [906, 232] width 107 height 28
drag, startPoint x: 943, startPoint y: 271, endPoint x: 1004, endPoint y: 277, distance: 61.1
click at [944, 271] on div "1ST TERM [DATE]-[DATE]" at bounding box center [924, 281] width 143 height 47
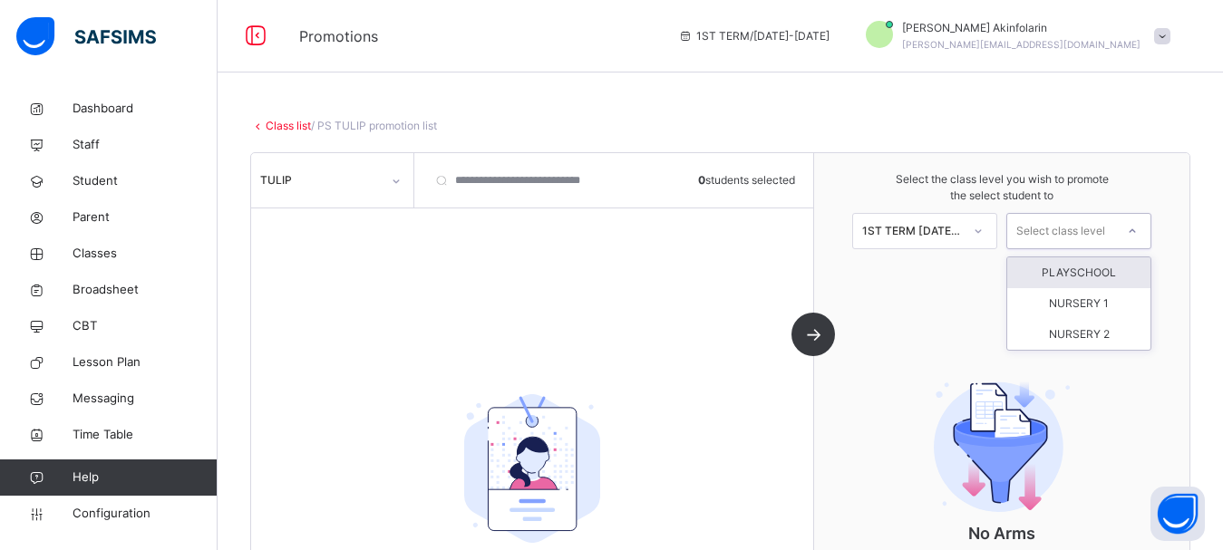
click at [1055, 239] on div "Select class level" at bounding box center [1060, 231] width 89 height 36
click at [1068, 271] on div "PLAYSCHOOL" at bounding box center [1078, 273] width 143 height 31
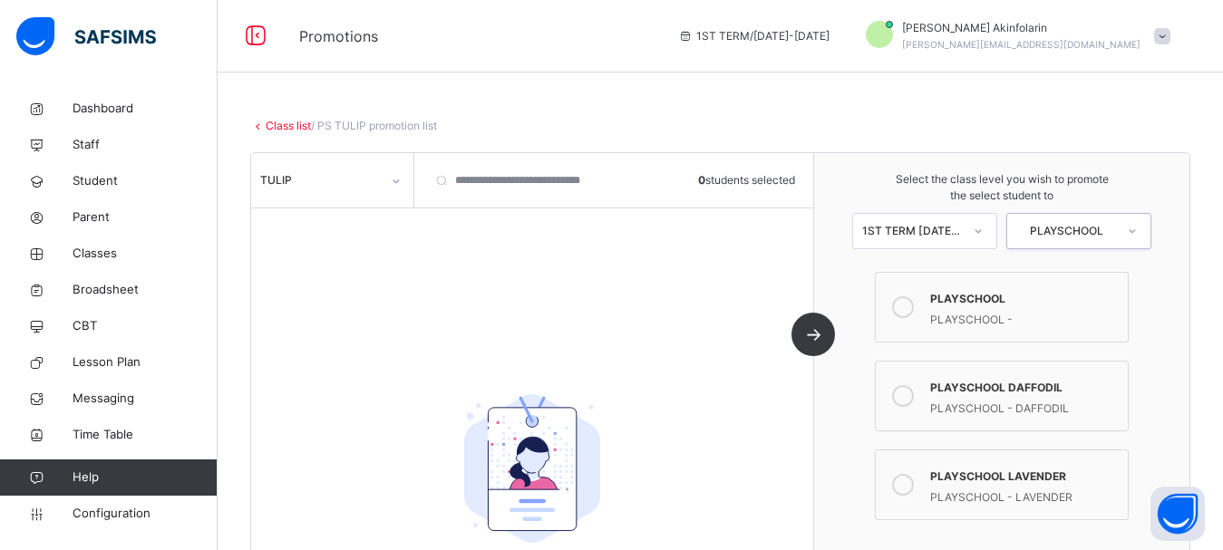
click at [1050, 494] on div "PLAYSCHOOL - LAVENDER" at bounding box center [1024, 495] width 189 height 21
click at [334, 174] on div "TULIP" at bounding box center [320, 180] width 121 height 16
click at [339, 244] on div "TULIP" at bounding box center [332, 248] width 160 height 31
click at [527, 180] on input "search" at bounding box center [522, 180] width 199 height 54
type input "*****"
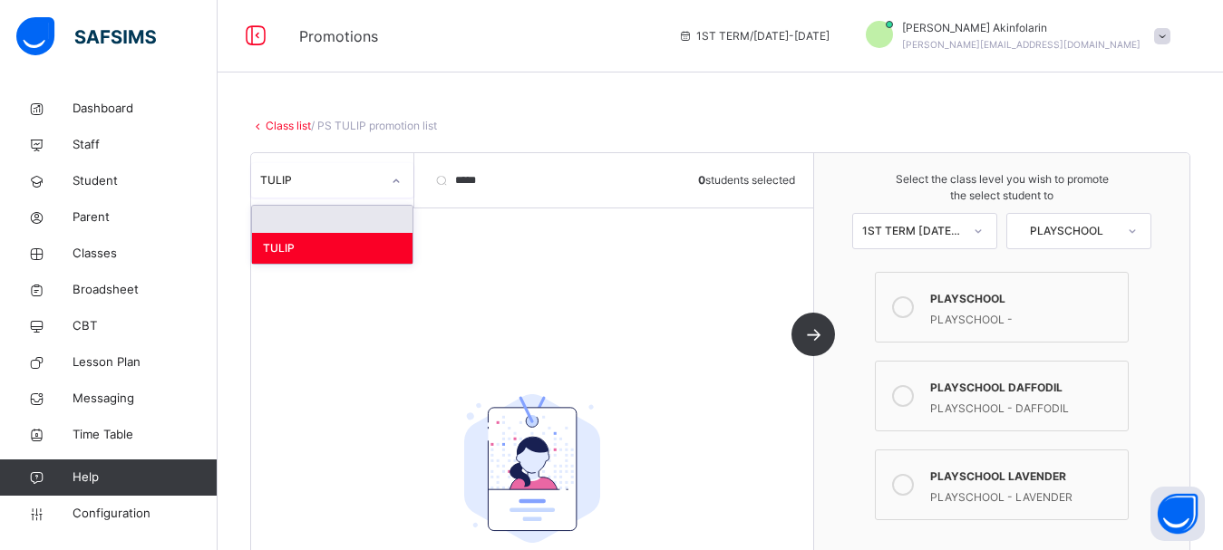
click at [318, 181] on div "TULIP" at bounding box center [320, 180] width 121 height 16
click at [317, 233] on div "TULIP" at bounding box center [332, 248] width 160 height 31
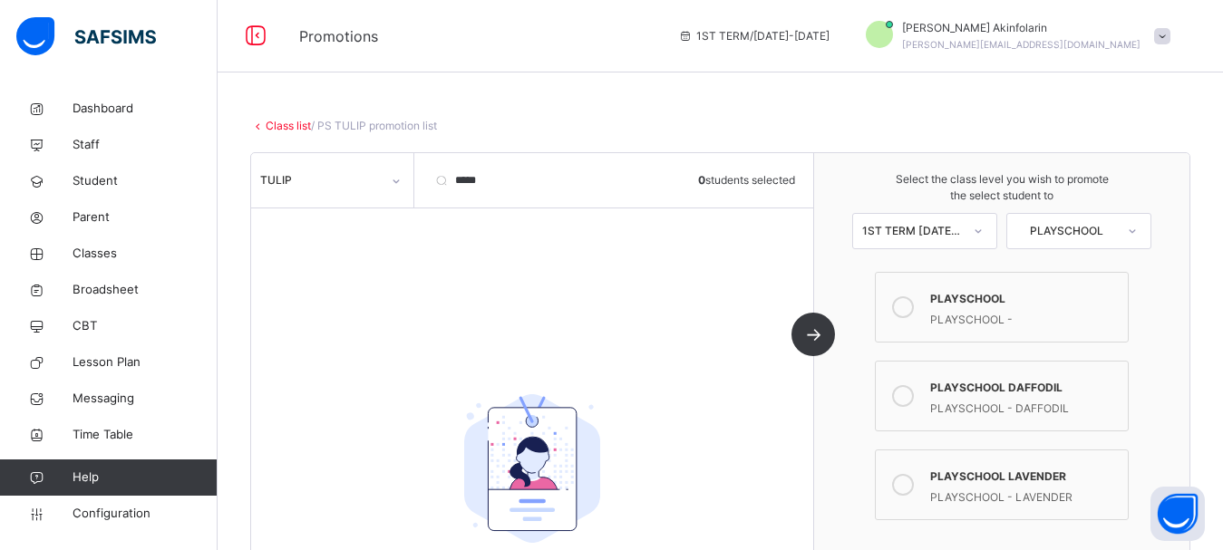
click at [1015, 311] on div "PLAYSCHOOL -" at bounding box center [1024, 317] width 189 height 21
click at [1006, 479] on div "PLAYSCHOOL LAVENDER" at bounding box center [1024, 474] width 189 height 21
click at [95, 151] on span "Staff" at bounding box center [145, 145] width 145 height 18
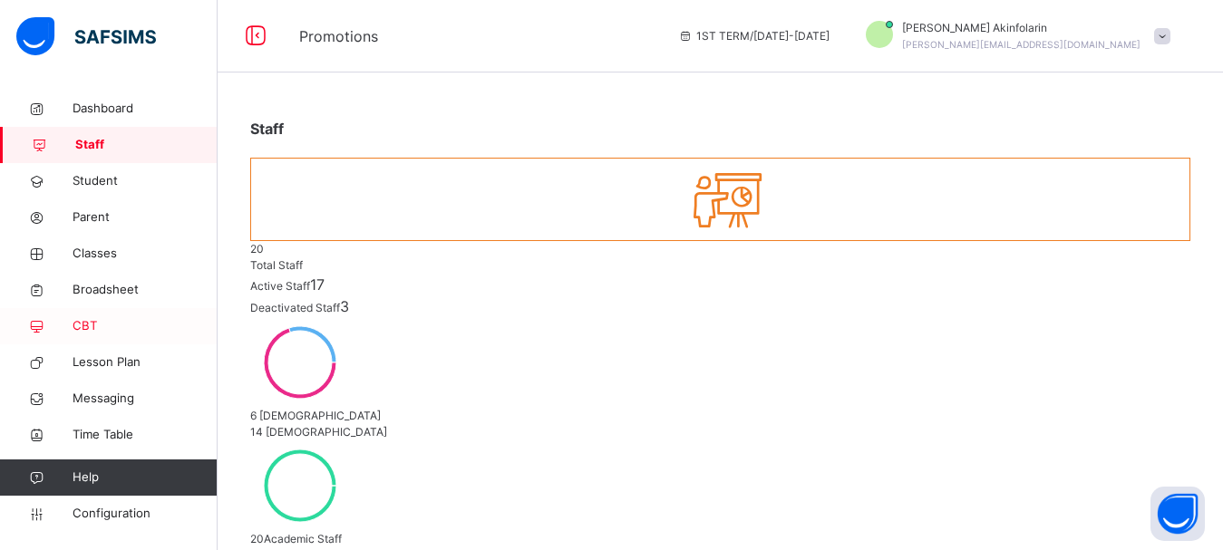
scroll to position [92, 0]
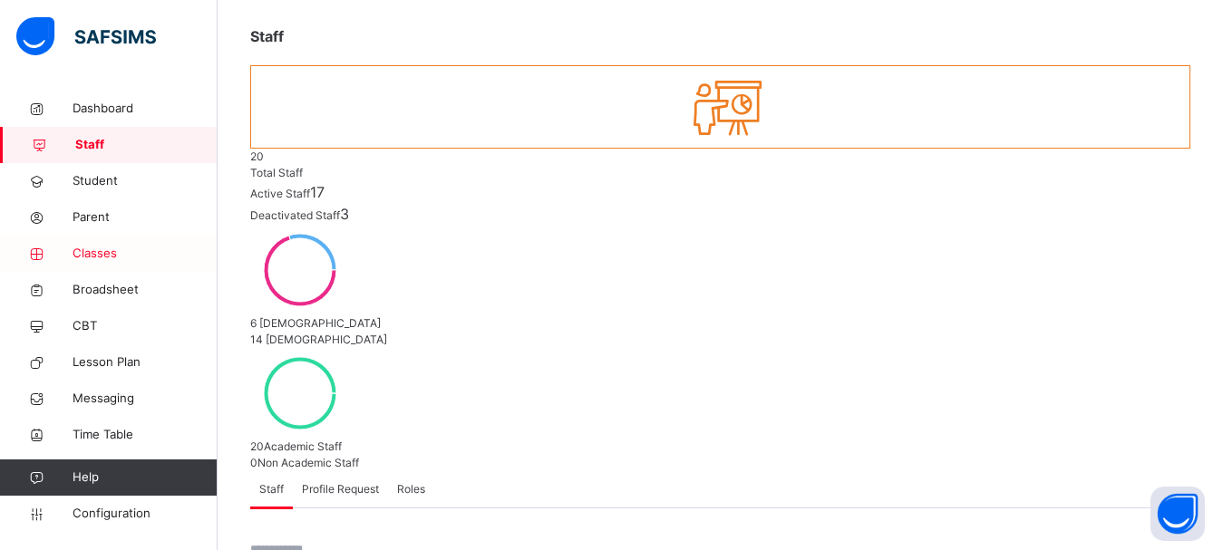
click at [100, 255] on span "Classes" at bounding box center [145, 254] width 145 height 18
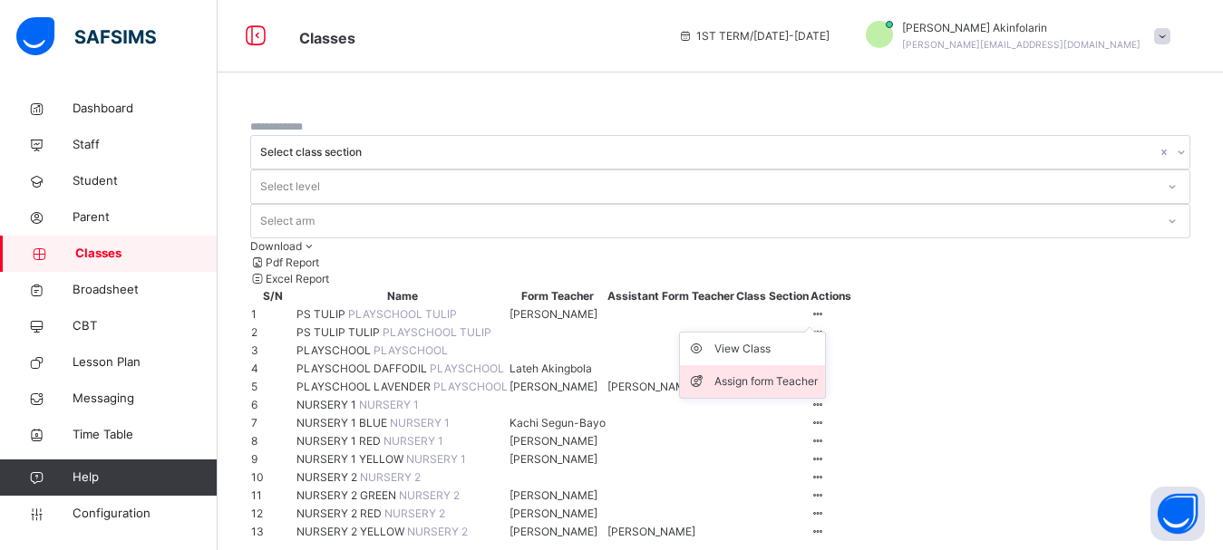
click at [818, 373] on div "Assign form Teacher" at bounding box center [766, 382] width 103 height 18
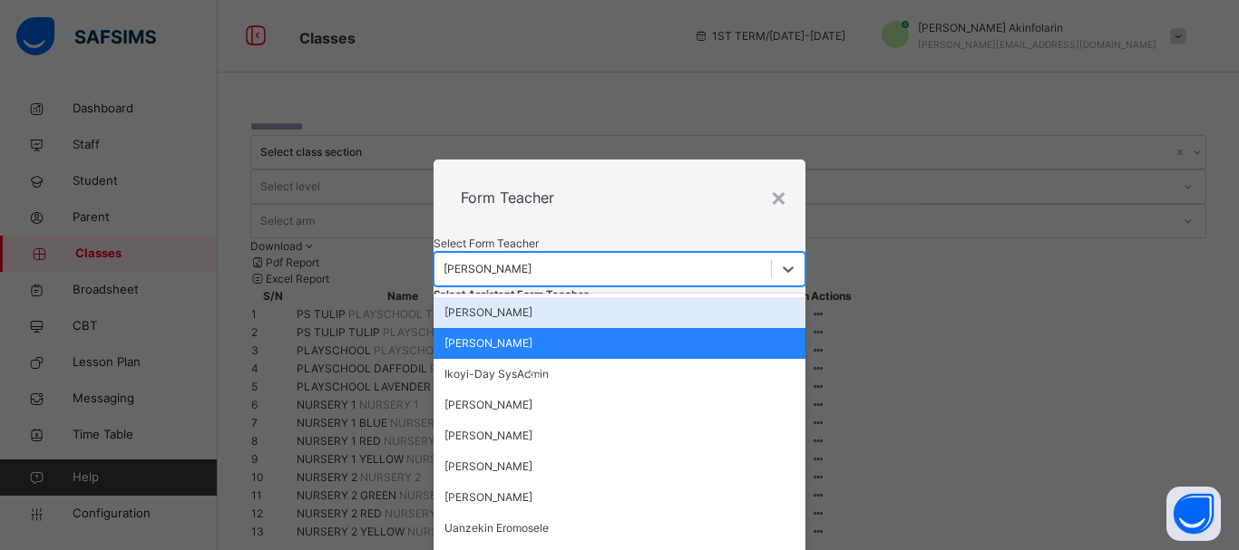
click at [531, 261] on div "[PERSON_NAME]" at bounding box center [487, 269] width 88 height 16
click at [650, 255] on div "[PERSON_NAME]" at bounding box center [602, 269] width 336 height 28
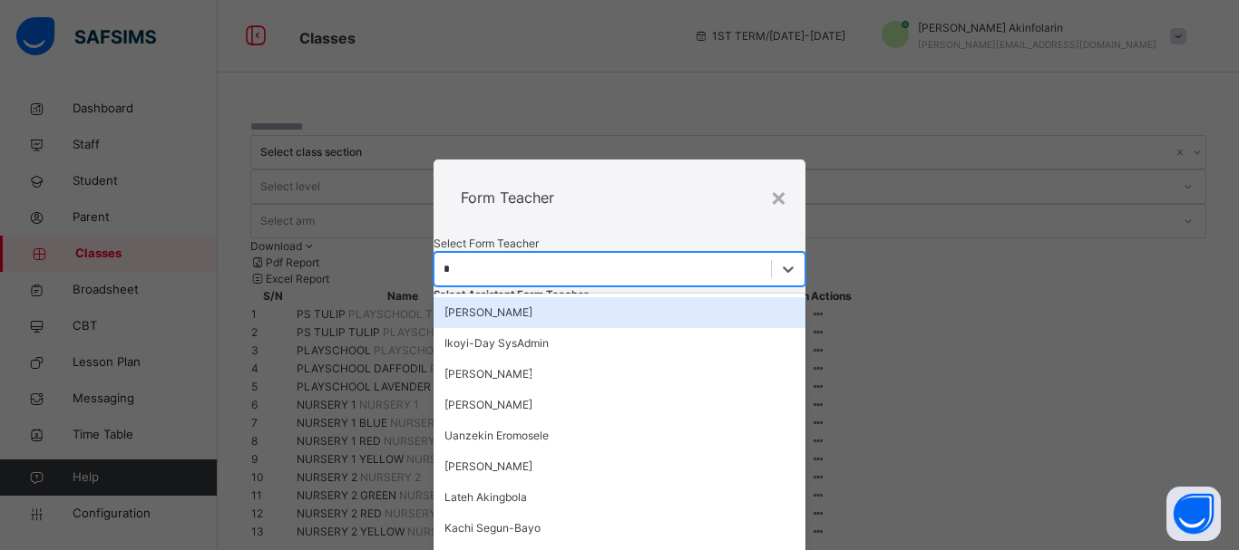
type input "**"
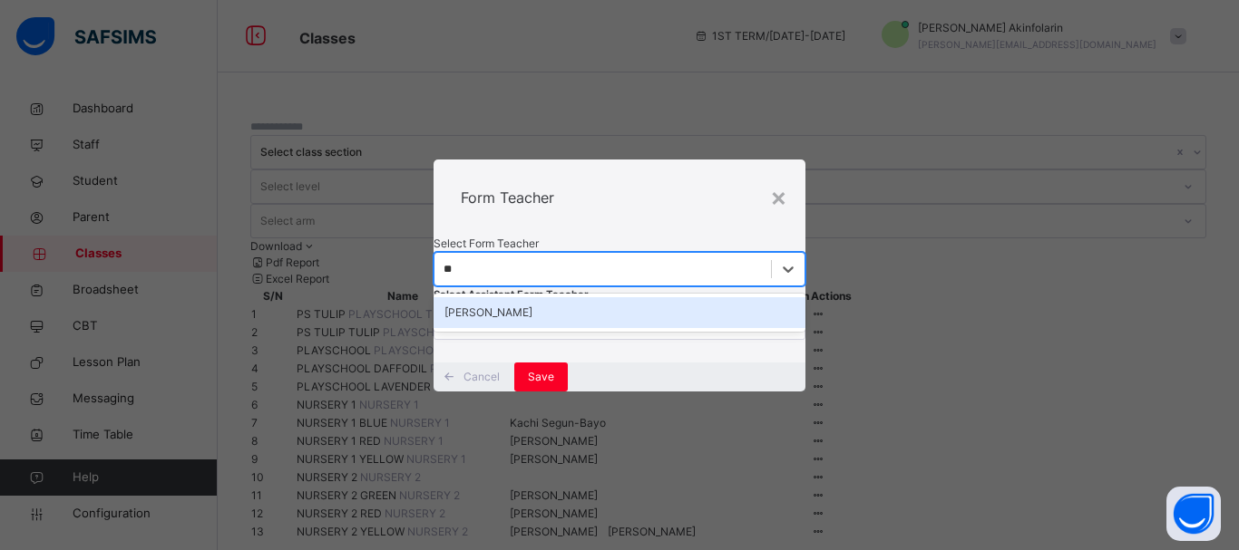
click at [607, 297] on div "[PERSON_NAME]" at bounding box center [619, 312] width 372 height 31
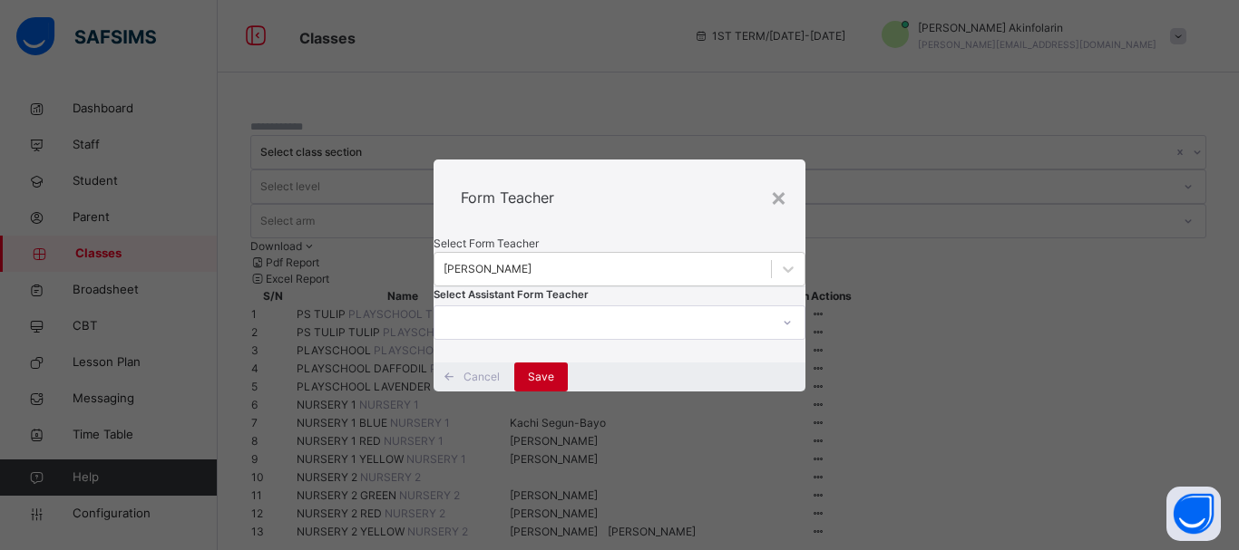
click at [554, 385] on span "Save" at bounding box center [541, 377] width 26 height 16
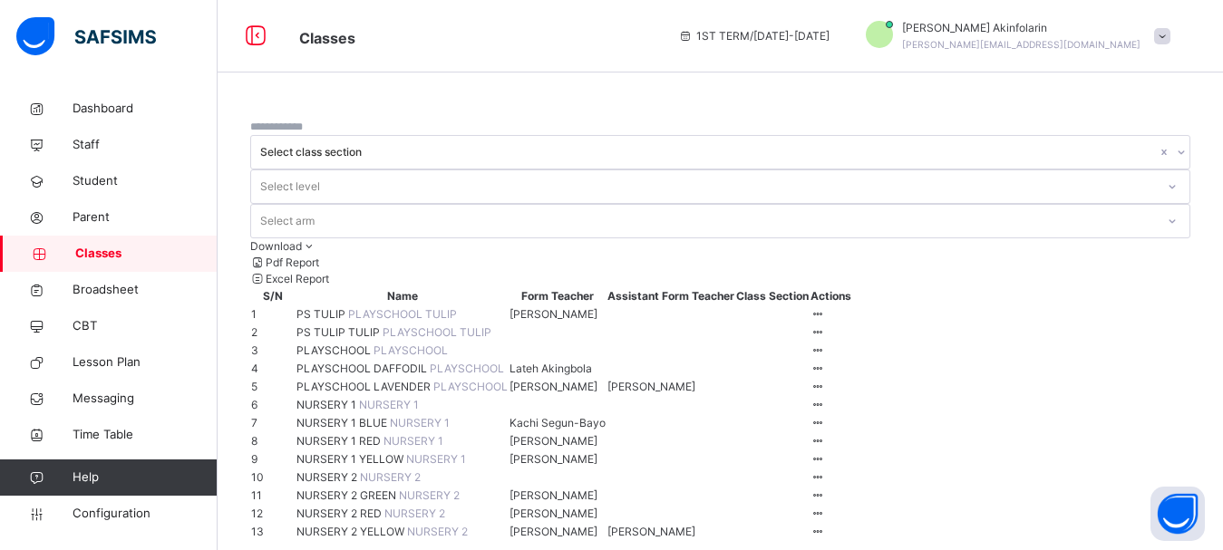
scroll to position [92, 0]
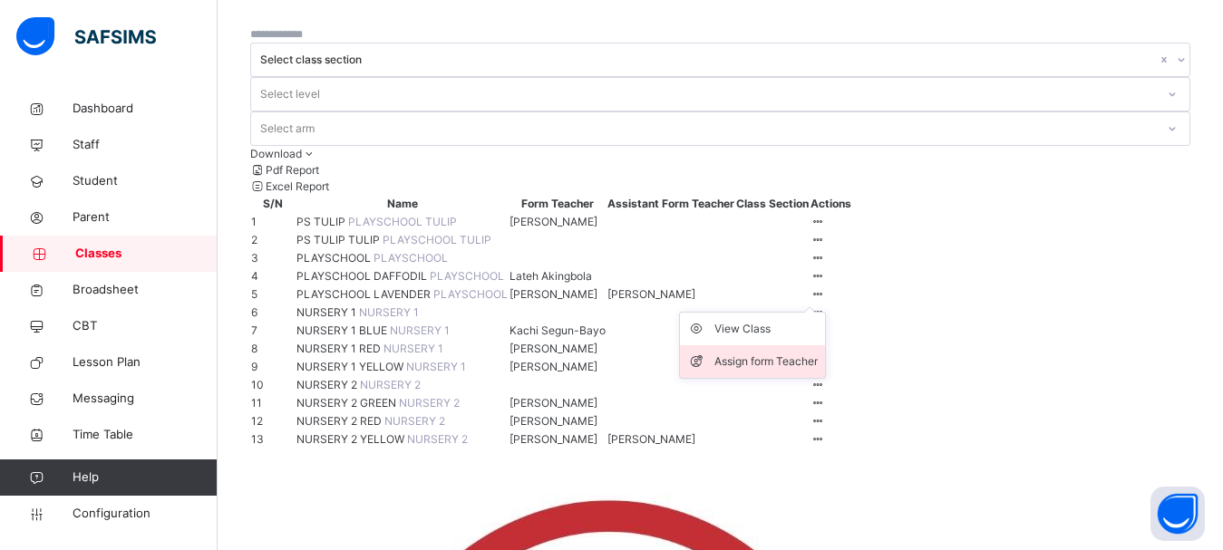
click at [818, 371] on div "Assign form Teacher" at bounding box center [766, 362] width 103 height 18
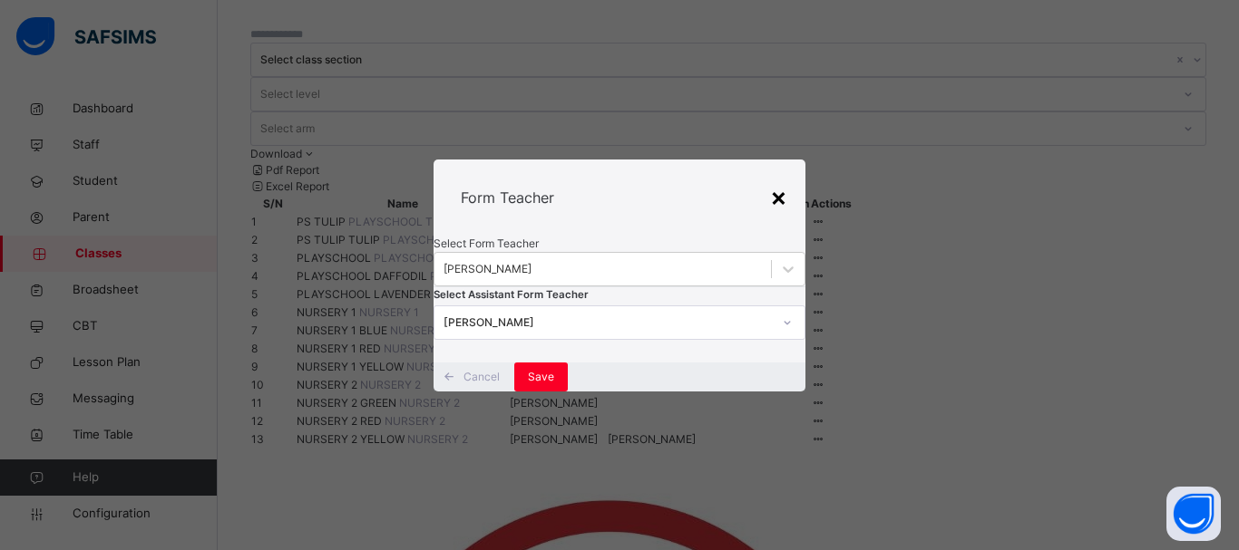
click at [776, 178] on div "×" at bounding box center [778, 197] width 17 height 38
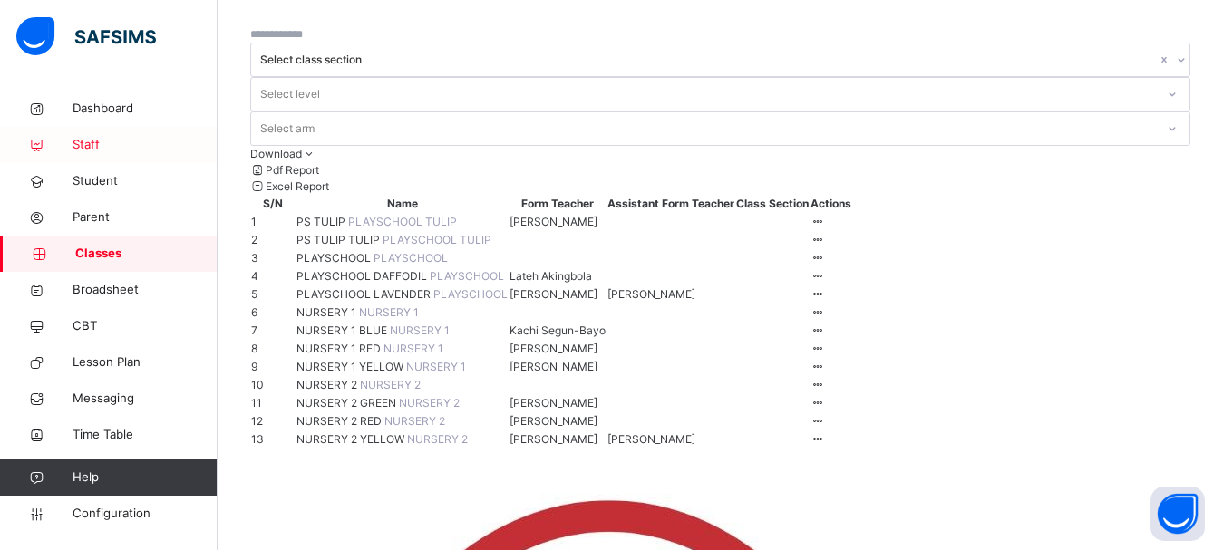
click at [97, 145] on span "Staff" at bounding box center [145, 145] width 145 height 18
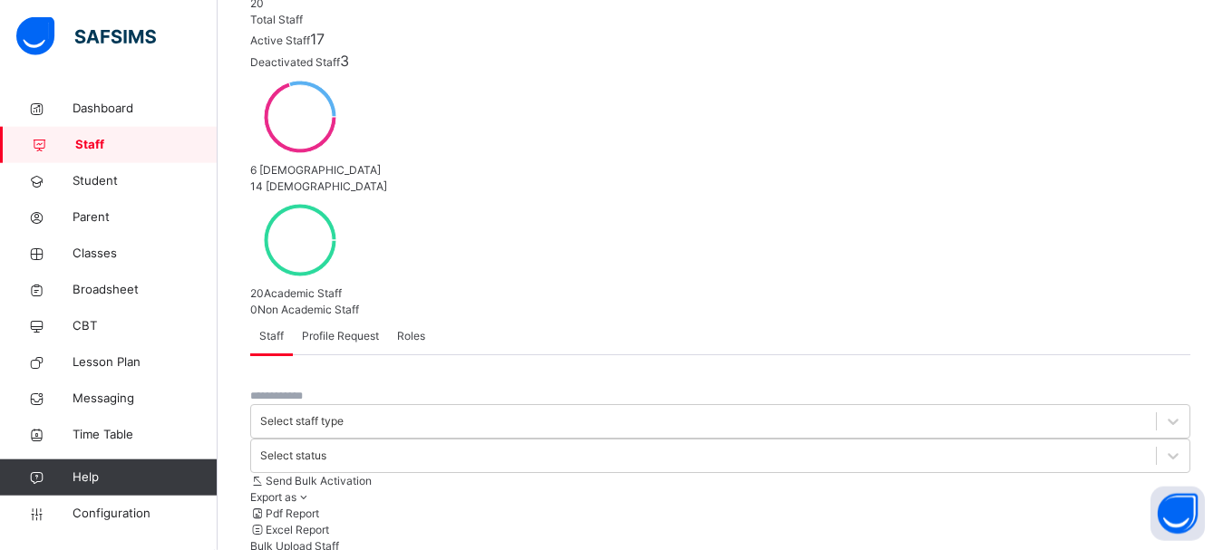
scroll to position [277, 0]
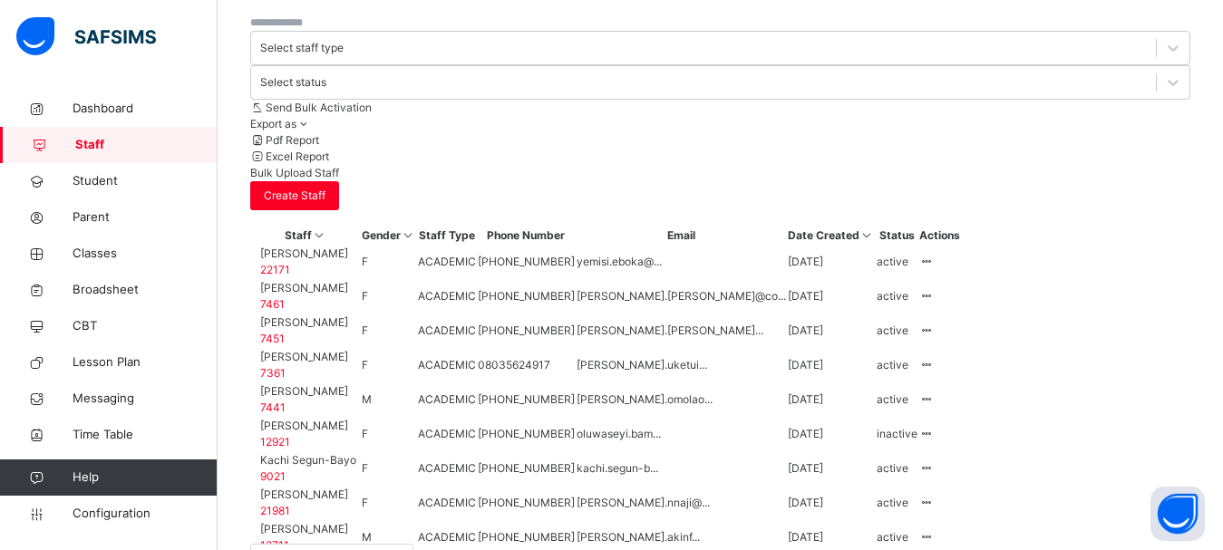
click at [330, 544] on div "10 Rows" at bounding box center [331, 561] width 163 height 34
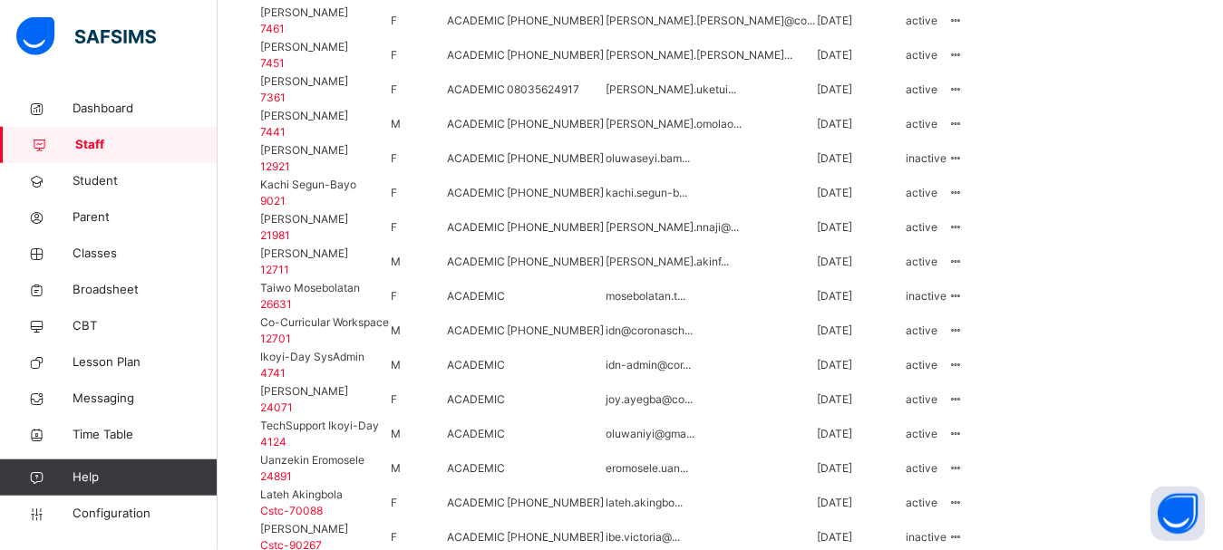
scroll to position [1022, 0]
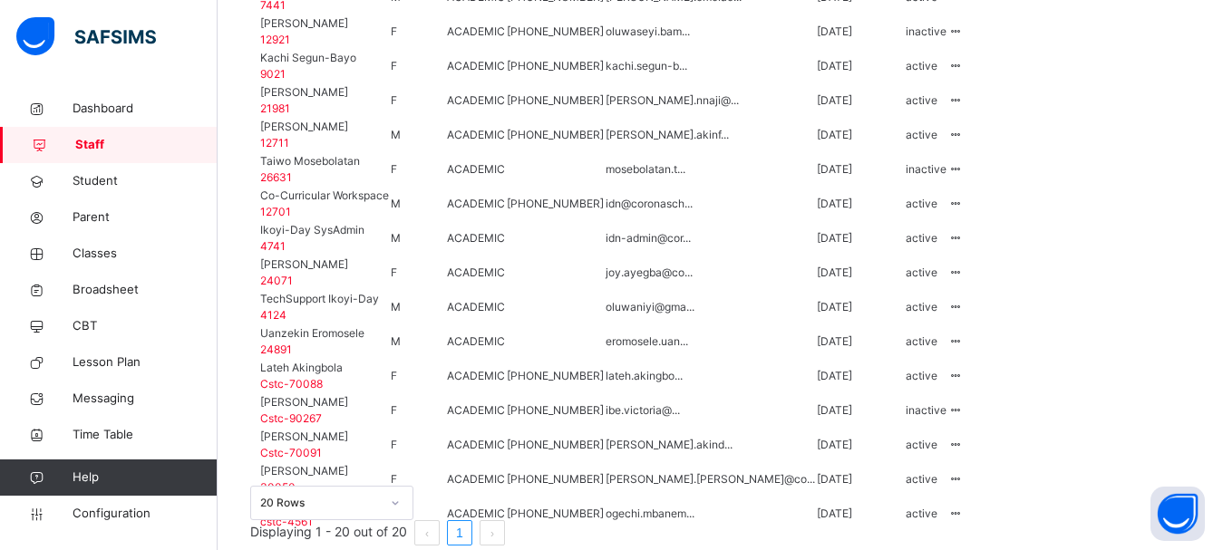
click at [343, 360] on span "Lateh Akingbola" at bounding box center [301, 368] width 83 height 16
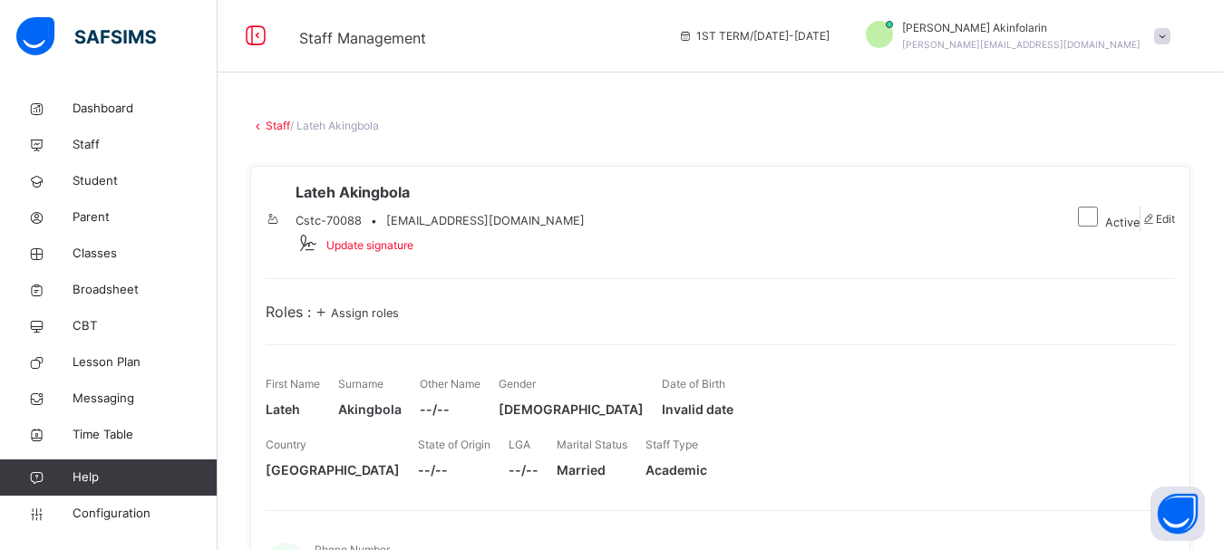
click at [1143, 219] on span at bounding box center [1148, 219] width 15 height 14
select select "**"
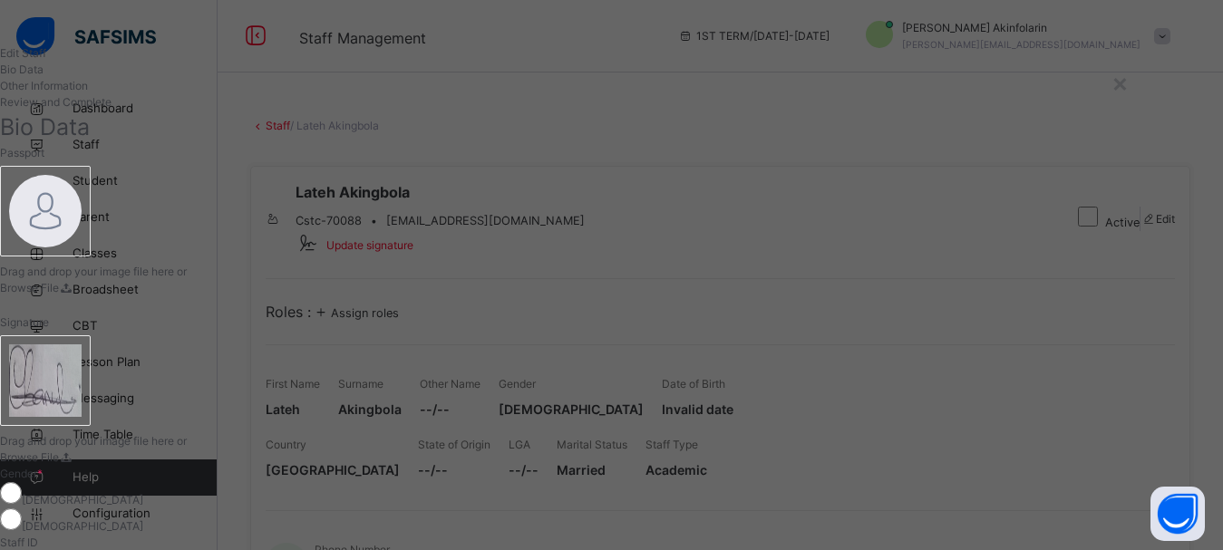
drag, startPoint x: 971, startPoint y: 417, endPoint x: 894, endPoint y: 426, distance: 77.6
paste input "**********"
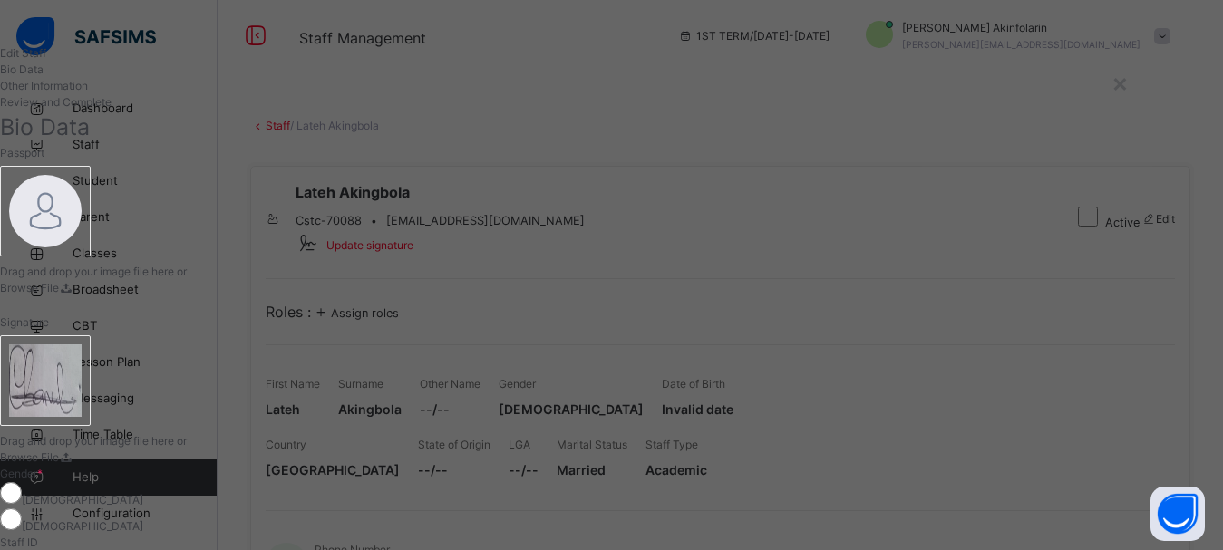
type input "**********"
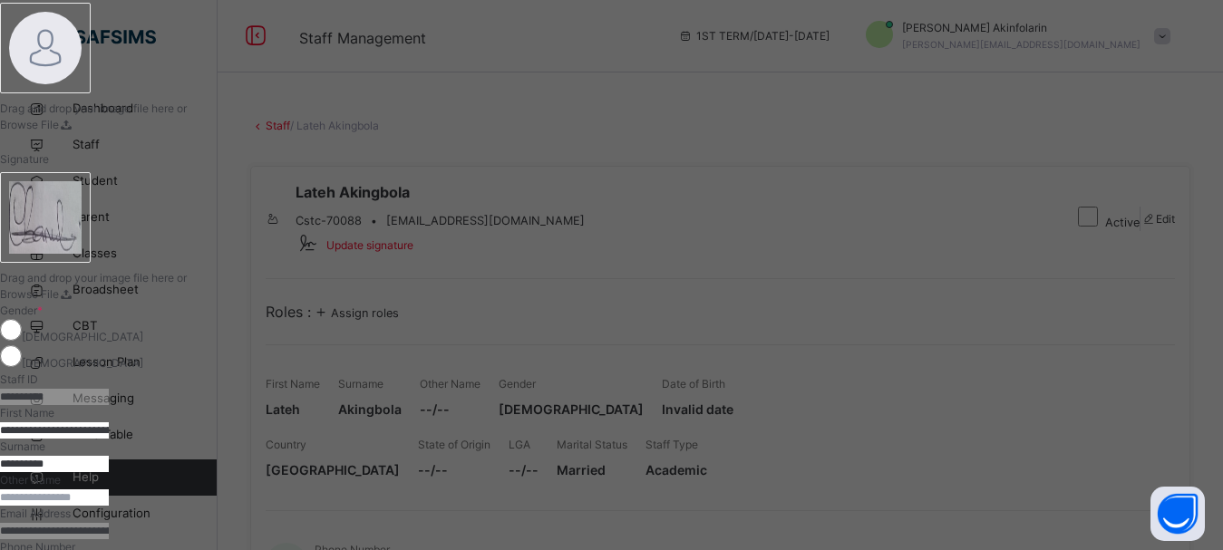
scroll to position [408, 0]
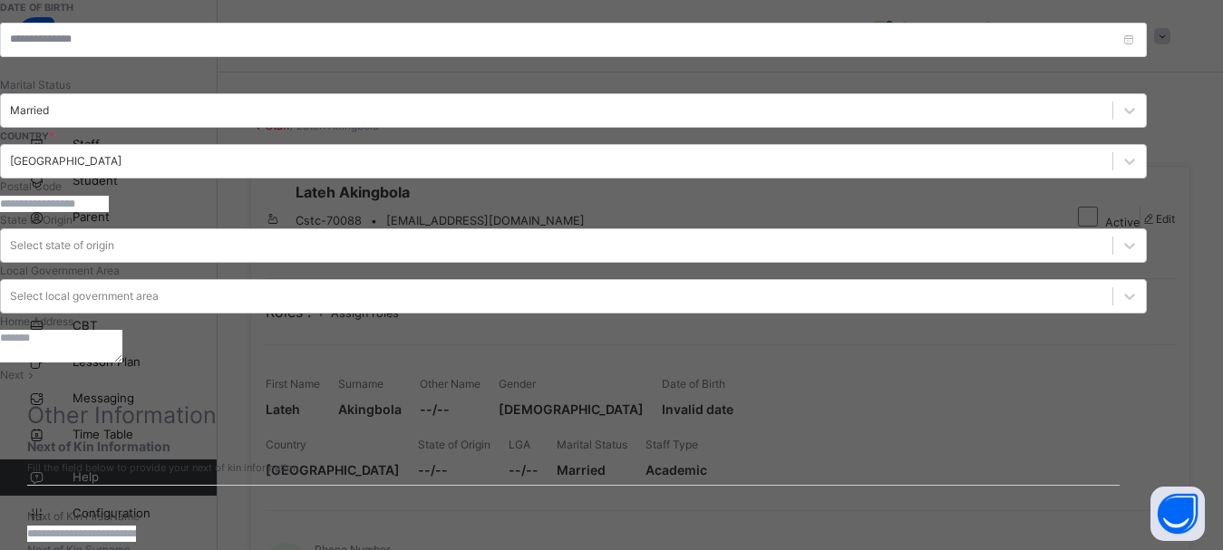
type input "**********"
click at [1078, 367] on div "Next" at bounding box center [573, 375] width 1147 height 16
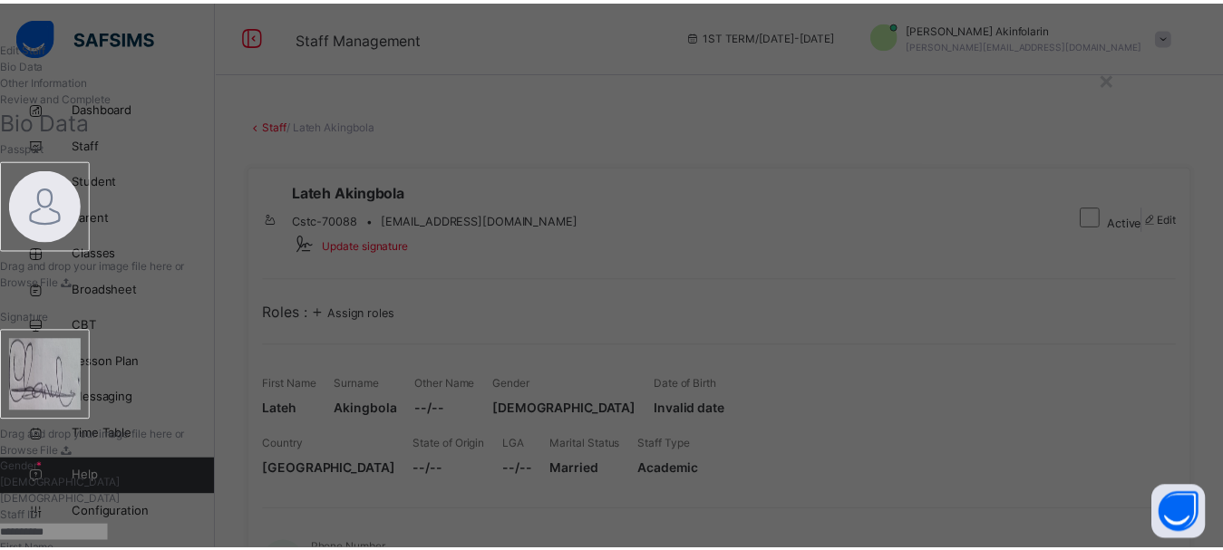
scroll to position [0, 0]
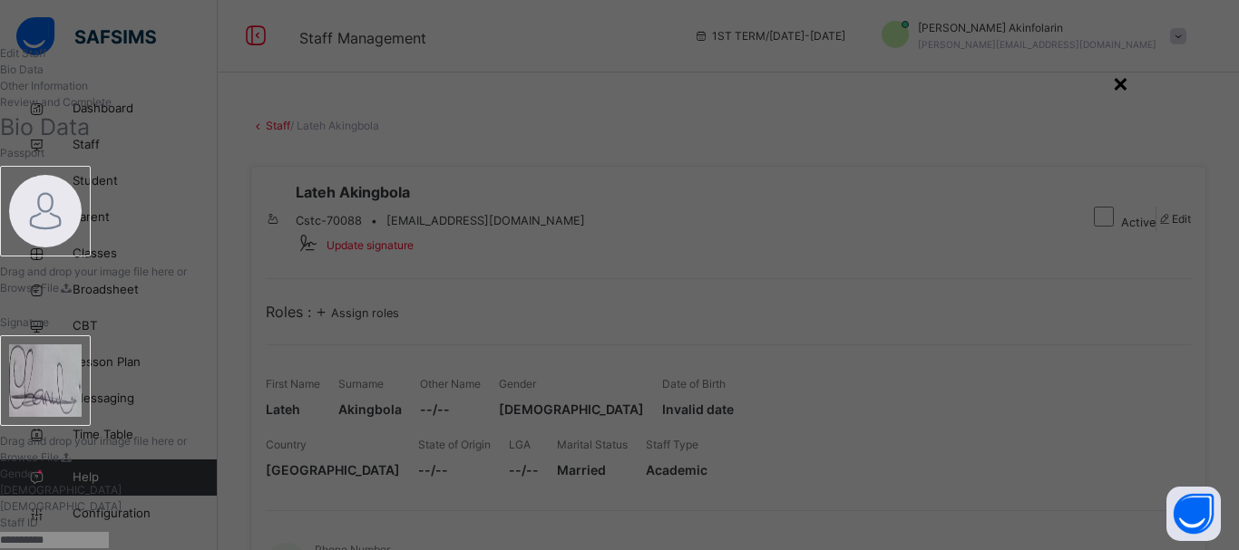
click at [1129, 76] on div "×" at bounding box center [1120, 82] width 17 height 38
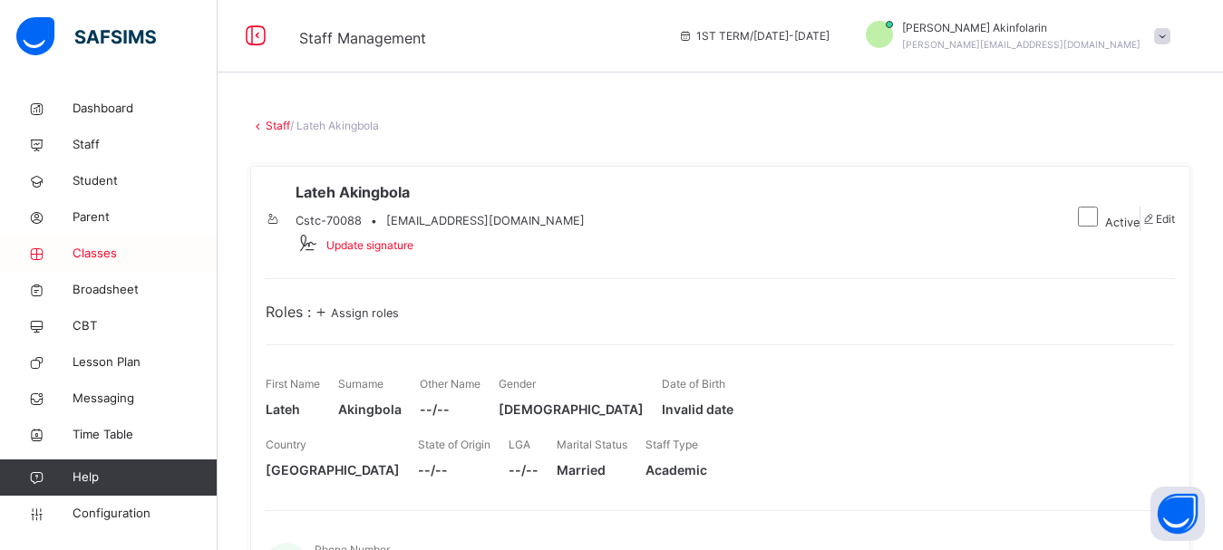
click at [95, 261] on span "Classes" at bounding box center [145, 254] width 145 height 18
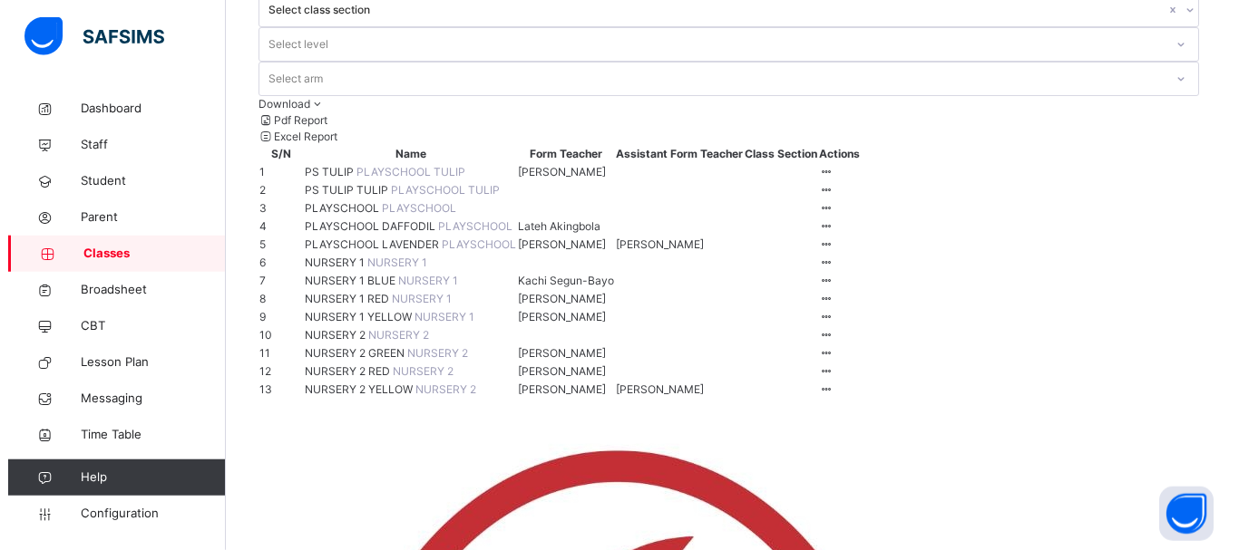
scroll to position [185, 0]
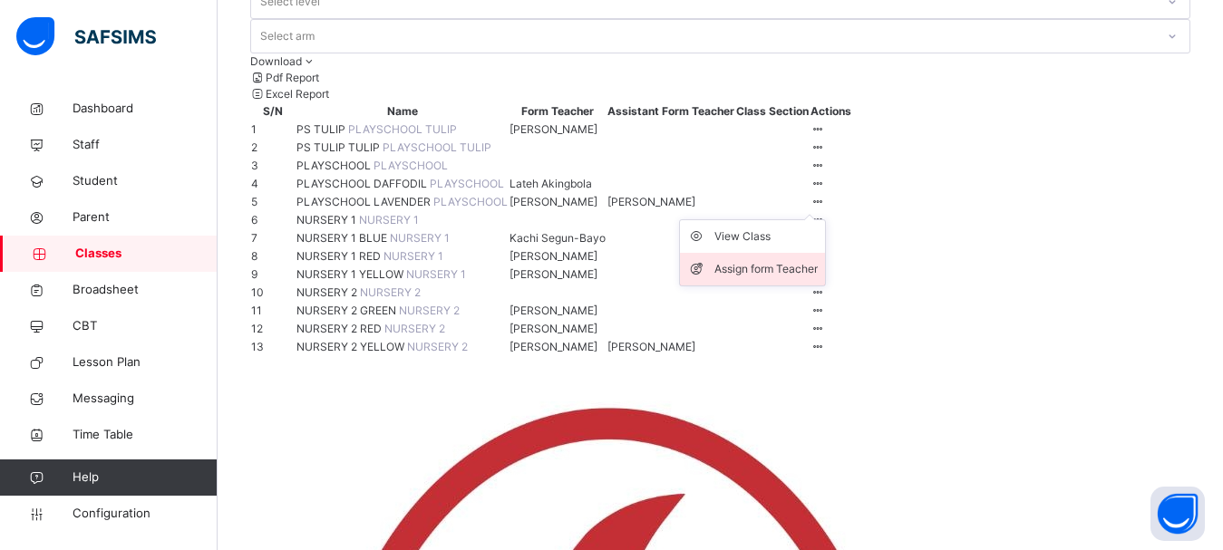
click at [818, 278] on div "Assign form Teacher" at bounding box center [766, 269] width 103 height 18
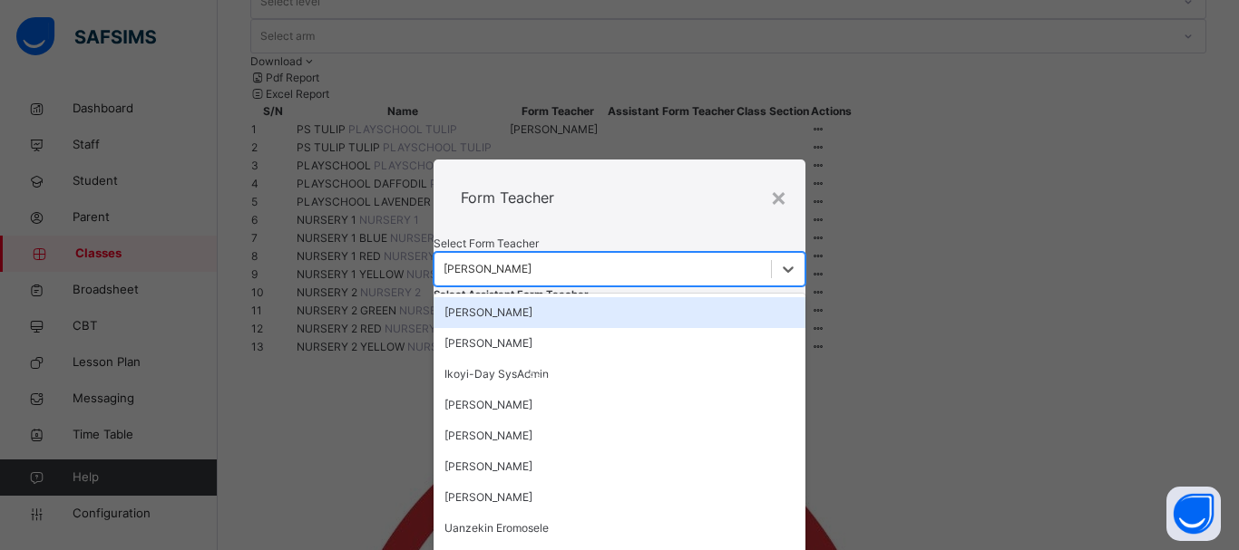
click at [531, 261] on div "[PERSON_NAME]" at bounding box center [487, 269] width 88 height 16
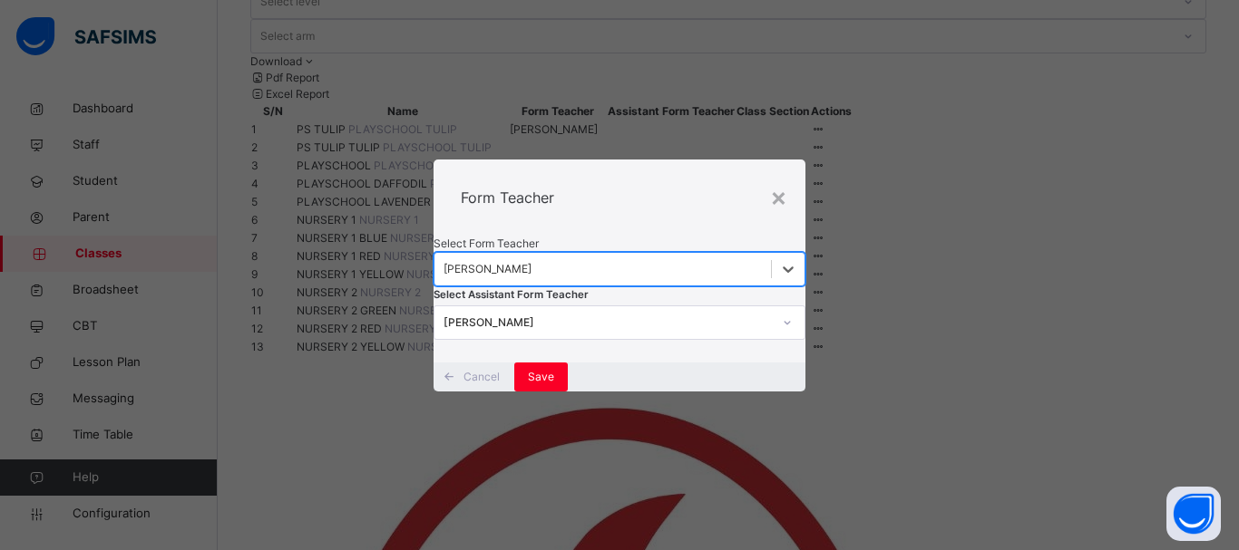
click at [531, 261] on div "[PERSON_NAME]" at bounding box center [487, 269] width 88 height 16
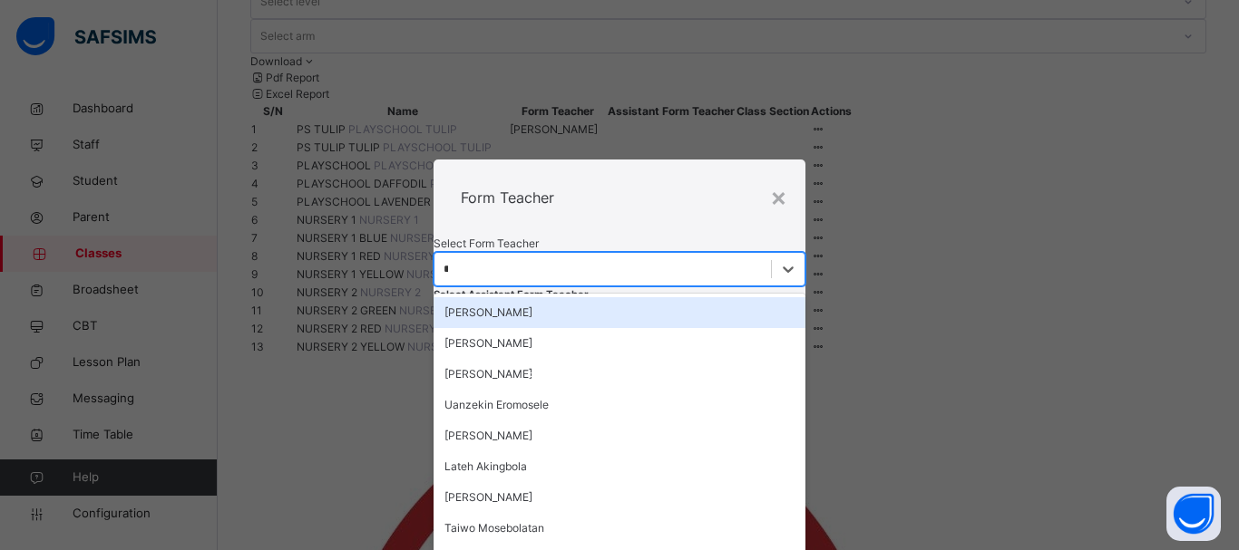
type input "**"
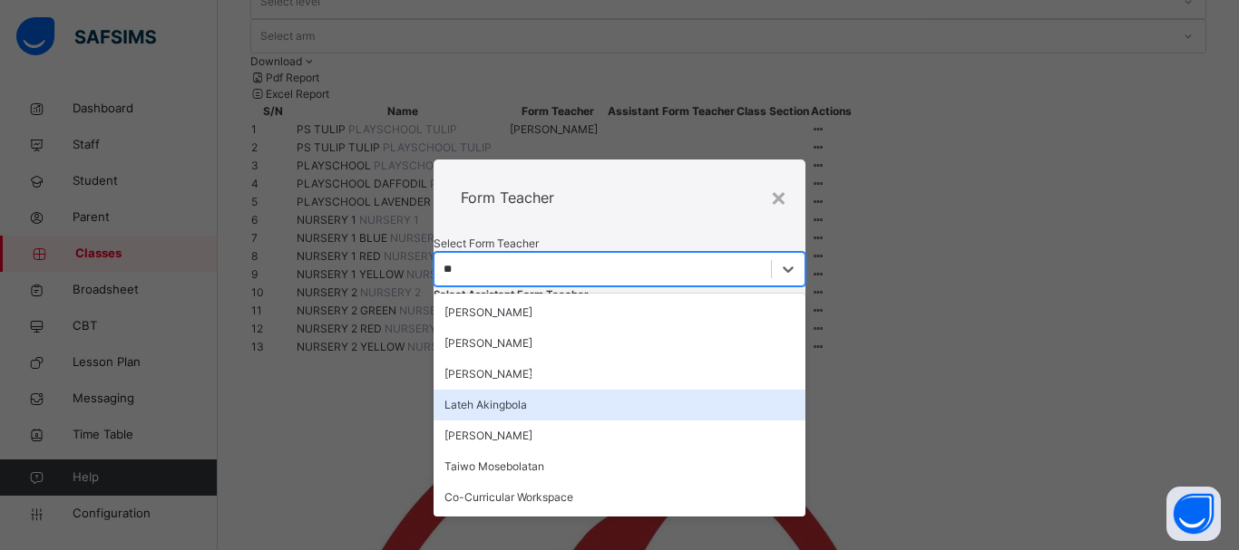
click at [558, 390] on div "Lateh Akingbola" at bounding box center [619, 405] width 372 height 31
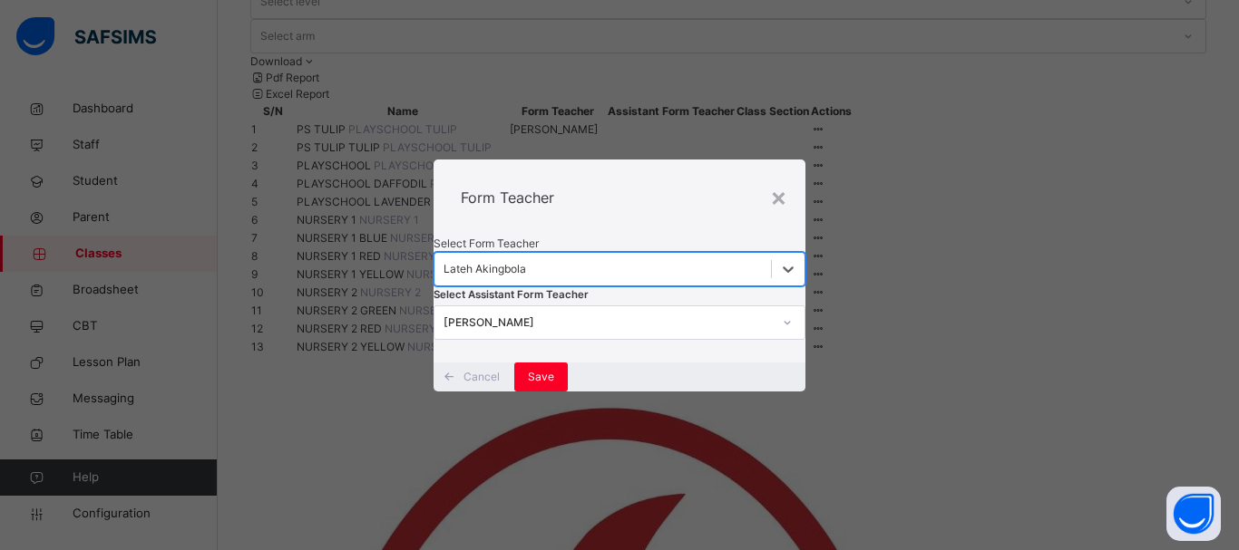
click at [559, 331] on div "[PERSON_NAME]" at bounding box center [607, 323] width 328 height 16
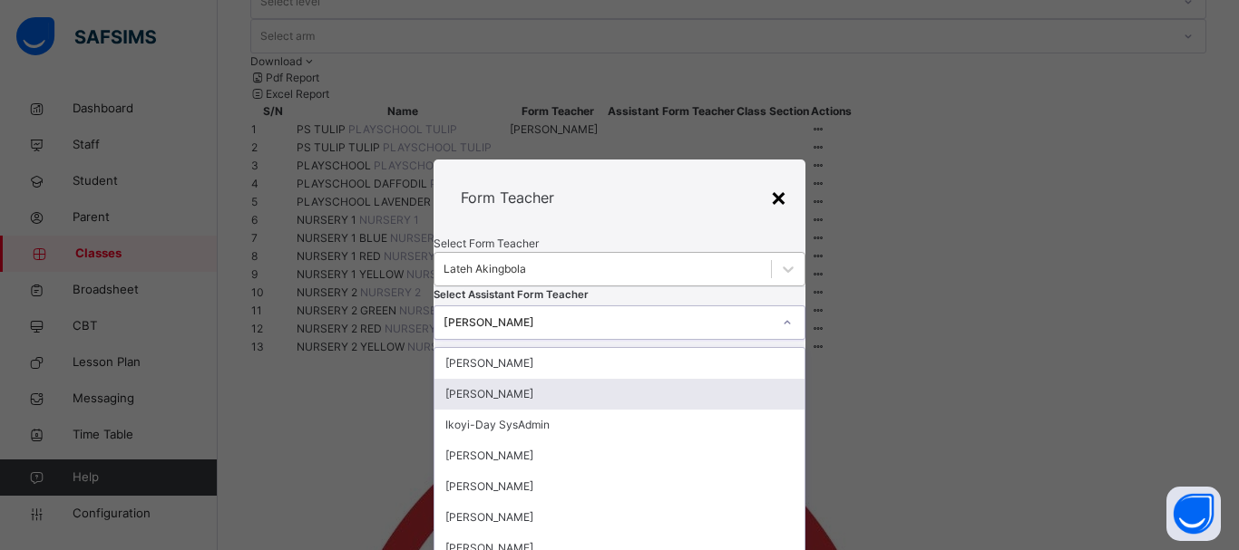
click at [780, 178] on div "×" at bounding box center [778, 197] width 17 height 38
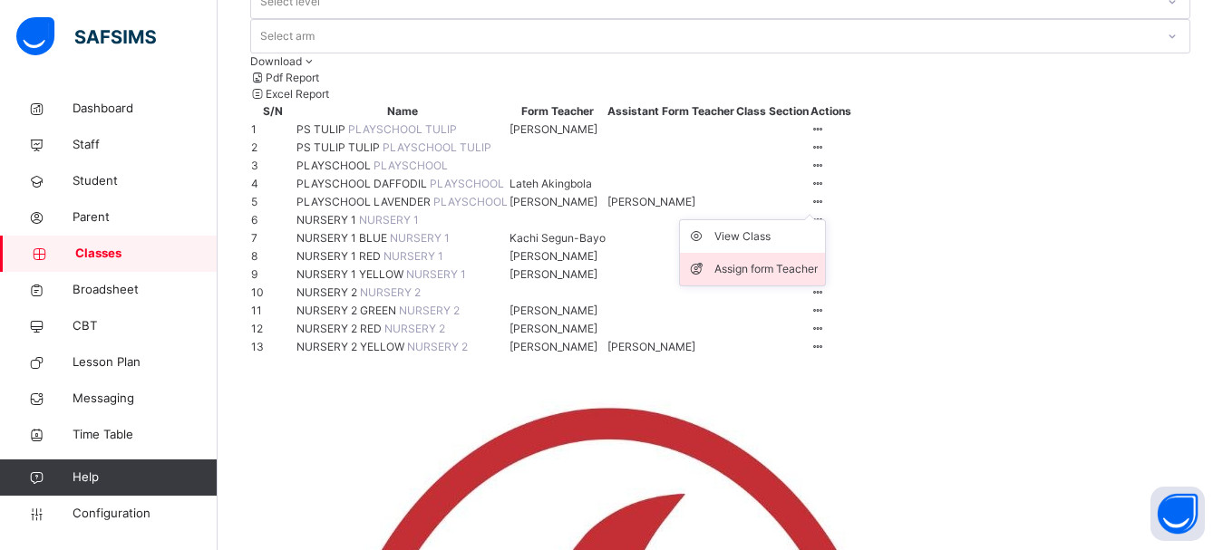
click at [818, 278] on div "Assign form Teacher" at bounding box center [766, 269] width 103 height 18
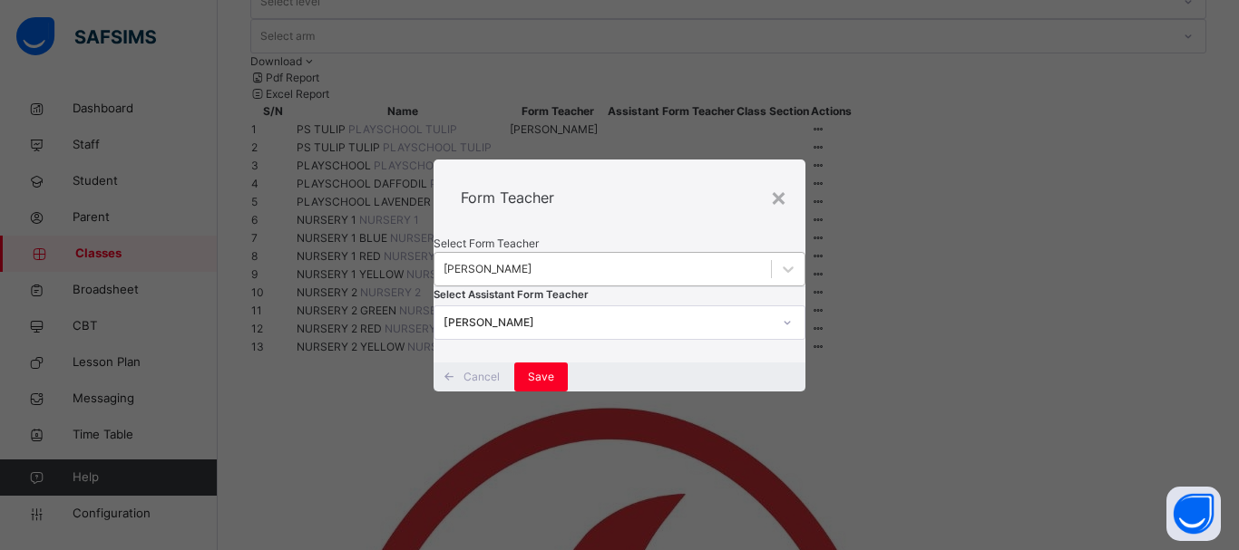
click at [531, 261] on div "[PERSON_NAME]" at bounding box center [487, 269] width 88 height 16
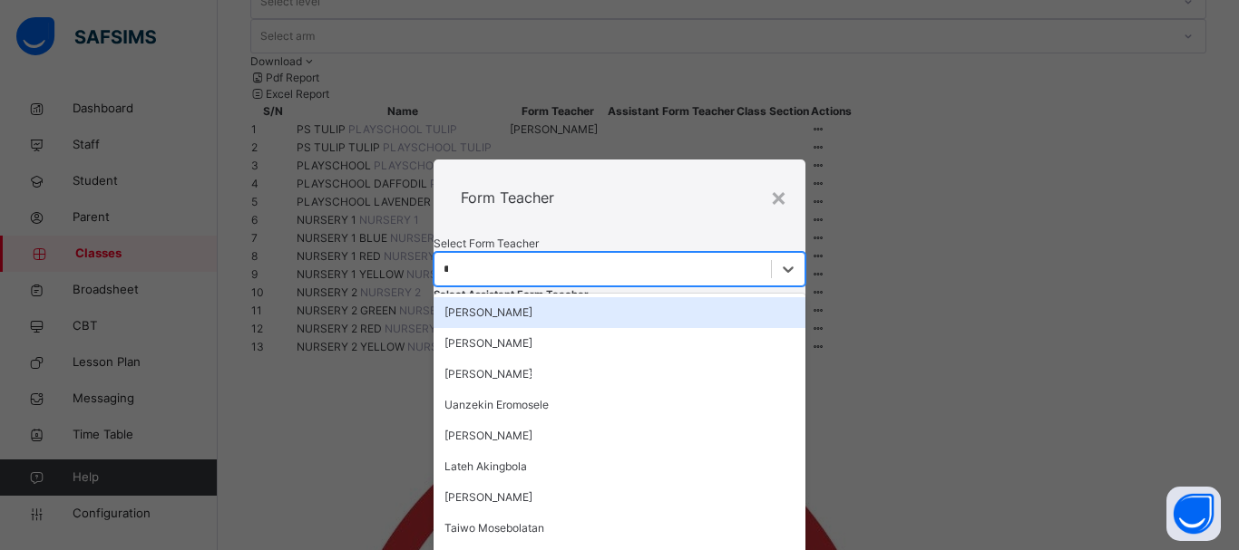
type input "**"
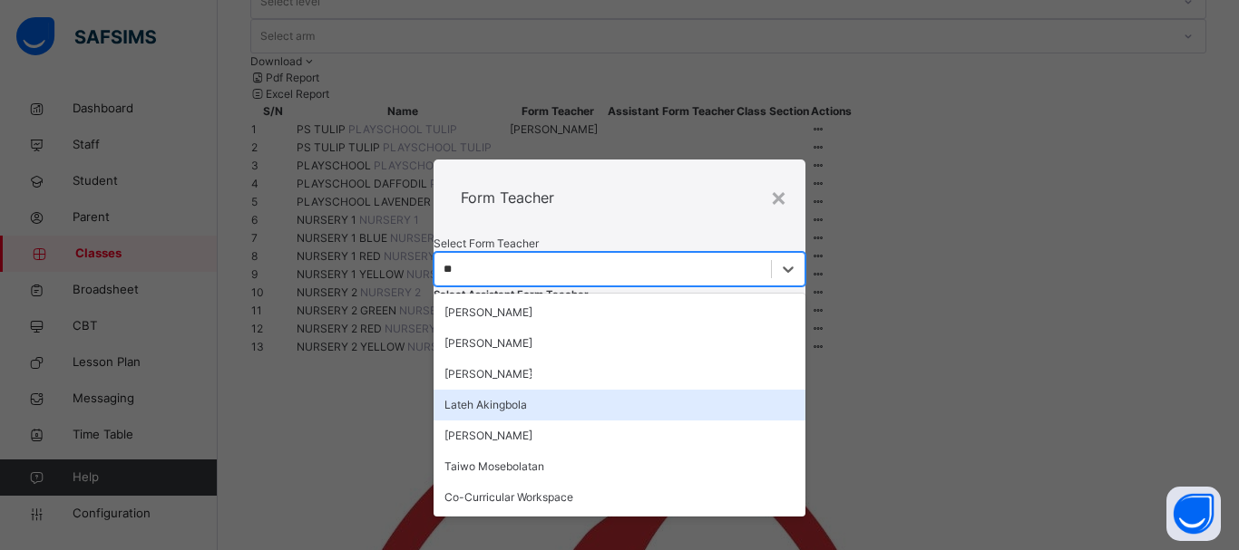
click at [590, 390] on div "Lateh Akingbola" at bounding box center [619, 405] width 372 height 31
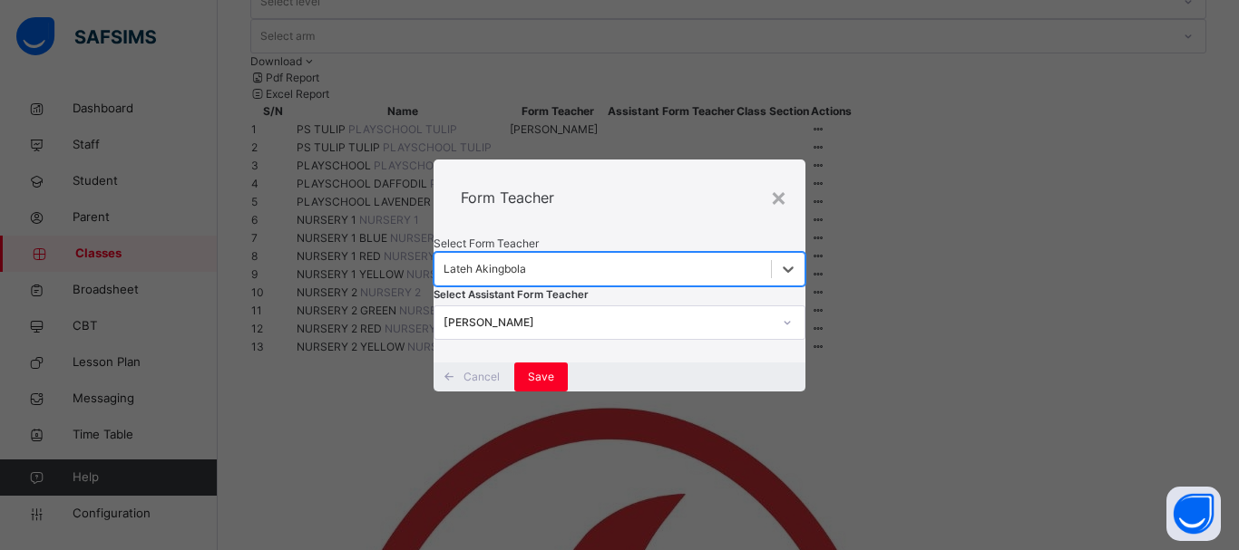
click at [668, 331] on div "[PERSON_NAME]" at bounding box center [607, 323] width 328 height 16
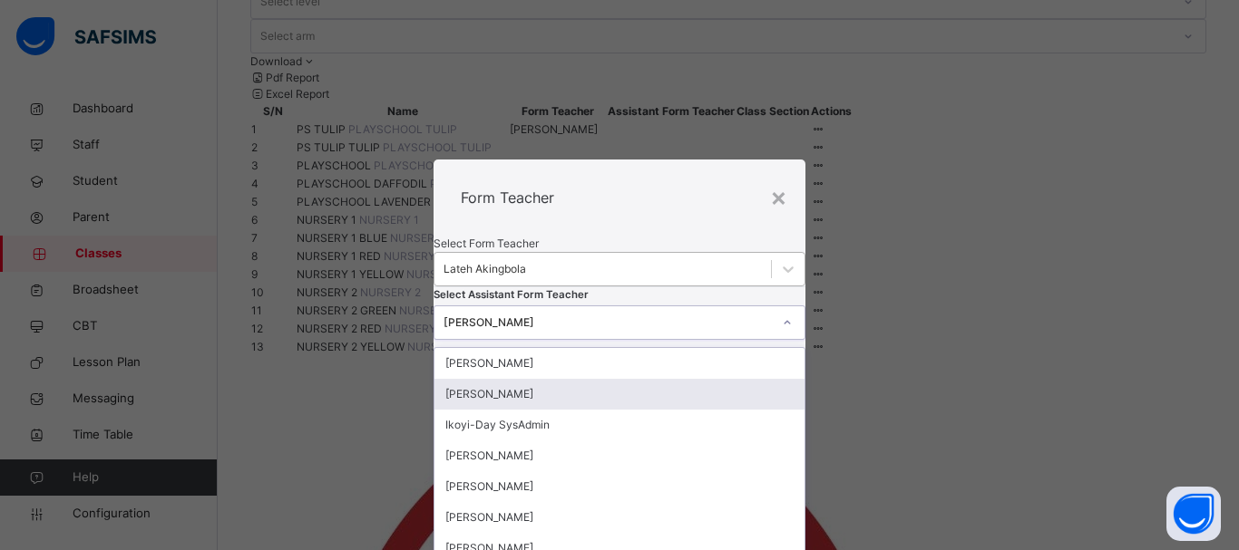
click at [569, 410] on div "[PERSON_NAME]" at bounding box center [619, 394] width 370 height 31
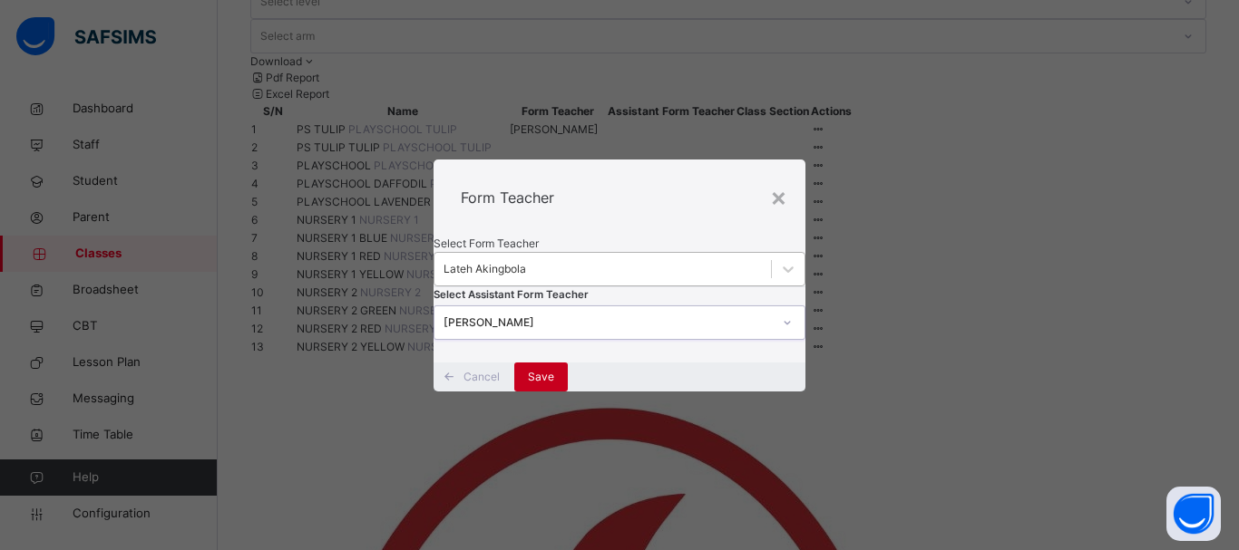
click at [554, 385] on span "Save" at bounding box center [541, 377] width 26 height 16
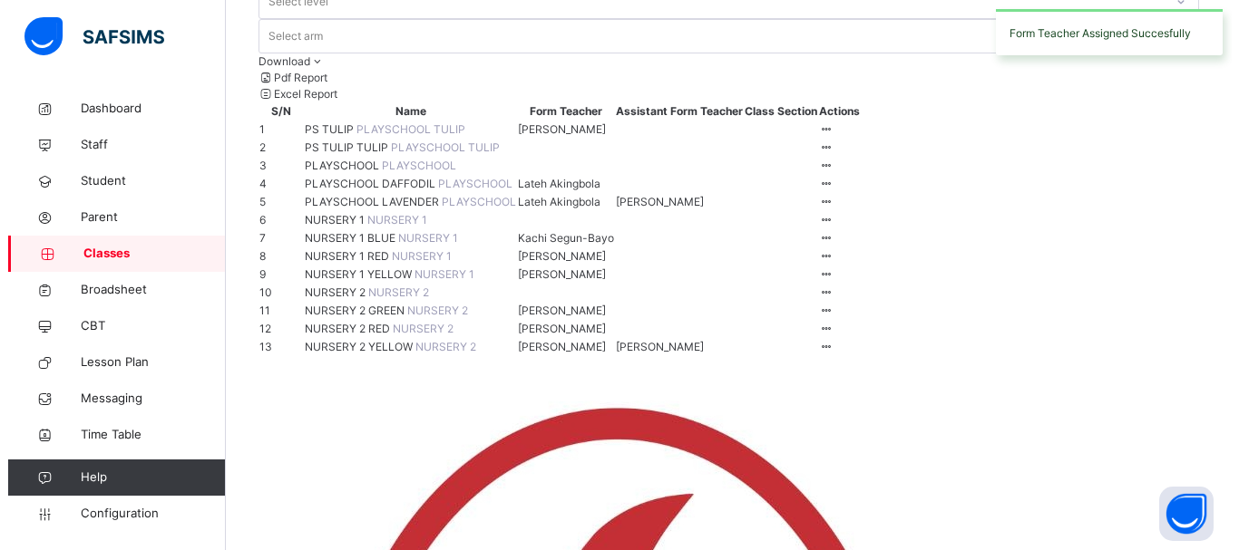
scroll to position [277, 0]
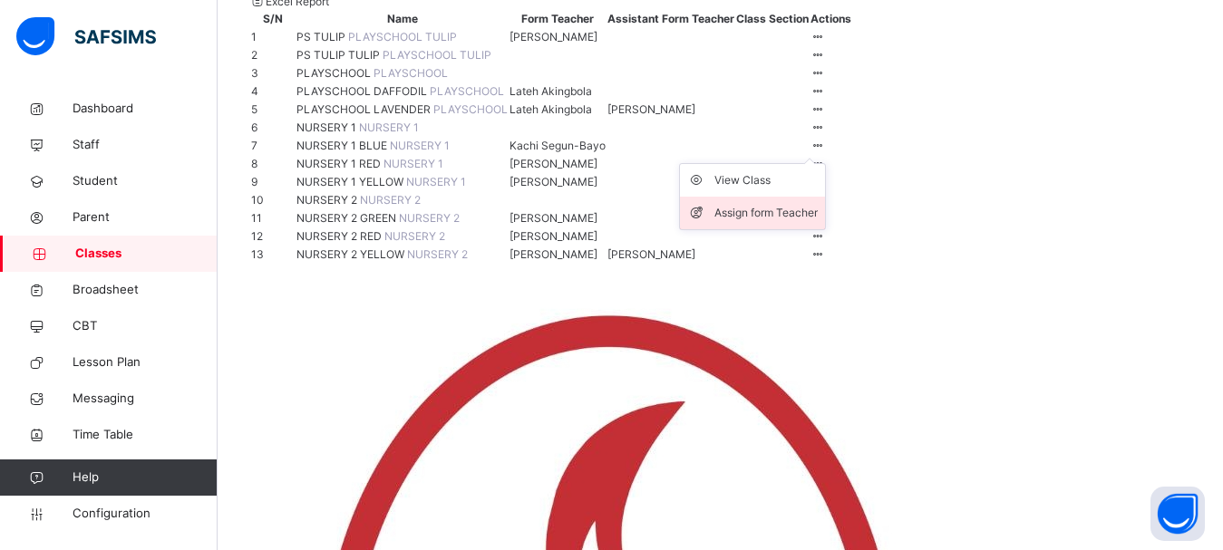
click at [818, 222] on div "Assign form Teacher" at bounding box center [766, 213] width 103 height 18
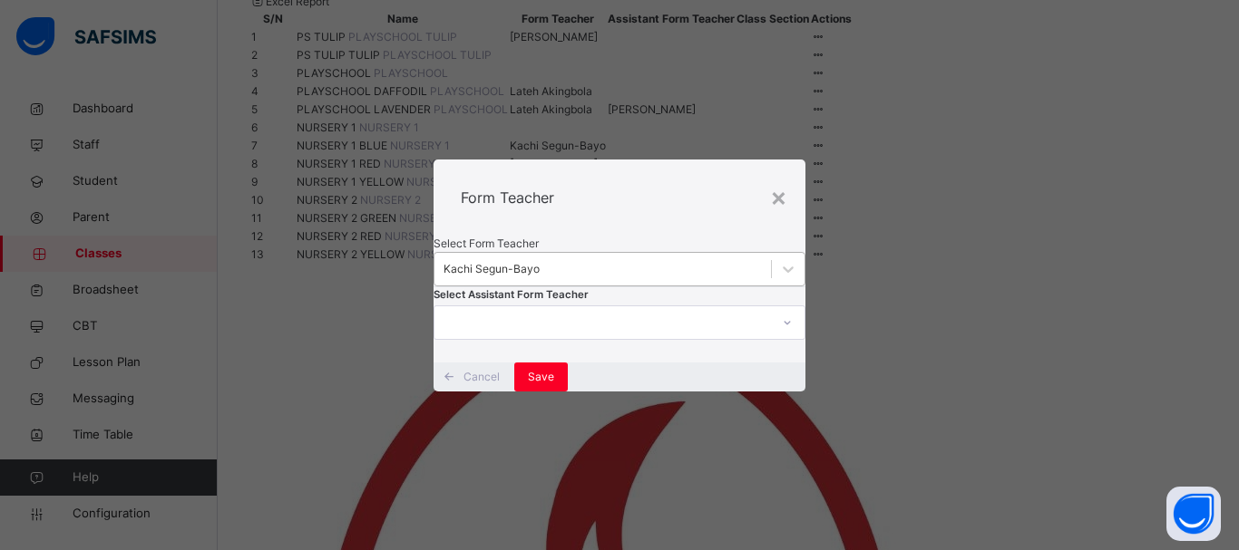
click at [540, 261] on div "Kachi Segun-Bayo" at bounding box center [491, 269] width 96 height 16
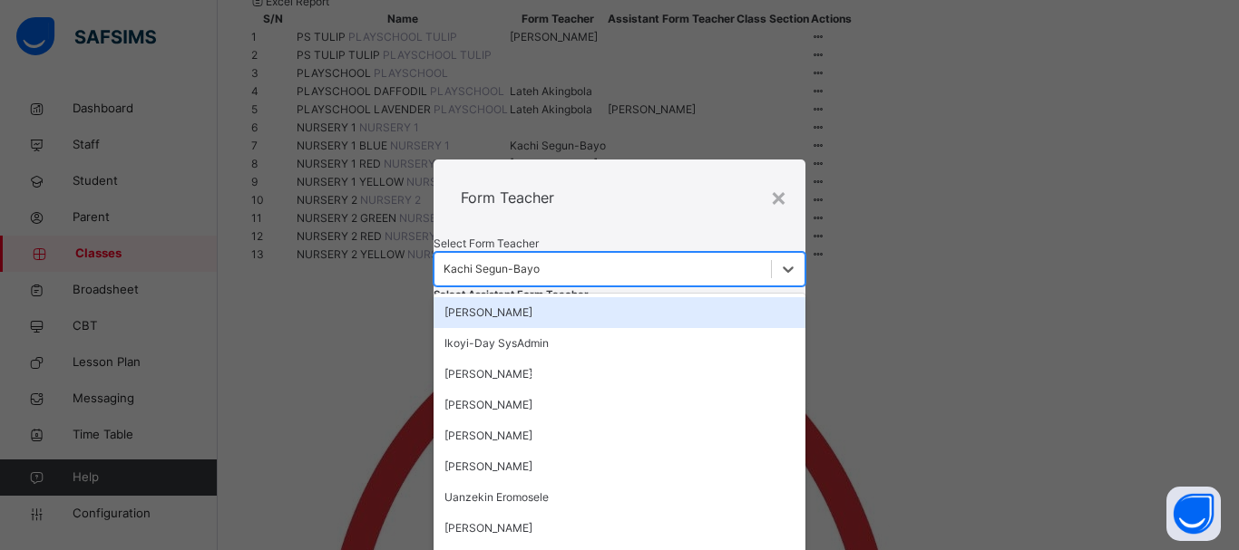
click at [590, 297] on div "[PERSON_NAME]" at bounding box center [619, 312] width 372 height 31
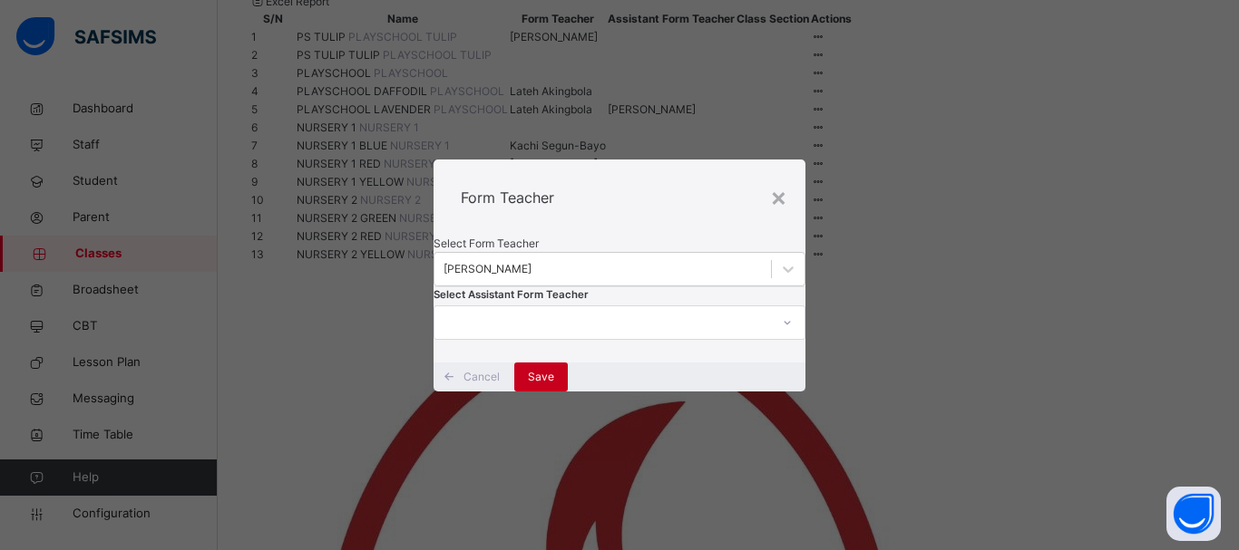
click at [568, 392] on div "Save" at bounding box center [540, 377] width 53 height 29
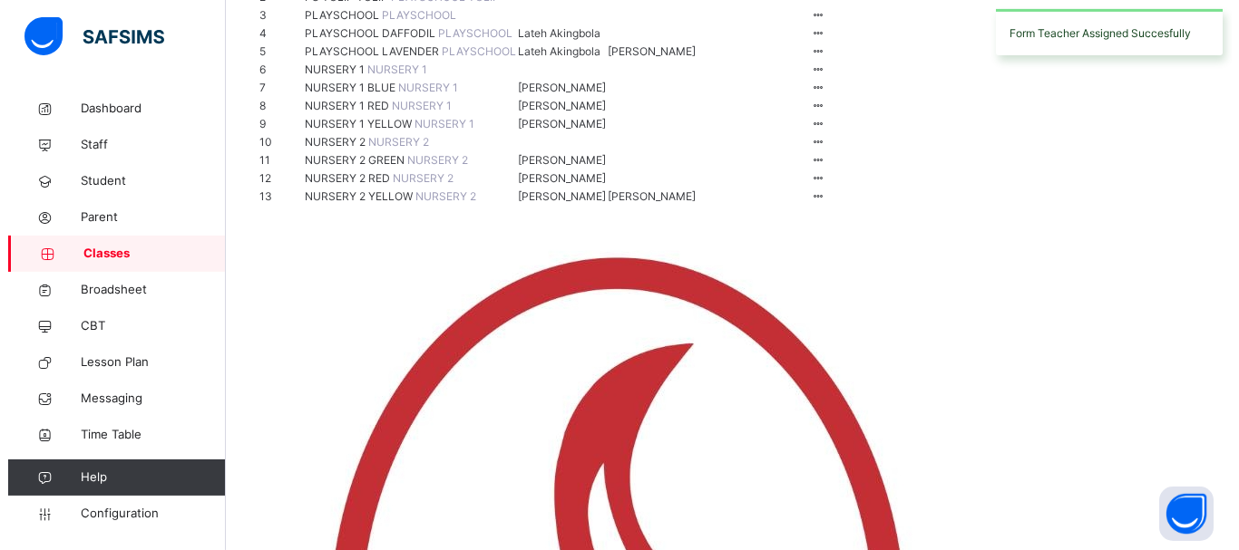
scroll to position [370, 0]
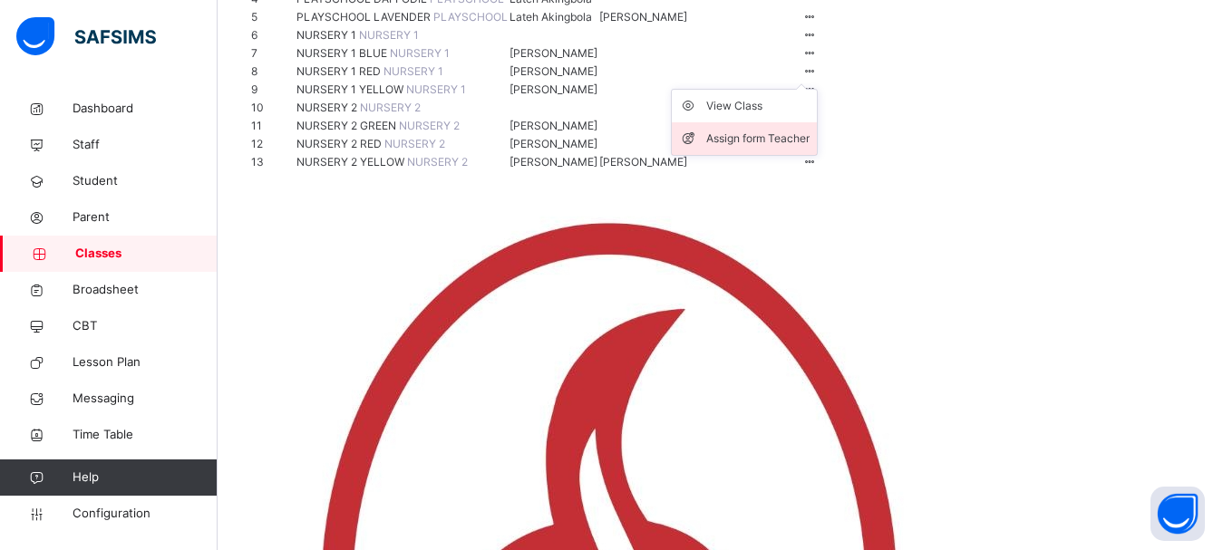
click at [810, 148] on div "Assign form Teacher" at bounding box center [757, 139] width 103 height 18
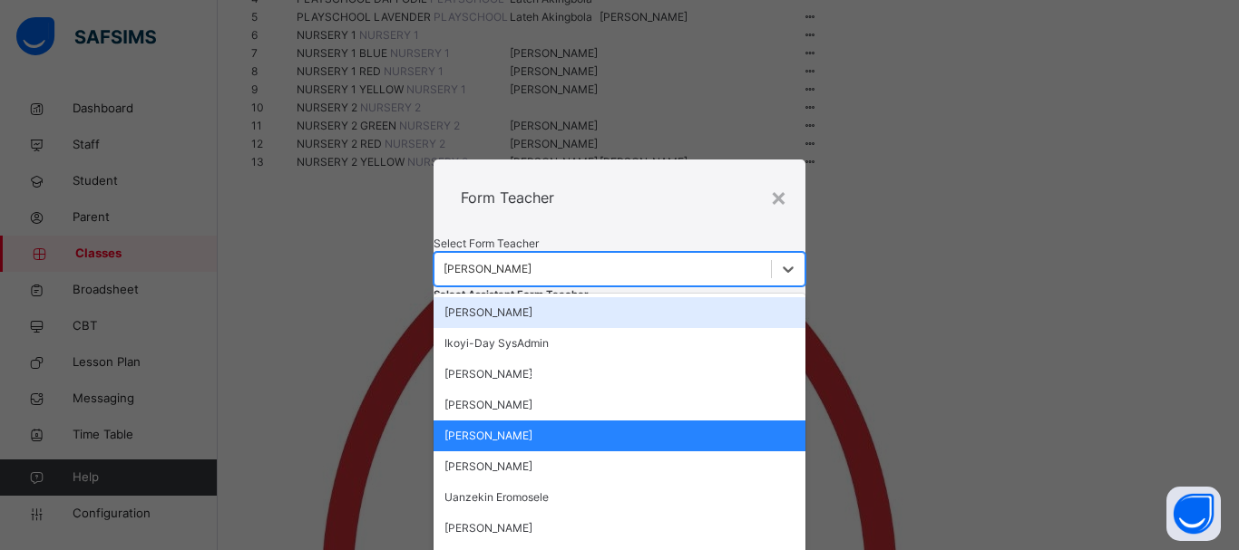
drag, startPoint x: 576, startPoint y: 223, endPoint x: 586, endPoint y: 226, distance: 10.3
click at [531, 261] on div "[PERSON_NAME]" at bounding box center [487, 269] width 88 height 16
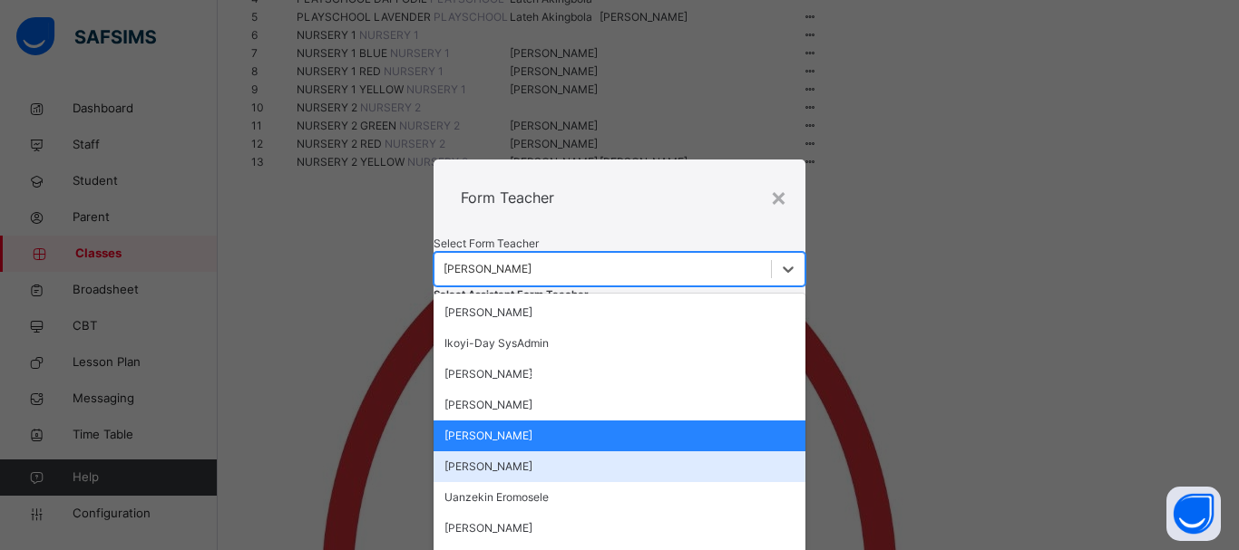
click at [577, 452] on div "[PERSON_NAME]" at bounding box center [619, 467] width 372 height 31
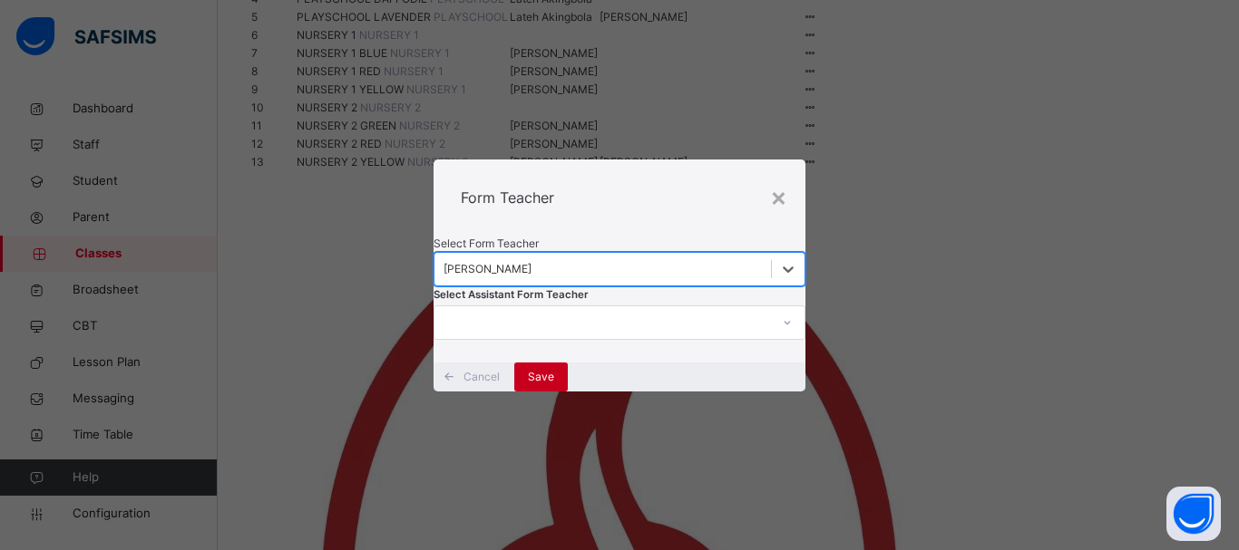
click at [568, 392] on div "Save" at bounding box center [540, 377] width 53 height 29
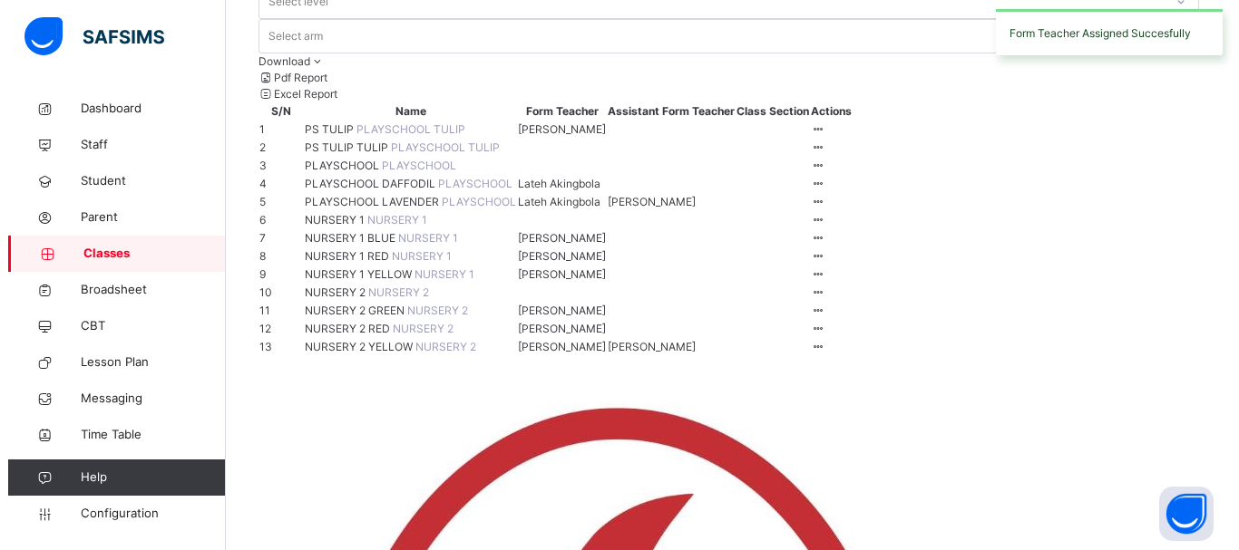
scroll to position [277, 0]
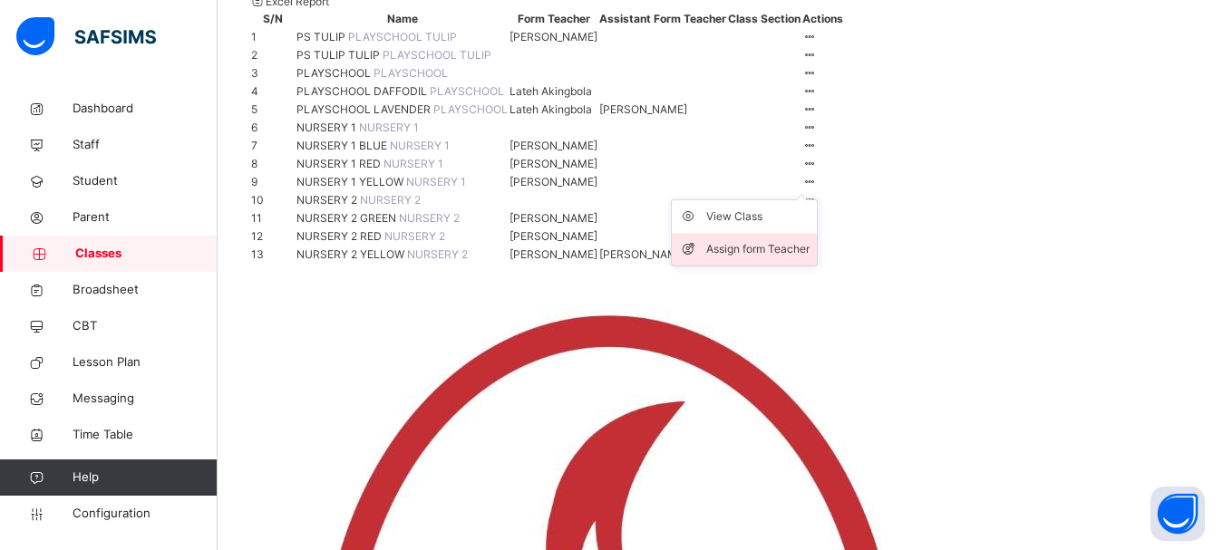
click at [810, 258] on div "Assign form Teacher" at bounding box center [757, 249] width 103 height 18
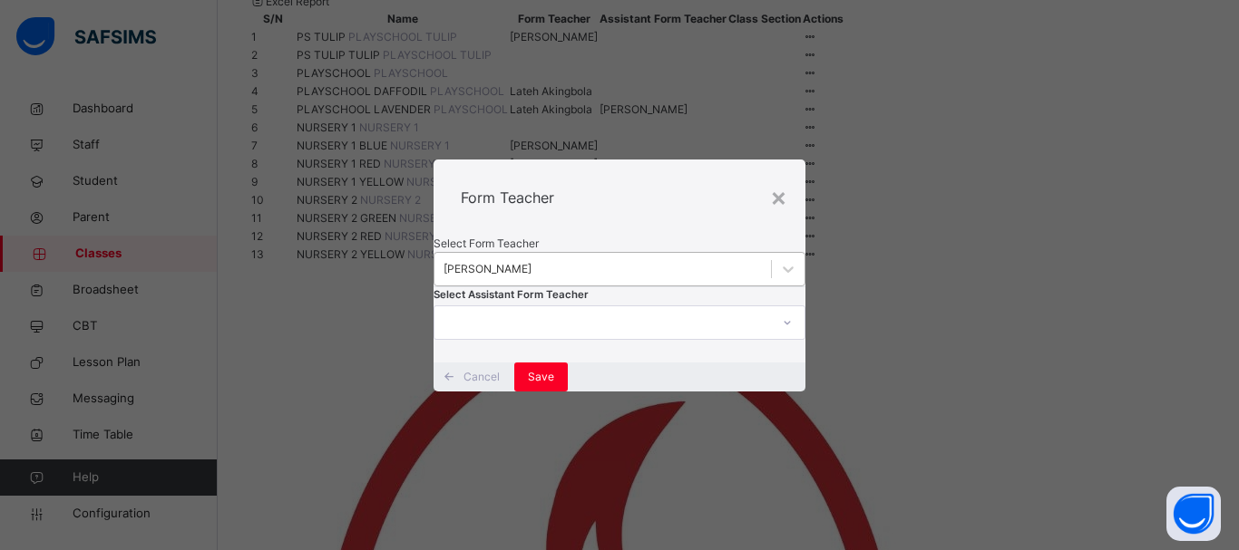
click at [531, 261] on div "[PERSON_NAME]" at bounding box center [487, 269] width 88 height 16
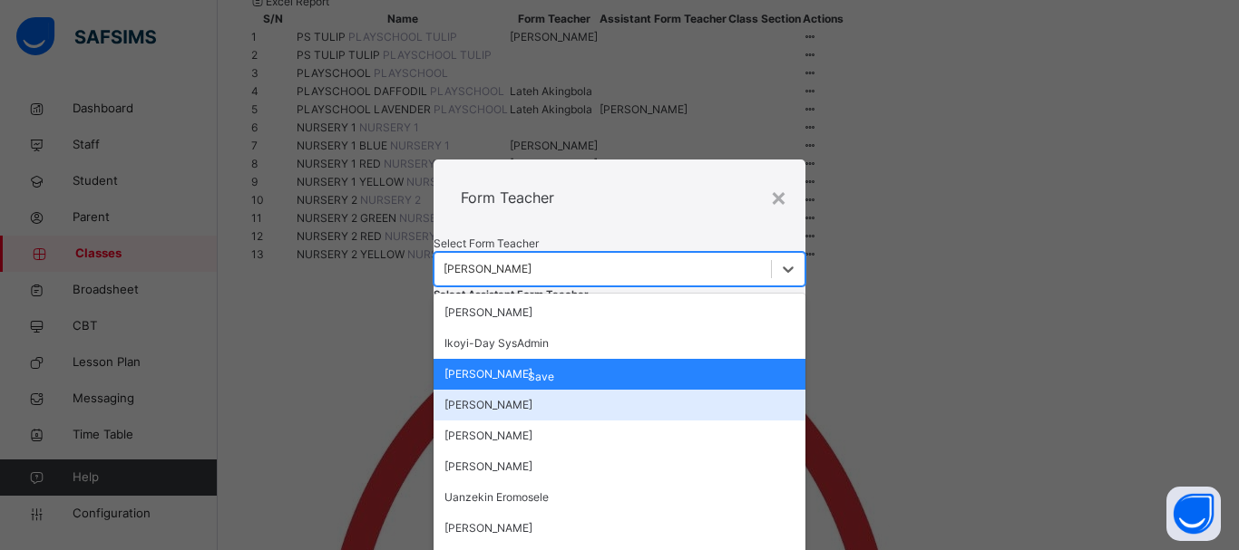
click at [579, 390] on div "[PERSON_NAME]" at bounding box center [619, 405] width 372 height 31
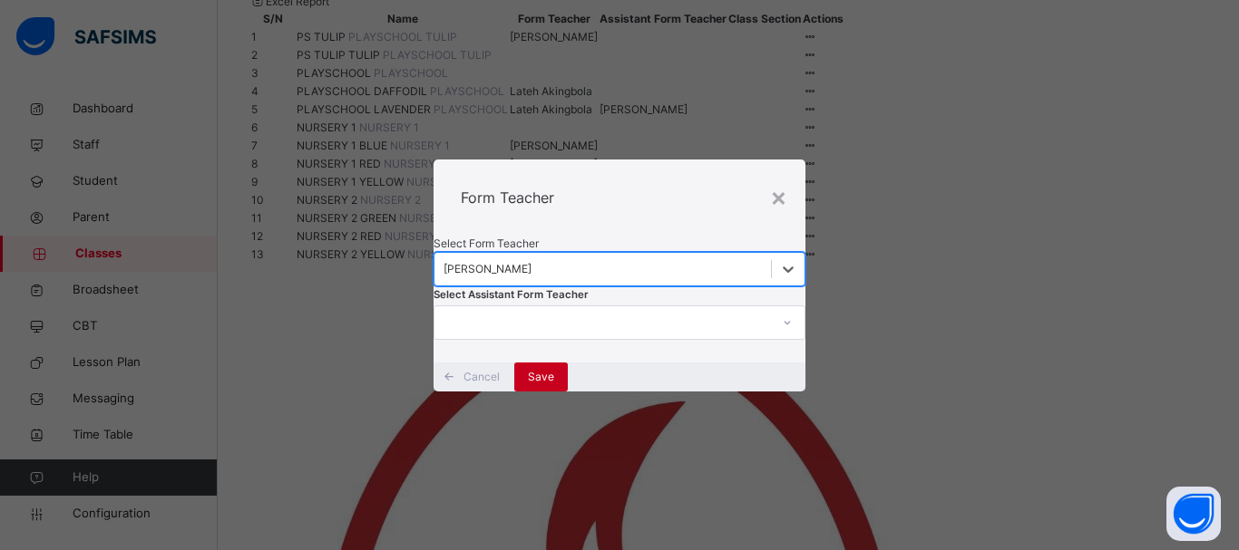
click at [568, 392] on div "Save" at bounding box center [540, 377] width 53 height 29
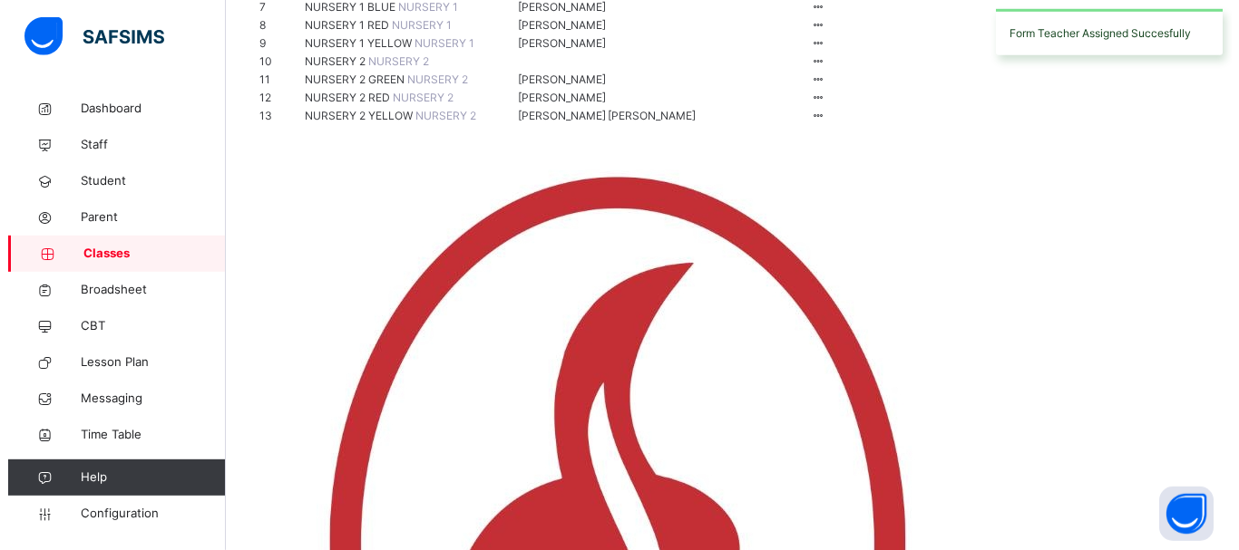
scroll to position [446, 0]
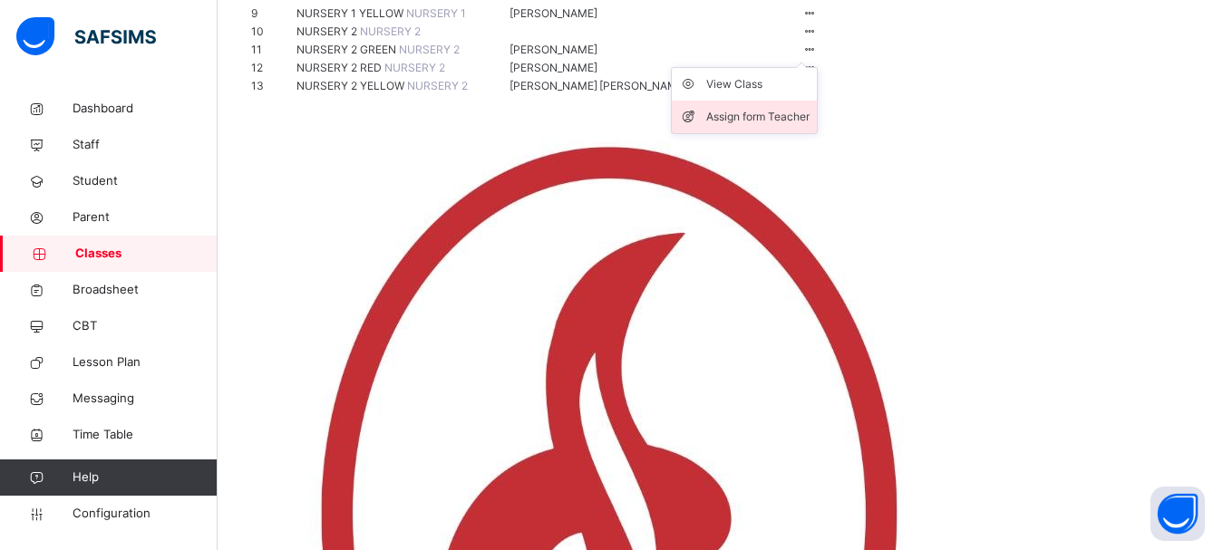
click at [810, 126] on div "Assign form Teacher" at bounding box center [757, 117] width 103 height 18
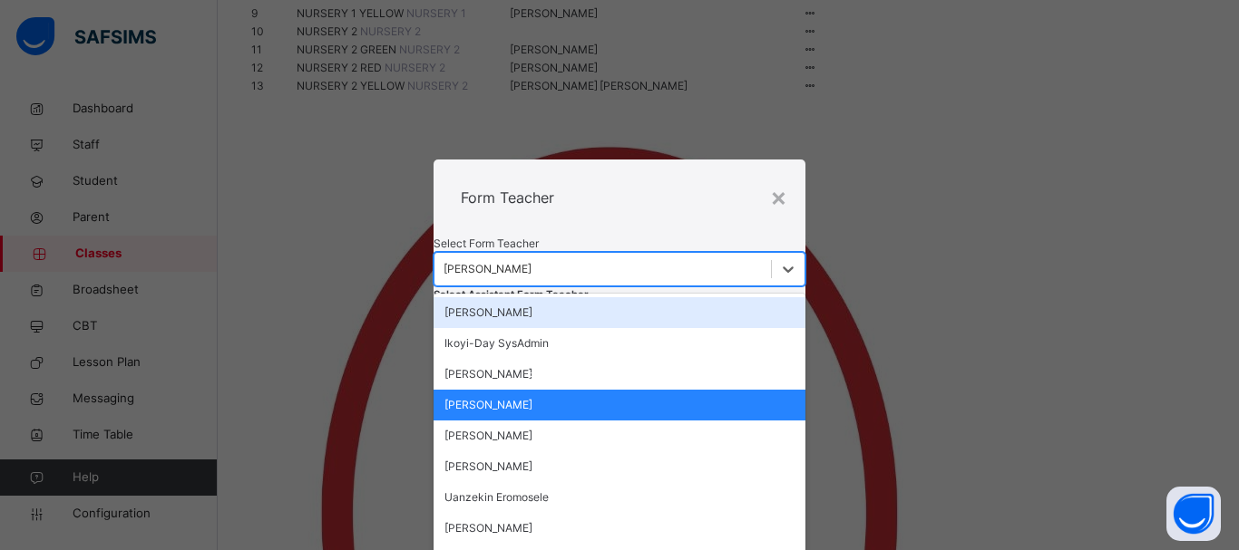
click at [531, 261] on div "[PERSON_NAME]" at bounding box center [487, 269] width 88 height 16
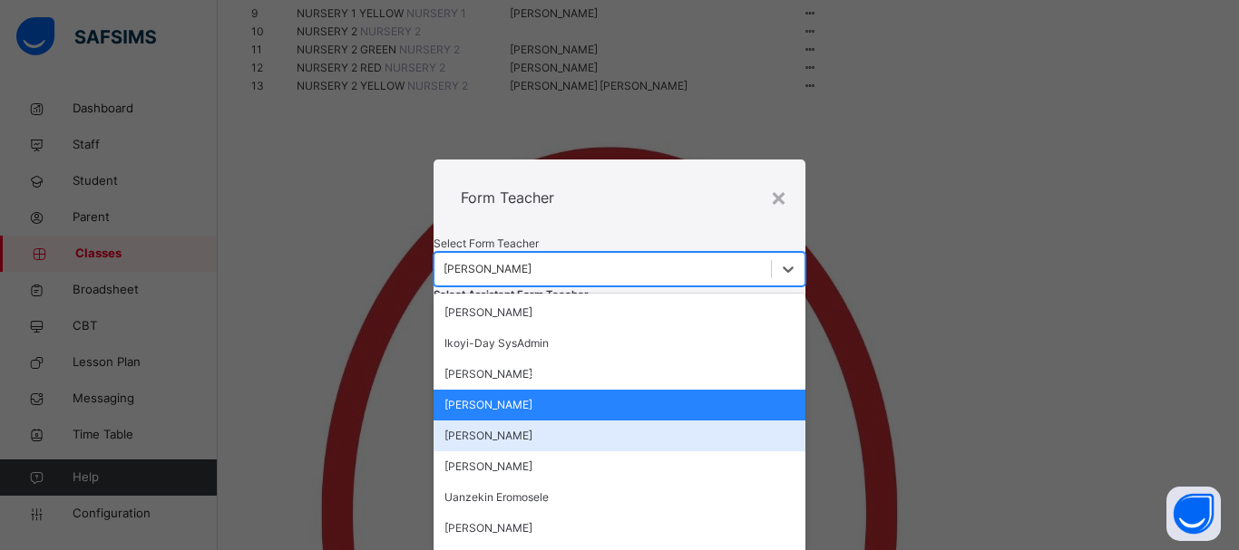
click at [546, 421] on div "[PERSON_NAME]" at bounding box center [619, 436] width 372 height 31
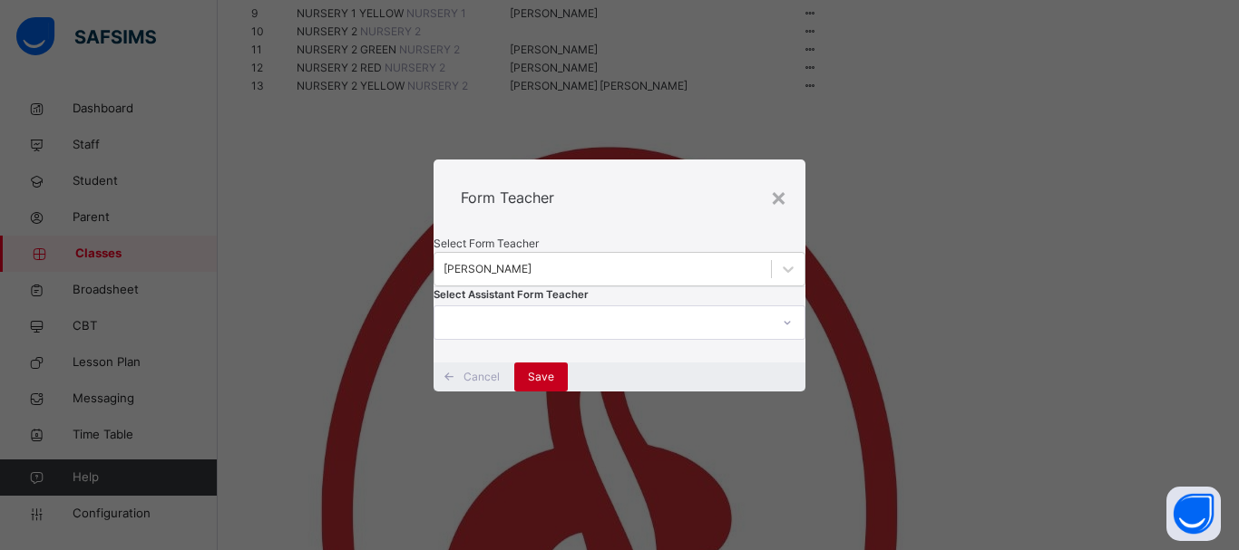
click at [568, 392] on div "Save" at bounding box center [540, 377] width 53 height 29
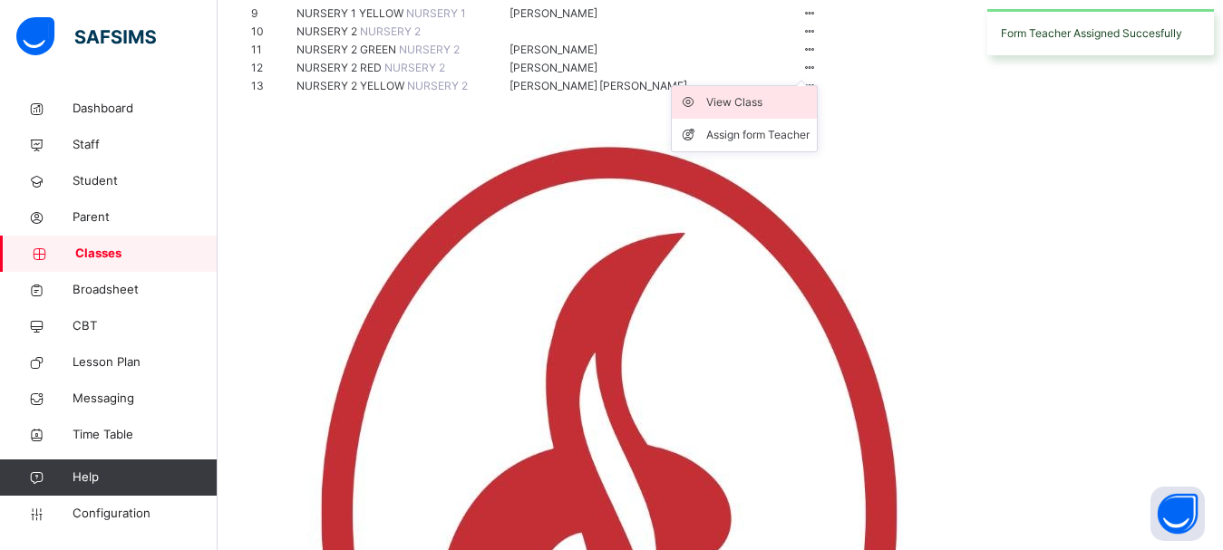
click at [810, 112] on div "View Class" at bounding box center [757, 102] width 103 height 18
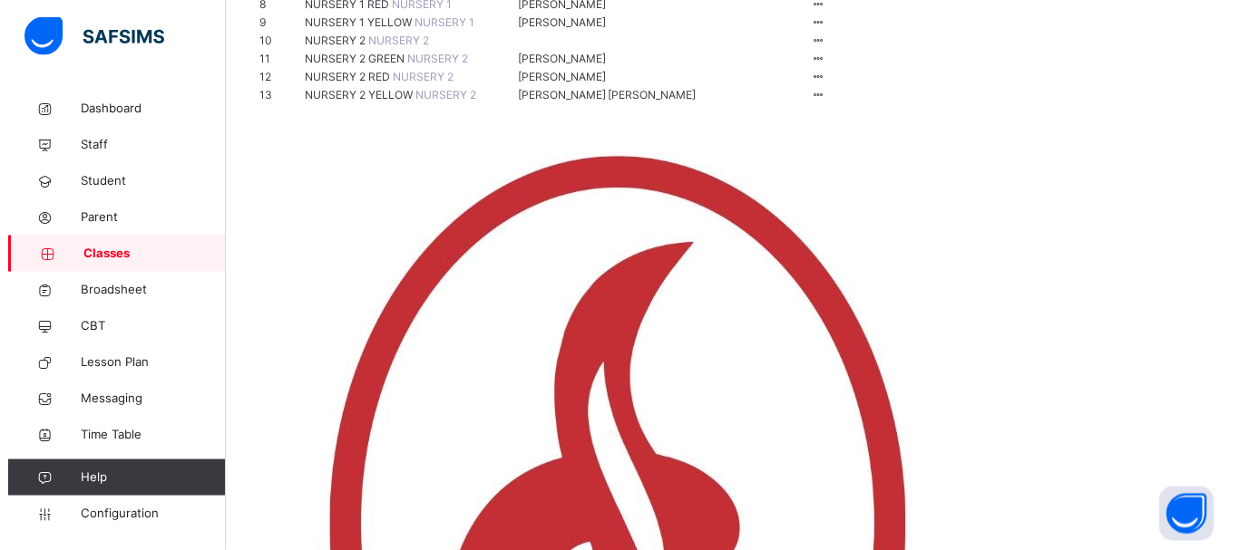
scroll to position [446, 0]
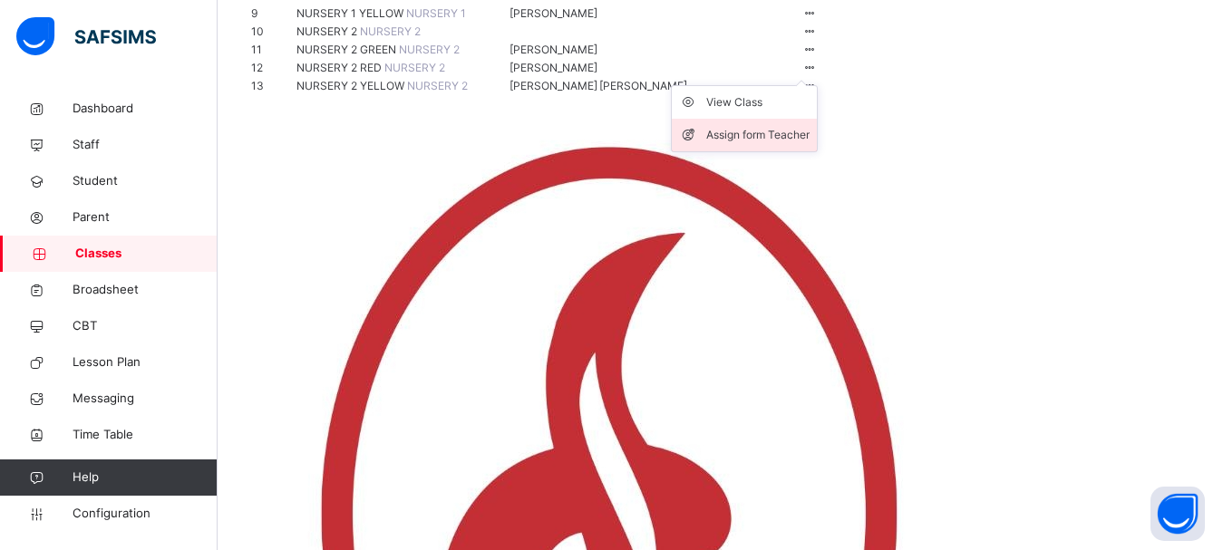
click at [810, 144] on div "Assign form Teacher" at bounding box center [757, 135] width 103 height 18
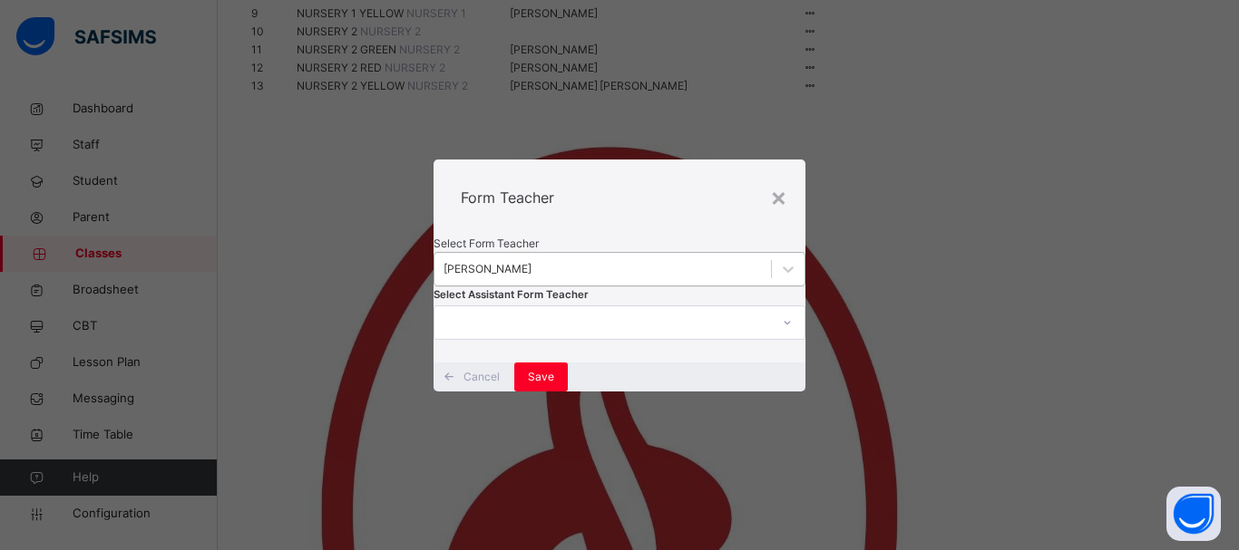
click at [531, 261] on div "[PERSON_NAME]" at bounding box center [487, 269] width 88 height 16
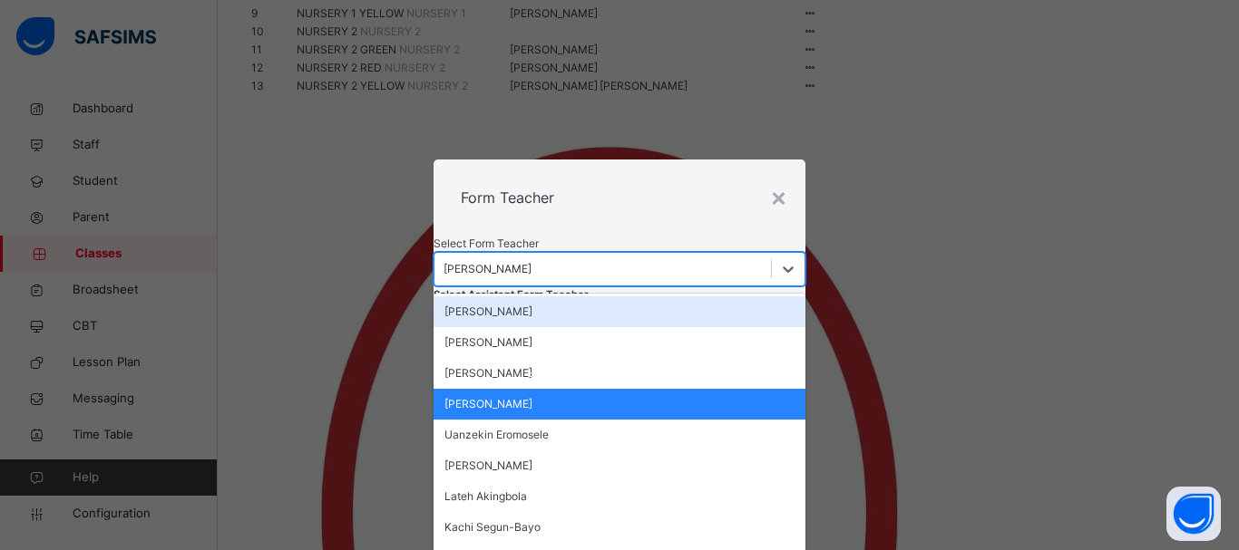
scroll to position [163, 0]
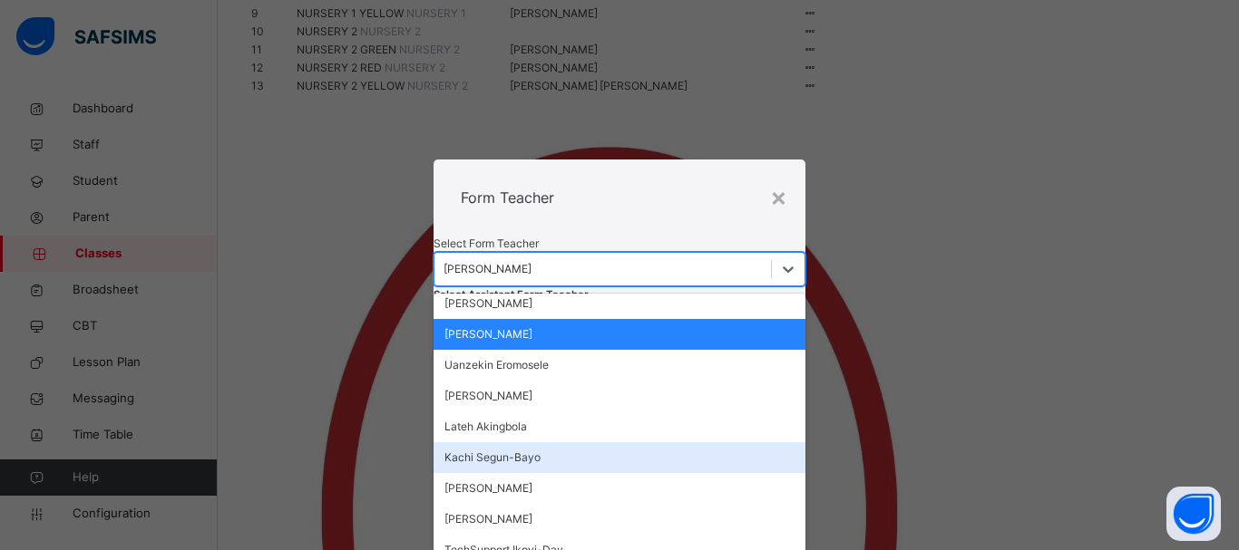
click at [554, 442] on div "Kachi Segun-Bayo" at bounding box center [619, 457] width 372 height 31
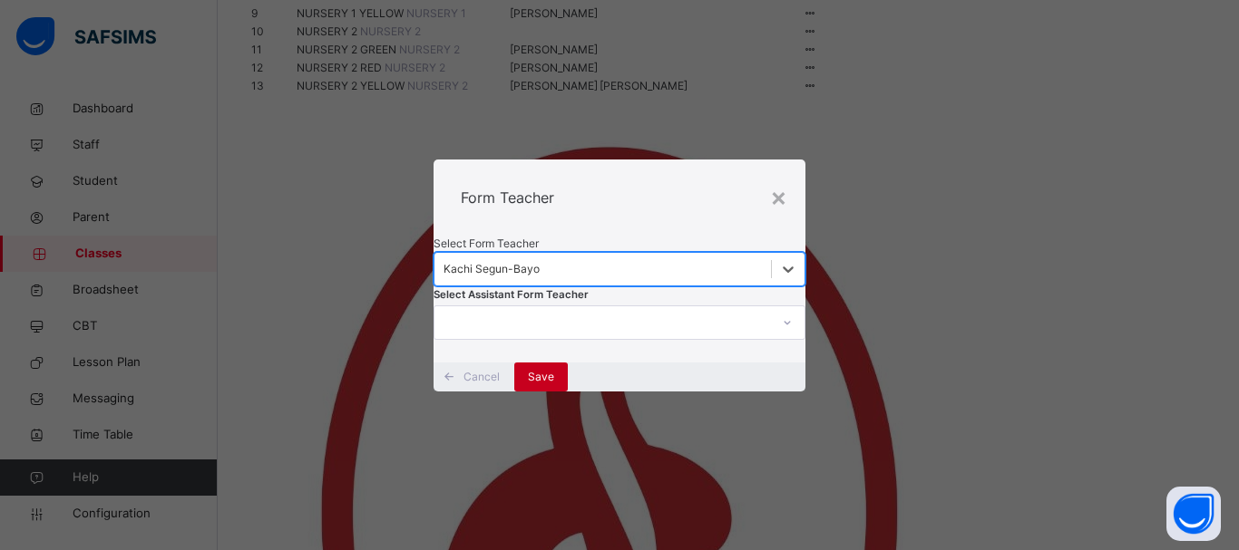
click at [554, 385] on span "Save" at bounding box center [541, 377] width 26 height 16
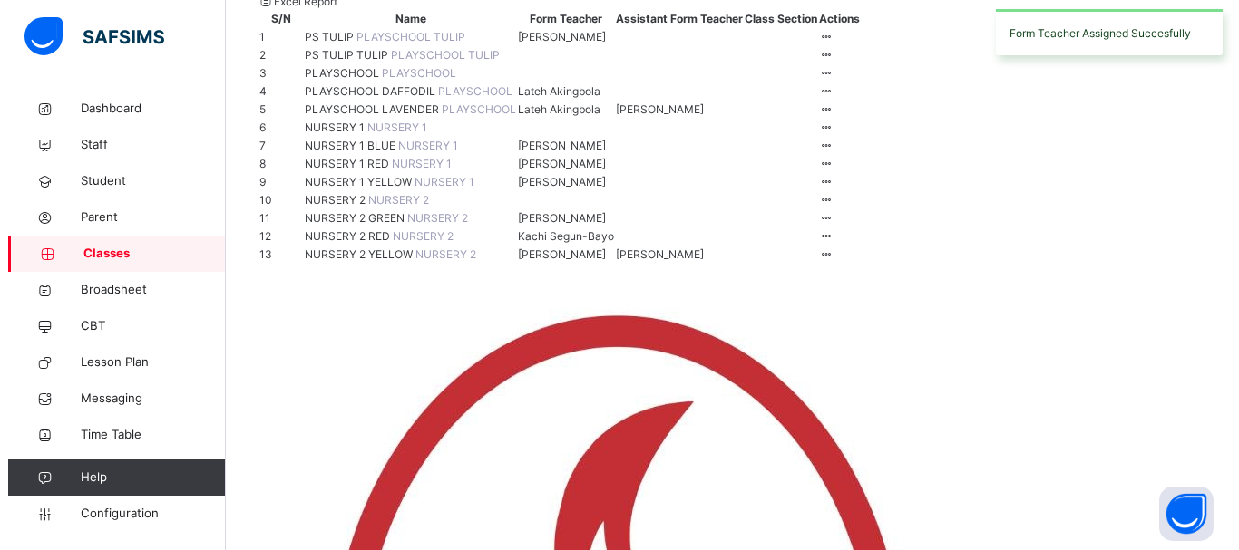
scroll to position [446, 0]
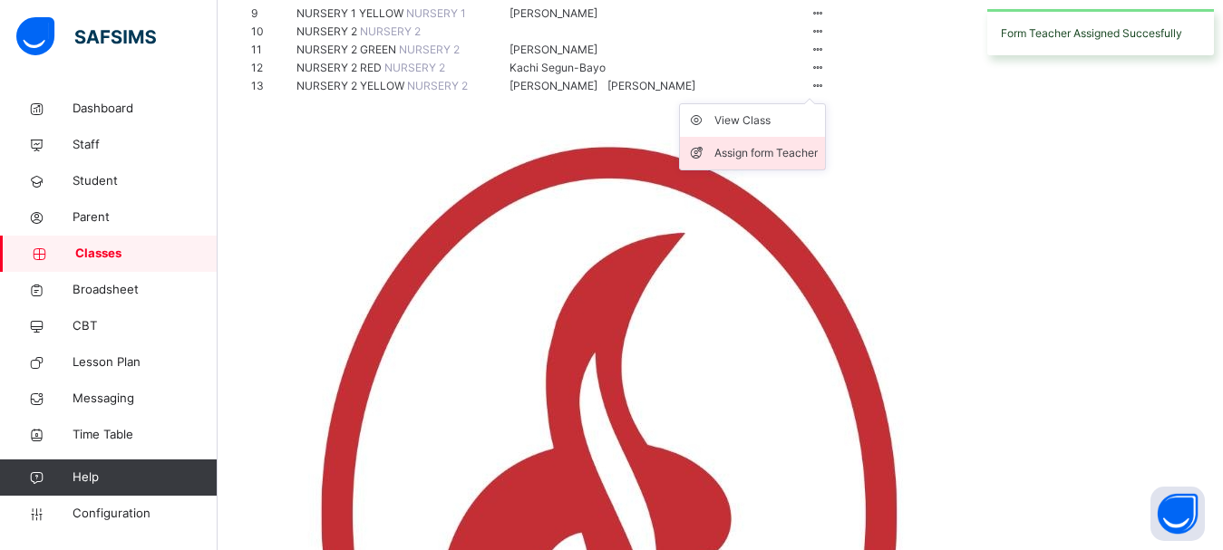
click at [818, 162] on div "Assign form Teacher" at bounding box center [766, 153] width 103 height 18
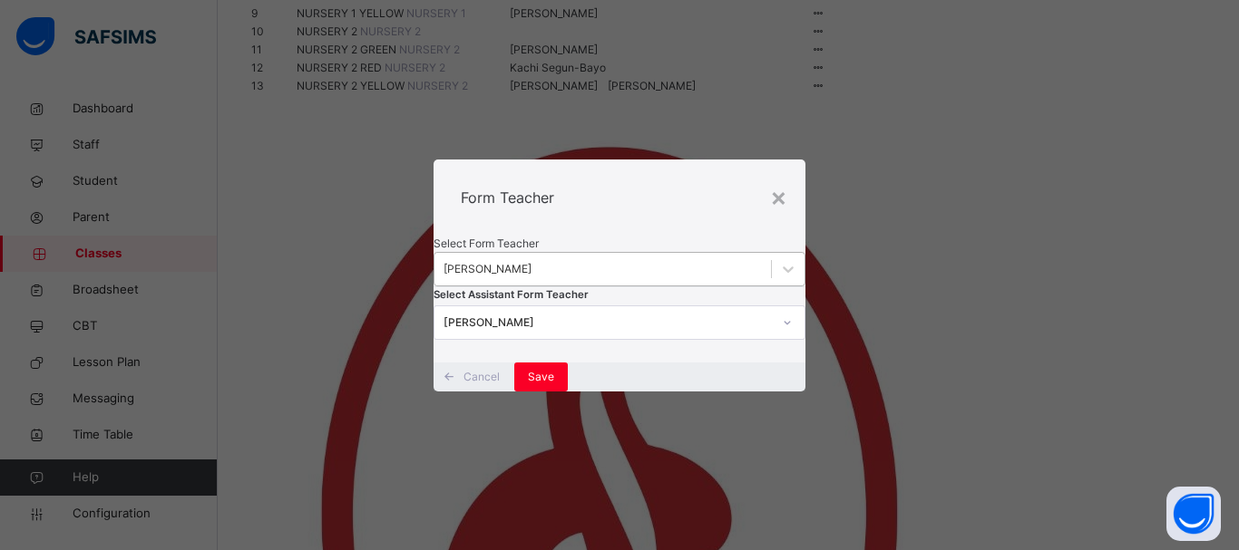
click at [572, 255] on div "[PERSON_NAME]" at bounding box center [602, 269] width 336 height 28
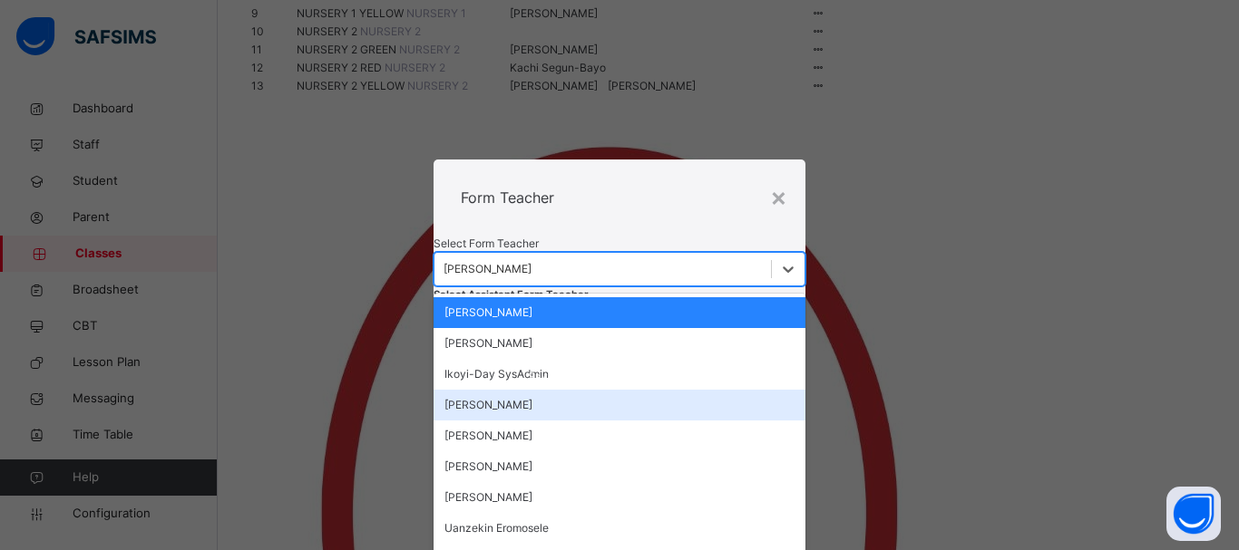
click at [573, 390] on div "[PERSON_NAME]" at bounding box center [619, 405] width 372 height 31
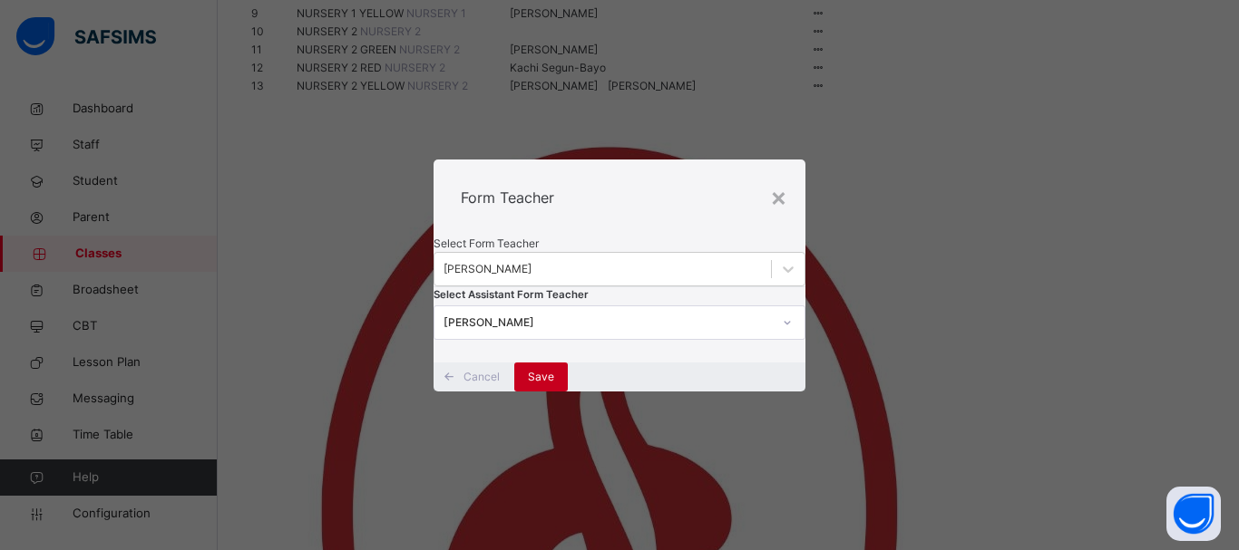
click at [568, 392] on div "Save" at bounding box center [540, 377] width 53 height 29
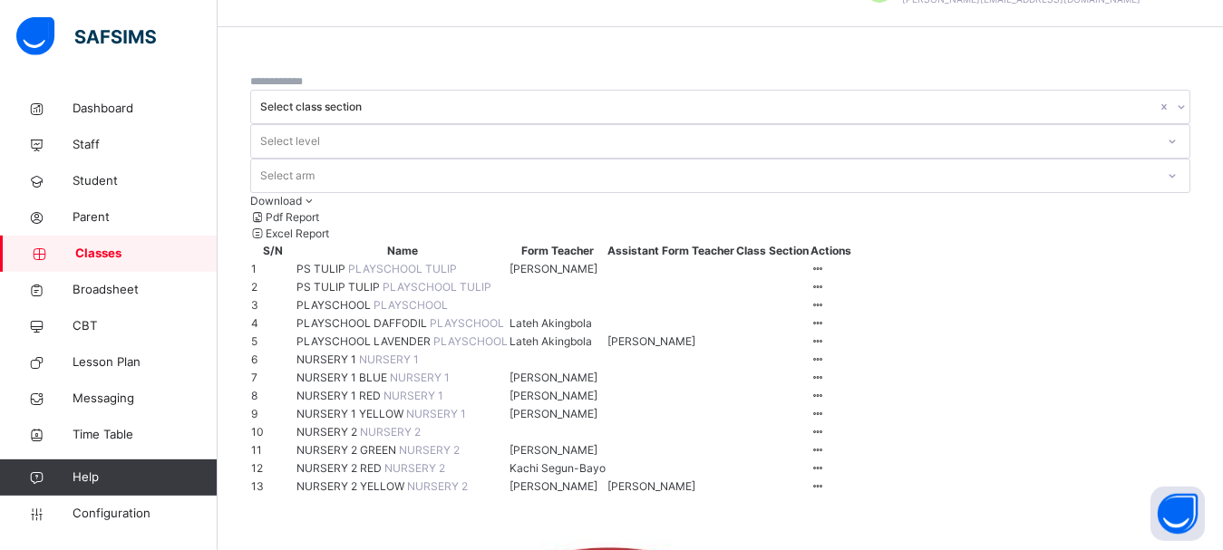
scroll to position [92, 0]
